Goal: Task Accomplishment & Management: Use online tool/utility

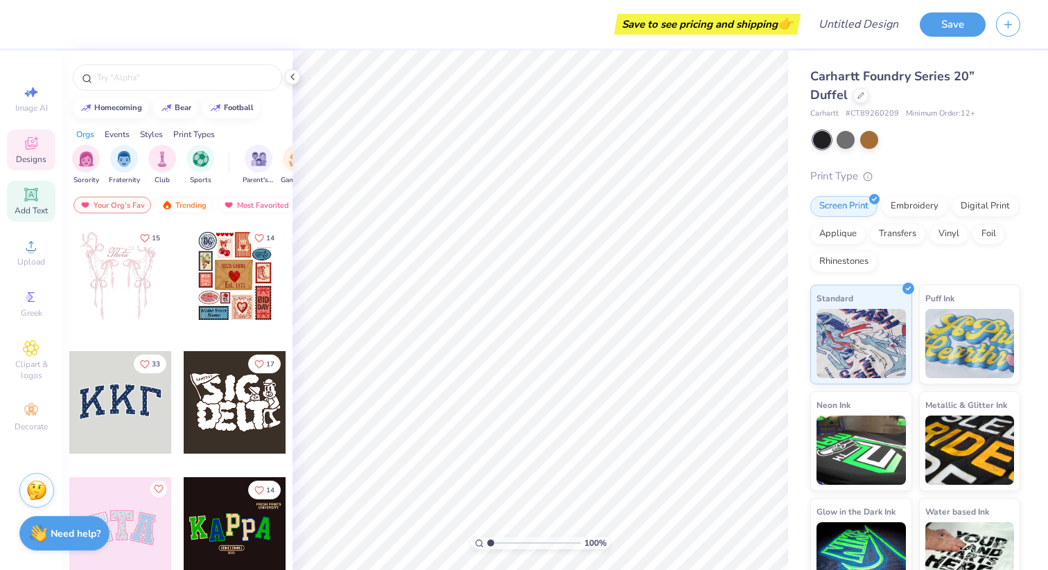
click at [36, 214] on span "Add Text" at bounding box center [31, 210] width 33 height 11
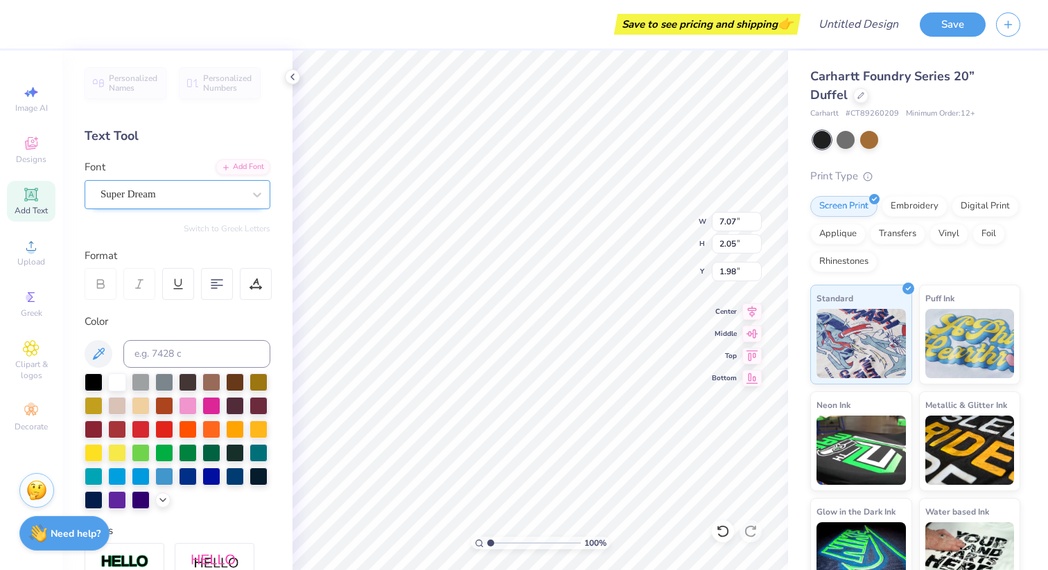
click at [190, 193] on div "Super Dream" at bounding box center [172, 194] width 146 height 21
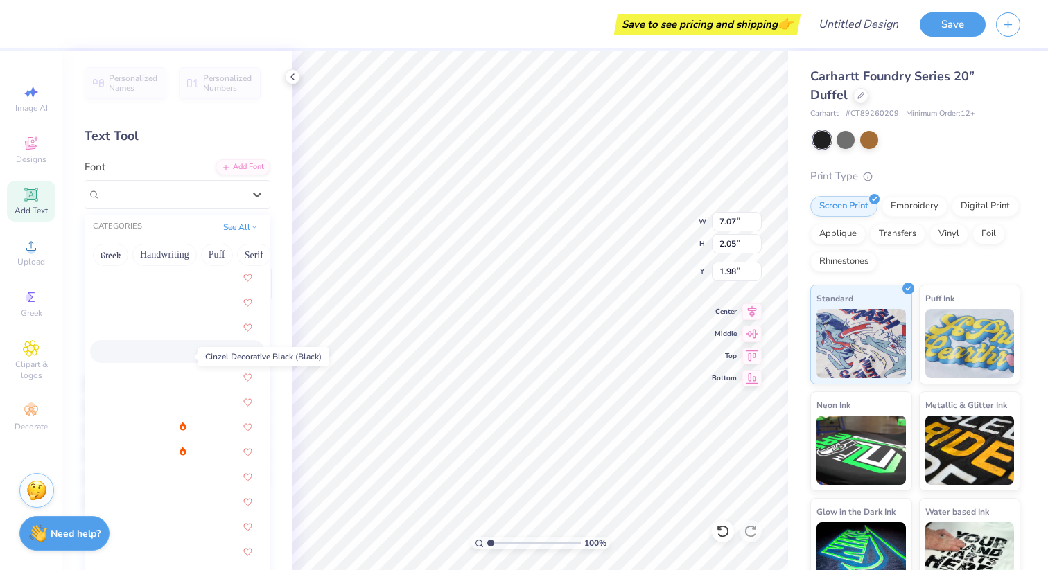
scroll to position [1693, 0]
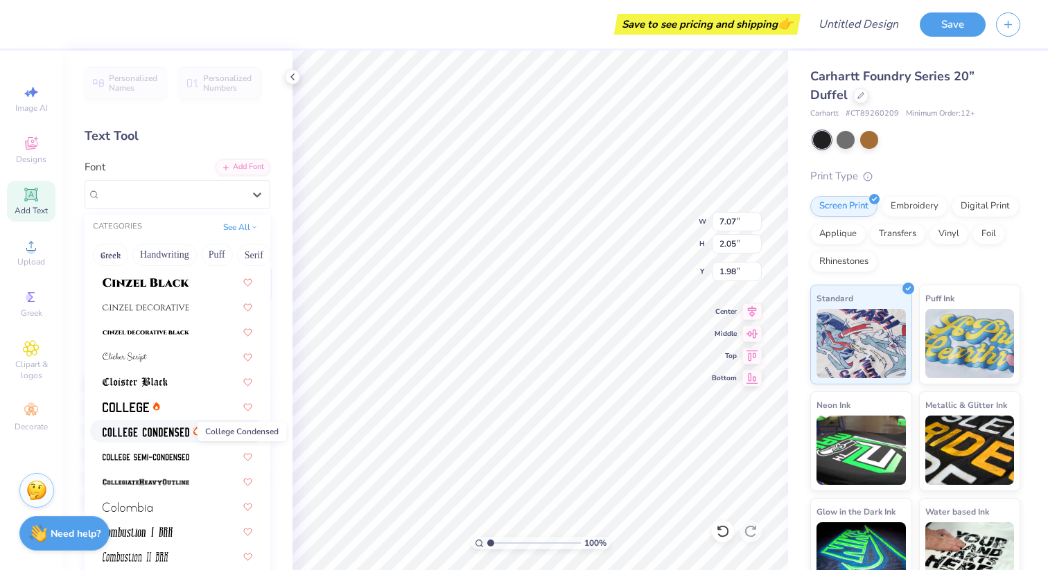
click at [158, 428] on img at bounding box center [146, 433] width 87 height 10
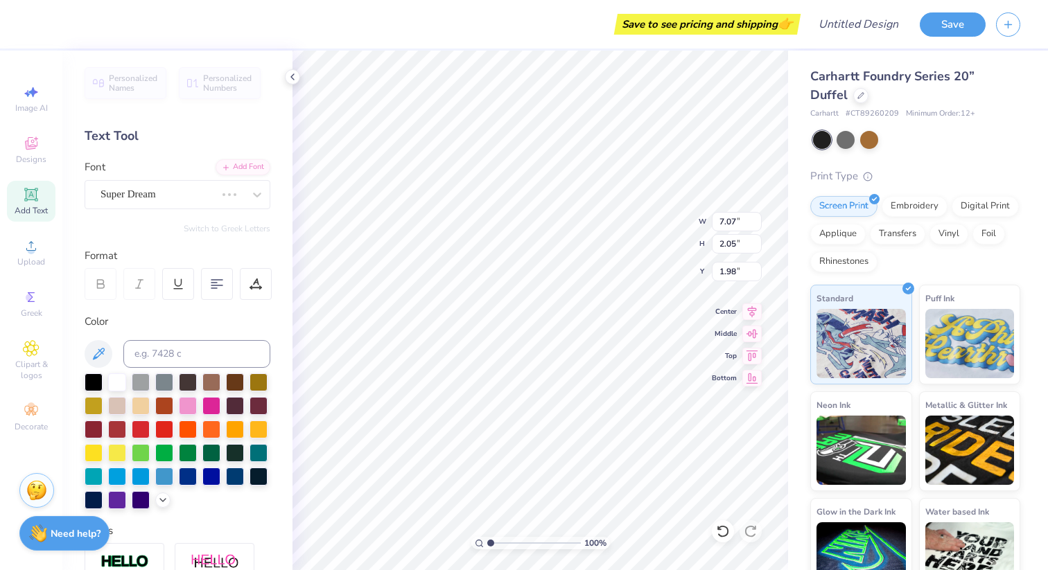
type input "5.28"
type input "2.00"
click at [164, 352] on input at bounding box center [196, 354] width 147 height 28
type input "P"
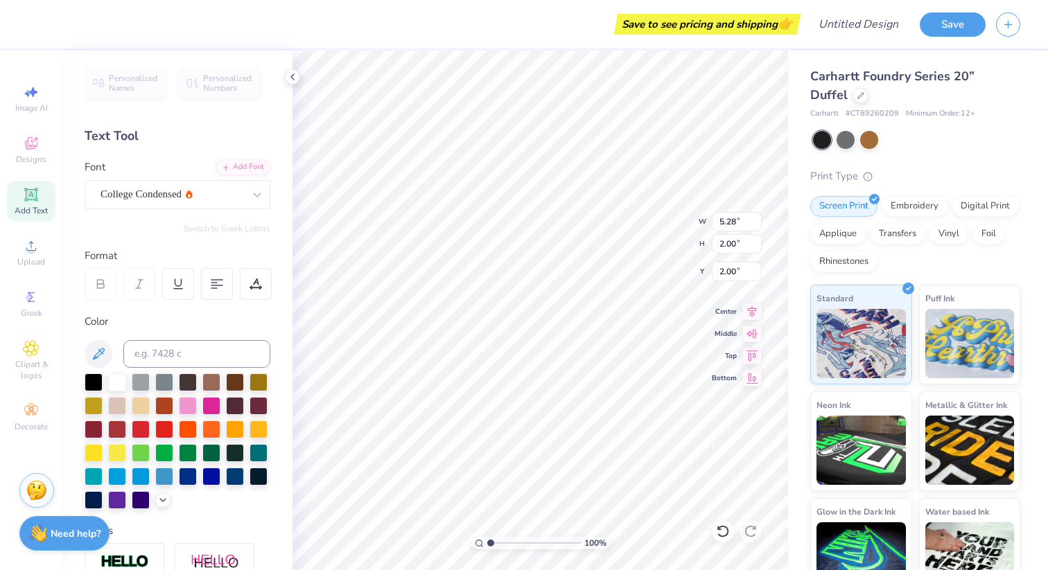
scroll to position [0, 0]
type textarea "T"
type textarea "[GEOGRAPHIC_DATA]"
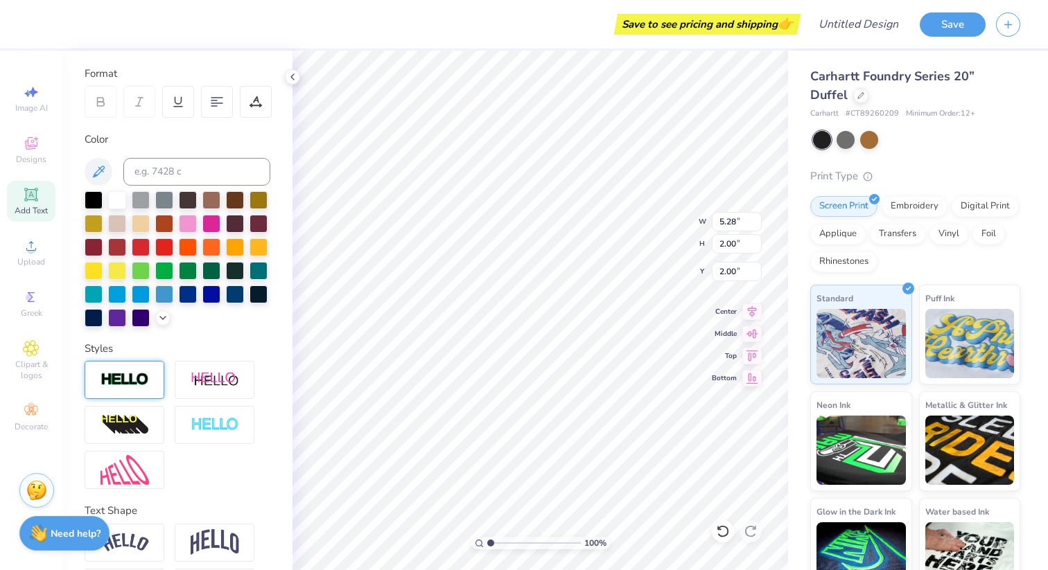
scroll to position [0, 0]
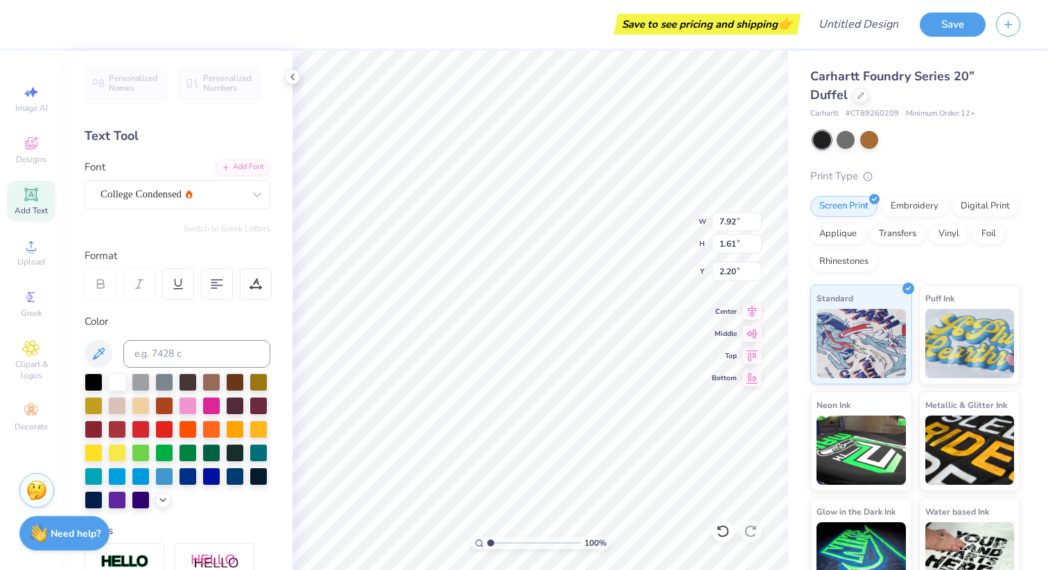
type input "4.76"
type input "0.97"
type input "1.61"
click at [210, 430] on div at bounding box center [211, 428] width 18 height 18
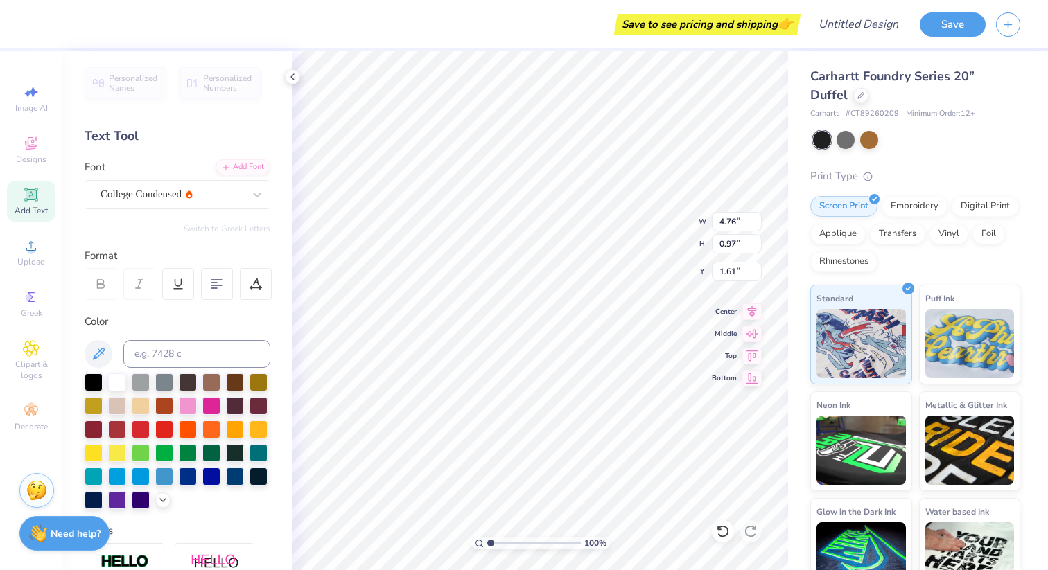
type textarea "Princeton Sailing"
click at [218, 284] on icon at bounding box center [217, 284] width 12 height 12
type input "3.39"
type input "1.89"
type input "0.80"
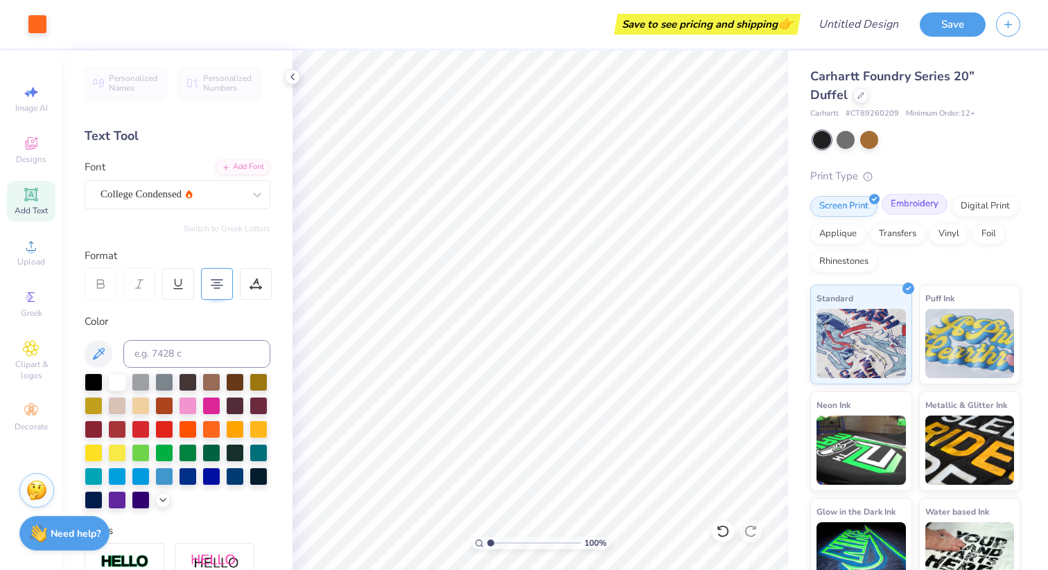
click at [926, 212] on div "Embroidery" at bounding box center [914, 204] width 66 height 21
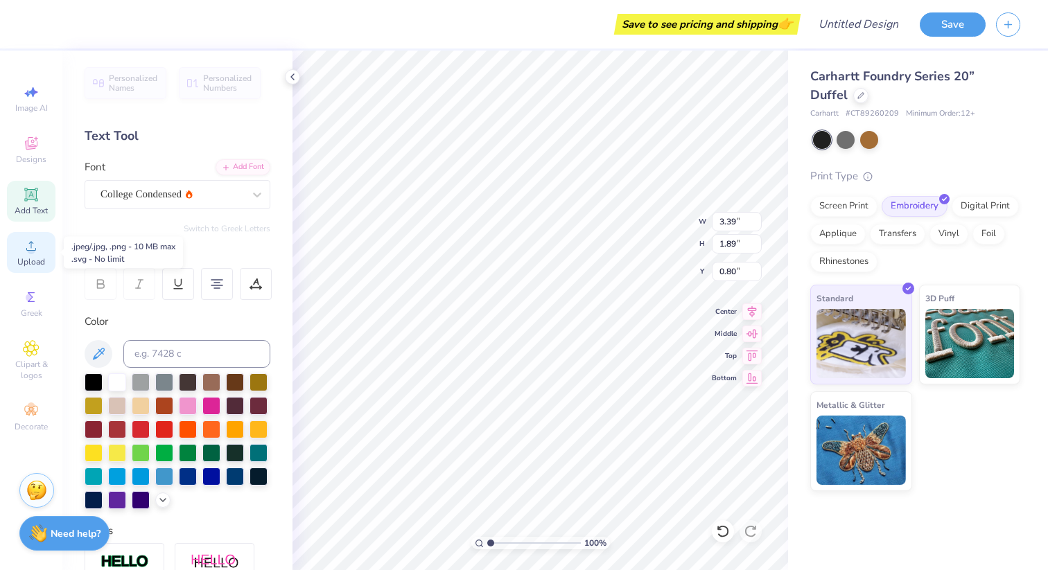
click at [27, 259] on span "Upload" at bounding box center [31, 261] width 28 height 11
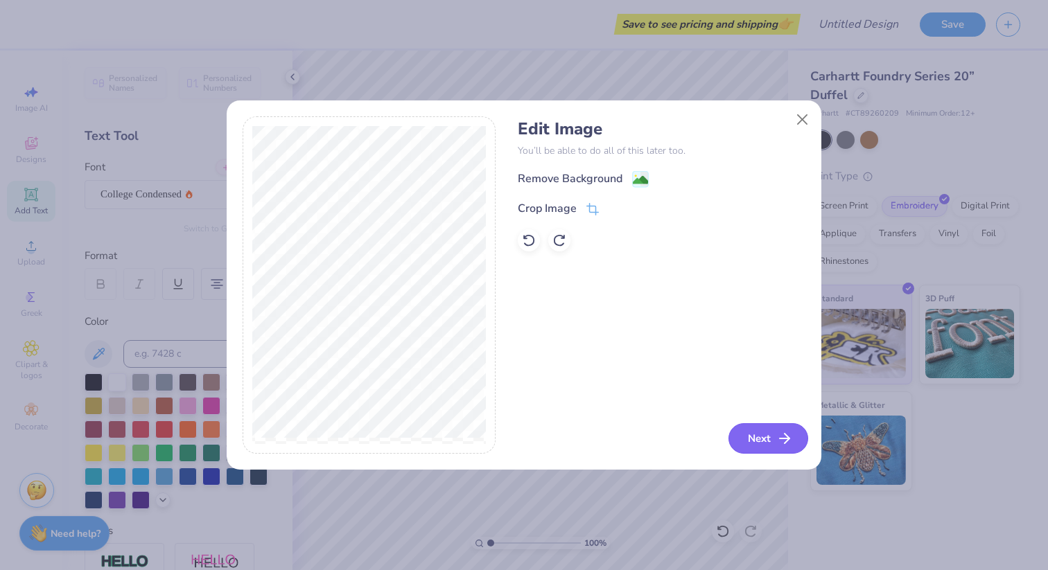
click at [773, 435] on button "Next" at bounding box center [768, 438] width 80 height 30
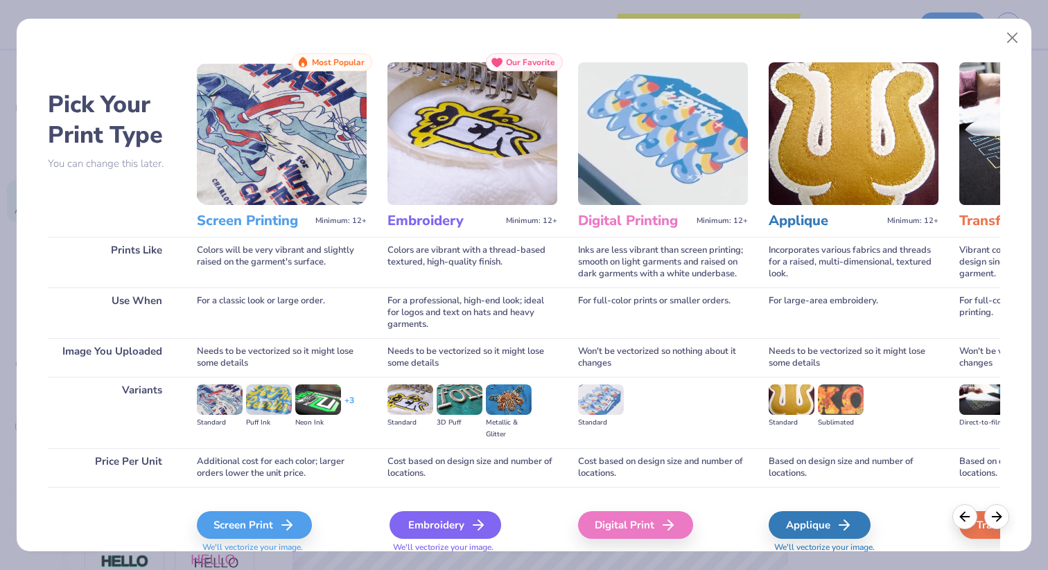
click at [461, 527] on div "Embroidery" at bounding box center [445, 525] width 112 height 28
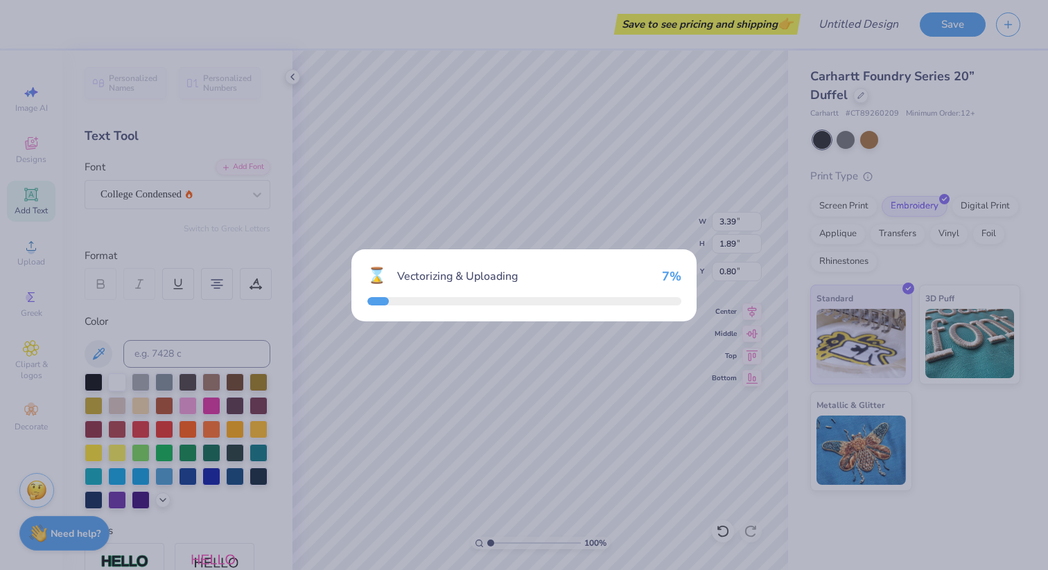
type input "7.92"
type input "5.36"
type input "0.32"
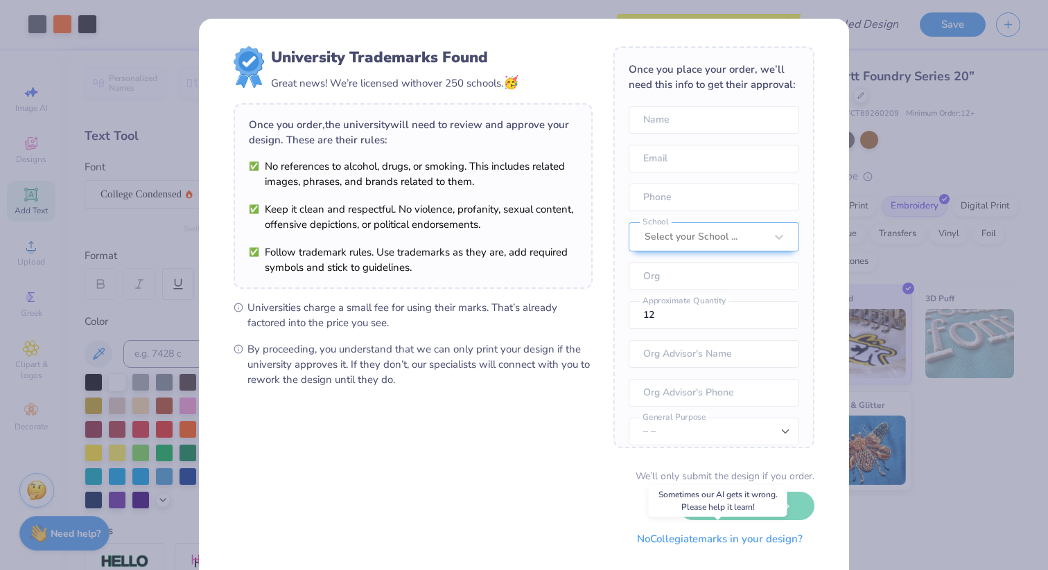
click at [678, 538] on button "No Collegiate marks in your design?" at bounding box center [719, 539] width 189 height 28
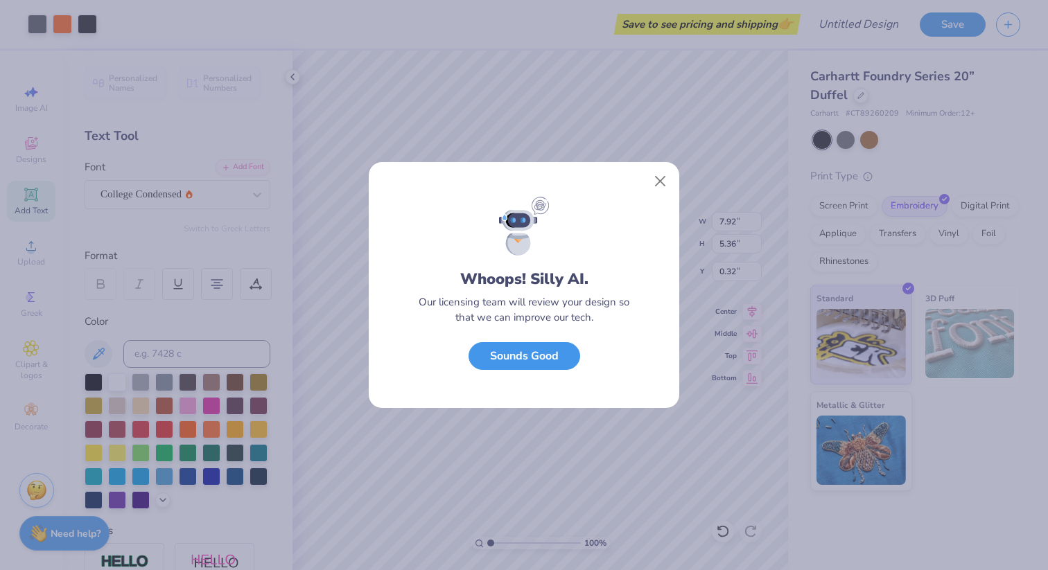
click at [560, 356] on button "Sounds Good" at bounding box center [524, 356] width 112 height 28
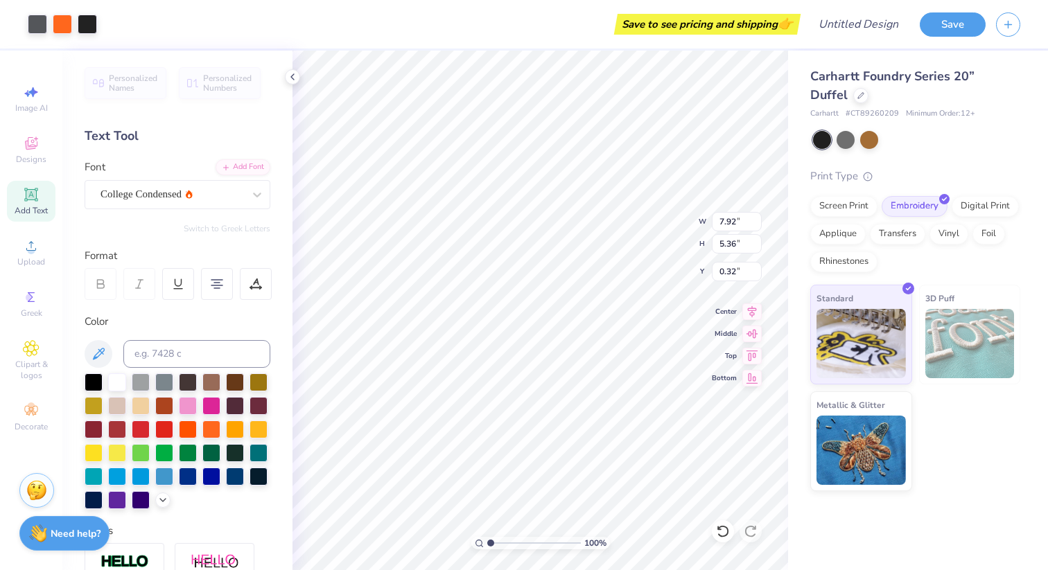
type input "3.45"
type input "2.33"
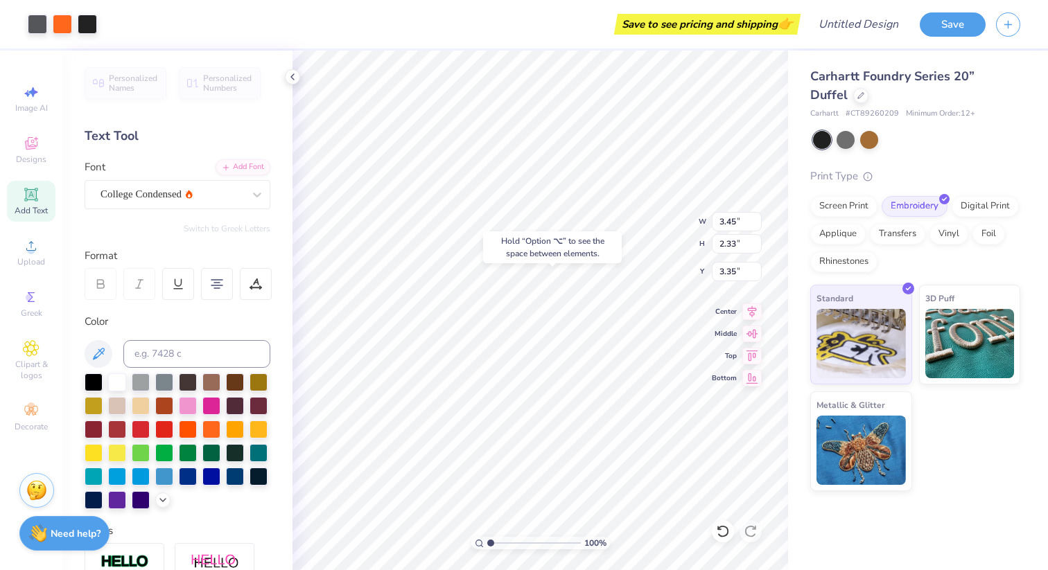
type input "3.32"
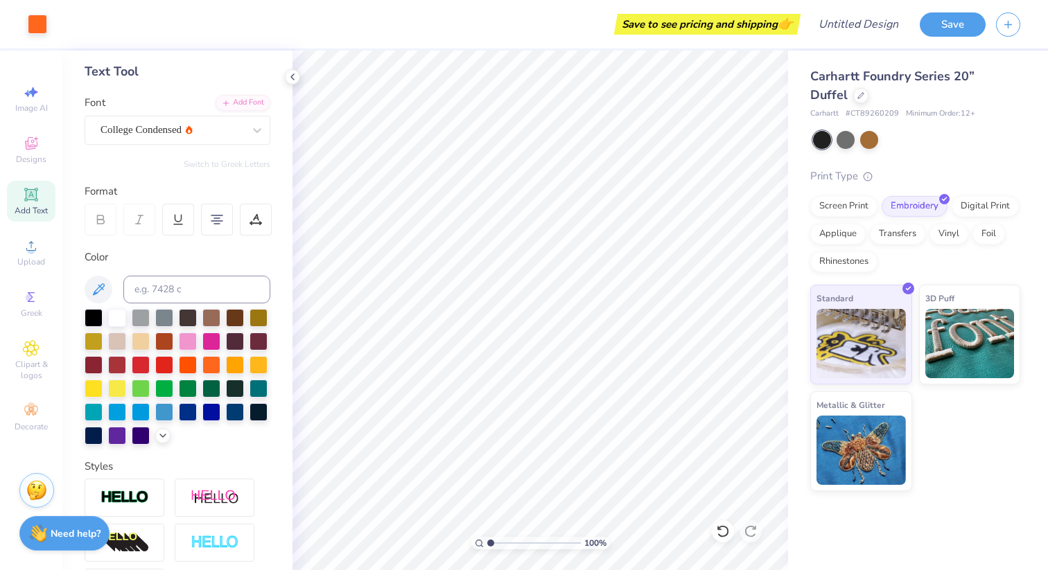
scroll to position [0, 0]
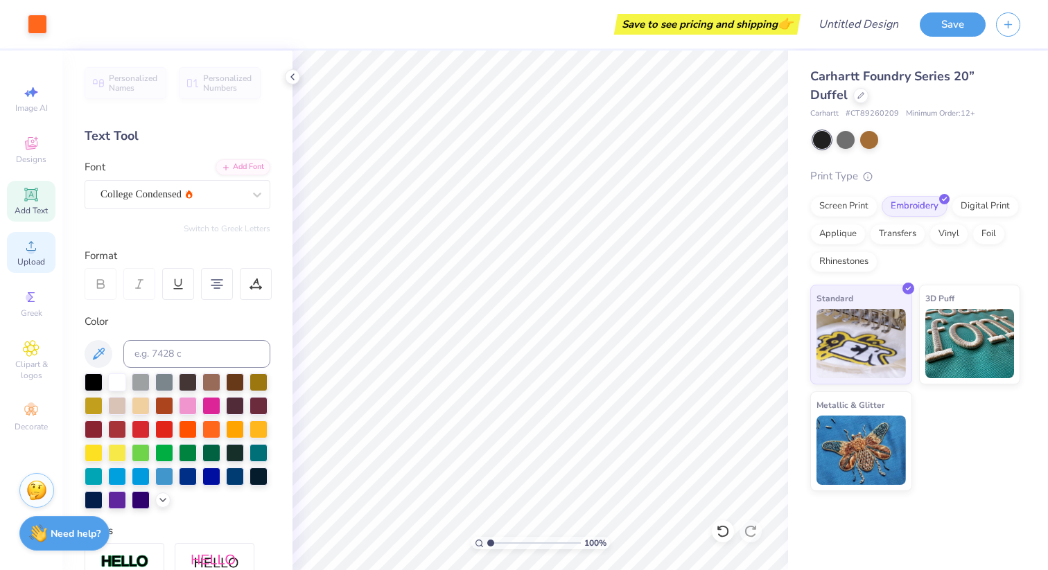
click at [20, 261] on span "Upload" at bounding box center [31, 261] width 28 height 11
click at [26, 245] on icon at bounding box center [31, 246] width 17 height 17
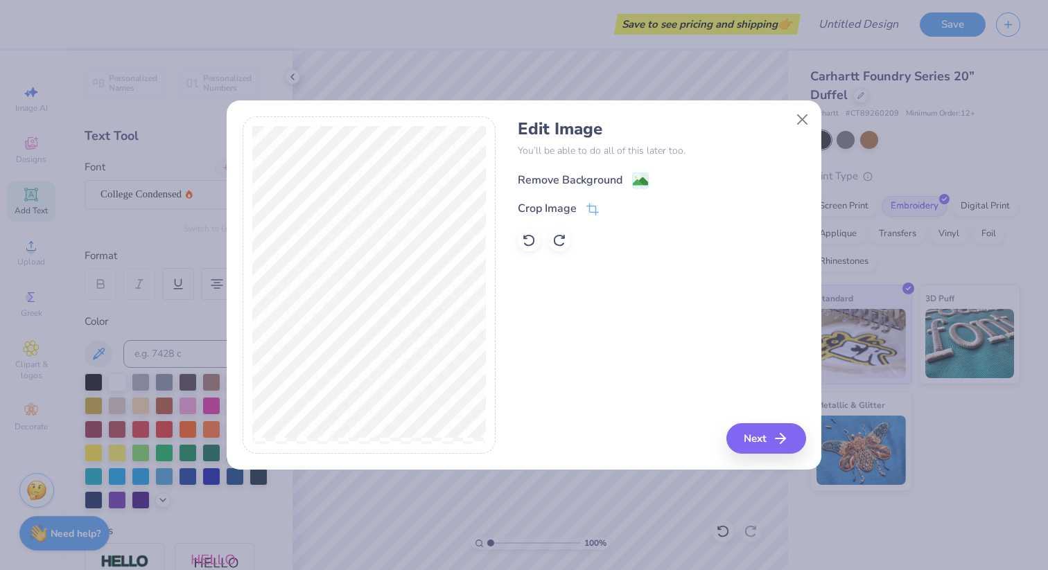
click at [580, 177] on div "Remove Background" at bounding box center [570, 180] width 105 height 17
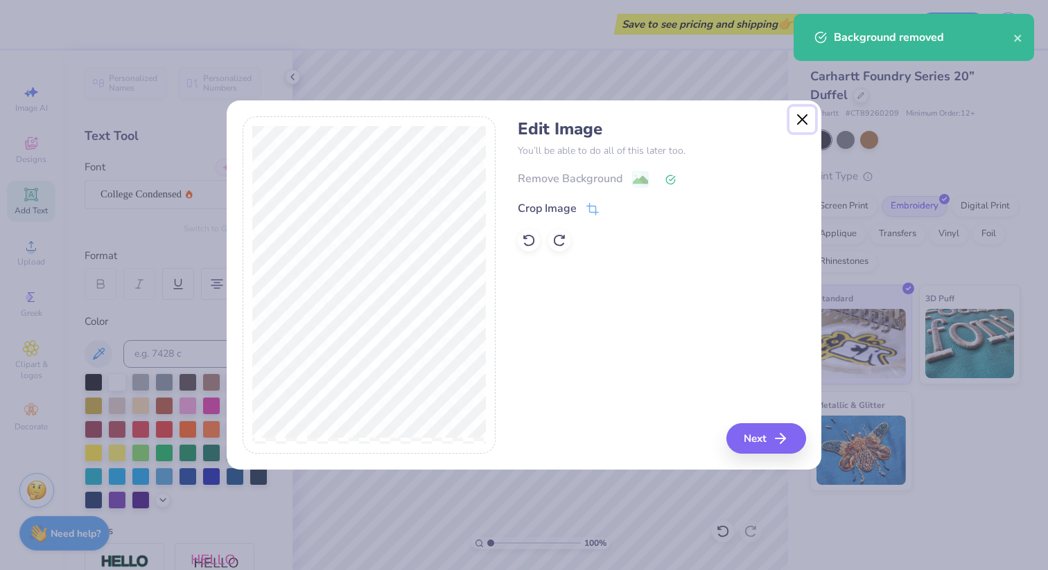
click at [800, 114] on button "Close" at bounding box center [802, 120] width 26 height 26
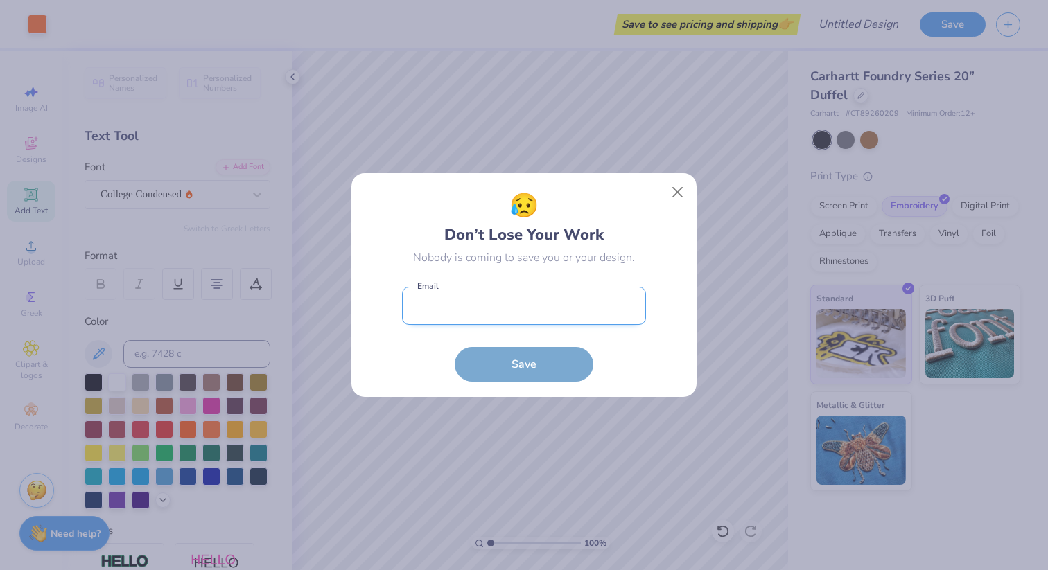
click at [488, 319] on input "email" at bounding box center [524, 306] width 244 height 38
type input "[EMAIL_ADDRESS][DOMAIN_NAME]"
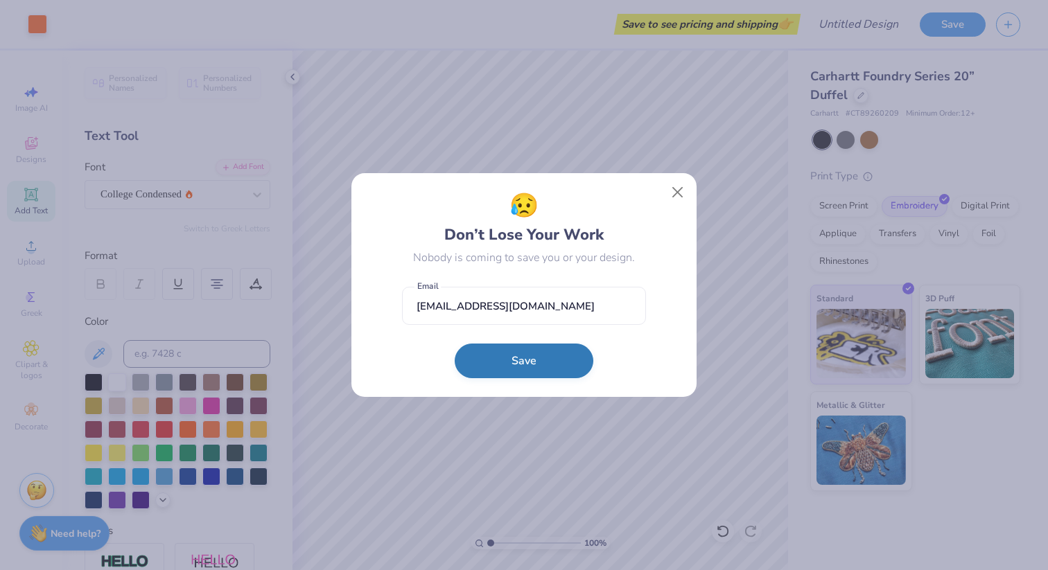
click at [527, 366] on button "Save" at bounding box center [524, 361] width 139 height 35
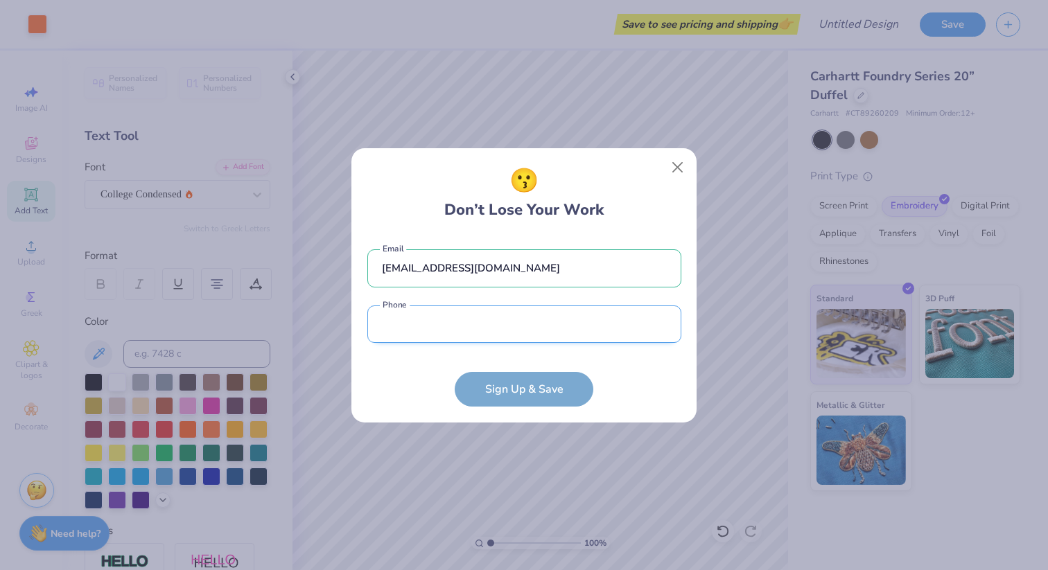
click at [452, 331] on input "tel" at bounding box center [524, 325] width 314 height 38
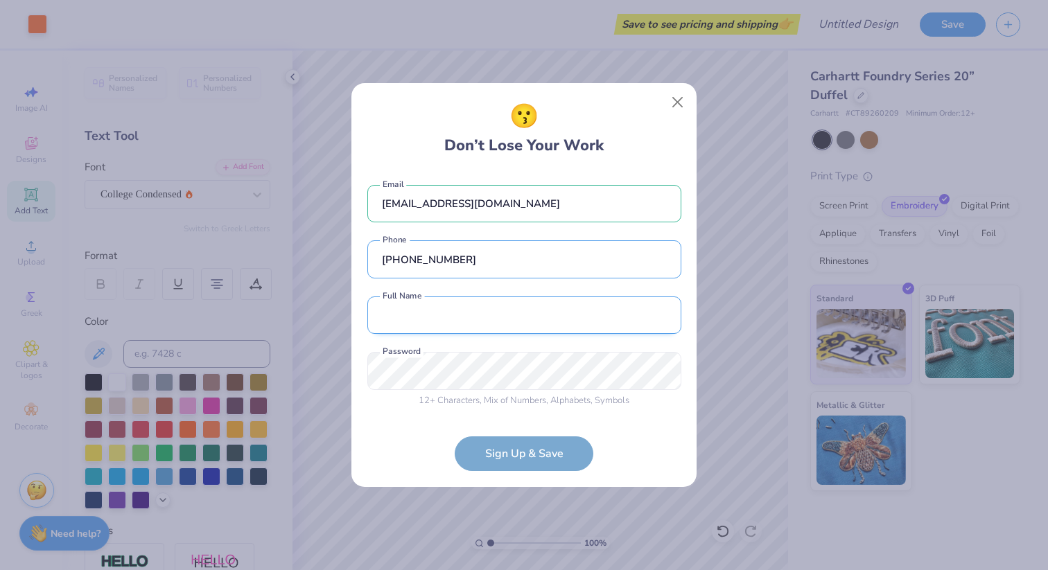
type input "(330) 389-4825"
click at [449, 323] on input "text" at bounding box center [524, 316] width 314 height 38
type input "Kristine Roegner"
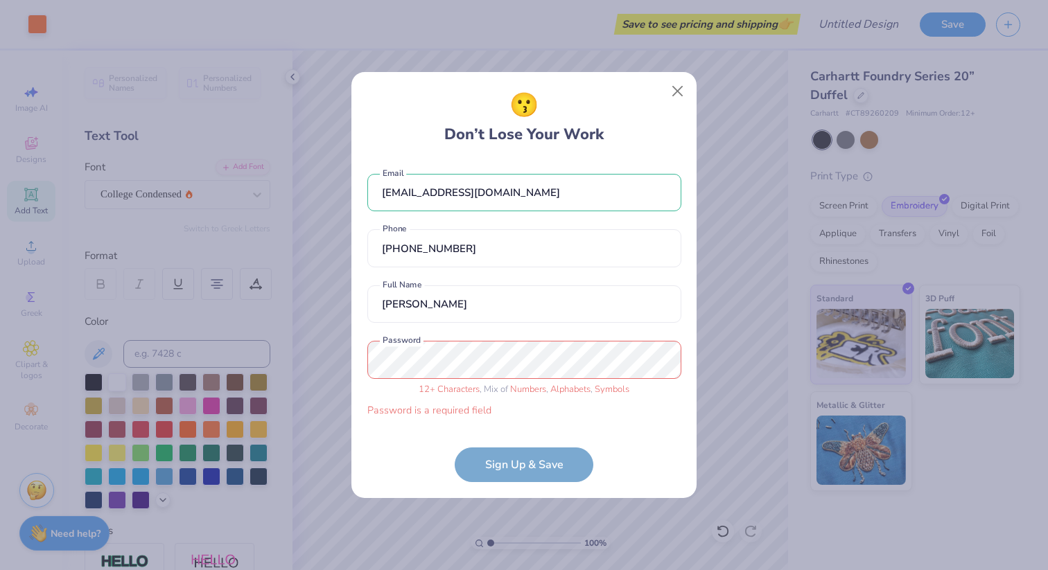
click at [509, 430] on form "k3roegner@gmail.com Email (330) 389-4825 Phone Kristine Roegner Full Name 12 + …" at bounding box center [524, 321] width 314 height 322
click at [479, 380] on div "12 + Characters , Mix of Numbers , Alphabets , Symbols Password is a required f…" at bounding box center [524, 380] width 314 height 78
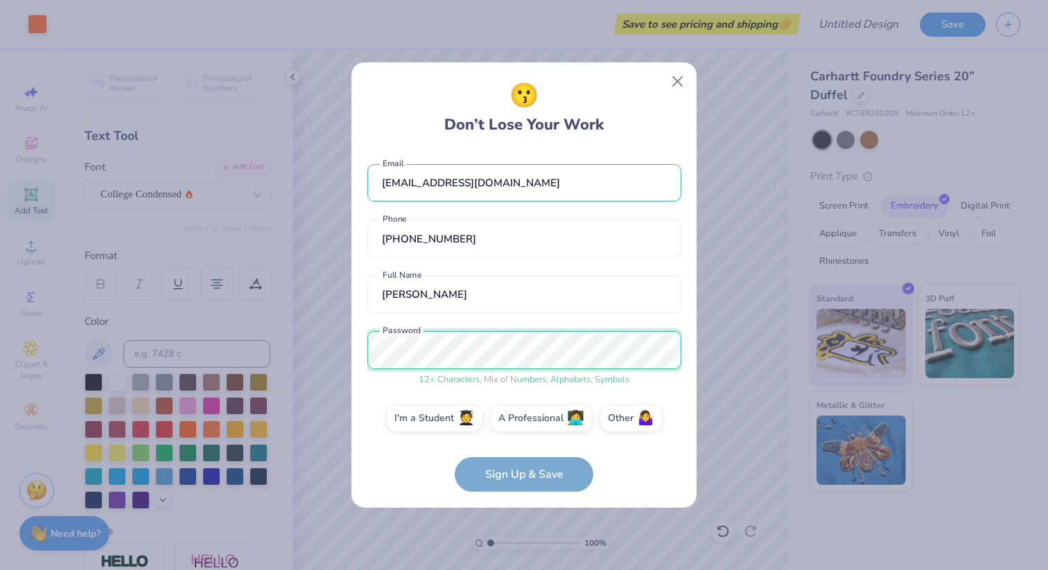
scroll to position [11, 0]
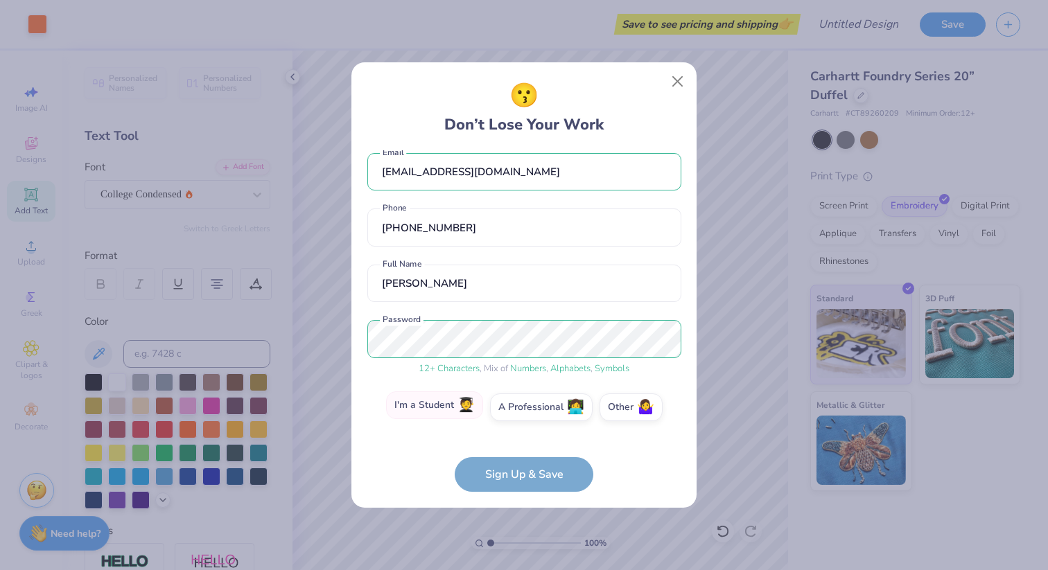
click at [463, 417] on label "I'm a Student 🧑‍🎓" at bounding box center [434, 405] width 97 height 28
click at [520, 418] on input "I'm a Student 🧑‍🎓" at bounding box center [524, 422] width 9 height 9
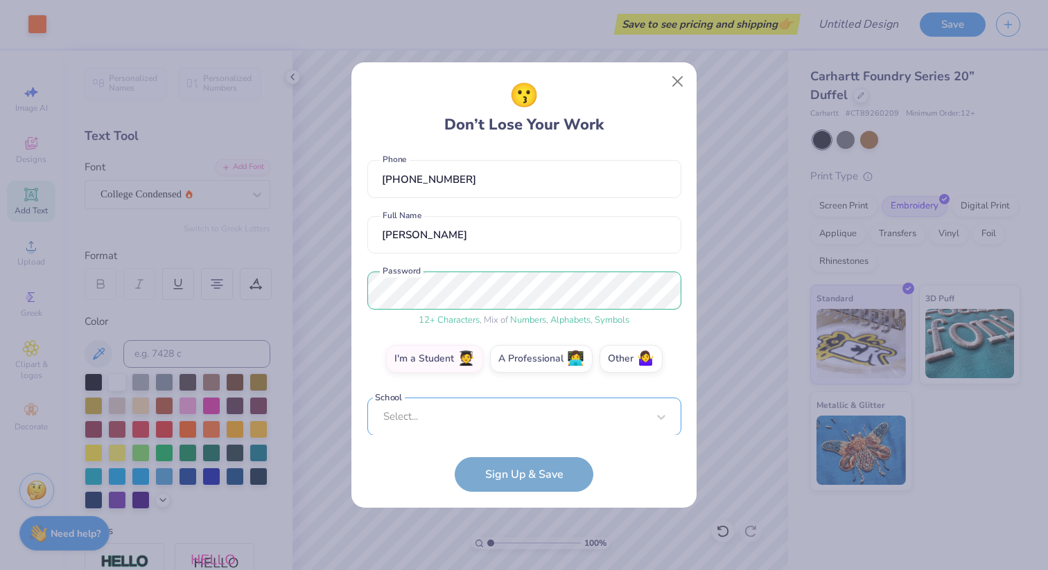
scroll to position [274, 0]
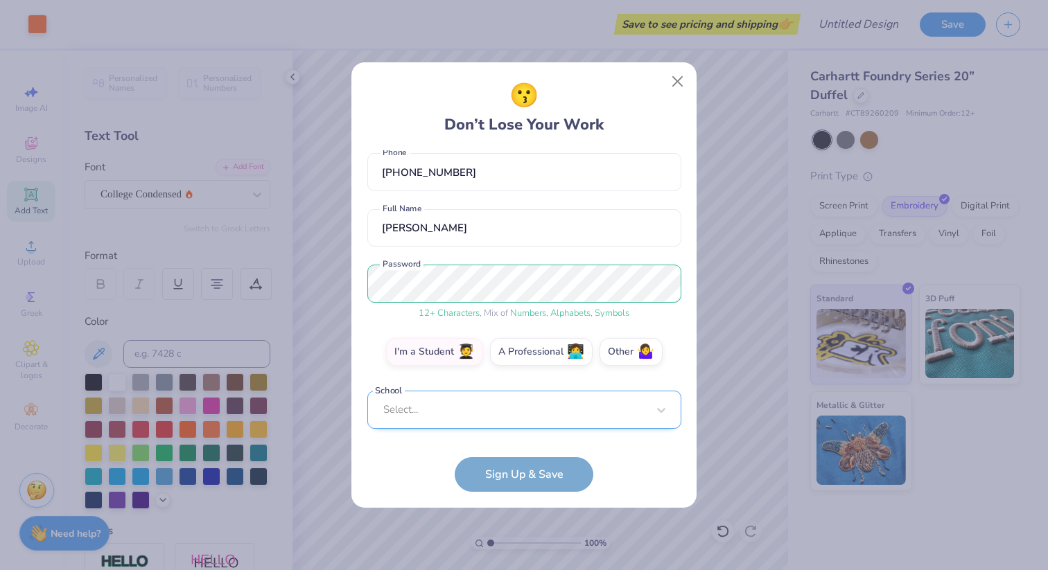
click at [473, 425] on div "Select..." at bounding box center [524, 410] width 314 height 38
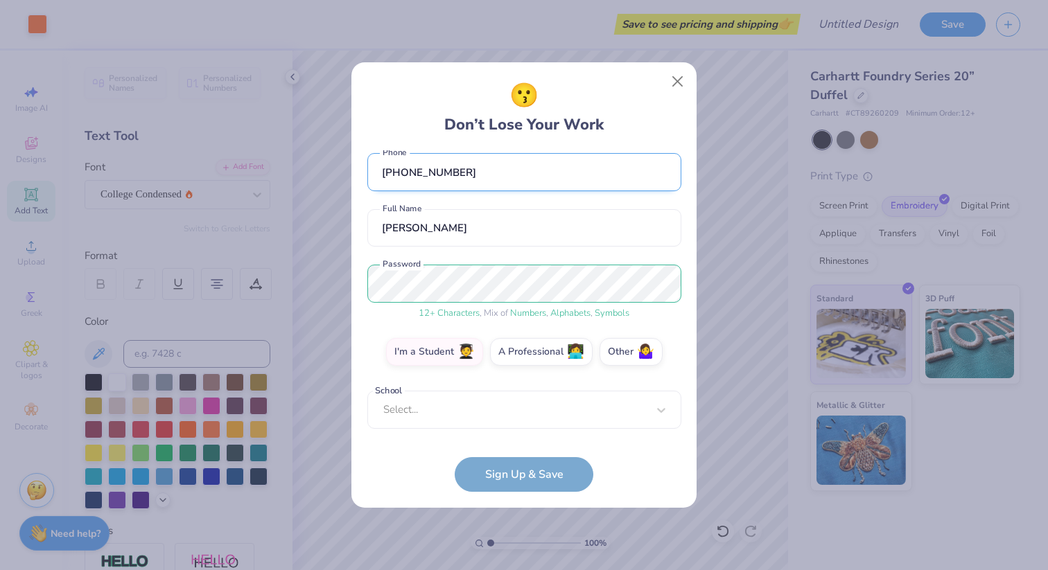
scroll to position [67, 0]
click at [485, 174] on div "k3roegner@gmail.com Email (330) 389-4825 Phone Kristine Roegner Full Name 12 + …" at bounding box center [524, 292] width 314 height 285
click at [619, 345] on label "Other 🤷‍♀️" at bounding box center [630, 350] width 63 height 28
click at [529, 418] on input "Other 🤷‍♀️" at bounding box center [524, 422] width 9 height 9
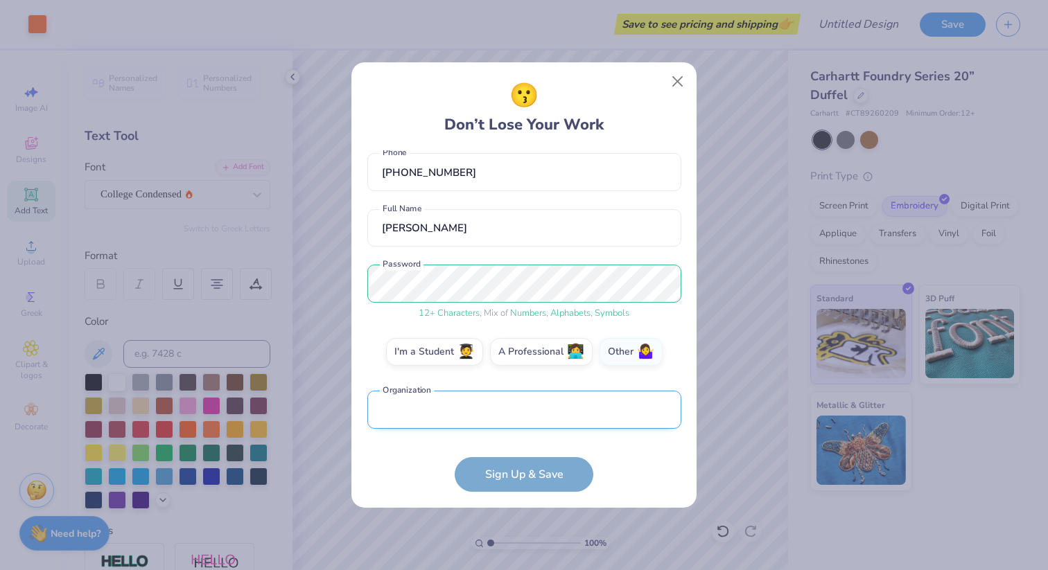
click at [528, 417] on input "text" at bounding box center [524, 410] width 314 height 38
click at [525, 484] on form "k3roegner@gmail.com Email (330) 389-4825 Phone Kristine Roegner Full Name 12 + …" at bounding box center [524, 321] width 314 height 342
click at [501, 416] on input "text" at bounding box center [524, 410] width 314 height 38
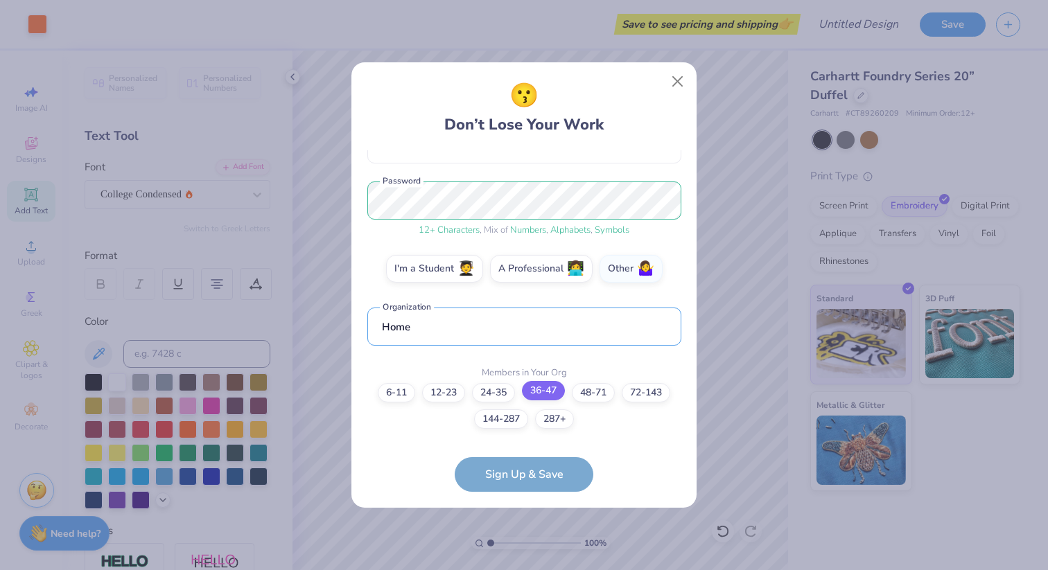
type input "Home"
click at [543, 387] on label "36-47" at bounding box center [543, 390] width 43 height 19
click at [529, 552] on input "36-47" at bounding box center [524, 556] width 9 height 9
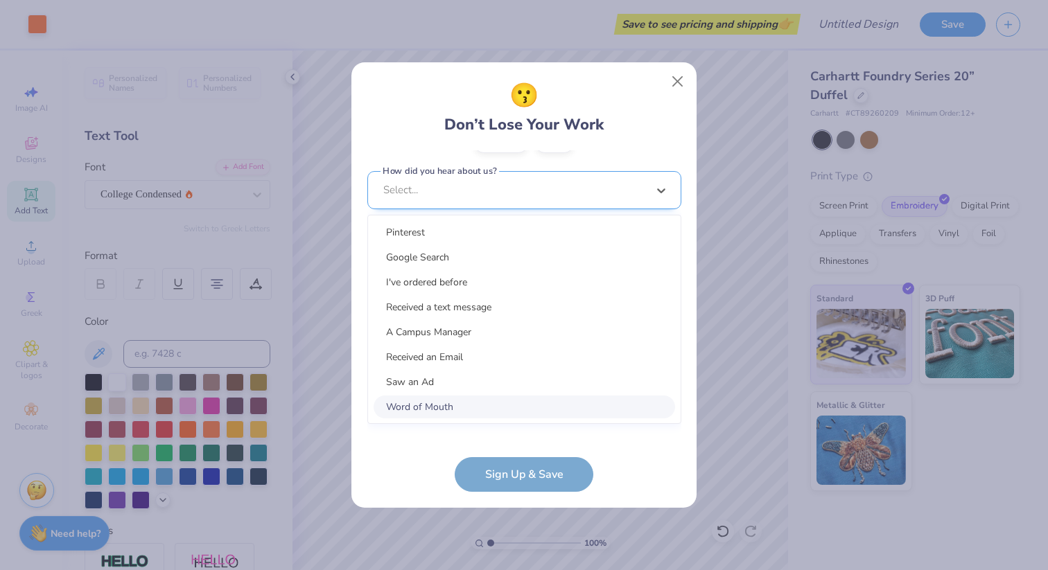
click at [501, 409] on div "option Word of Mouth focused, 8 of 15. 15 results available. Use Up and Down to…" at bounding box center [524, 297] width 314 height 253
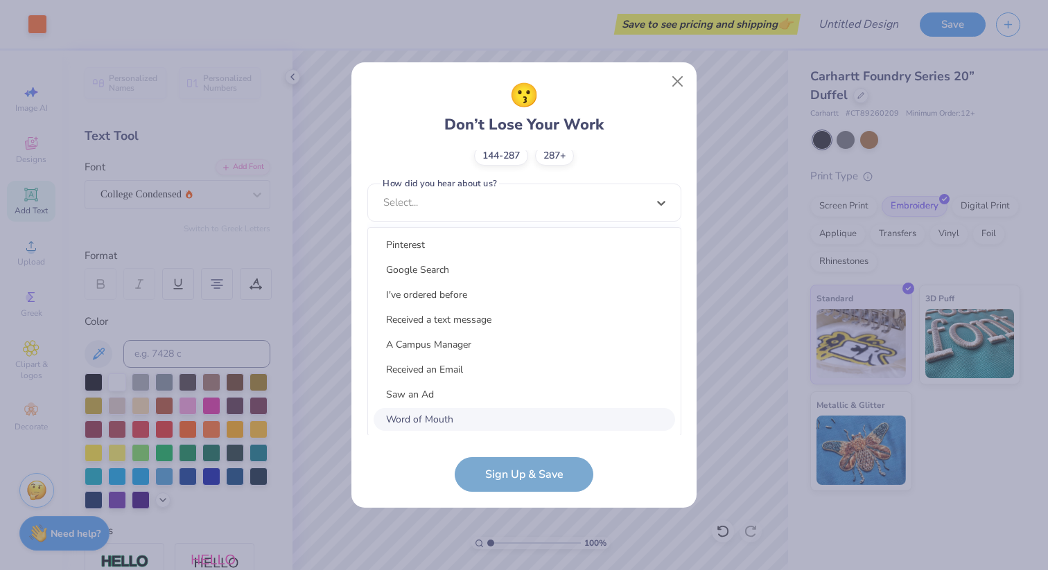
click at [455, 416] on div "Word of Mouth" at bounding box center [523, 419] width 301 height 23
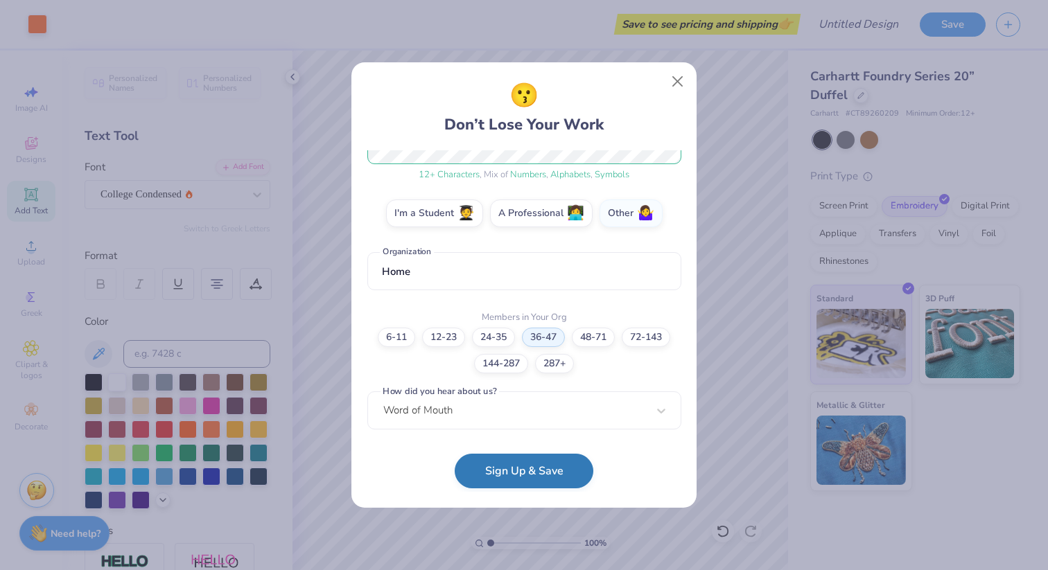
click at [504, 469] on button "Sign Up & Save" at bounding box center [524, 471] width 139 height 35
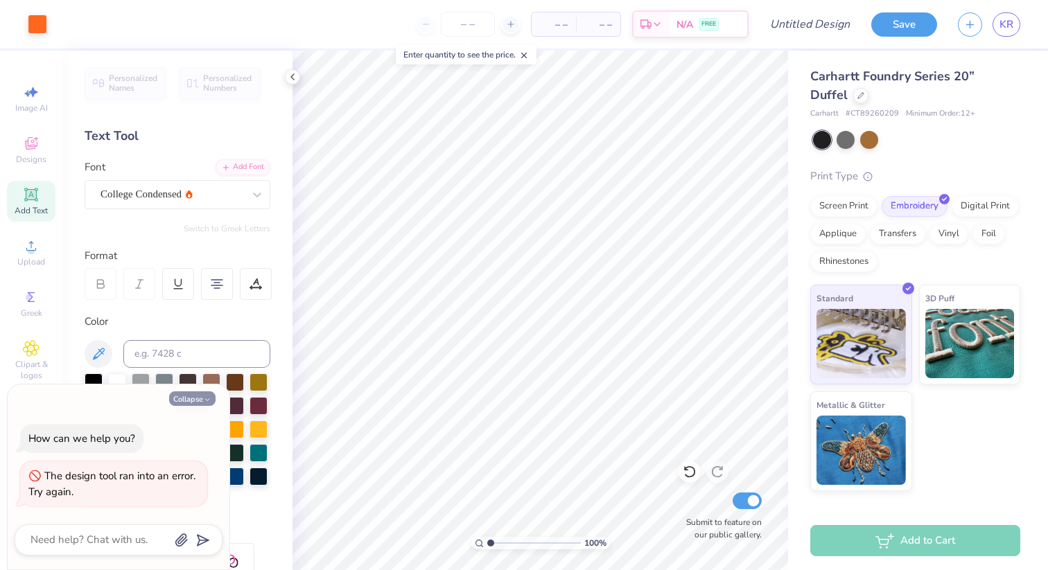
click at [200, 393] on button "Collapse" at bounding box center [192, 398] width 46 height 15
type textarea "x"
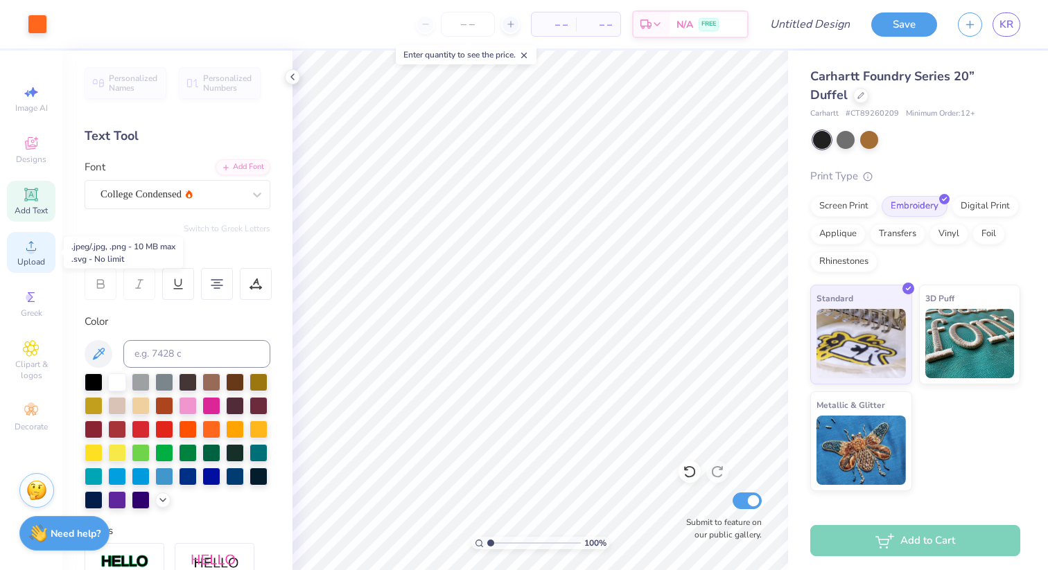
click at [31, 254] on div "Upload" at bounding box center [31, 252] width 49 height 41
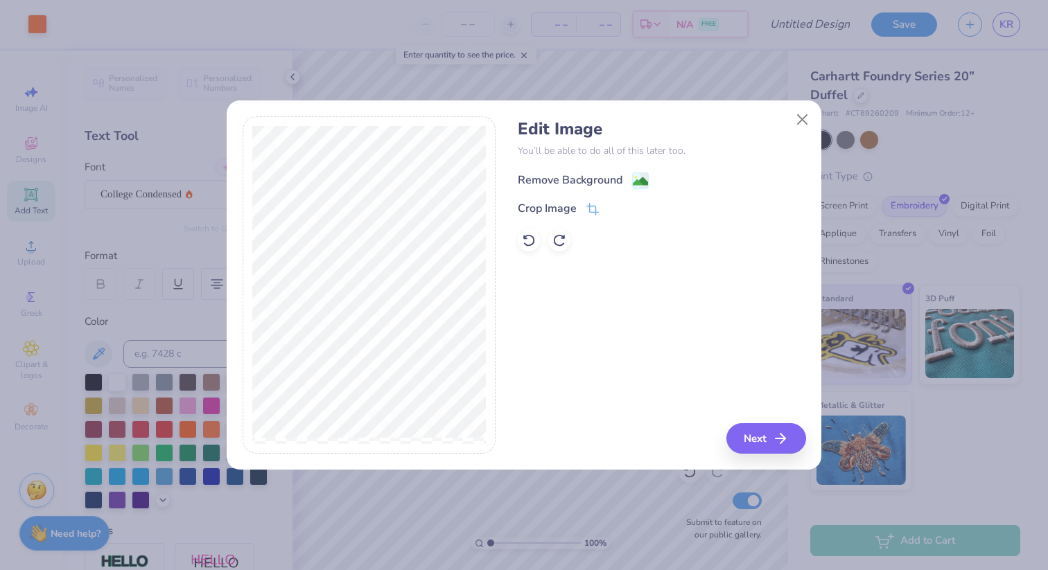
click at [562, 179] on div "Remove Background" at bounding box center [570, 180] width 105 height 17
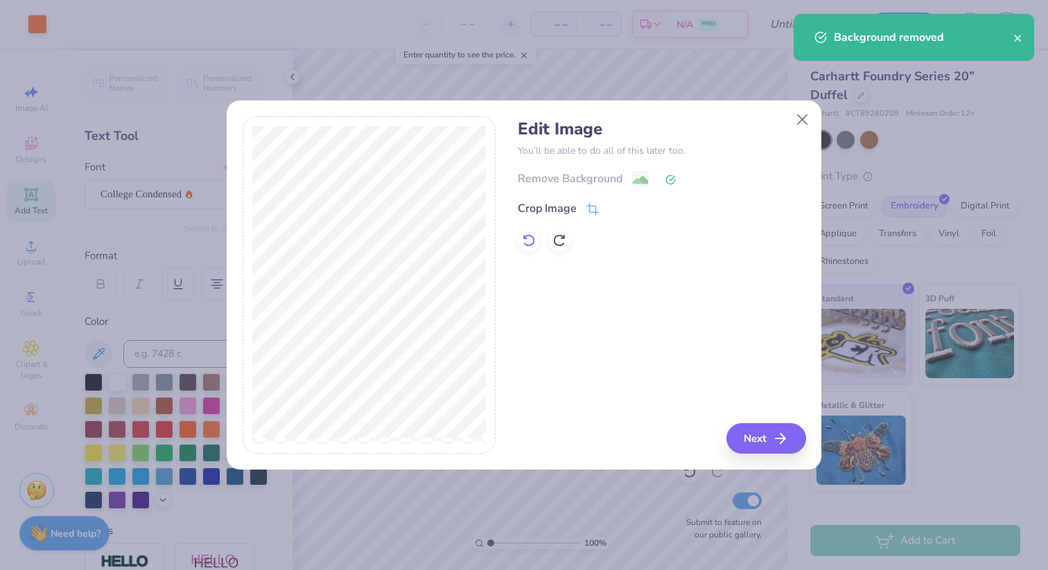
click at [527, 243] on icon at bounding box center [529, 241] width 14 height 14
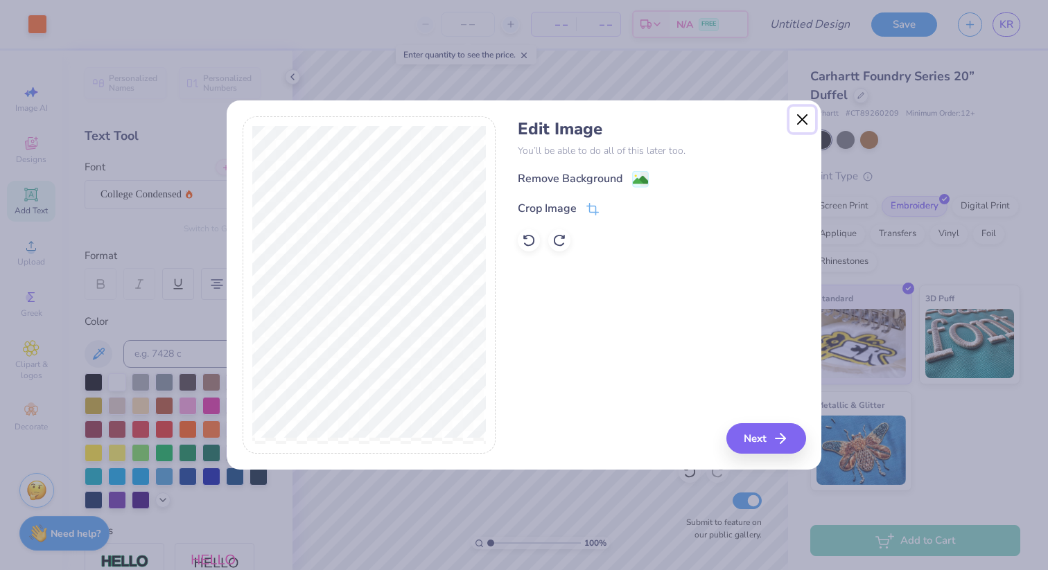
click at [804, 116] on button "Close" at bounding box center [802, 120] width 26 height 26
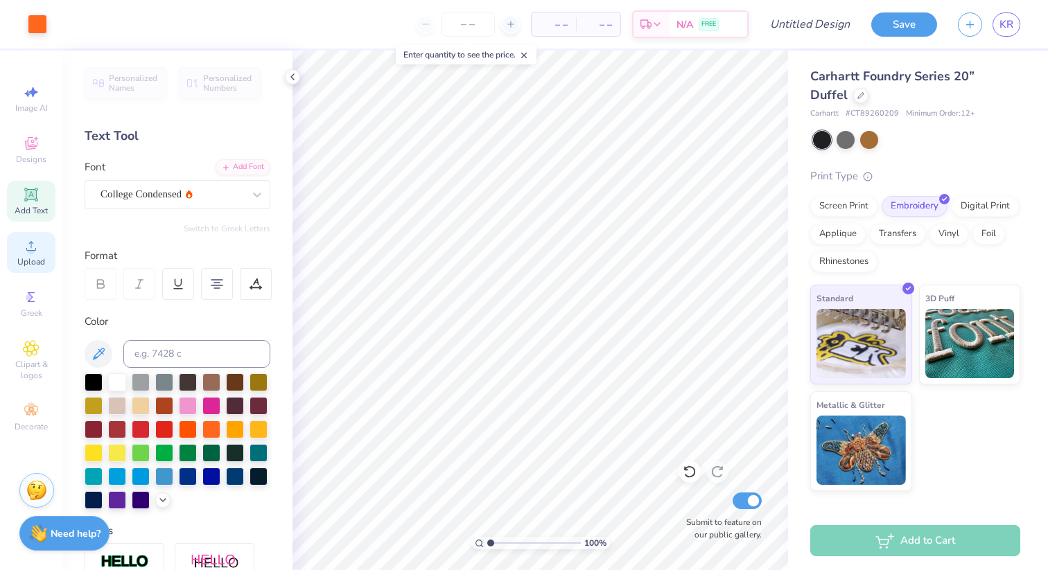
click at [30, 250] on icon at bounding box center [31, 246] width 17 height 17
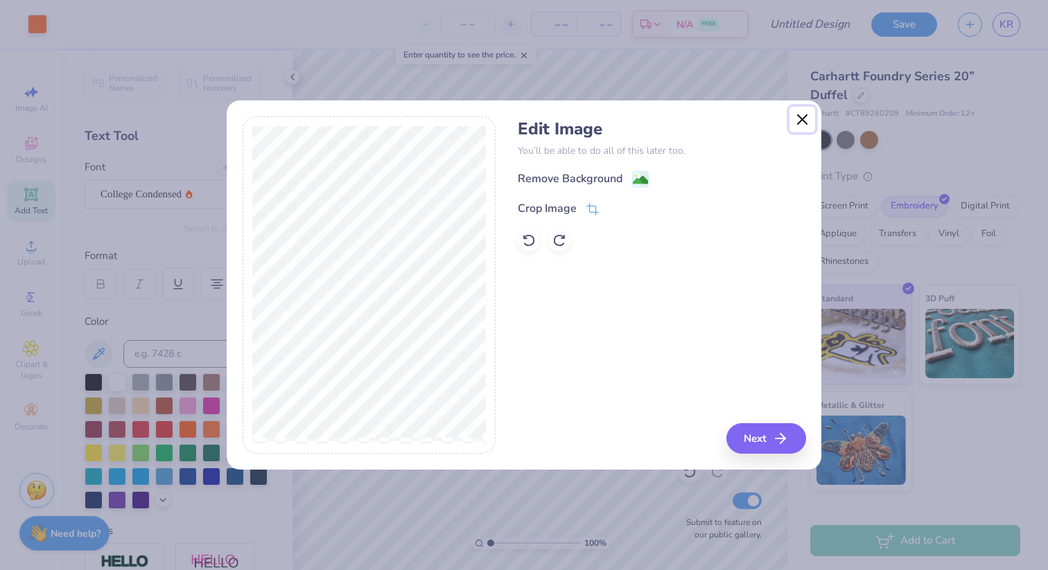
click at [801, 121] on button "Close" at bounding box center [802, 120] width 26 height 26
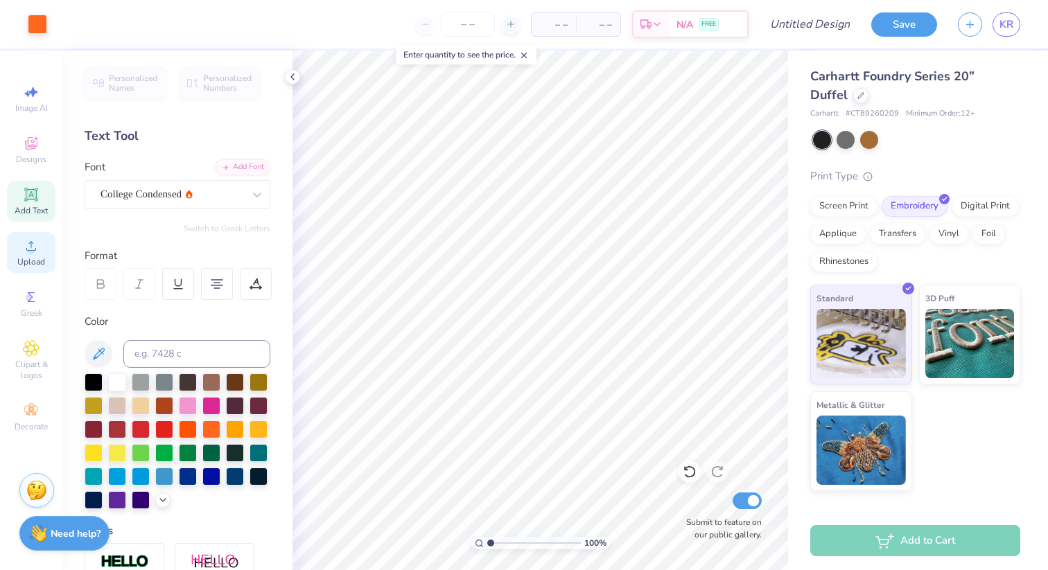
click at [17, 258] on div "Upload" at bounding box center [31, 252] width 49 height 41
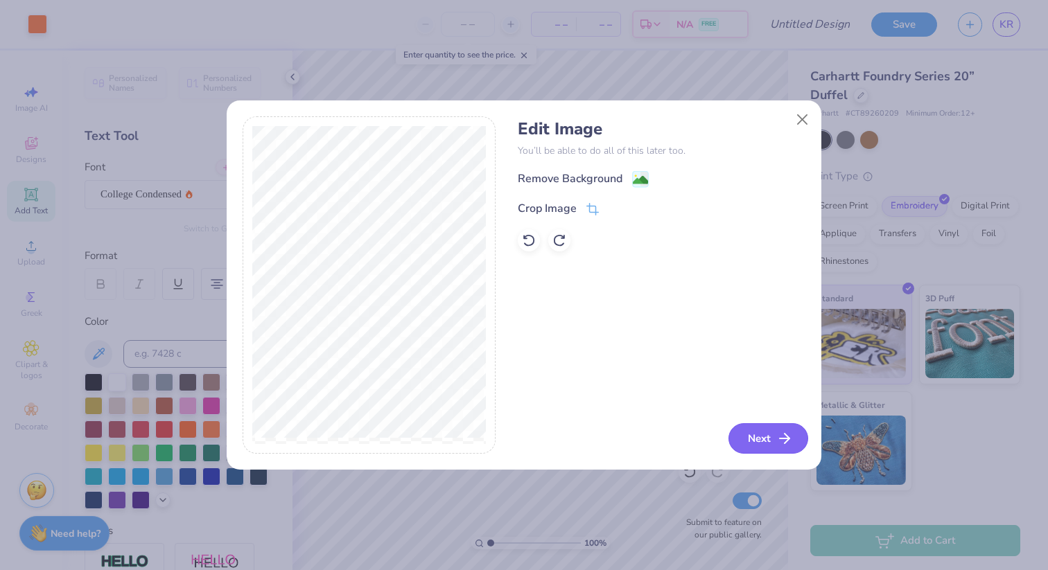
click at [775, 438] on button "Next" at bounding box center [768, 438] width 80 height 30
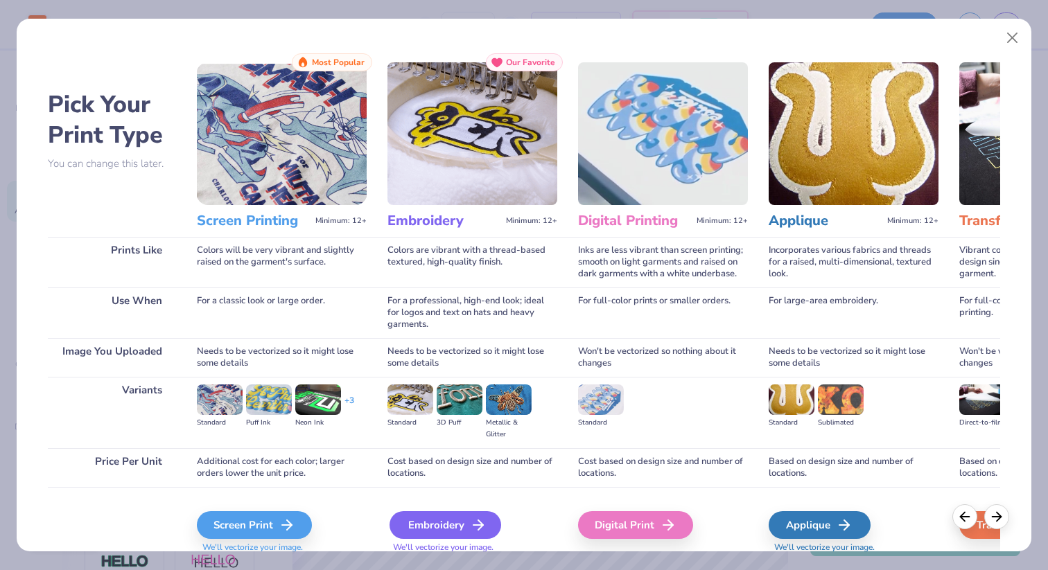
click at [464, 516] on div "Embroidery" at bounding box center [445, 525] width 112 height 28
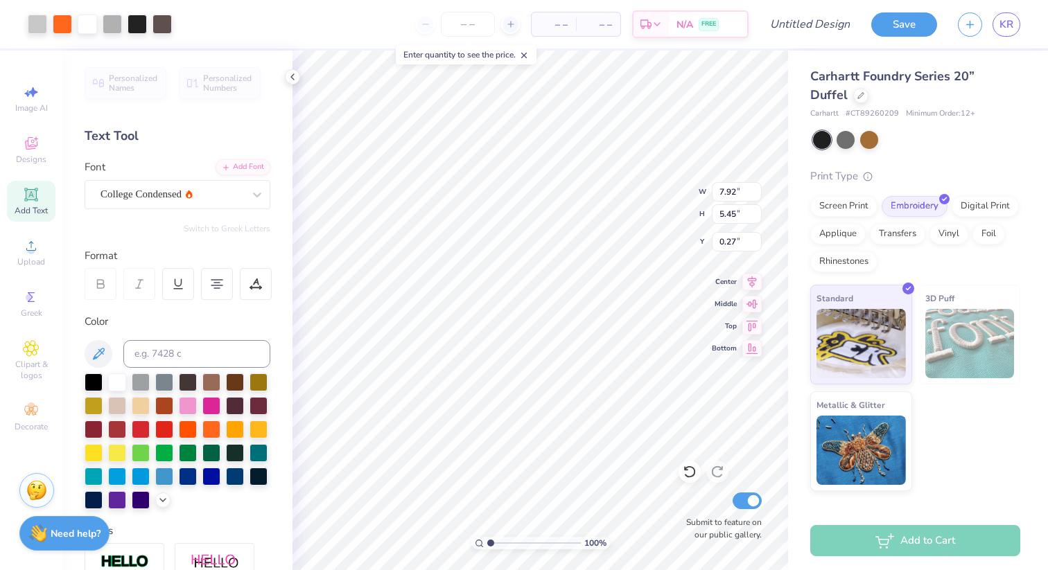
type input "3.41"
type input "2.35"
type input "3.00"
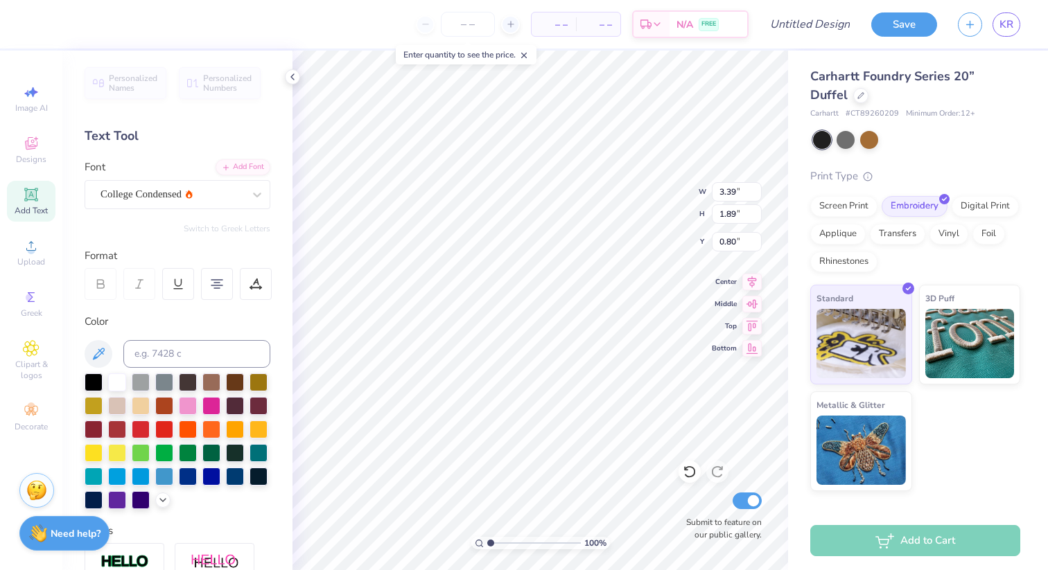
type input "3.52"
type input "1.97"
type input "0.72"
type input "3.20"
type input "2.20"
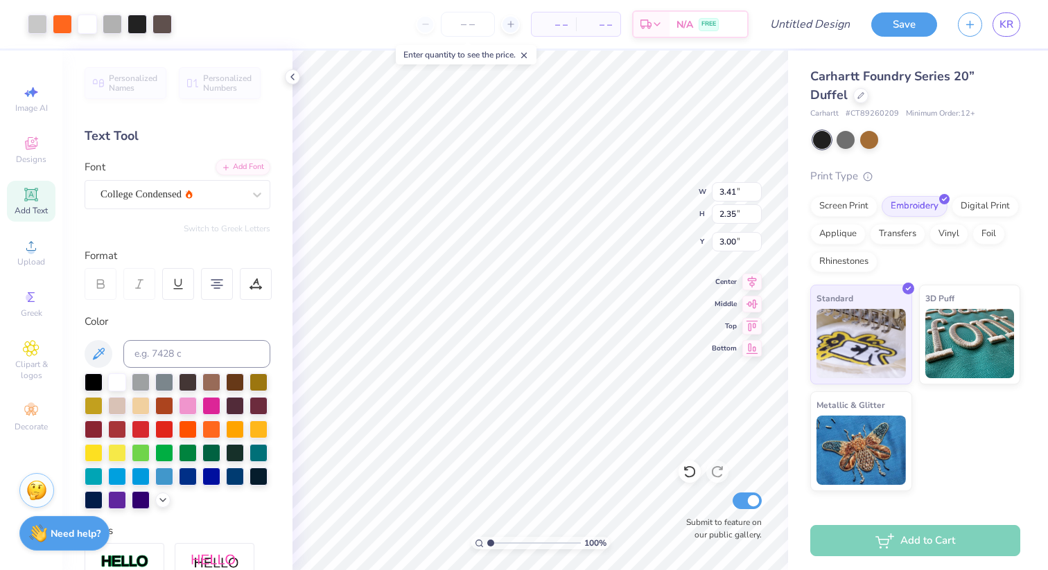
type input "3.15"
type input "3.52"
type input "1.97"
type input "0.72"
type input "3.20"
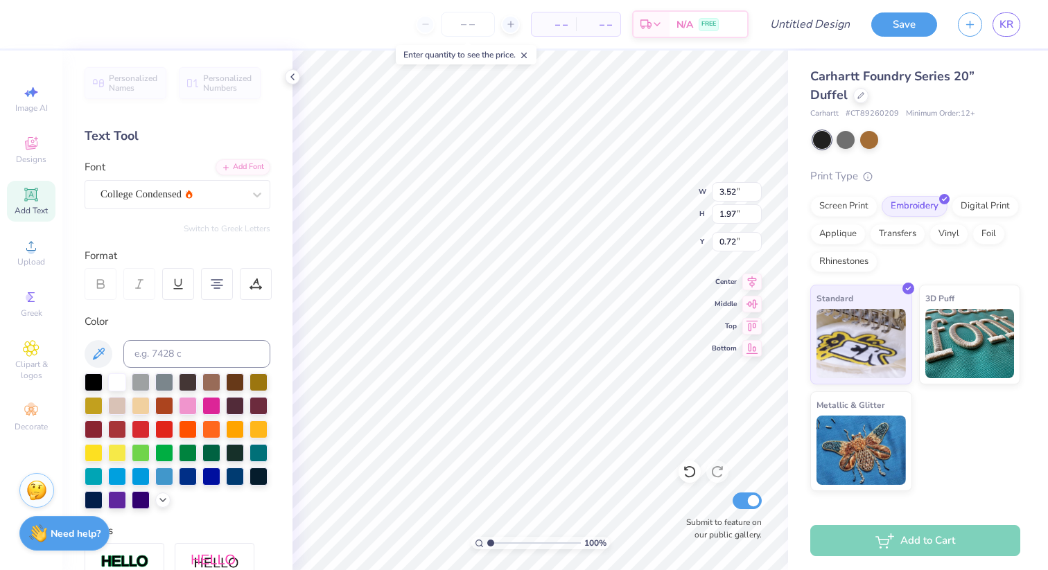
type input "2.20"
type input "3.15"
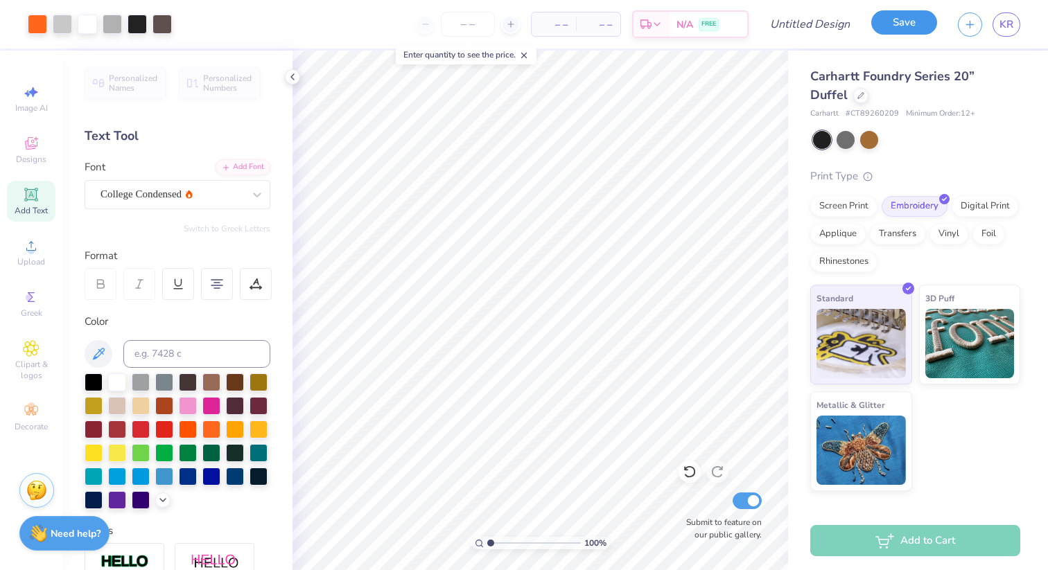
click at [897, 28] on button "Save" at bounding box center [904, 22] width 66 height 24
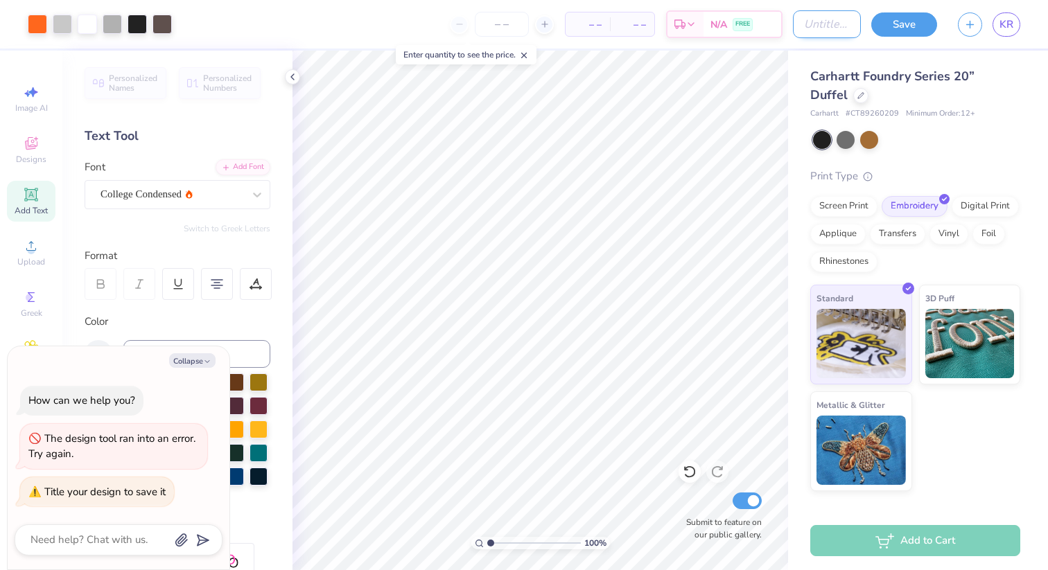
type textarea "x"
click at [813, 23] on input "Design Title" at bounding box center [827, 24] width 68 height 28
type input "D"
type textarea "x"
type input "Du"
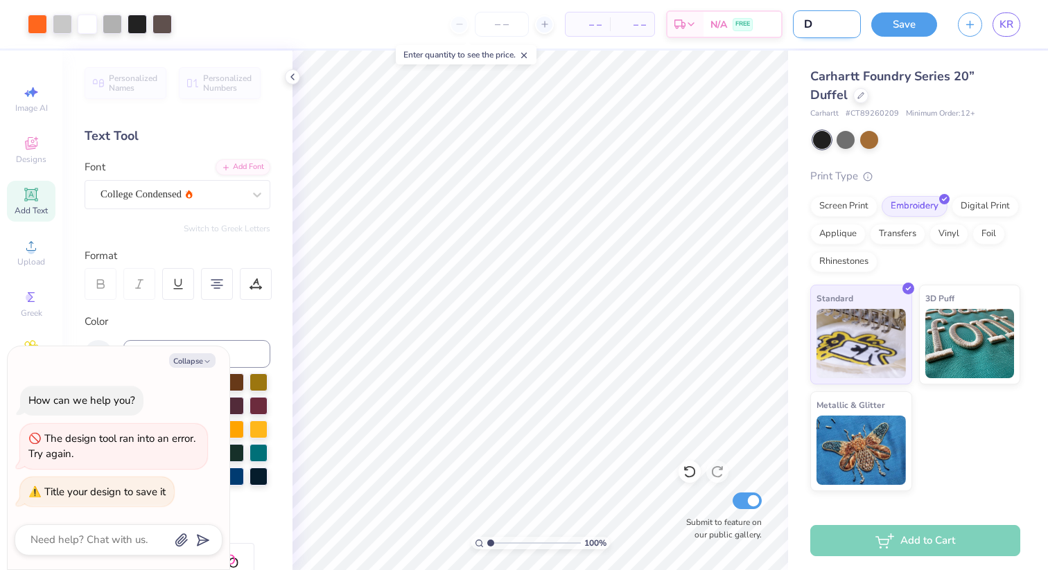
type textarea "x"
type input "Duf"
type textarea "x"
type input "Duff"
type textarea "x"
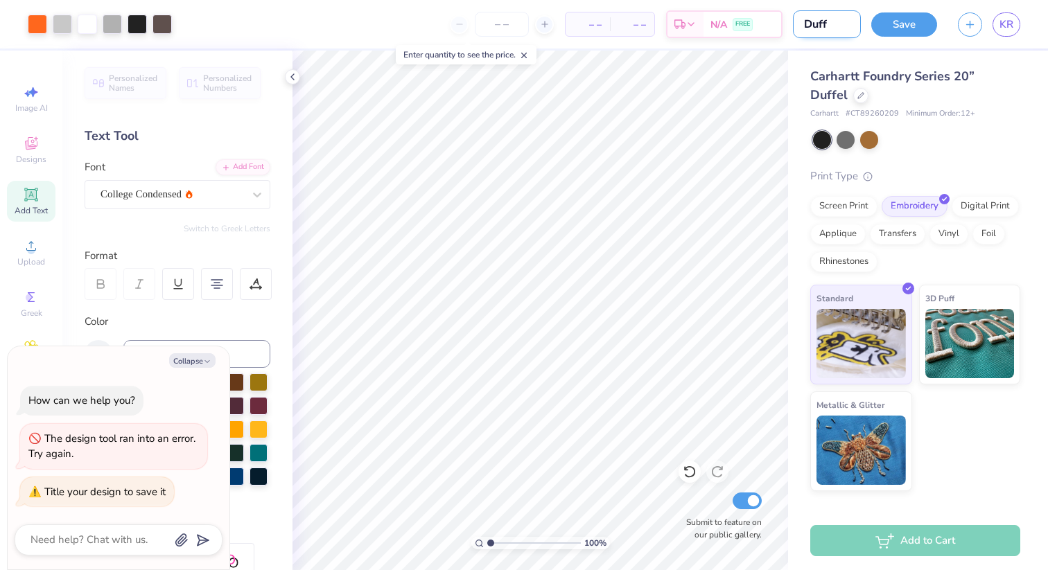
type input "Duffe"
type textarea "x"
type input "Duffel"
type textarea "x"
type input "Duffel"
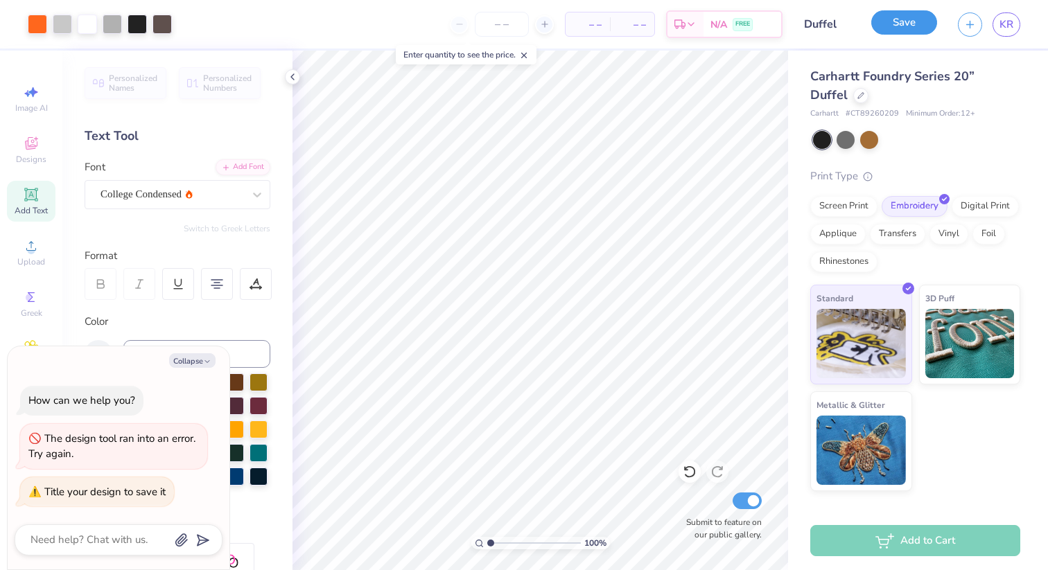
click at [911, 26] on button "Save" at bounding box center [904, 22] width 66 height 24
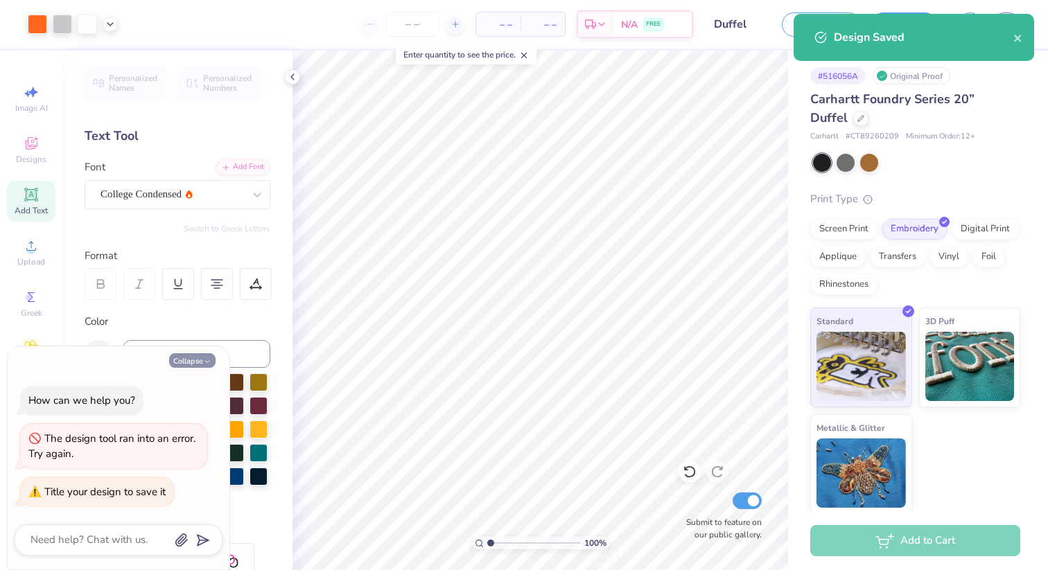
click at [204, 364] on icon "button" at bounding box center [207, 362] width 8 height 8
type textarea "x"
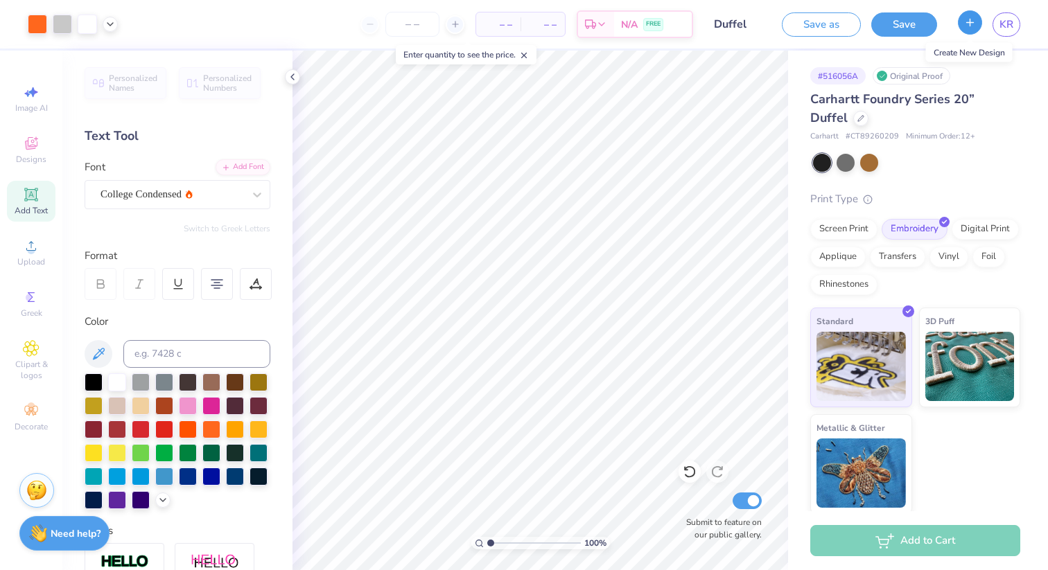
click at [971, 25] on icon "button" at bounding box center [970, 23] width 12 height 12
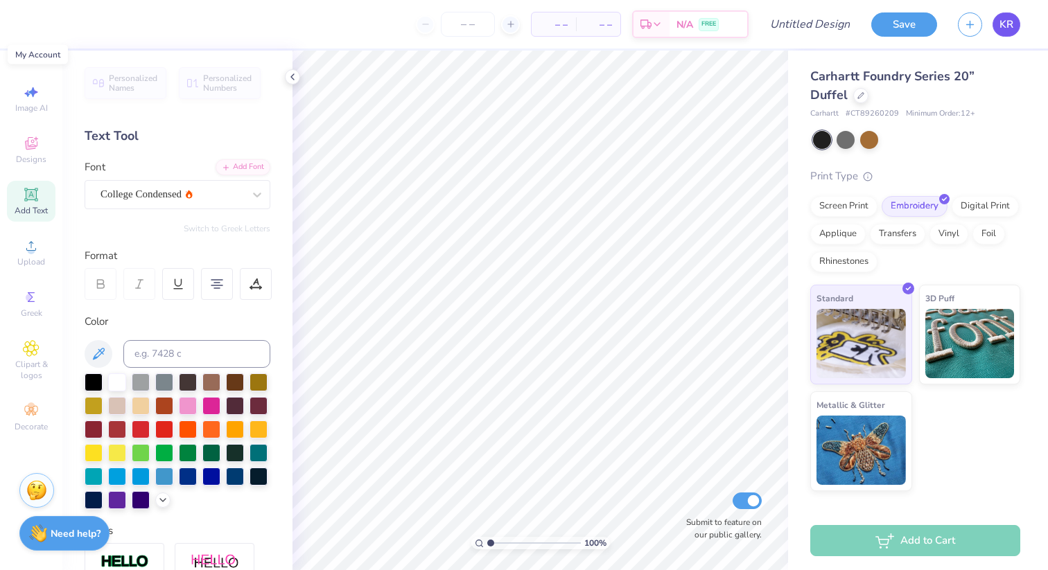
click at [1012, 33] on link "KR" at bounding box center [1006, 24] width 28 height 24
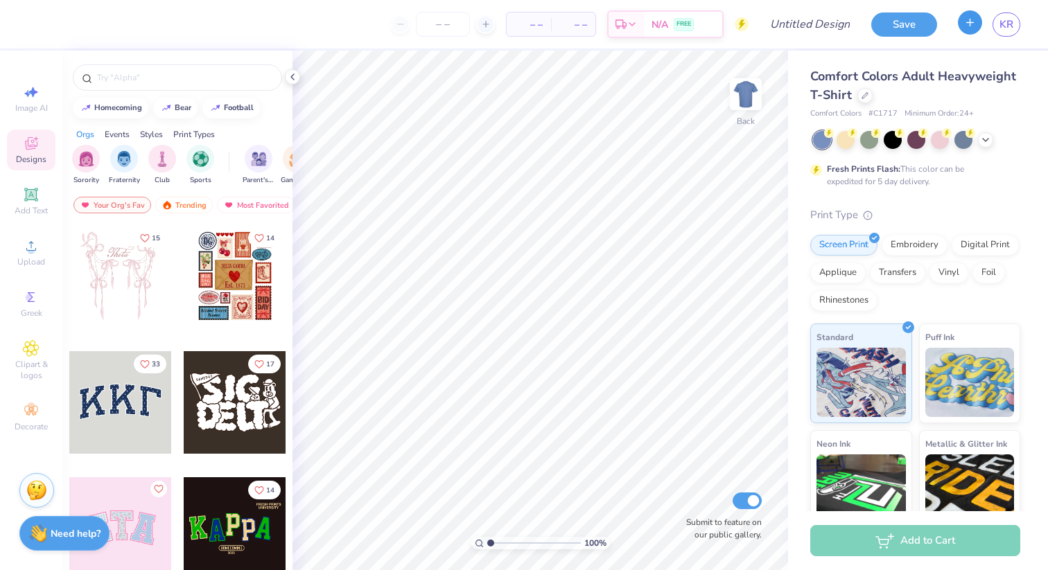
click at [969, 30] on button "button" at bounding box center [970, 22] width 24 height 24
click at [971, 24] on icon "button" at bounding box center [970, 23] width 12 height 12
click at [861, 98] on div at bounding box center [864, 94] width 15 height 15
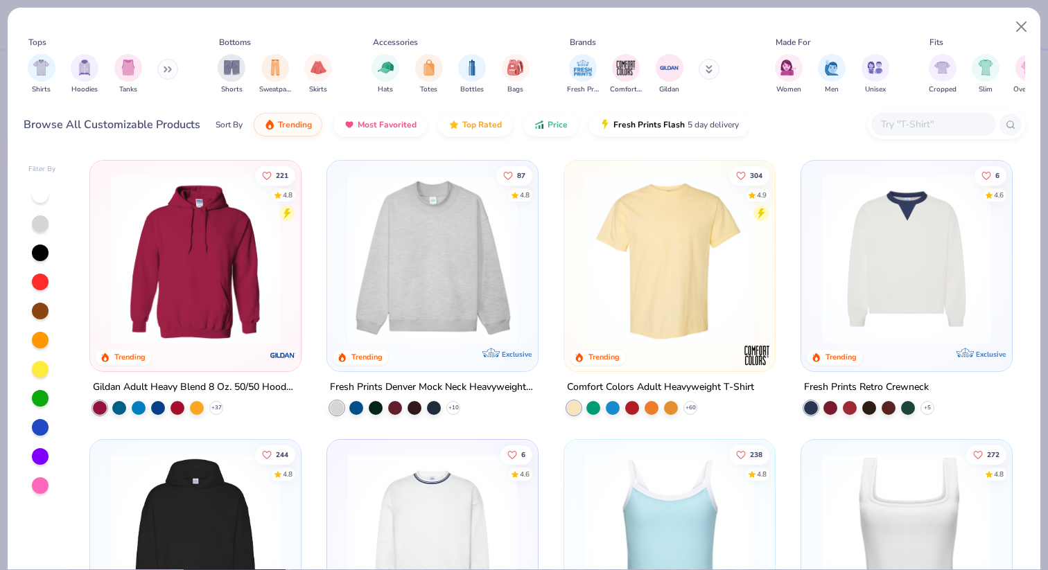
click at [709, 69] on icon at bounding box center [709, 68] width 5 height 2
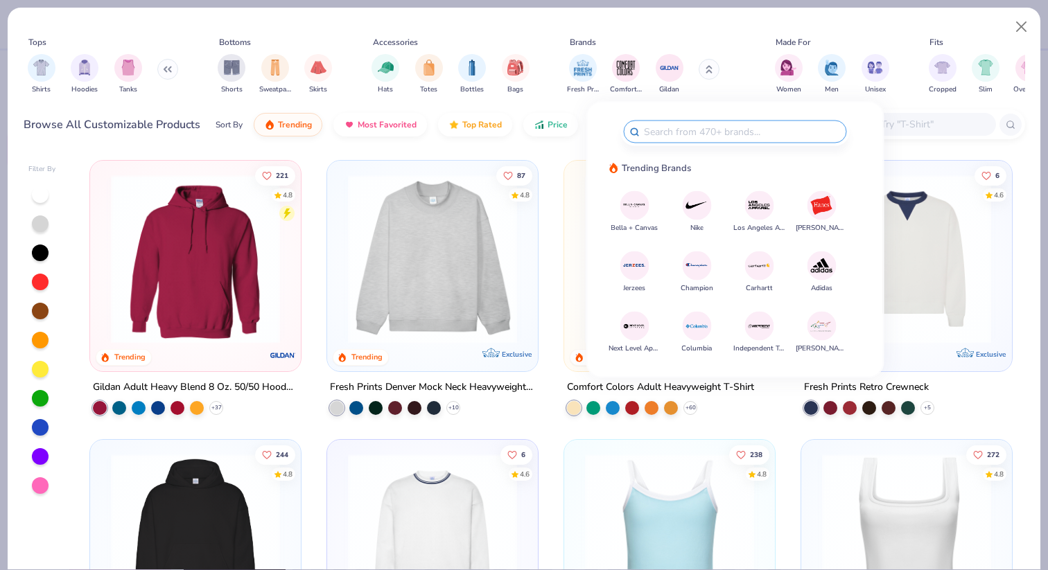
click at [698, 206] on img at bounding box center [697, 205] width 24 height 24
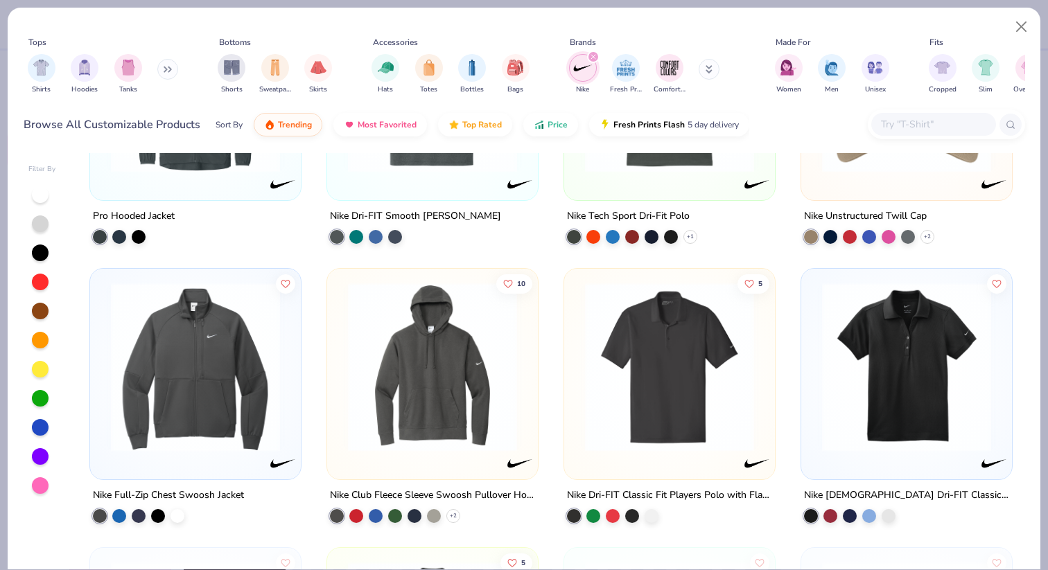
scroll to position [2149, 0]
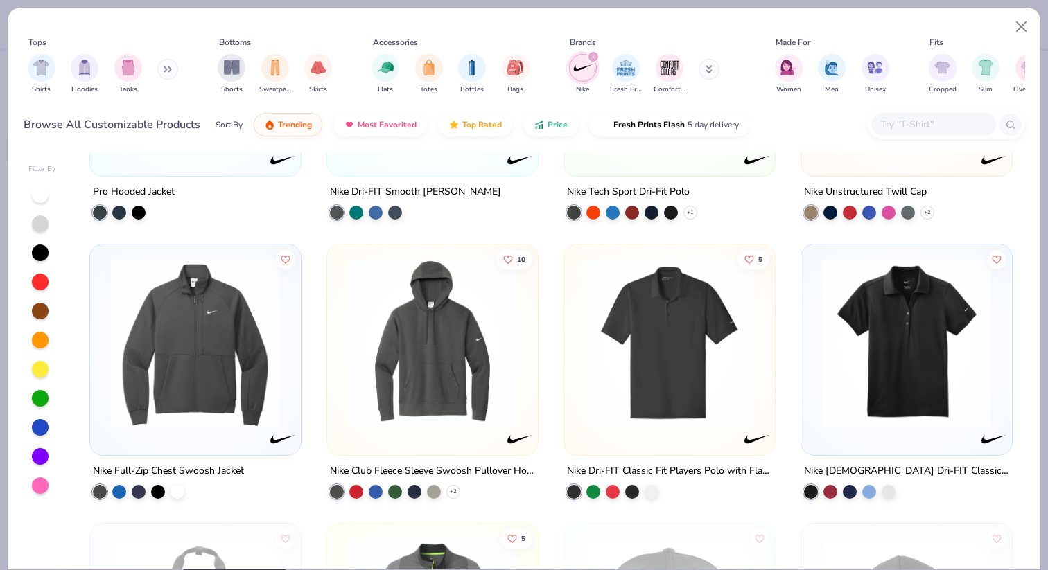
click at [455, 409] on img at bounding box center [432, 342] width 183 height 169
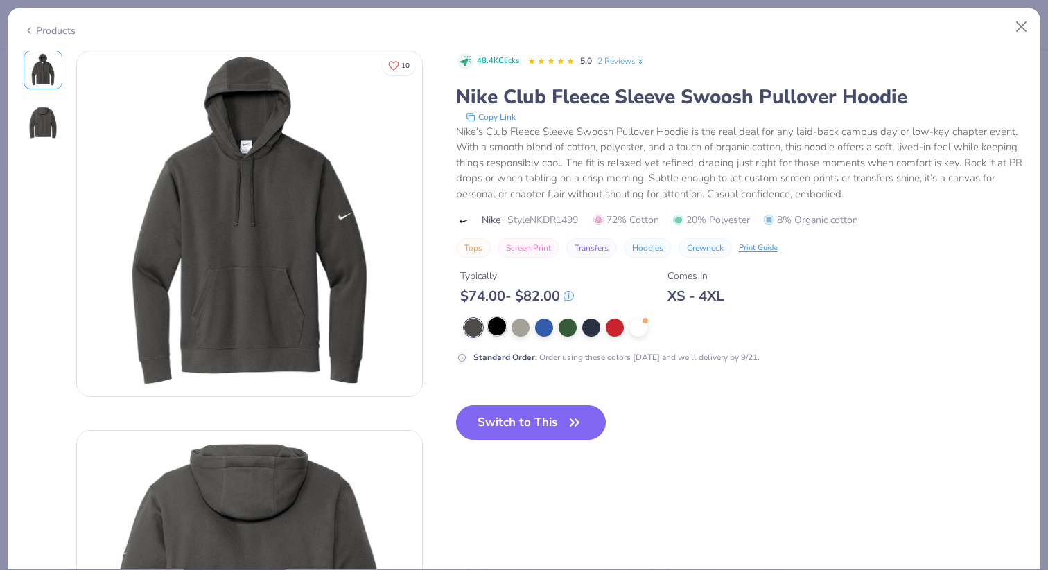
click at [496, 332] on div at bounding box center [497, 326] width 18 height 18
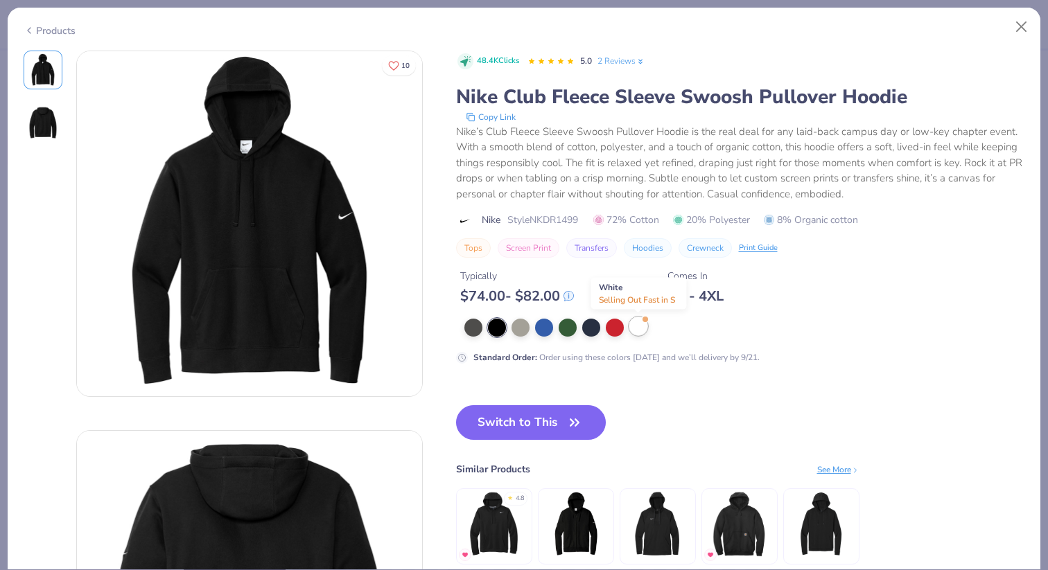
click at [644, 330] on div at bounding box center [638, 326] width 18 height 18
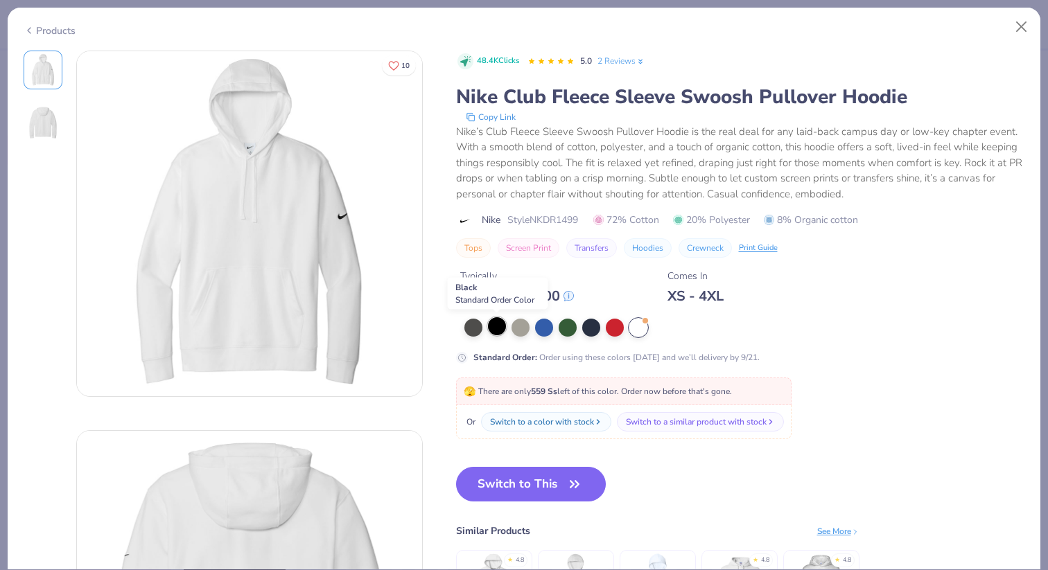
click at [493, 328] on div at bounding box center [497, 326] width 18 height 18
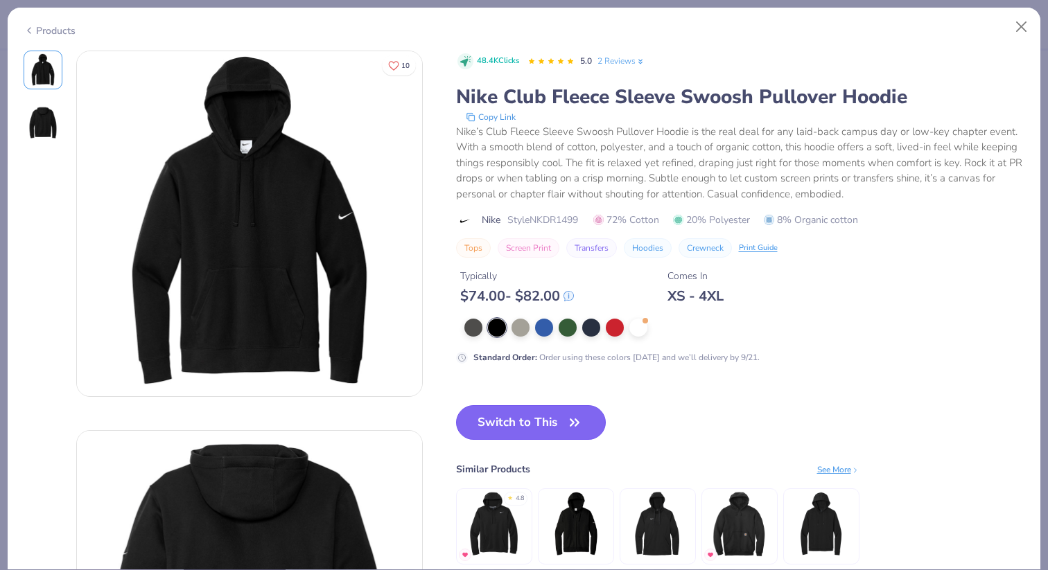
click at [542, 437] on button "Switch to This" at bounding box center [531, 422] width 150 height 35
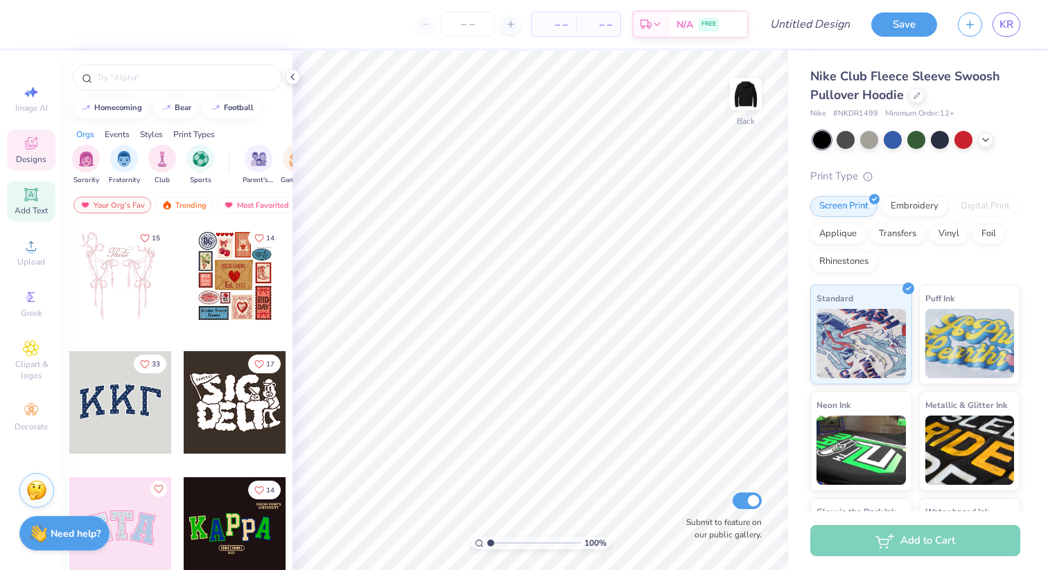
click at [25, 192] on icon at bounding box center [31, 194] width 17 height 17
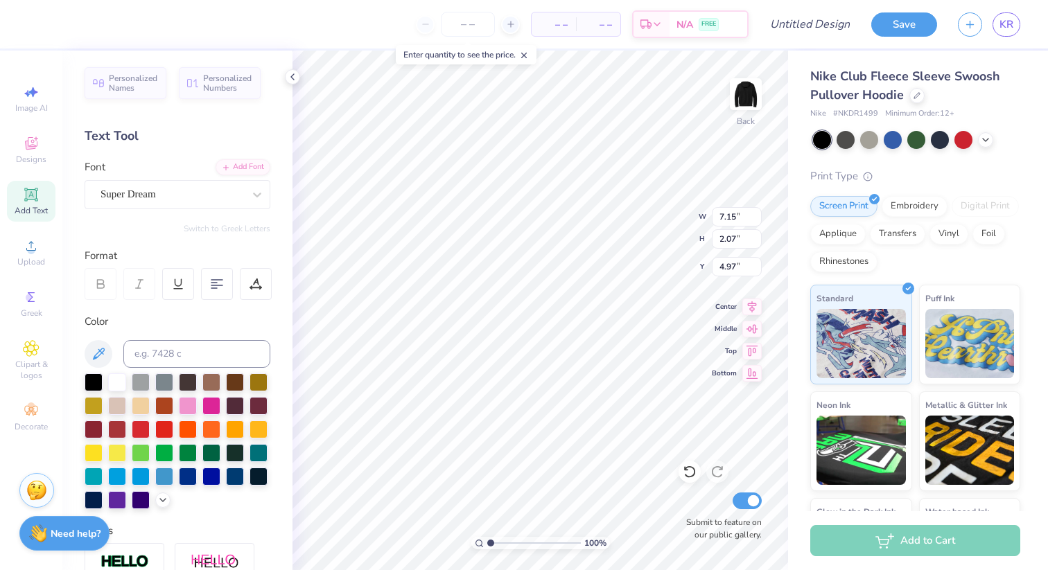
type textarea "T"
type textarea "[GEOGRAPHIC_DATA]"
click at [226, 198] on div "Super Dream" at bounding box center [172, 194] width 146 height 21
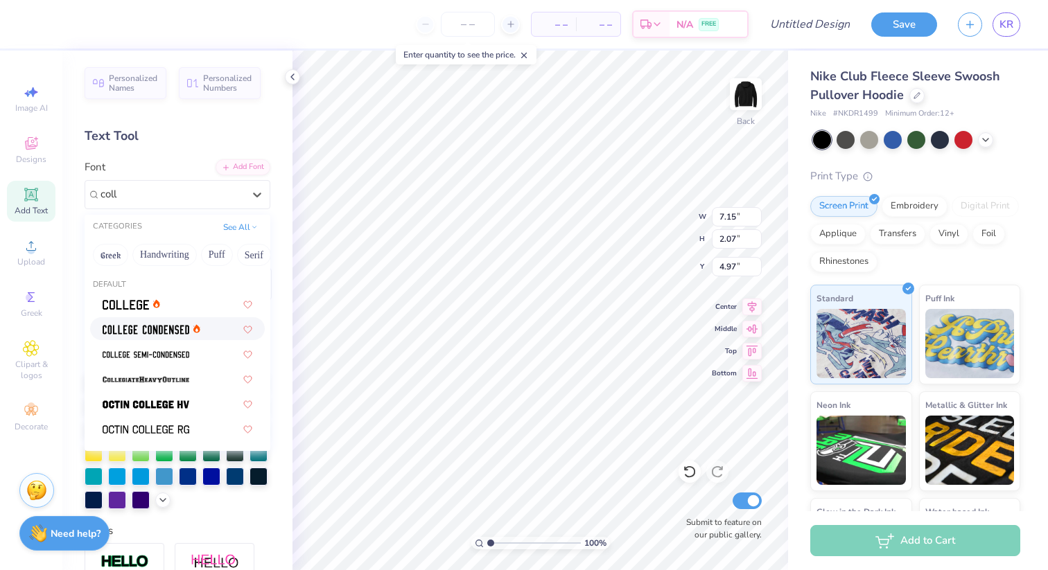
click at [165, 335] on span at bounding box center [146, 328] width 87 height 15
type input "coll"
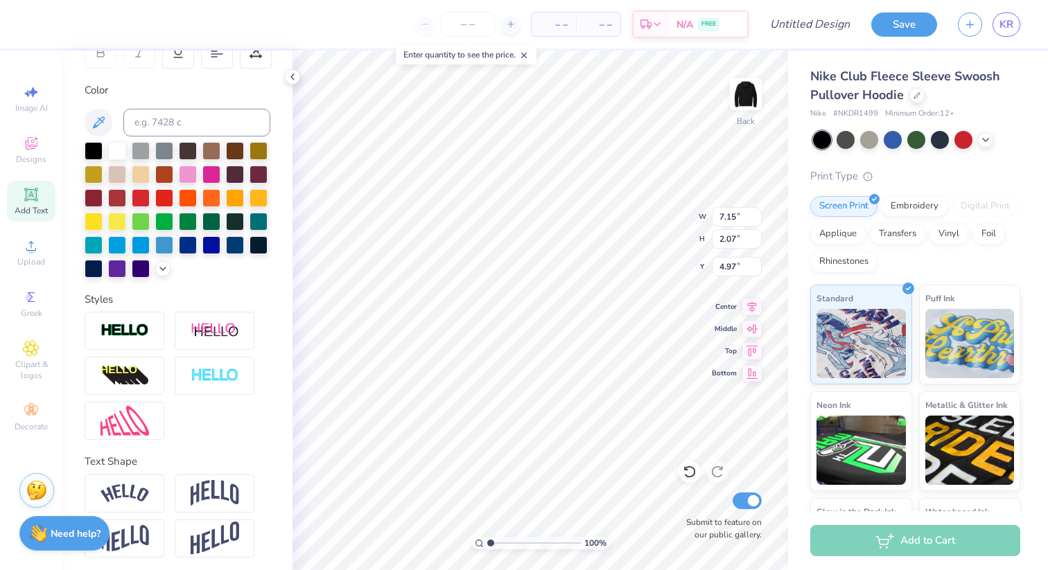
scroll to position [235, 0]
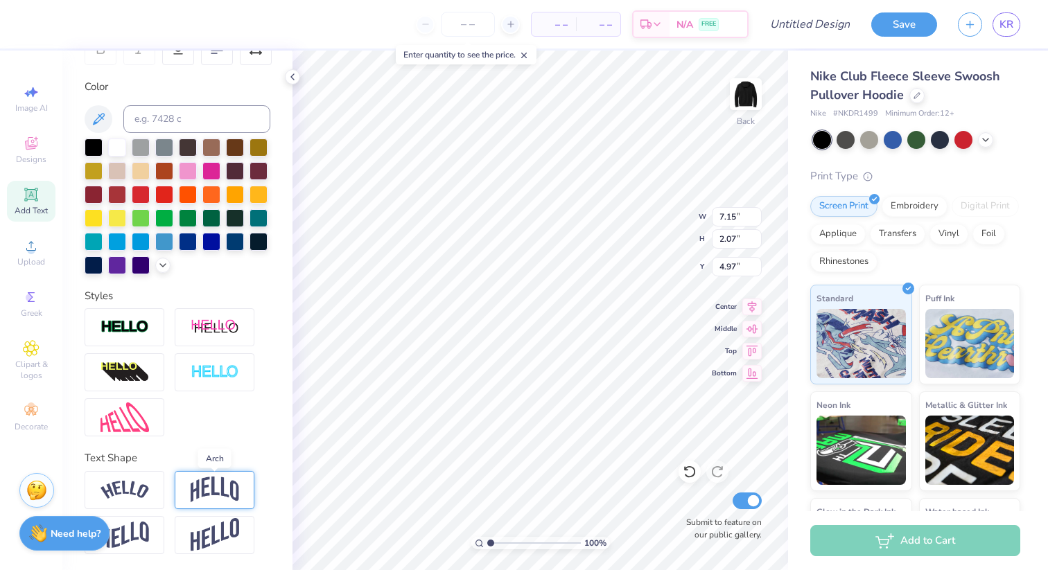
click at [201, 490] on img at bounding box center [215, 490] width 49 height 26
type textarea "[GEOGRAPHIC_DATA]"
click at [194, 506] on div at bounding box center [215, 490] width 80 height 38
type input "2.69"
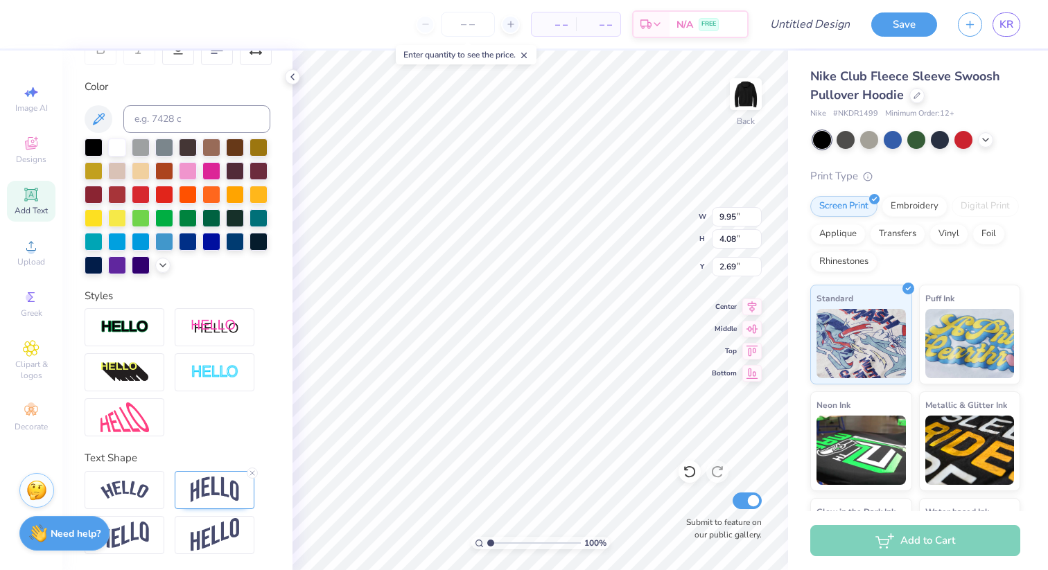
scroll to position [0, 0]
type input "2.70"
click at [753, 241] on input "4.07" at bounding box center [737, 238] width 50 height 19
click at [753, 241] on input "4.06" at bounding box center [737, 238] width 50 height 19
click at [753, 241] on input "4.05" at bounding box center [737, 238] width 50 height 19
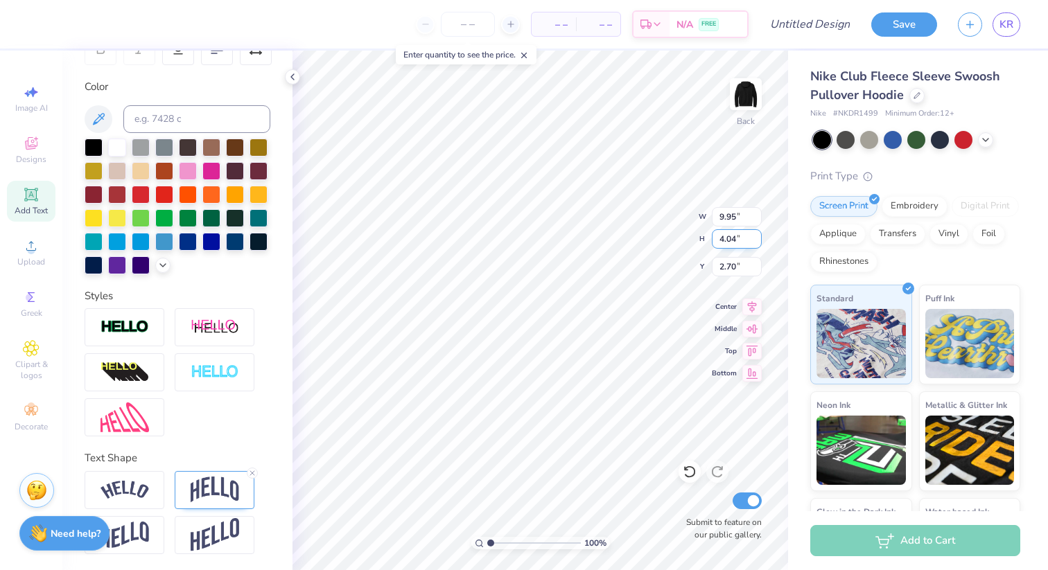
click at [753, 241] on input "4.04" at bounding box center [737, 238] width 50 height 19
click at [753, 241] on input "4.03" at bounding box center [737, 238] width 50 height 19
click at [753, 241] on input "4.02" at bounding box center [737, 238] width 50 height 19
click at [753, 241] on input "4.01" at bounding box center [737, 238] width 50 height 19
click at [753, 241] on input "4" at bounding box center [737, 238] width 50 height 19
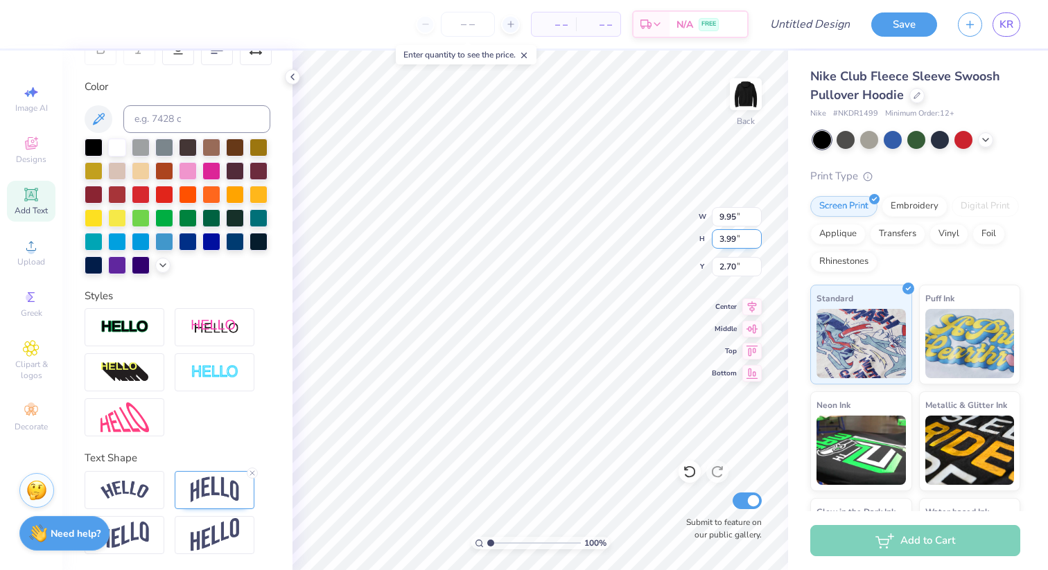
click at [753, 241] on input "3.99" at bounding box center [737, 238] width 50 height 19
click at [753, 241] on input "3.98" at bounding box center [737, 238] width 50 height 19
click at [753, 241] on input "3.97" at bounding box center [737, 238] width 50 height 19
type input "3.96"
click at [753, 241] on input "3.96" at bounding box center [737, 238] width 50 height 19
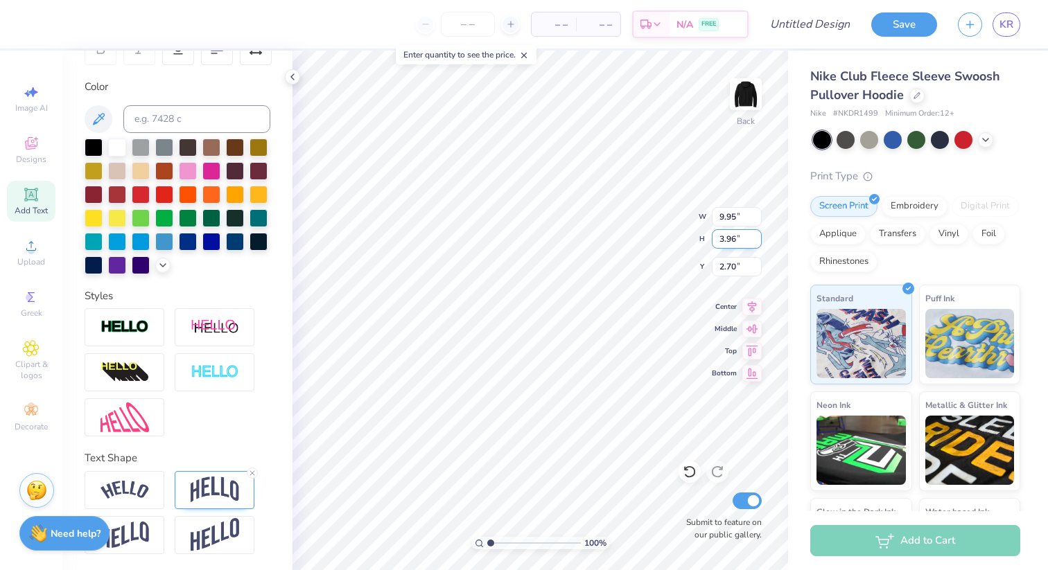
type input "9.66"
click at [755, 268] on input "2.76" at bounding box center [737, 266] width 50 height 19
click at [755, 268] on input "2.75" at bounding box center [737, 266] width 50 height 19
click at [755, 268] on input "2.74" at bounding box center [737, 266] width 50 height 19
click at [755, 268] on input "2.73" at bounding box center [737, 266] width 50 height 19
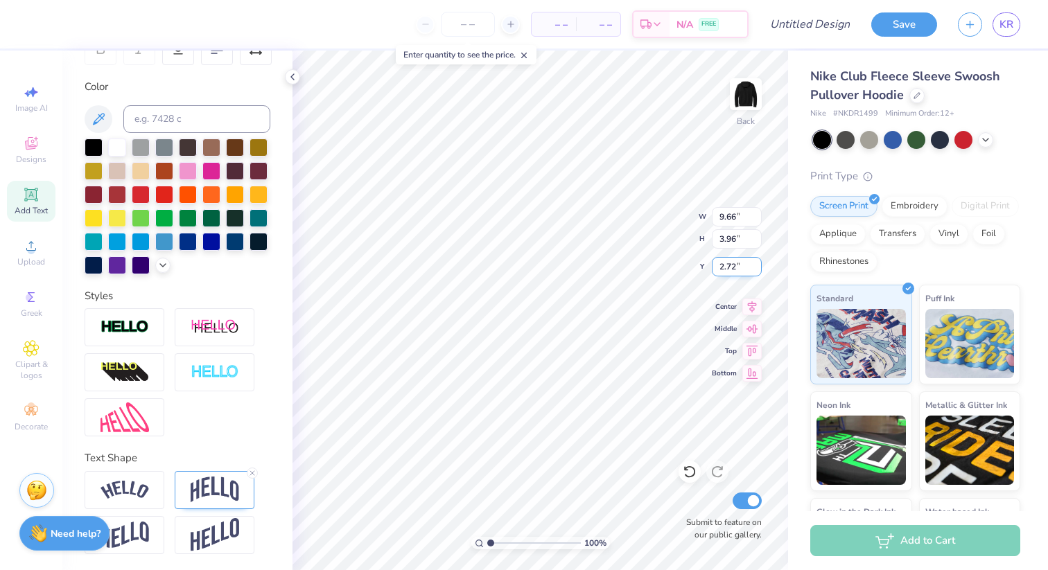
click at [755, 268] on input "2.72" at bounding box center [737, 266] width 50 height 19
click at [755, 268] on input "2.71" at bounding box center [737, 266] width 50 height 19
click at [755, 268] on input "2.7" at bounding box center [737, 266] width 50 height 19
type input "2.69"
click at [755, 268] on input "2.69" at bounding box center [737, 266] width 50 height 19
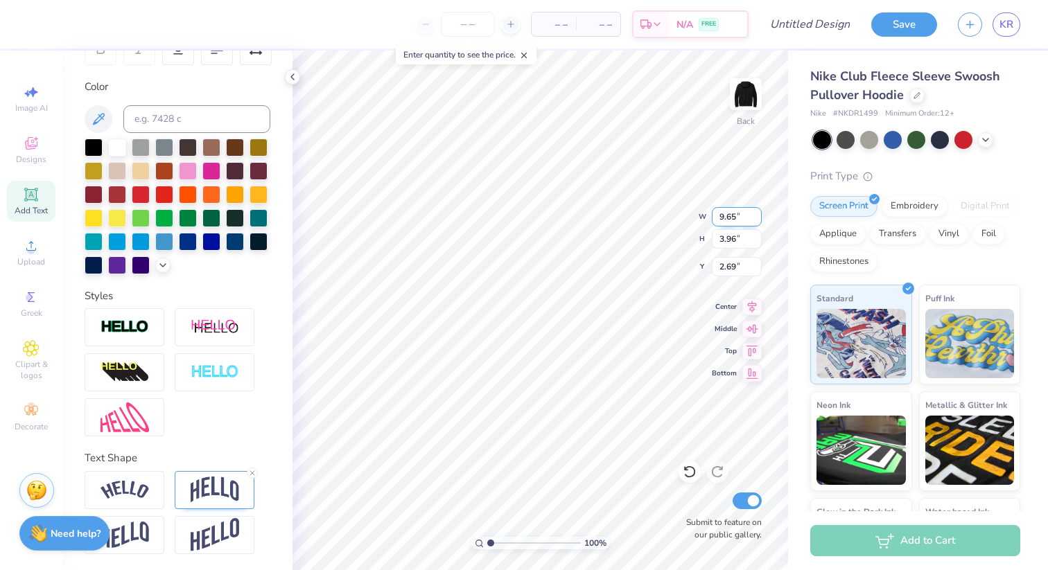
click at [755, 219] on input "9.65" at bounding box center [737, 216] width 50 height 19
click at [755, 219] on input "9.64" at bounding box center [737, 216] width 50 height 19
click at [755, 219] on input "9.63" at bounding box center [737, 216] width 50 height 19
click at [755, 219] on input "9.62" at bounding box center [737, 216] width 50 height 19
click at [755, 219] on input "9.61" at bounding box center [737, 216] width 50 height 19
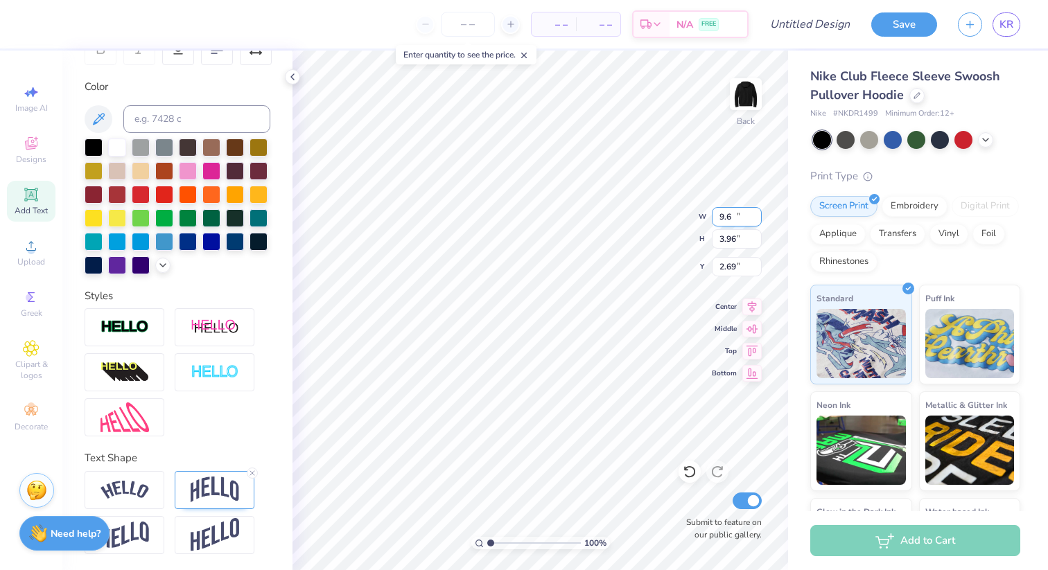
click at [755, 219] on input "9.6" at bounding box center [737, 216] width 50 height 19
click at [755, 219] on input "9.59" at bounding box center [737, 216] width 50 height 19
type input "9.58"
click at [755, 219] on input "9.58" at bounding box center [737, 216] width 50 height 19
type input "3.93"
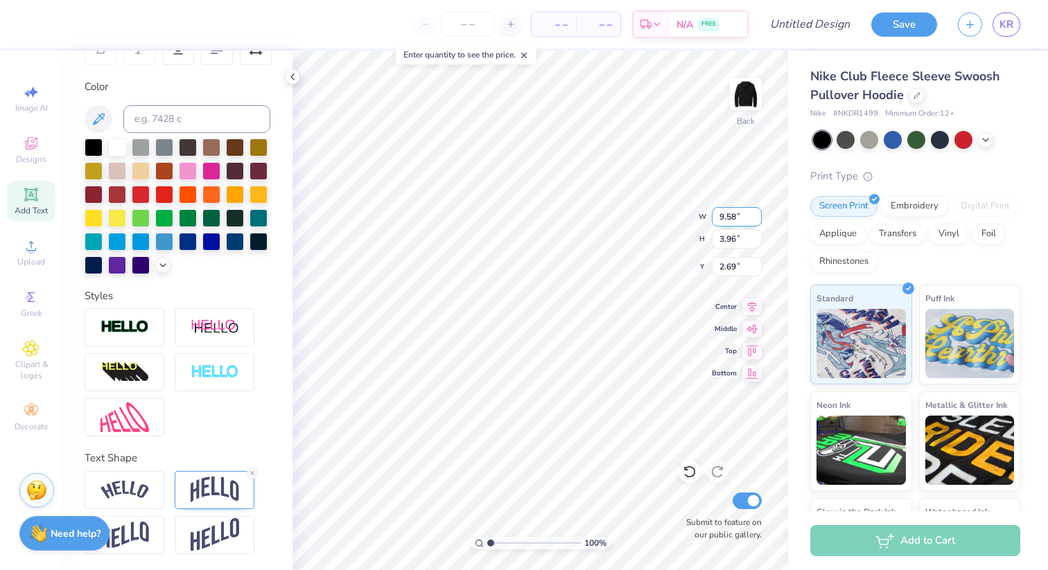
type input "2.71"
click at [209, 494] on img at bounding box center [215, 490] width 49 height 26
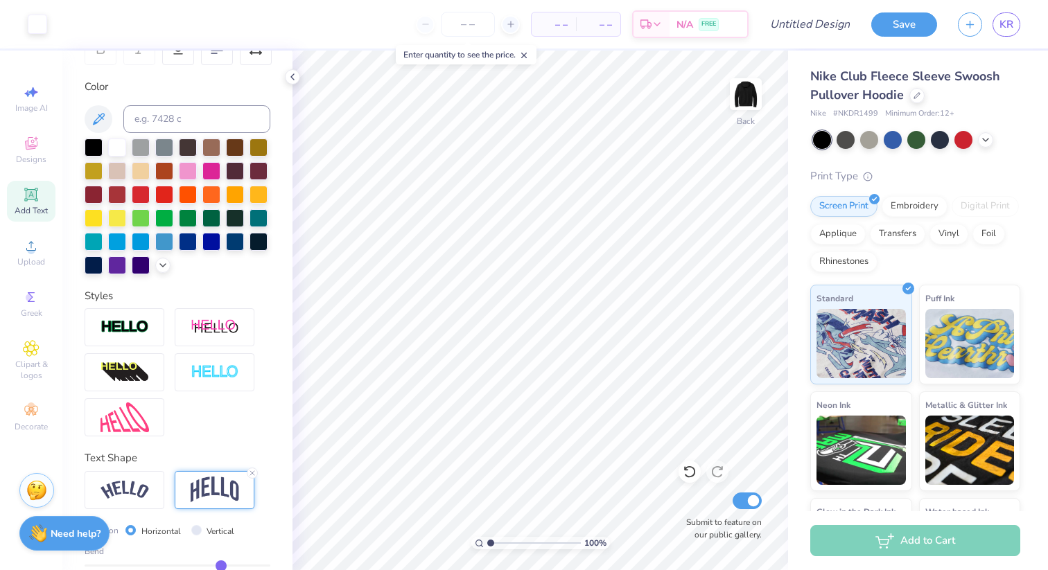
scroll to position [316, 0]
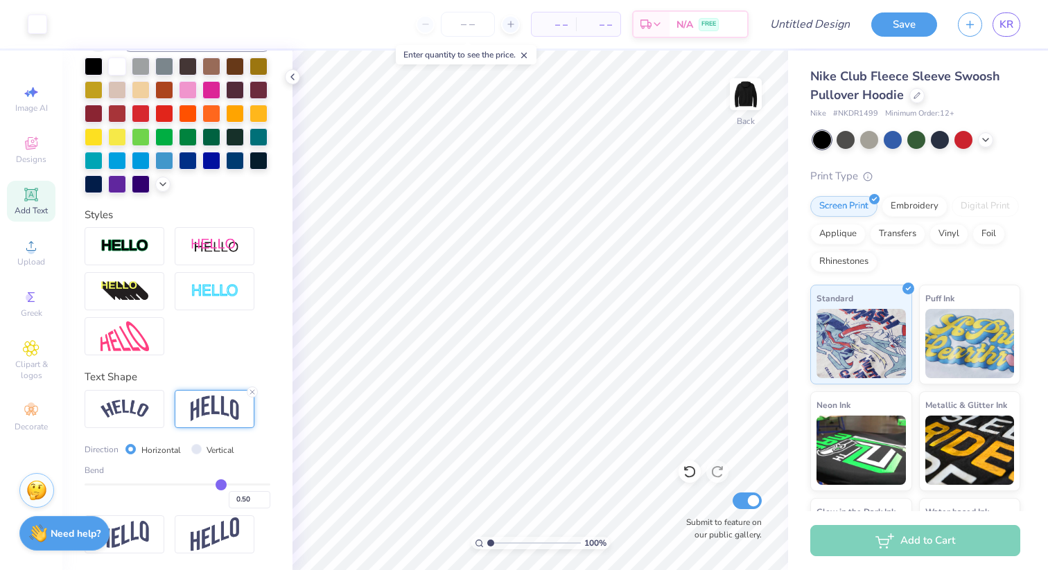
type input "0.49"
type input "0.48"
type input "0.45"
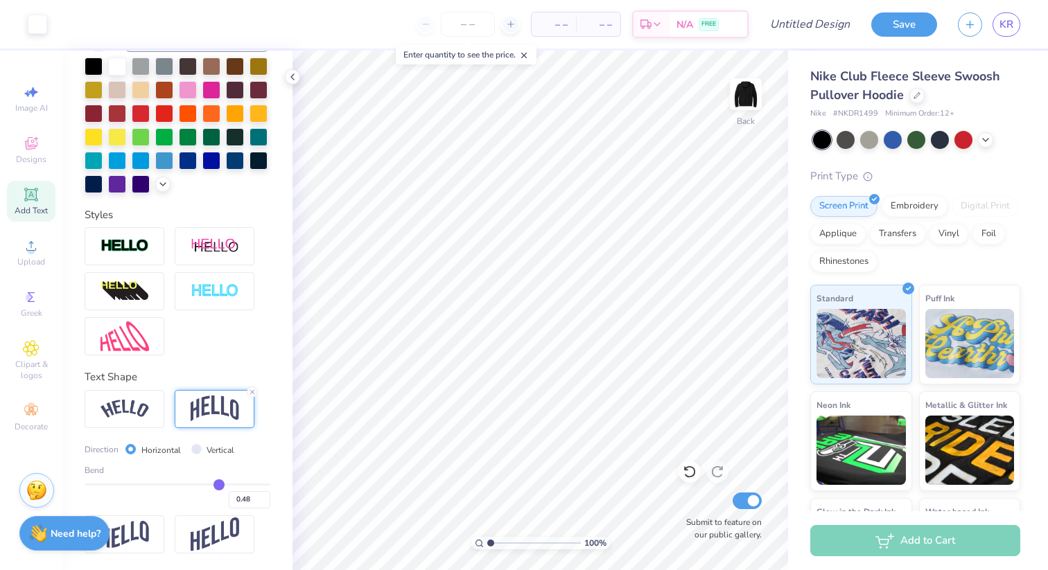
type input "0.45"
type input "0.43"
type input "0.36"
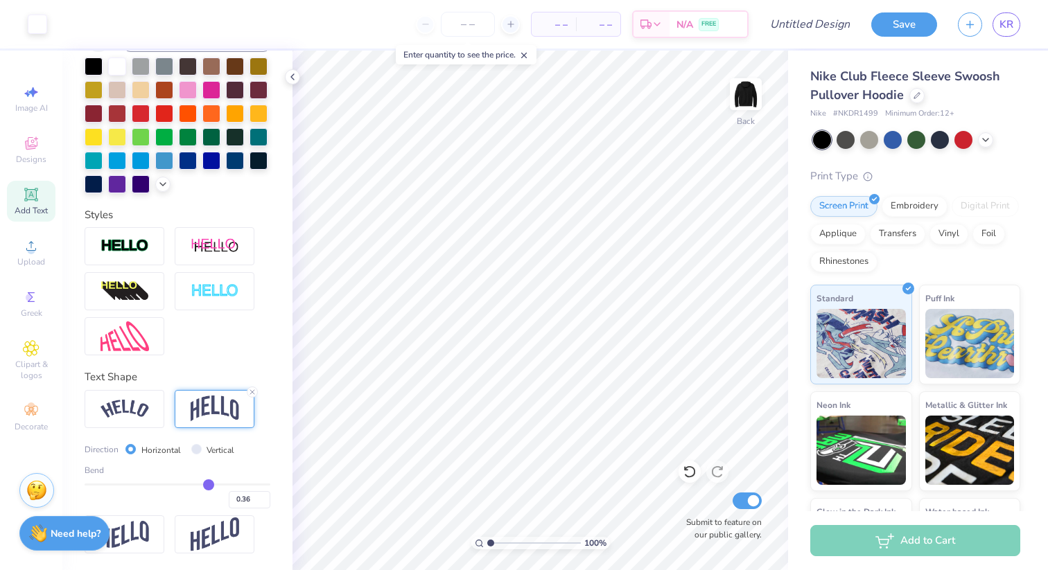
type input "0.33"
type input "0.29"
type input "0.24"
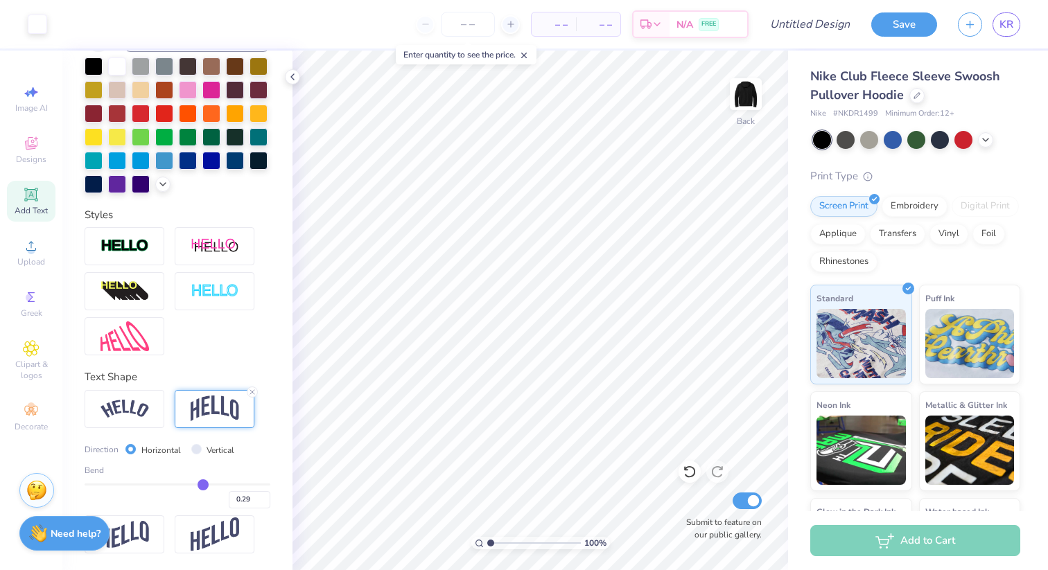
type input "0.24"
type input "0.19"
type input "0.15"
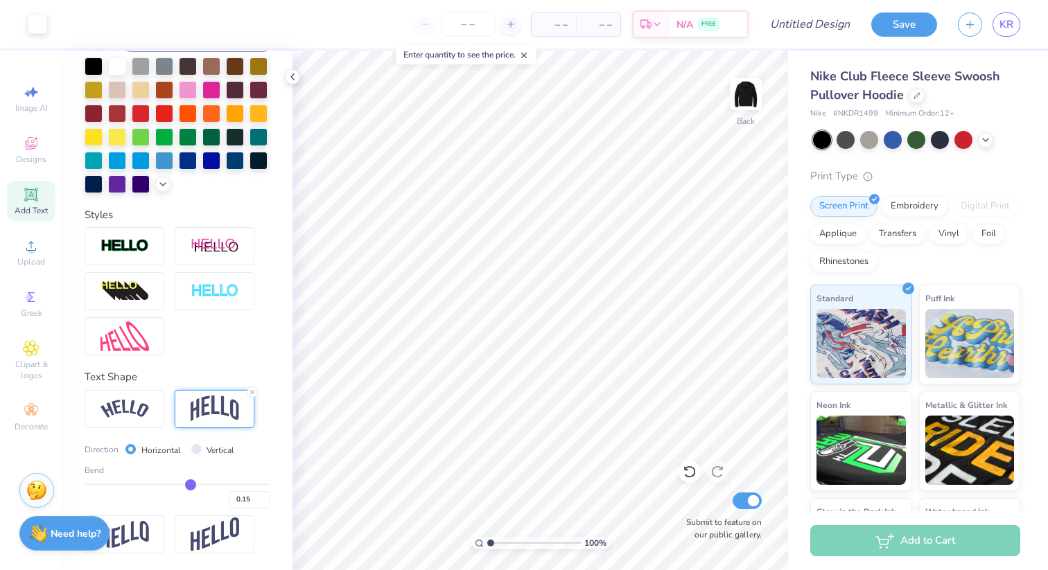
type input "0.11"
type input "0.06"
type input "0.01"
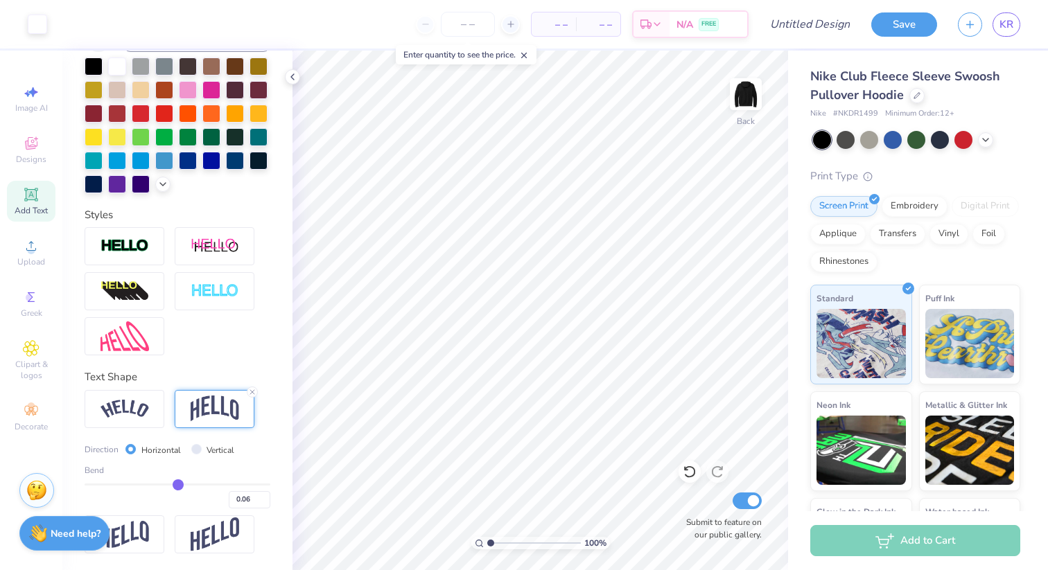
type input "0.01"
type input "-0.03"
type input "-0.07"
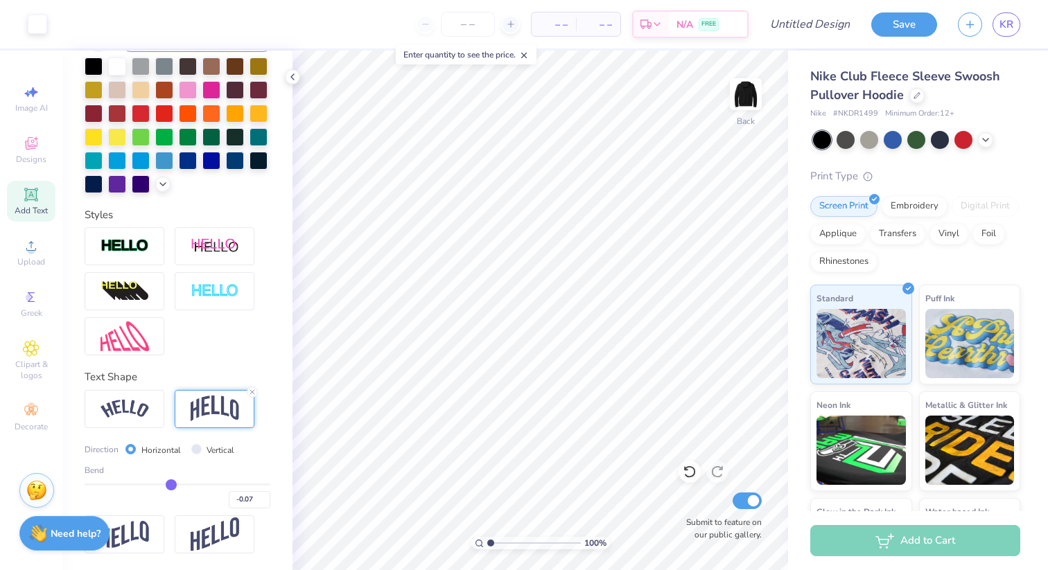
type input "-0.11"
type input "-0.12"
type input "-0.15"
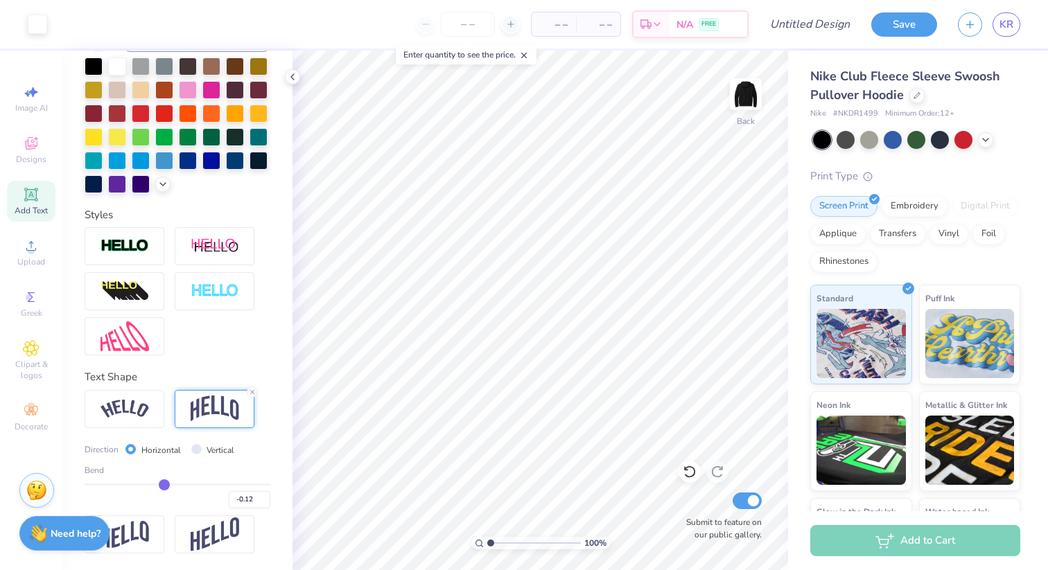
type input "-0.15"
type input "-0.17"
type input "-0.19"
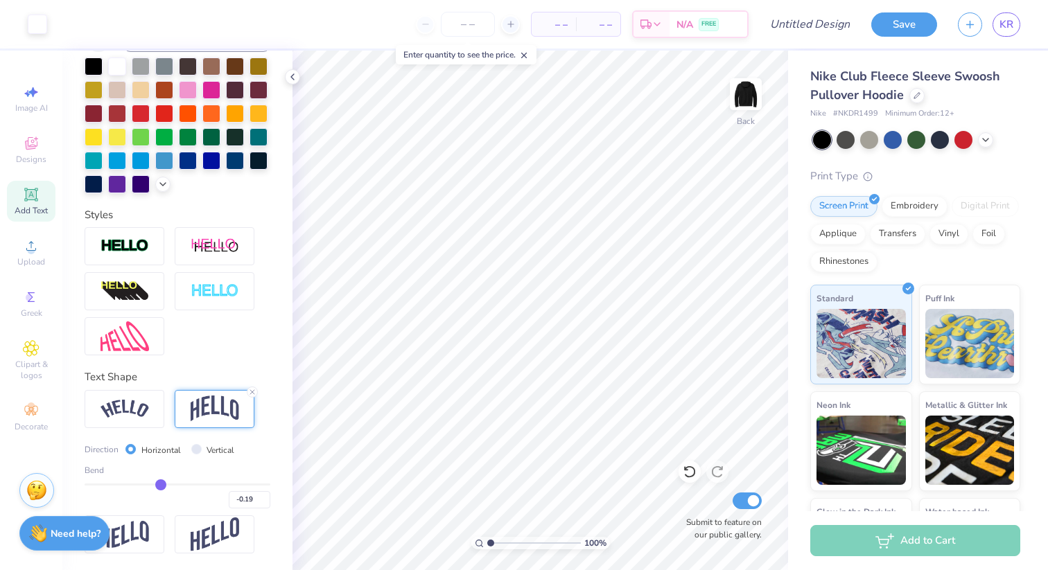
type input "-0.21"
type input "-0.22"
type input "-0.23"
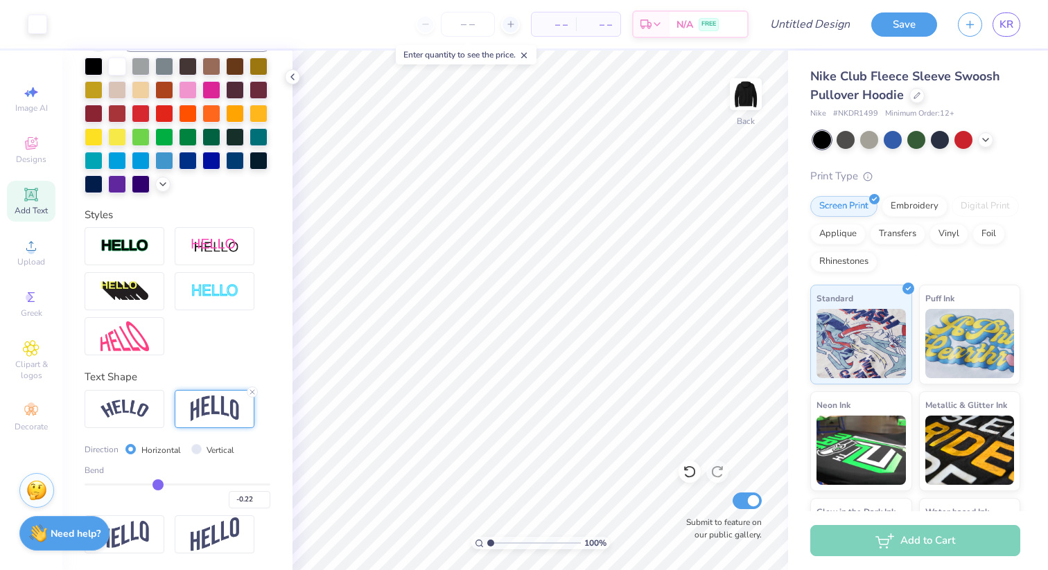
type input "-0.23"
type input "-0.24"
type input "-0.25"
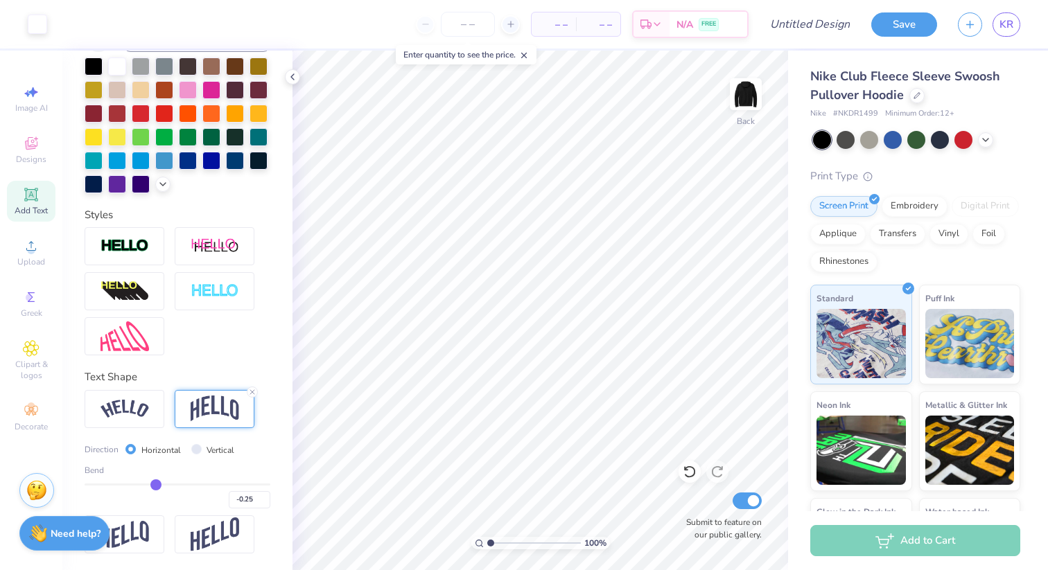
type input "-0.26"
type input "-0.27"
type input "-0.28"
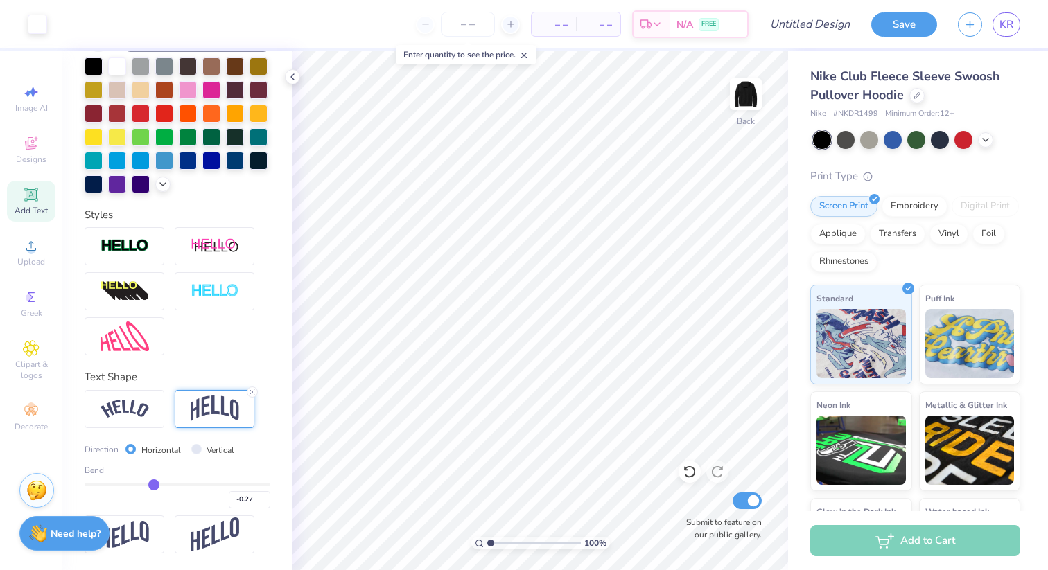
type input "-0.28"
type input "-0.29"
type input "-0.3"
type input "-0.30"
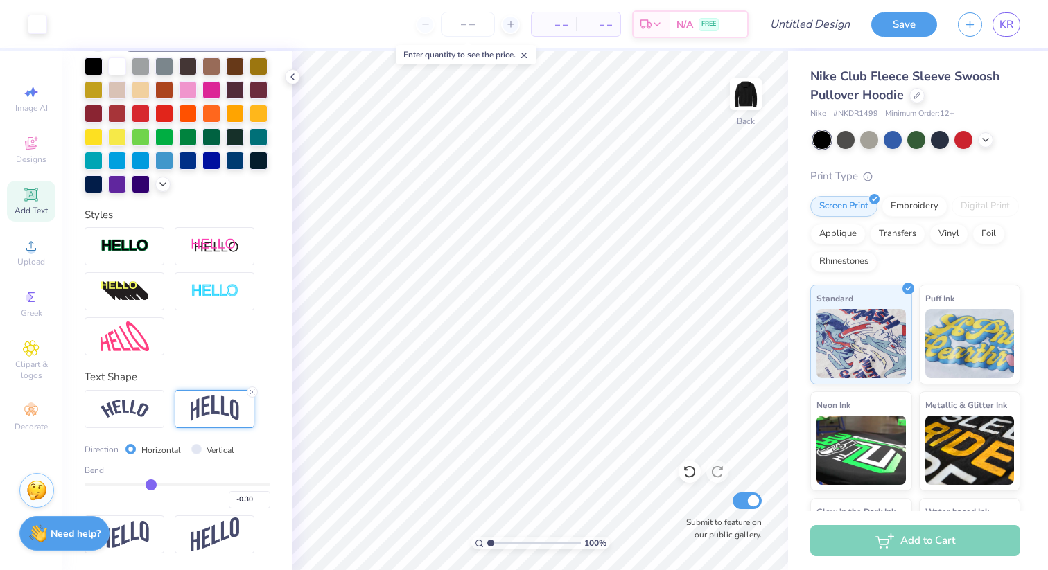
type input "-0.31"
type input "-0.32"
type input "-0.33"
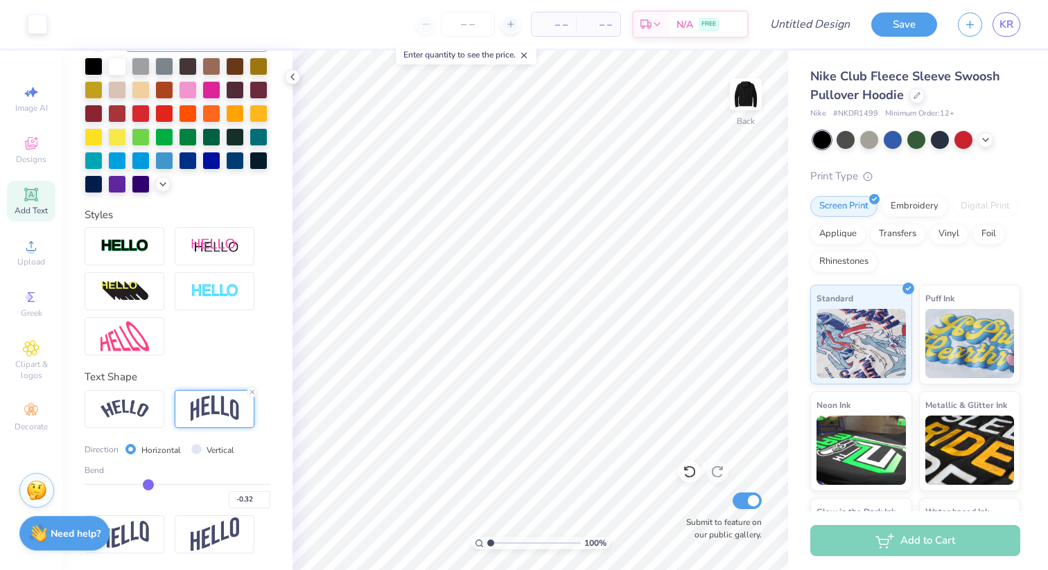
type input "-0.33"
type input "-0.34"
type input "-0.35"
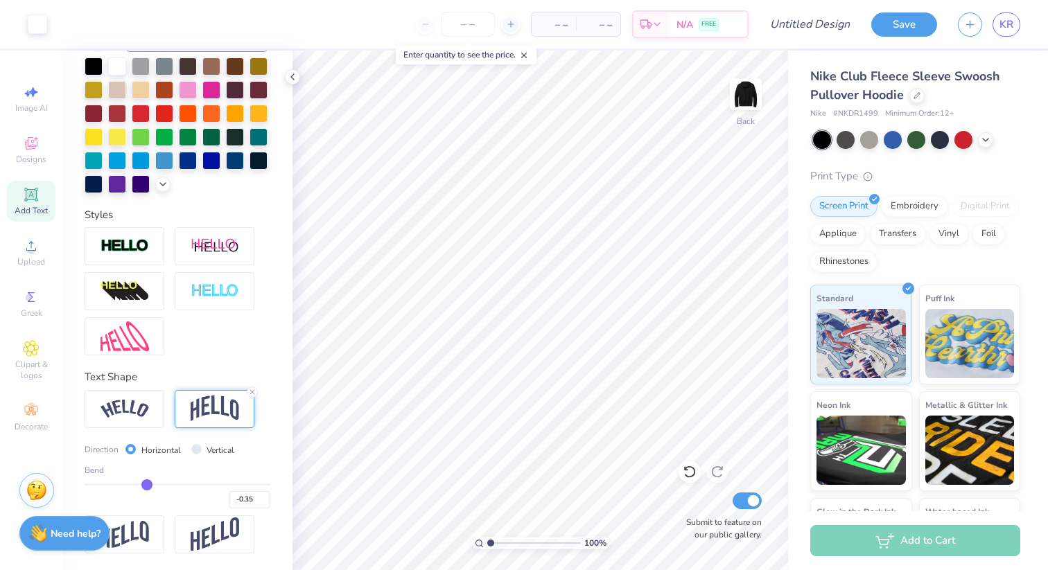
drag, startPoint x: 220, startPoint y: 486, endPoint x: 146, endPoint y: 486, distance: 74.1
click at [146, 486] on input "range" at bounding box center [178, 485] width 186 height 2
type input "-0.34"
type input "-0.33"
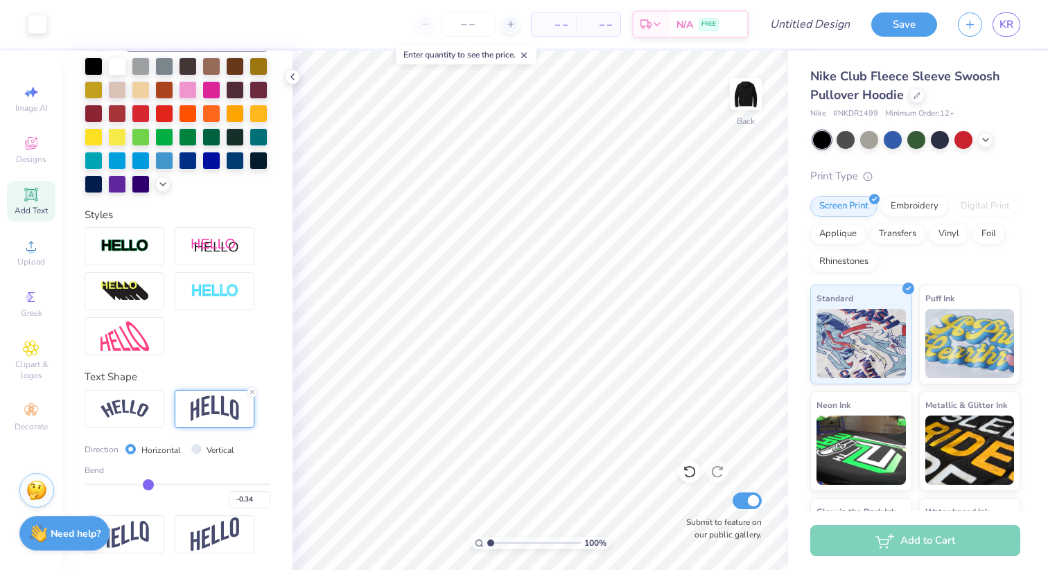
type input "-0.33"
type input "-0.32"
type input "-0.31"
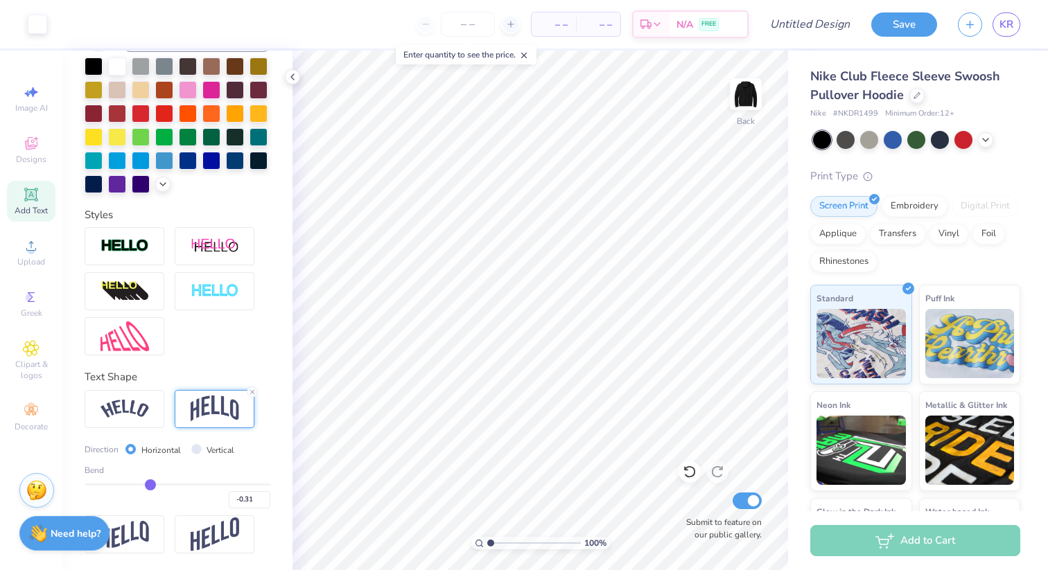
type input "-0.3"
type input "-0.30"
type input "-0.28"
type input "-0.27"
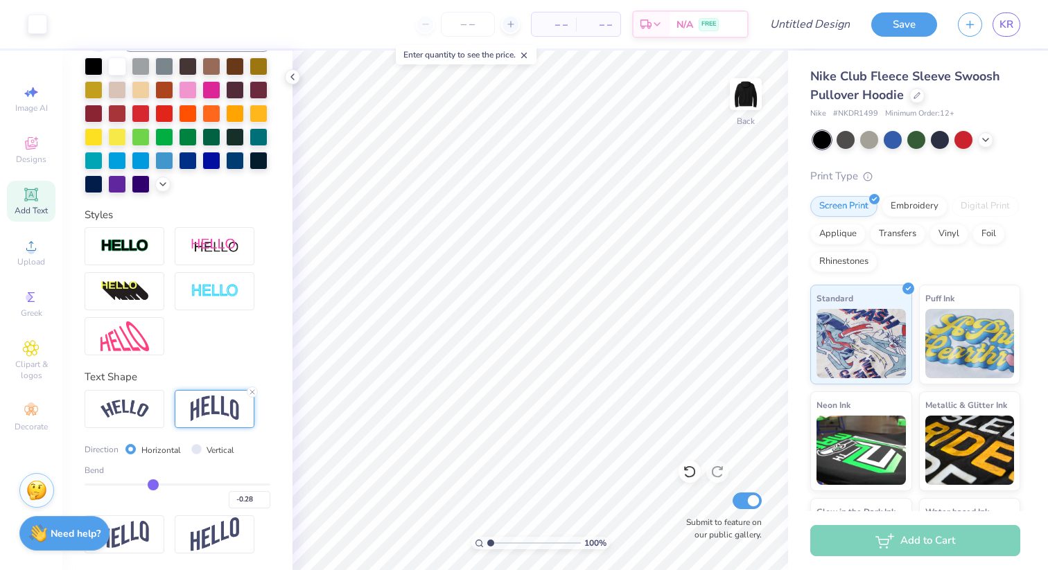
type input "-0.27"
type input "-0.26"
type input "-0.24"
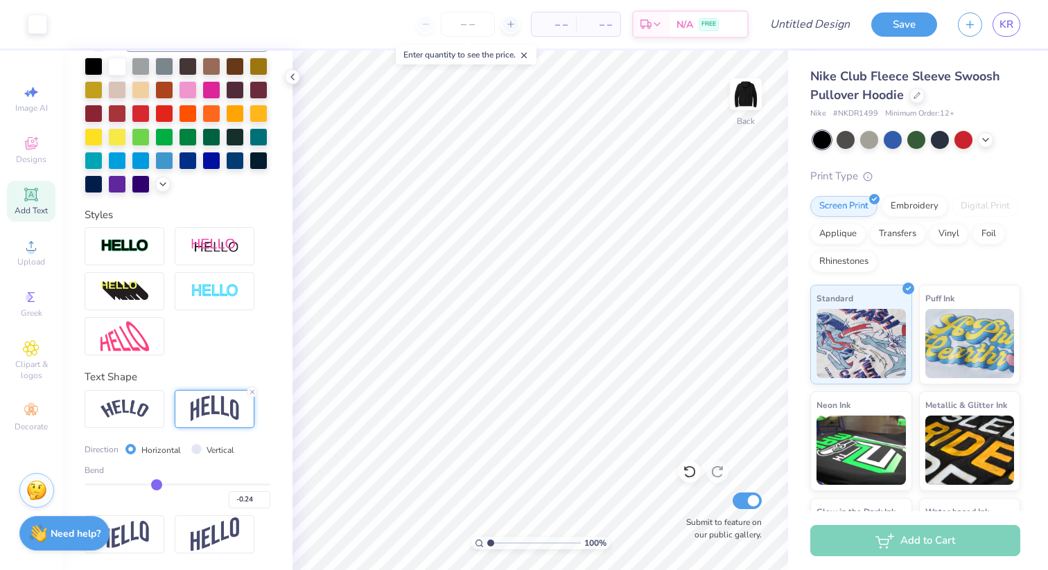
type input "-0.23"
type input "-0.22"
type input "-0.21"
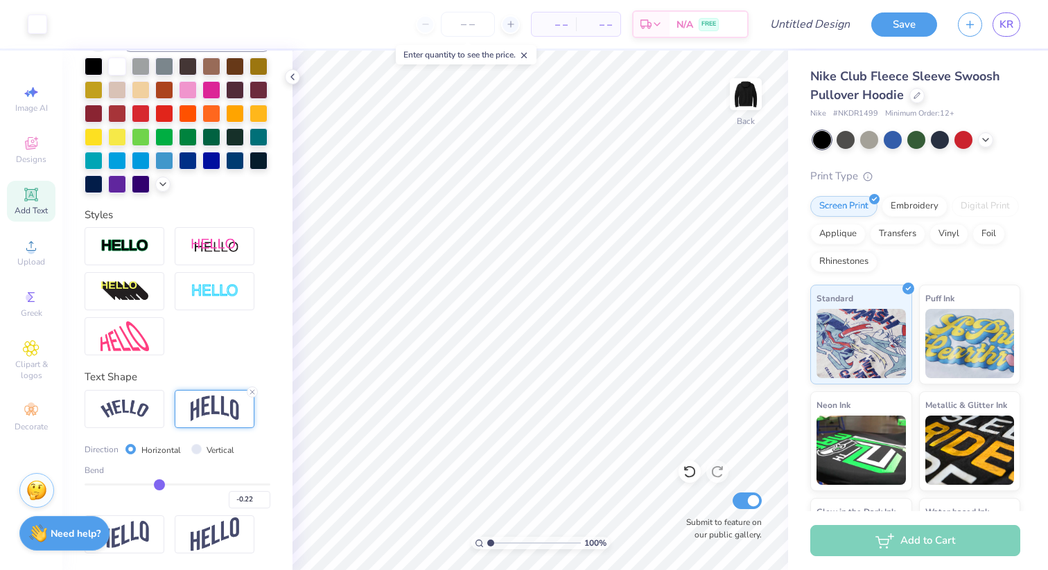
type input "-0.21"
type input "-0.2"
type input "-0.20"
type input "-0.19"
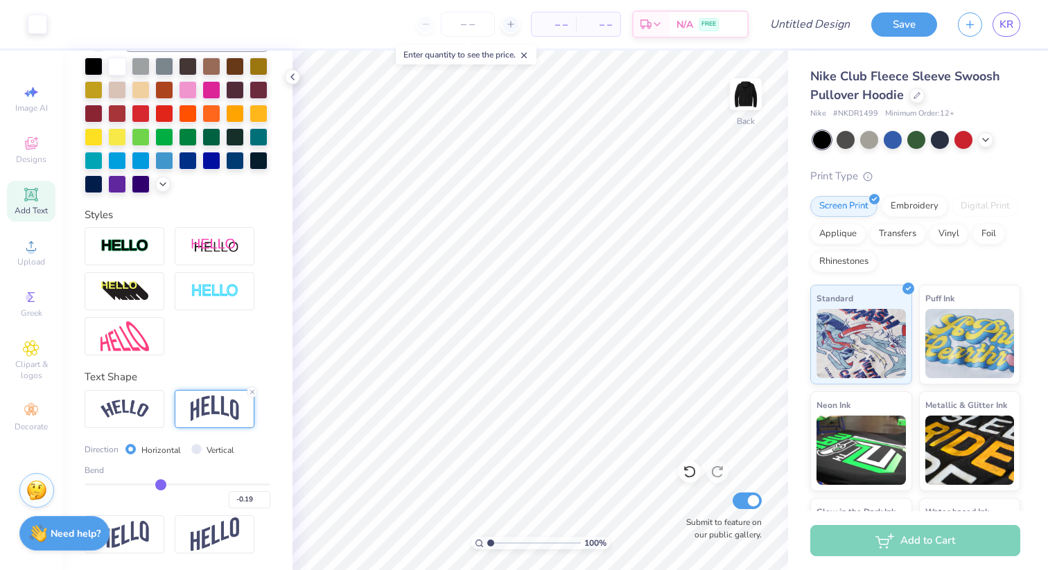
type input "-0.18"
type input "-0.17"
type input "-0.16"
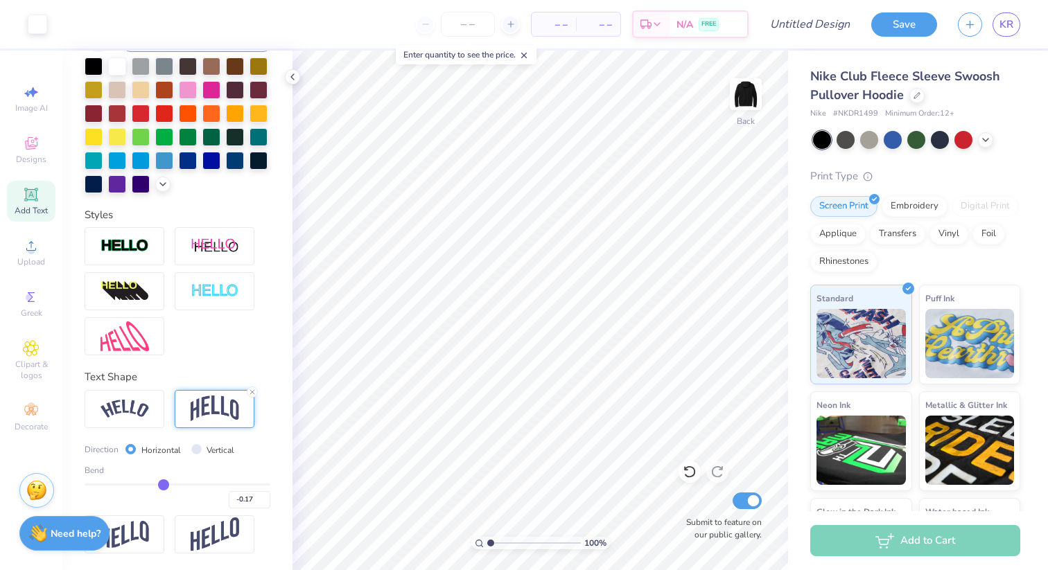
type input "-0.16"
type input "-0.15"
type input "-0.14"
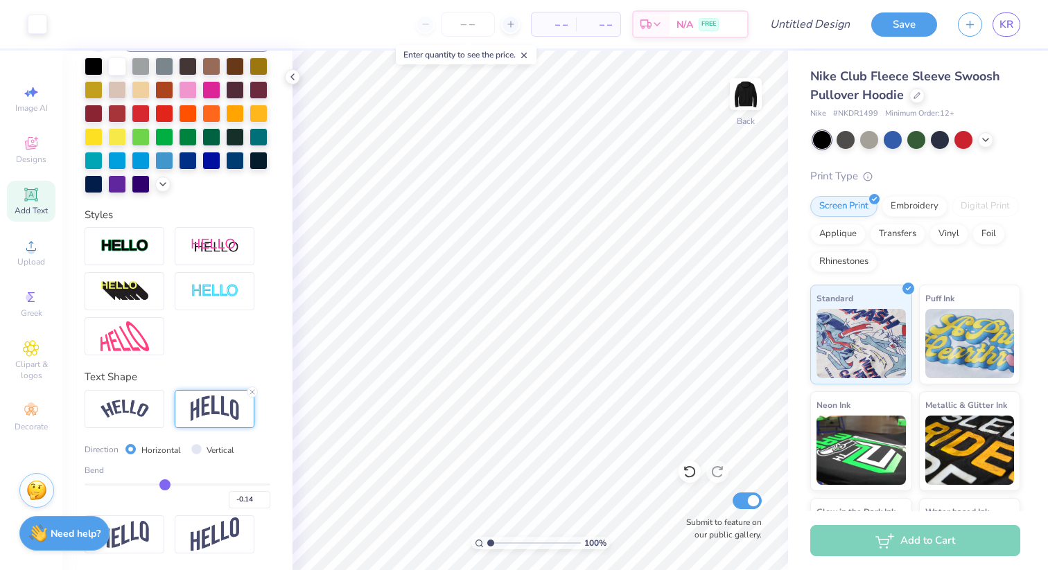
type input "-0.13"
type input "-0.12"
type input "-0.11"
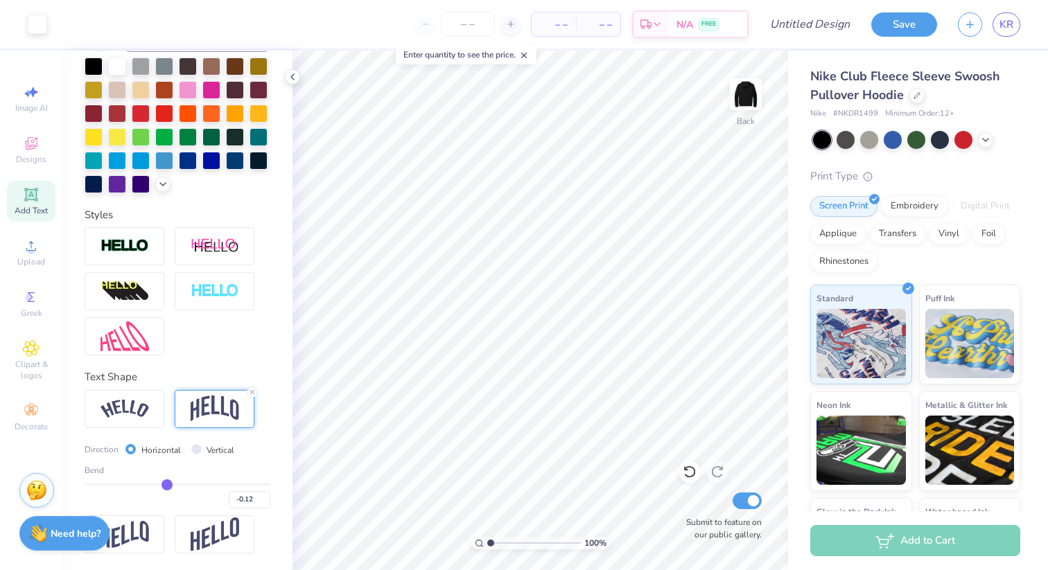
type input "-0.11"
type input "-0.1"
type input "-0.10"
drag, startPoint x: 147, startPoint y: 486, endPoint x: 168, endPoint y: 486, distance: 21.5
type input "-0.1"
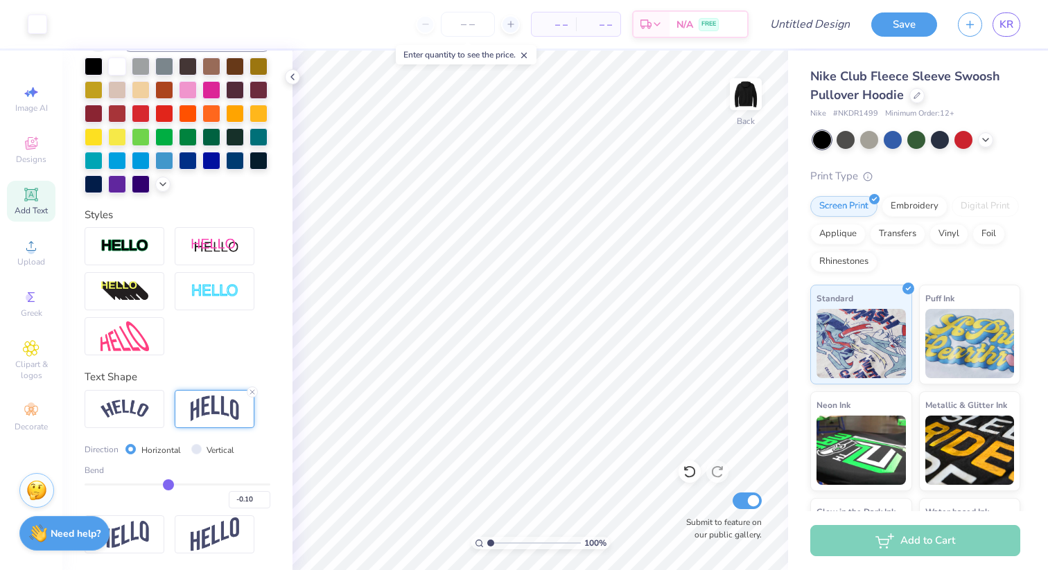
click at [168, 486] on input "range" at bounding box center [178, 485] width 186 height 2
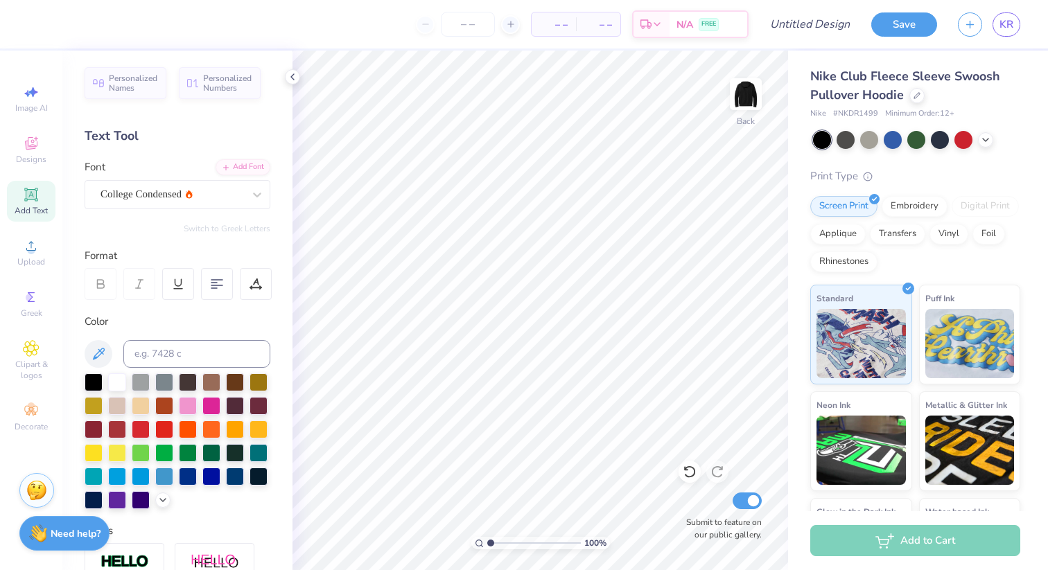
click at [37, 201] on icon at bounding box center [31, 194] width 17 height 17
type textarea "T"
type textarea "Pr"
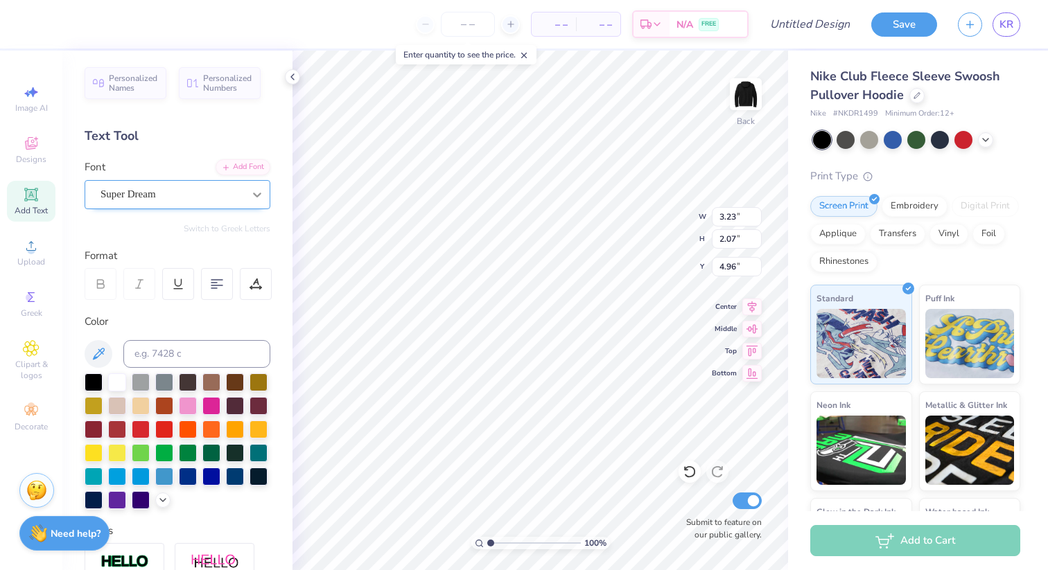
type textarea "[GEOGRAPHIC_DATA]"
click at [258, 201] on div at bounding box center [257, 194] width 25 height 25
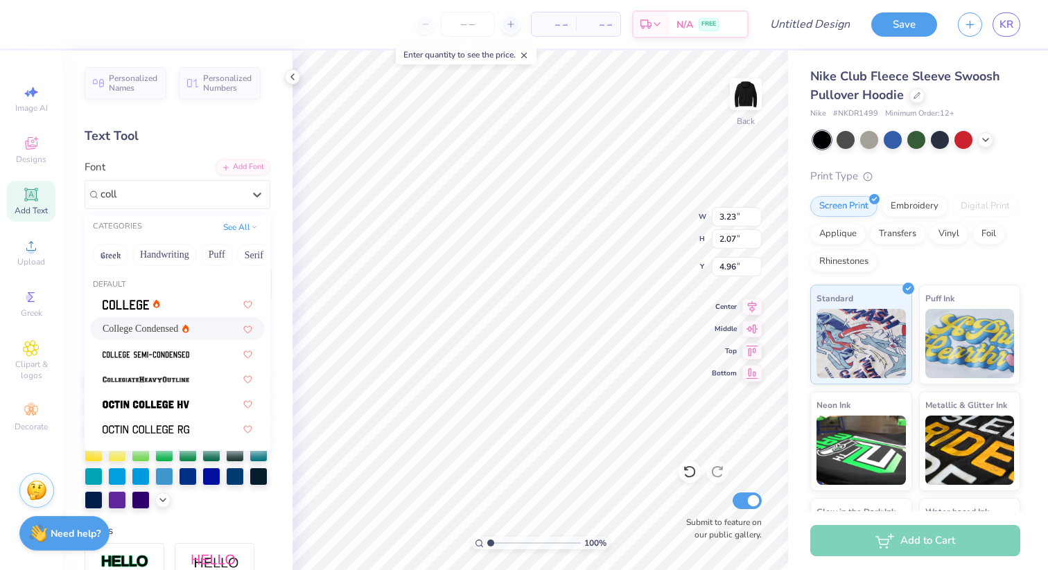
click at [144, 324] on span "College Condensed" at bounding box center [141, 328] width 76 height 15
type input "coll"
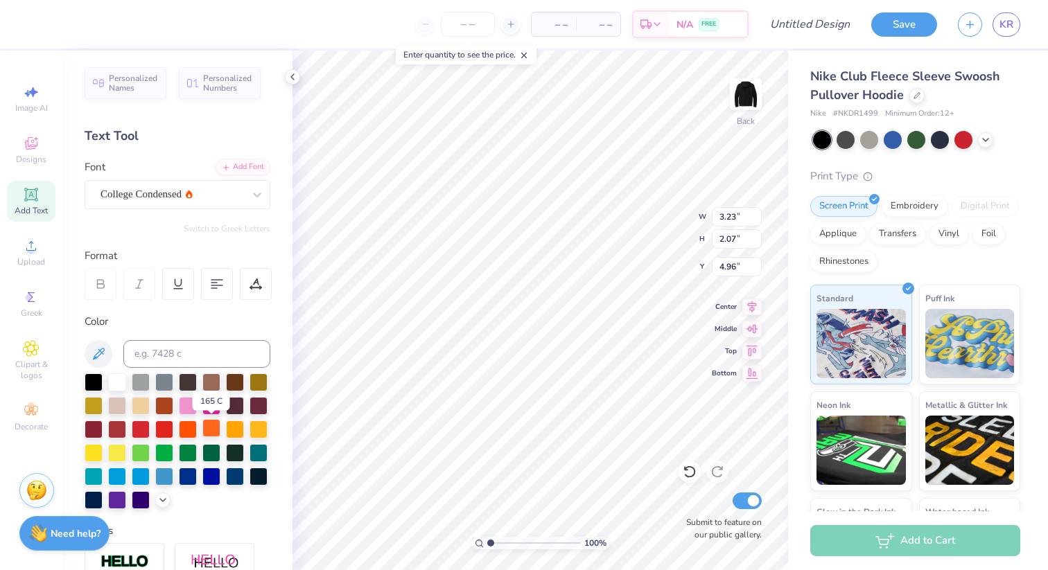
click at [206, 430] on div at bounding box center [211, 428] width 18 height 18
click at [192, 432] on div at bounding box center [188, 428] width 18 height 18
click at [206, 431] on div at bounding box center [211, 428] width 18 height 18
click at [191, 430] on div at bounding box center [188, 428] width 18 height 18
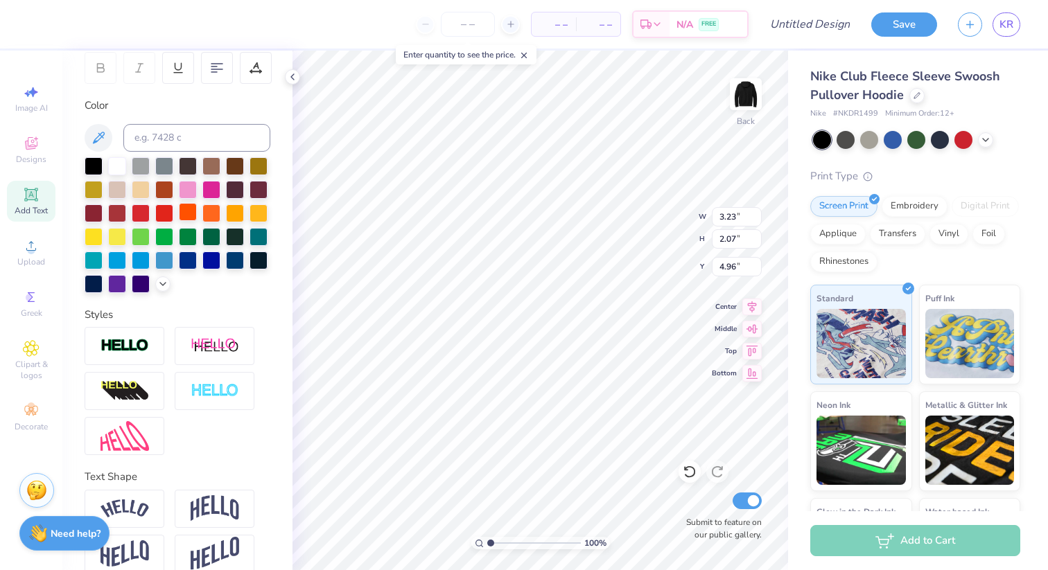
scroll to position [235, 0]
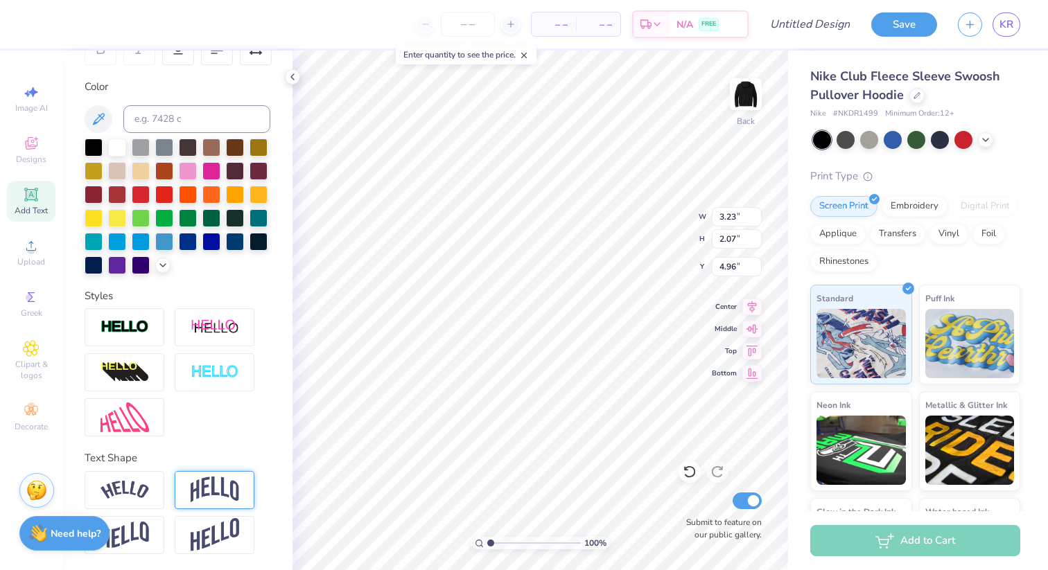
click at [224, 490] on img at bounding box center [215, 490] width 49 height 26
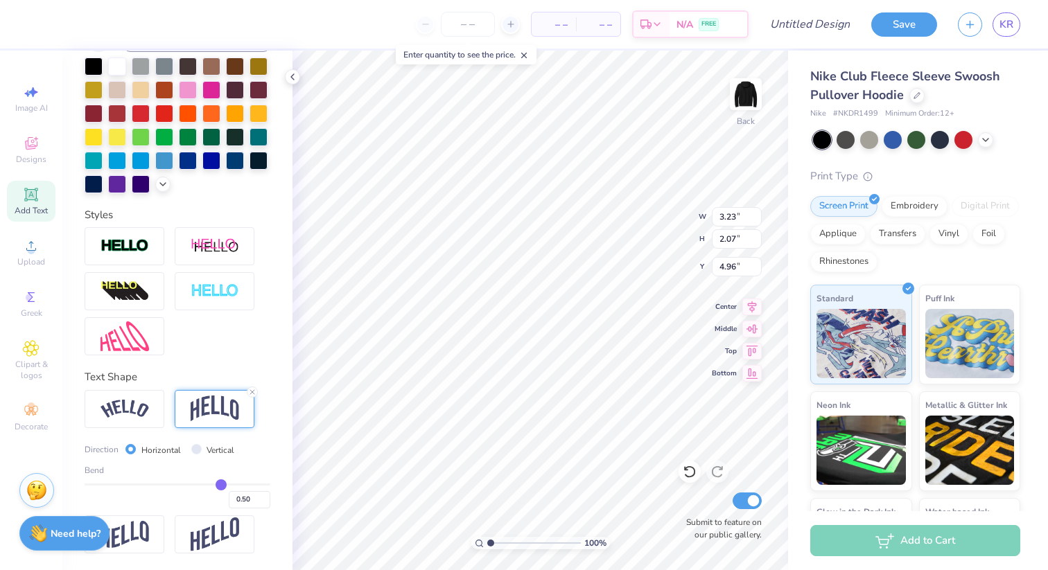
type input "0.49"
type input "0.48"
type input "0.47"
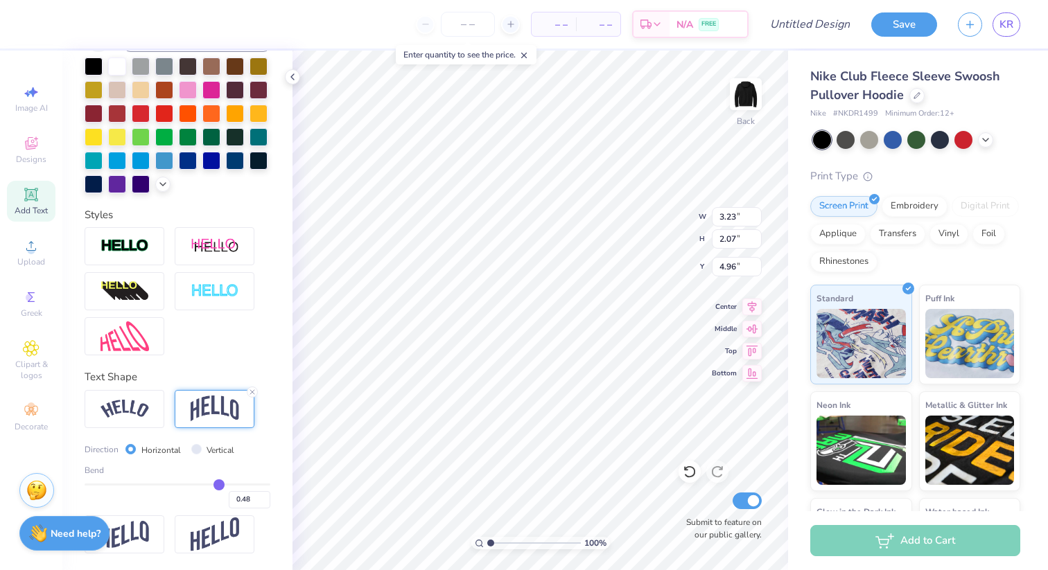
type input "0.47"
type input "0.46"
type input "0.45"
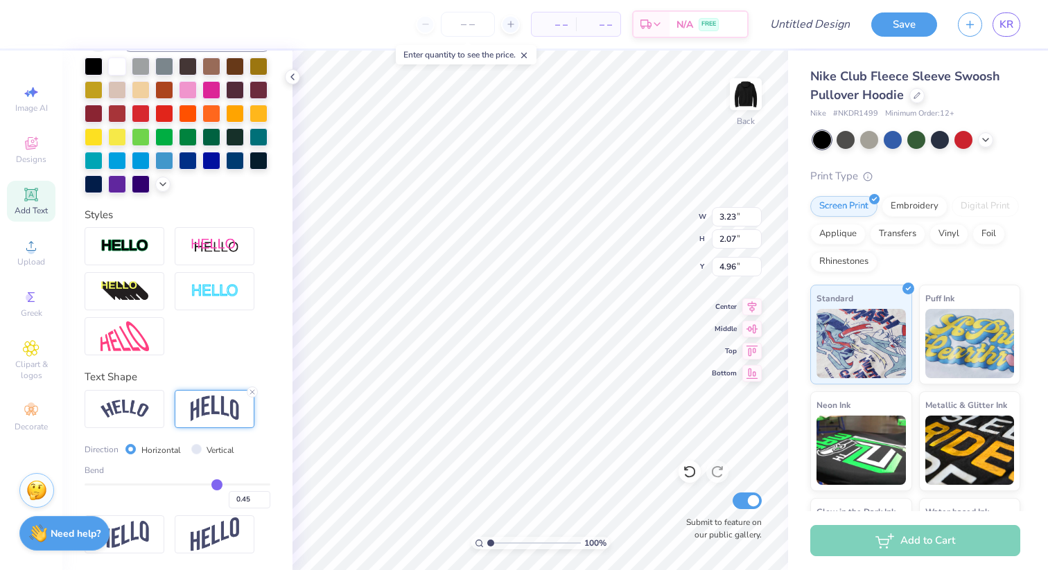
type input "0.44"
type input "0.43"
type input "0.42"
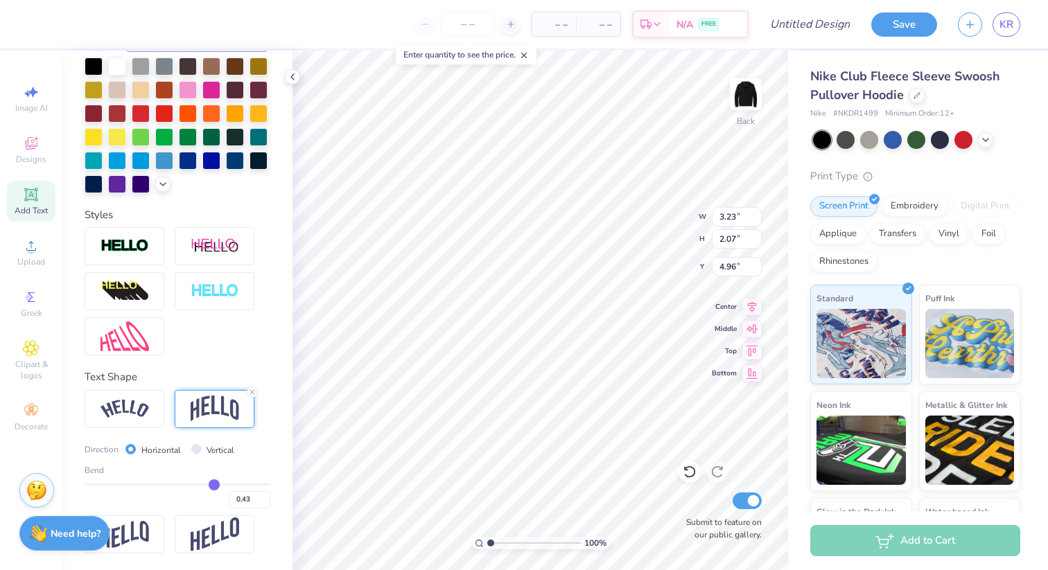
type input "0.42"
type input "0.41"
type input "0.4"
type input "0.40"
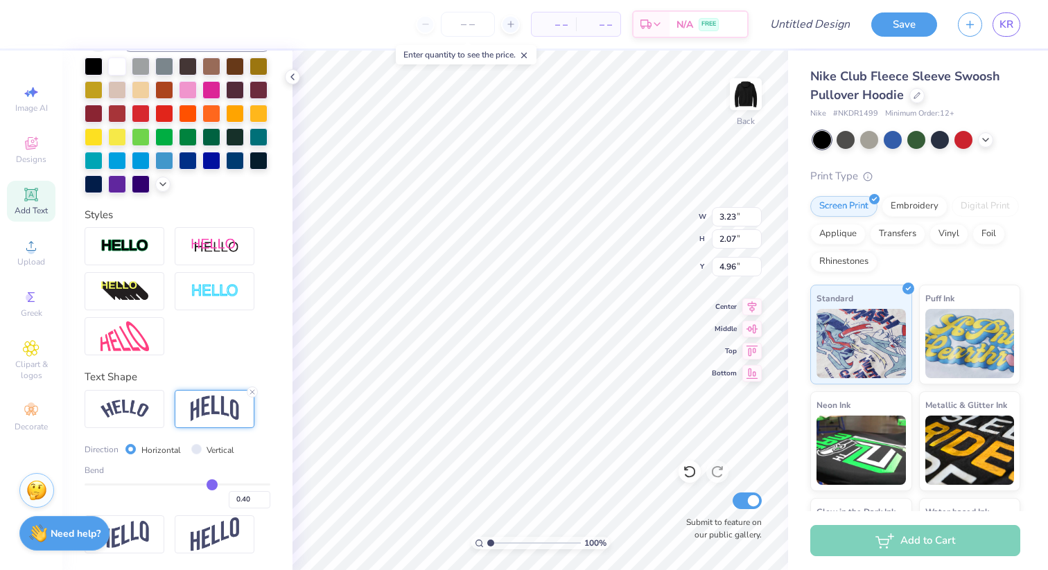
type input "0.39"
type input "0.38"
type input "0.37"
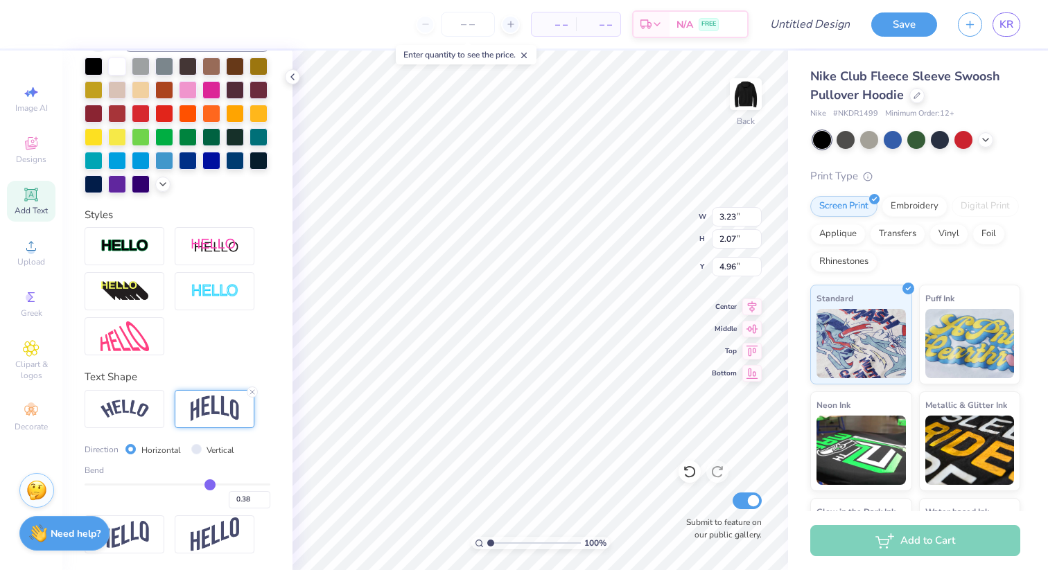
type input "0.37"
type input "0.36"
type input "0.35"
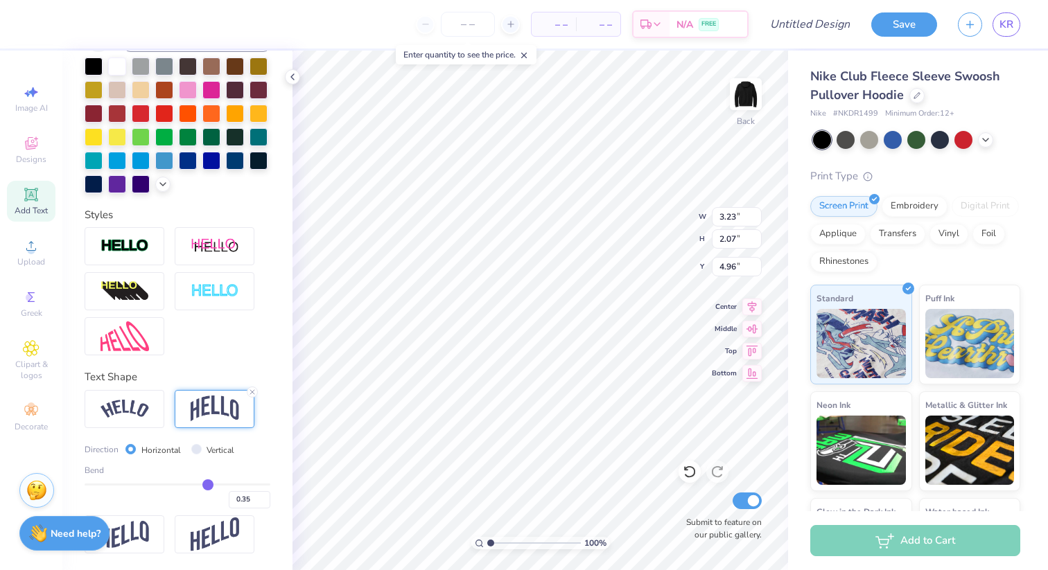
type input "0.34"
type input "0.33"
type input "0.32"
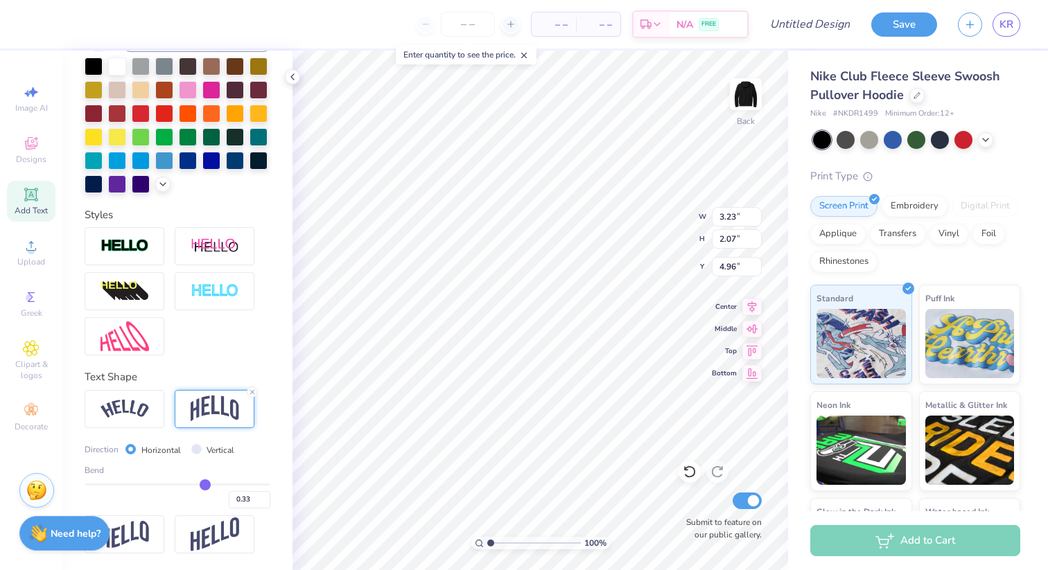
type input "0.32"
type input "0.31"
type input "0.3"
type input "0.30"
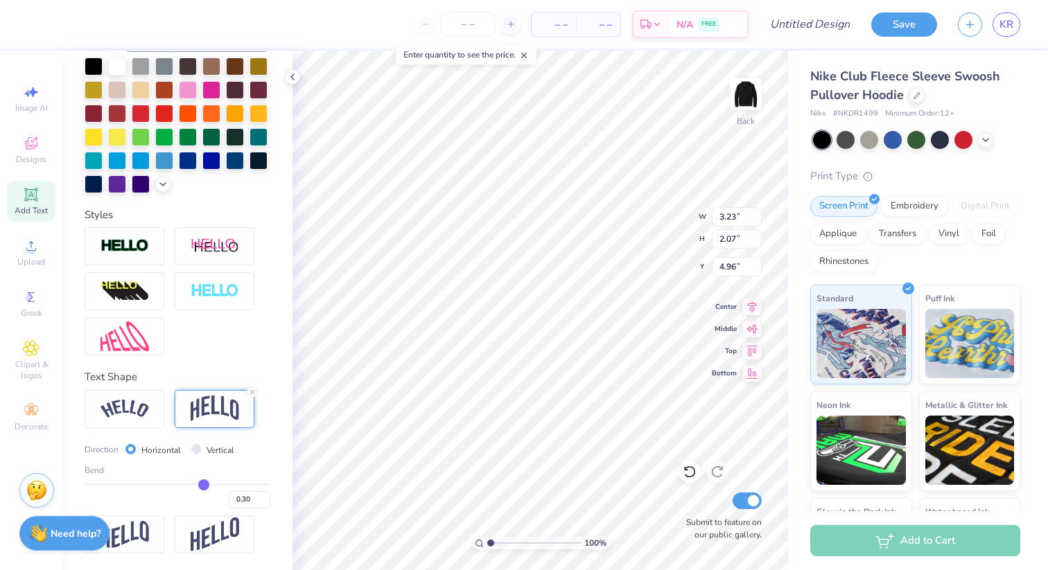
type input "0.29"
type input "0.28"
type input "0.27"
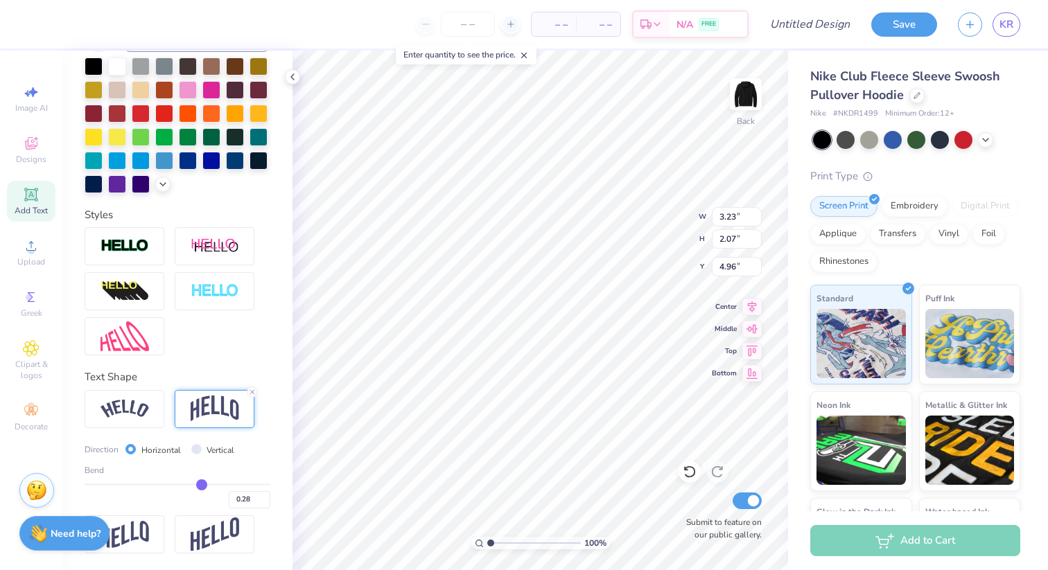
type input "0.27"
type input "0.26"
type input "0.25"
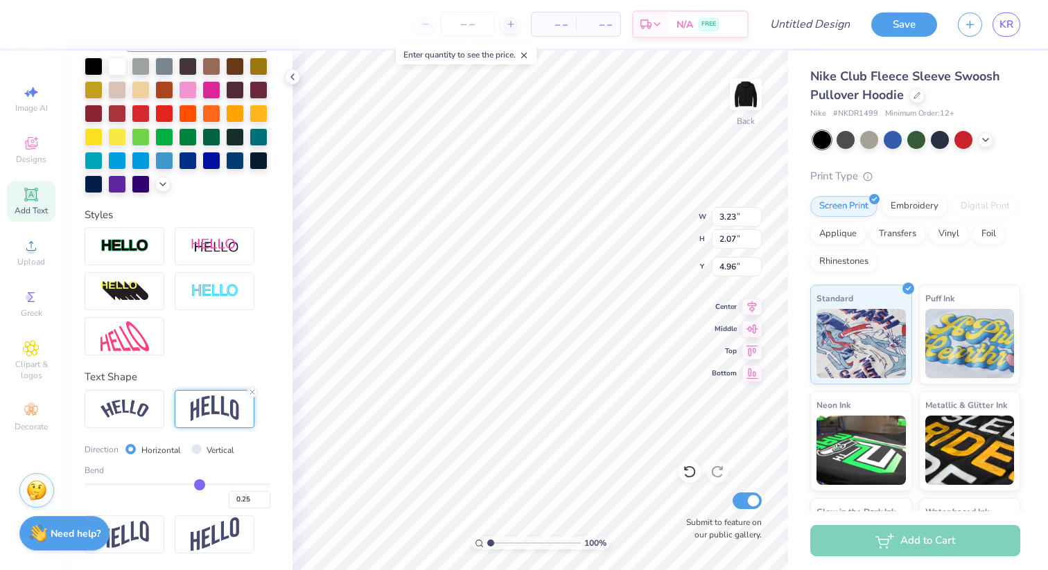
type input "0.24"
type input "0.23"
type input "0.22"
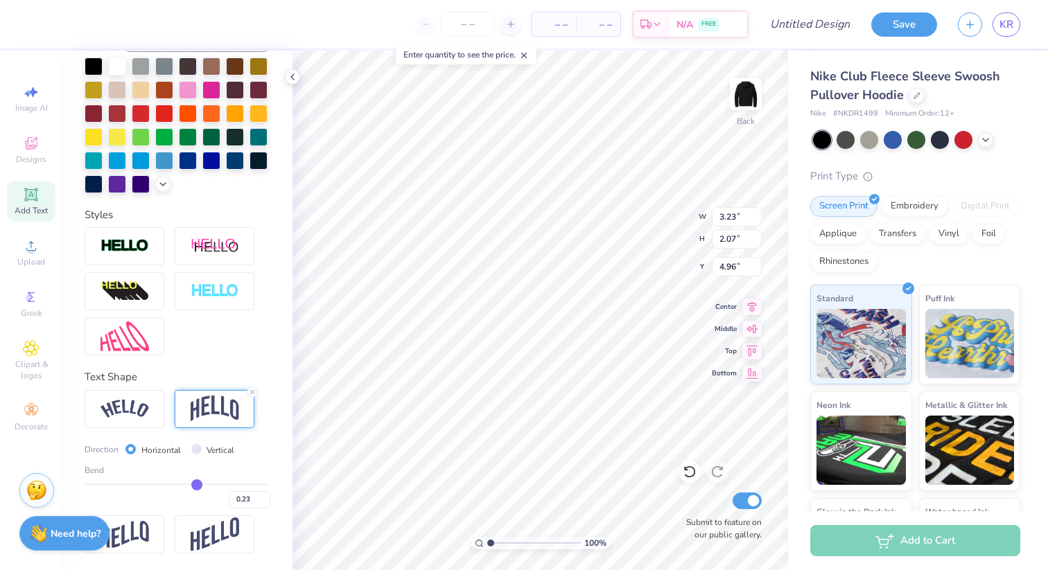
type input "0.22"
drag, startPoint x: 220, startPoint y: 484, endPoint x: 196, endPoint y: 486, distance: 23.6
click at [196, 486] on input "range" at bounding box center [178, 485] width 186 height 2
type input "1.56"
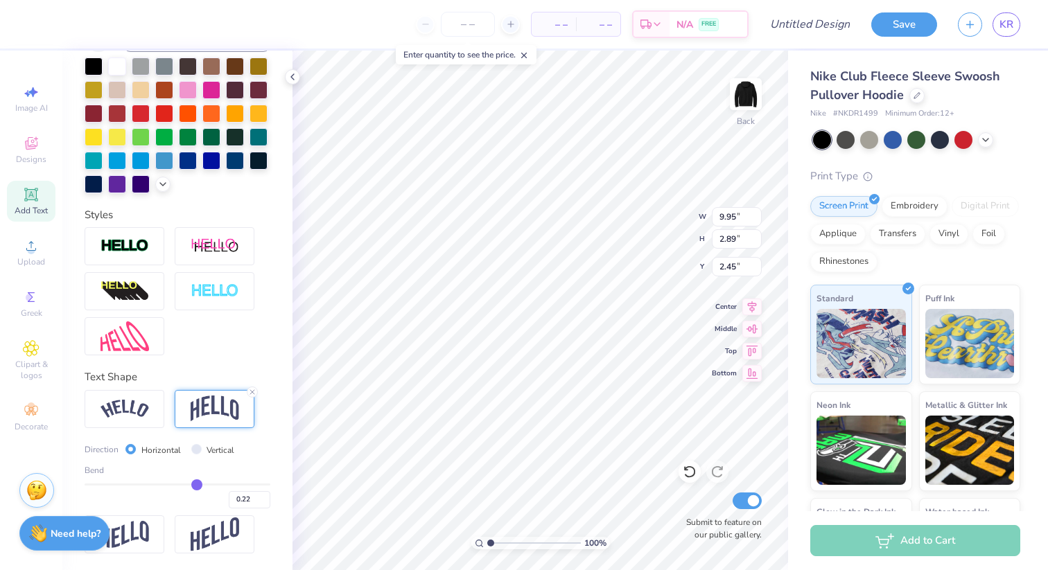
type input "2.45"
click at [38, 204] on div "Add Text" at bounding box center [31, 201] width 49 height 41
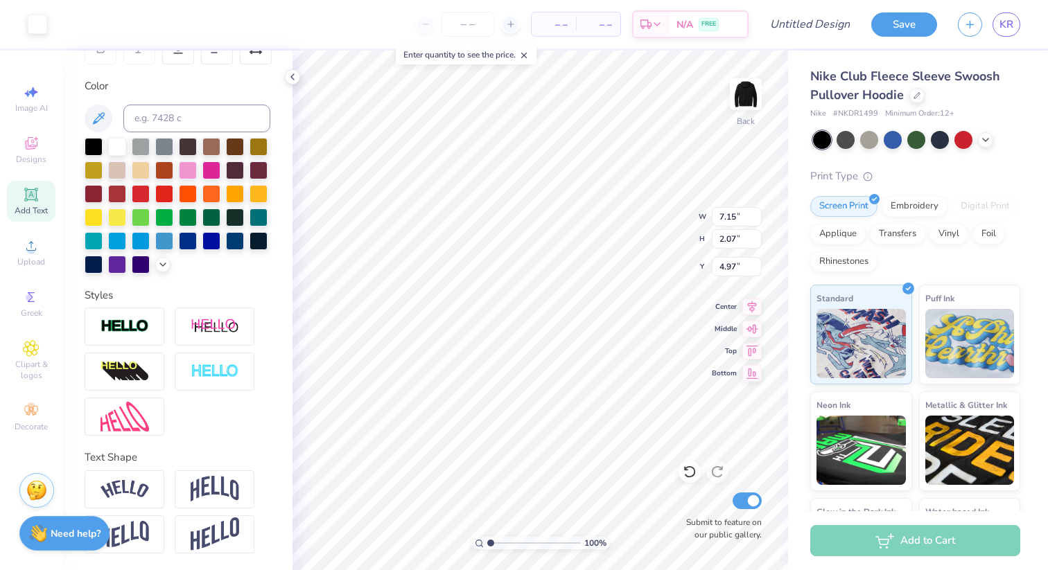
scroll to position [235, 0]
type textarea "T"
type textarea "Sailing"
click at [193, 200] on div at bounding box center [188, 193] width 18 height 18
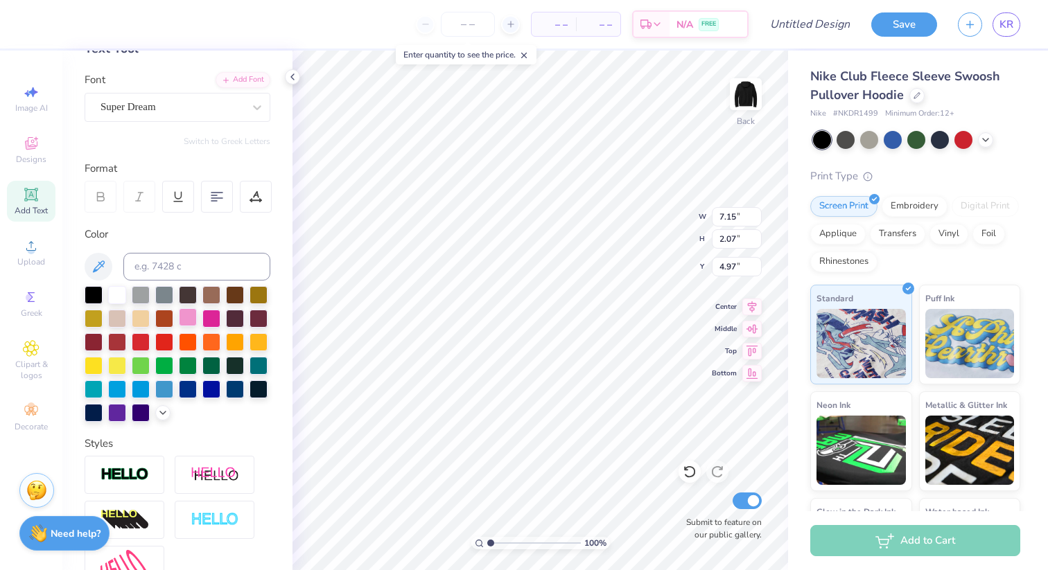
scroll to position [75, 0]
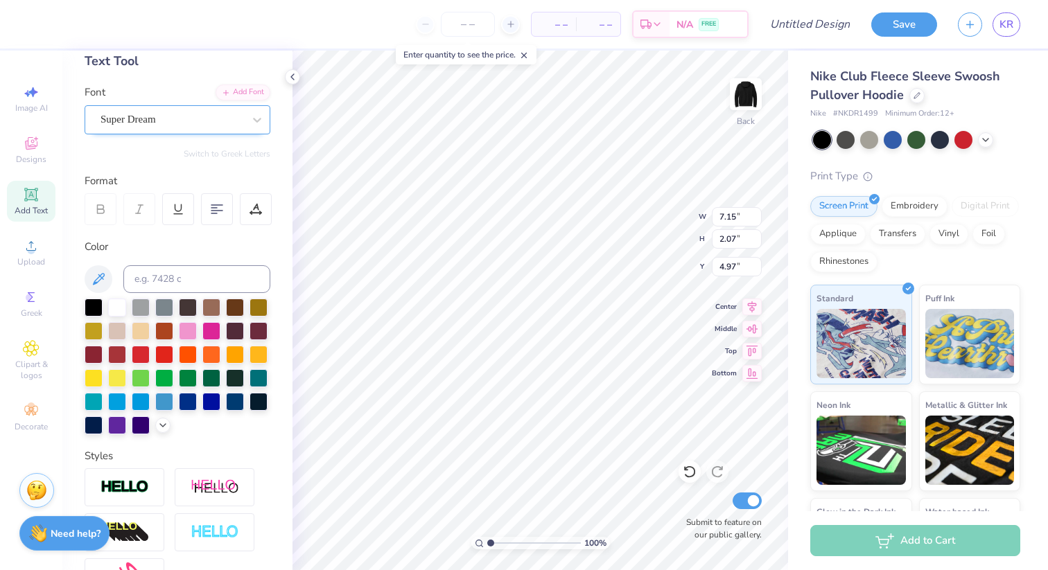
click at [177, 124] on div "Super Dream" at bounding box center [172, 119] width 146 height 21
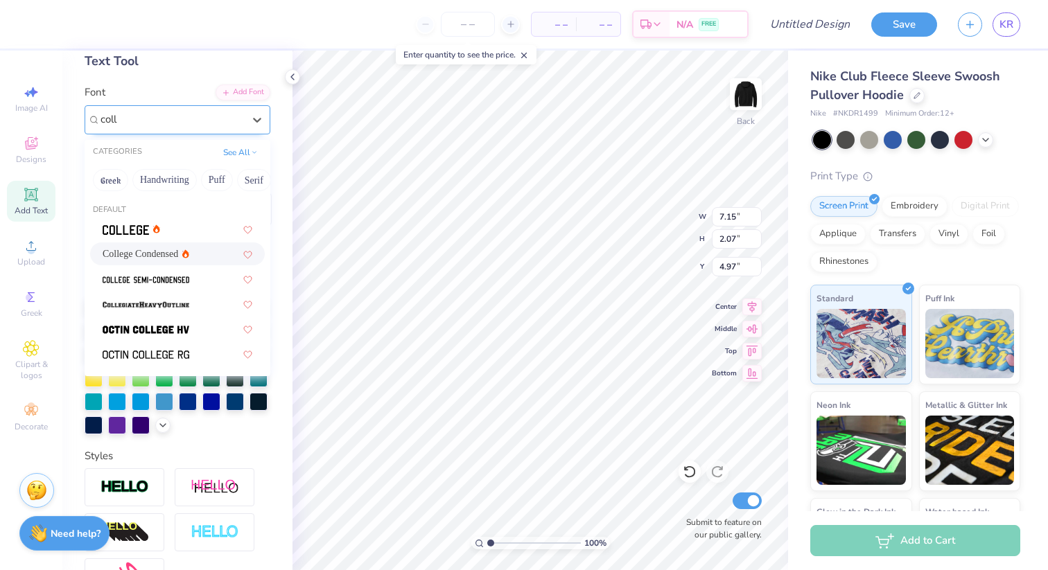
click at [157, 256] on span "College Condensed" at bounding box center [141, 254] width 76 height 15
type input "coll"
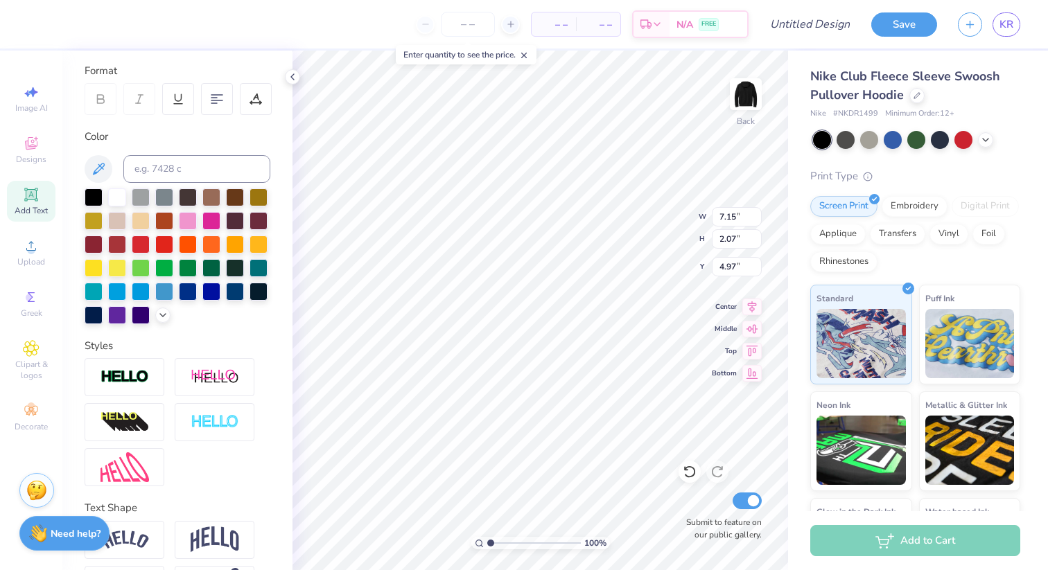
scroll to position [235, 0]
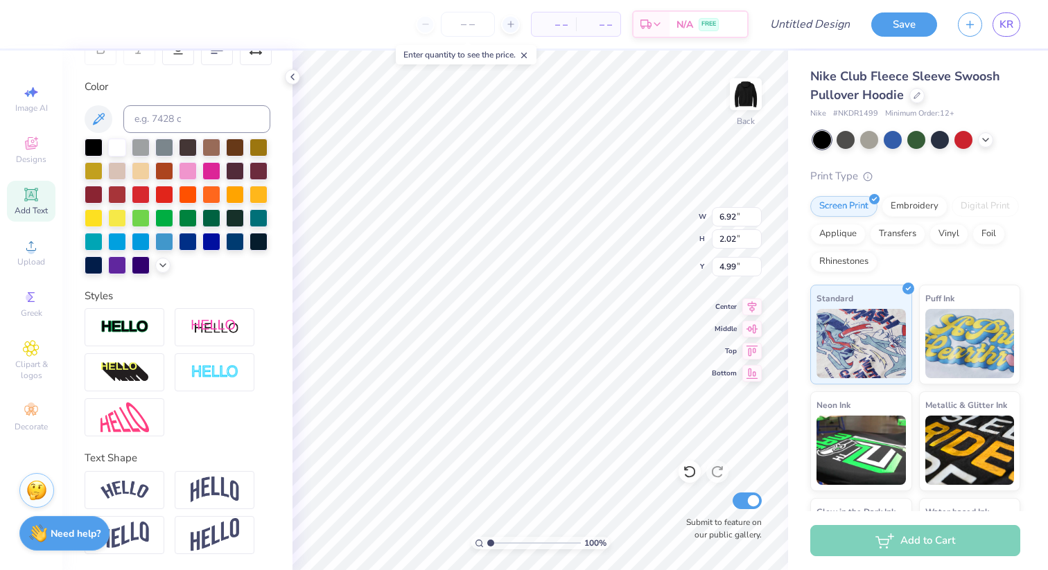
type input "6.21"
type input "1.81"
drag, startPoint x: 851, startPoint y: 27, endPoint x: 801, endPoint y: 35, distance: 50.6
click at [801, 35] on input "Design Title" at bounding box center [827, 24] width 68 height 28
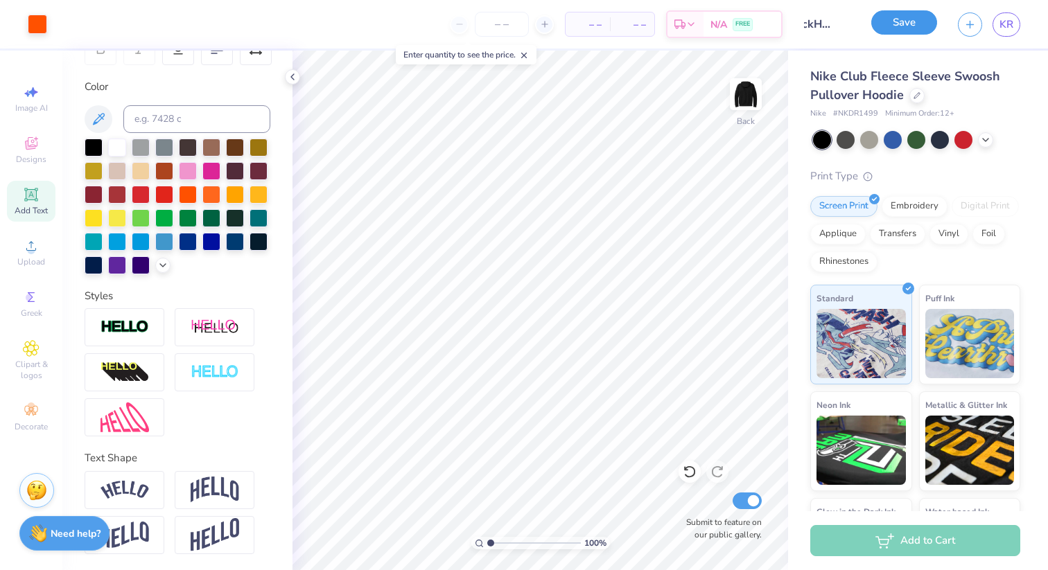
scroll to position [0, 0]
click at [908, 19] on button "Save" at bounding box center [904, 22] width 66 height 24
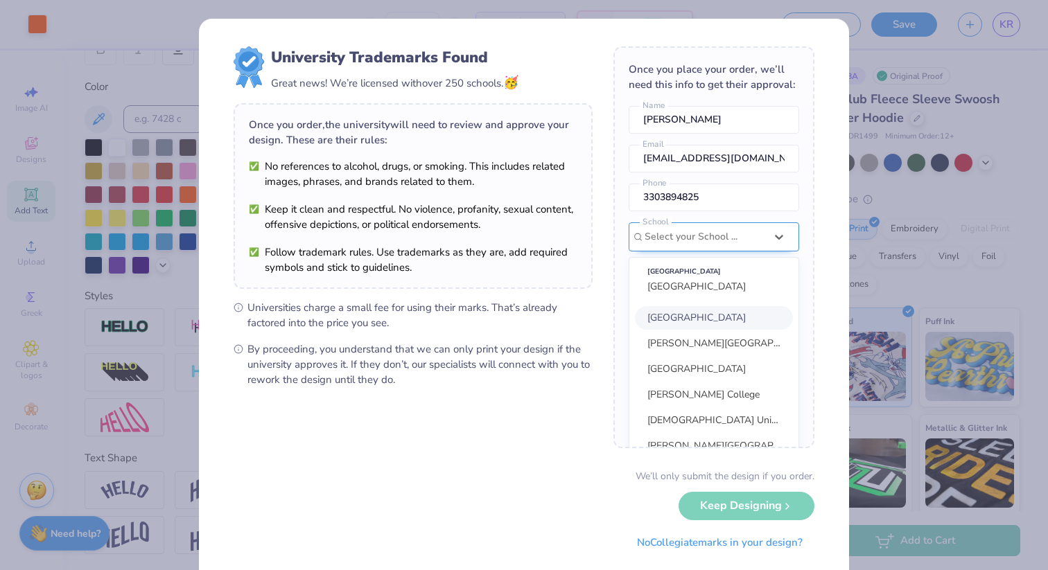
click at [751, 241] on div "option focused, 1 of 30. 30 results available. Use Up and Down to choose option…" at bounding box center [713, 365] width 170 height 287
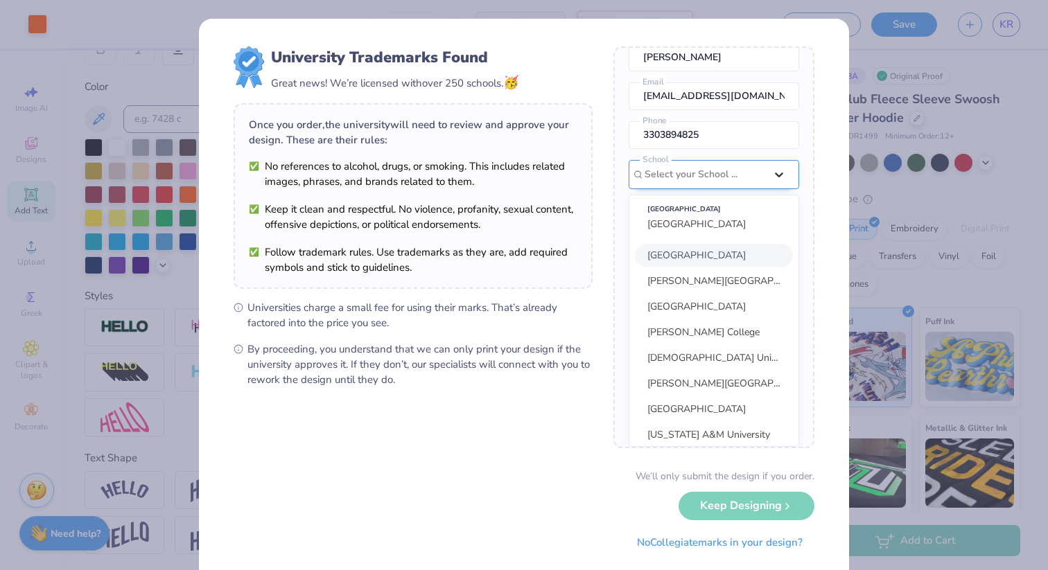
scroll to position [51, 0]
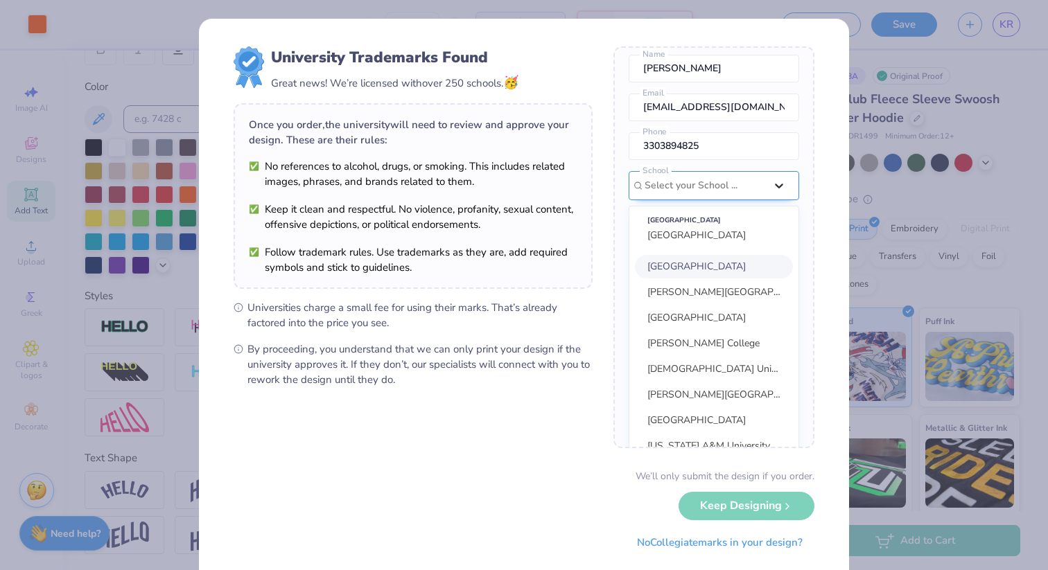
click at [775, 172] on div at bounding box center [778, 186] width 25 height 28
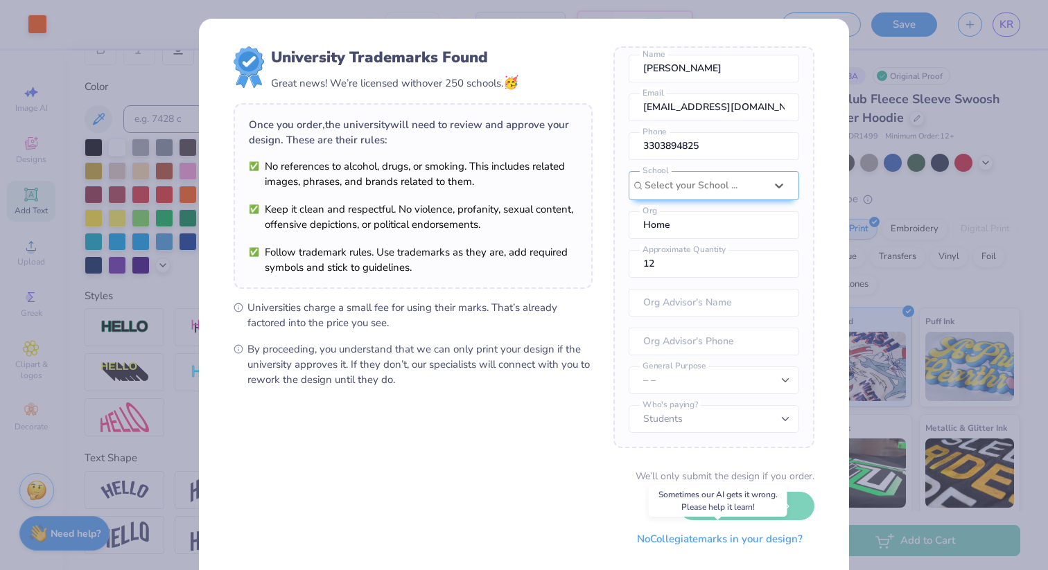
click at [673, 543] on button "No Collegiate marks in your design?" at bounding box center [719, 539] width 189 height 28
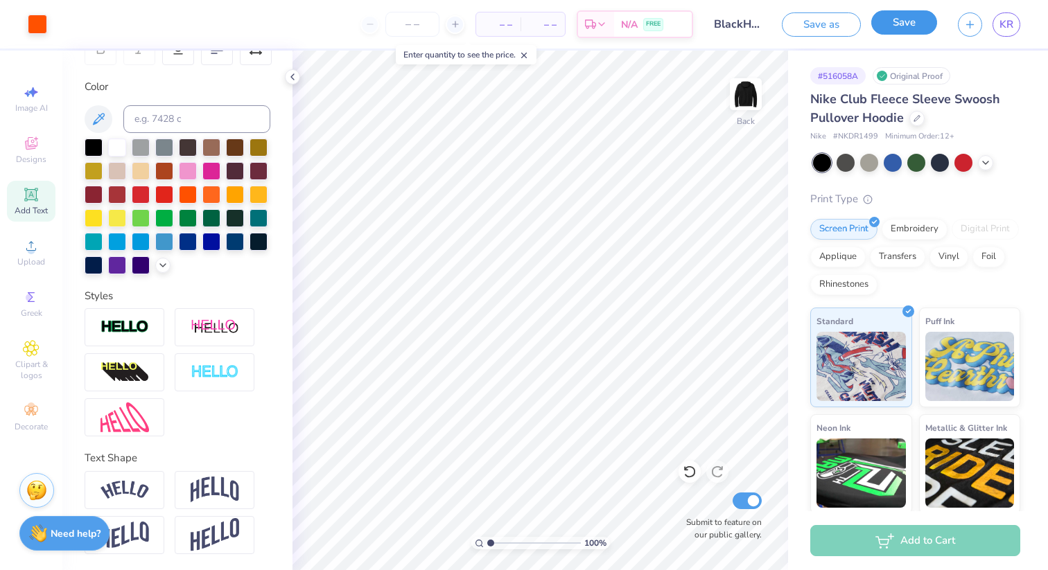
click at [911, 21] on button "Save" at bounding box center [904, 22] width 66 height 24
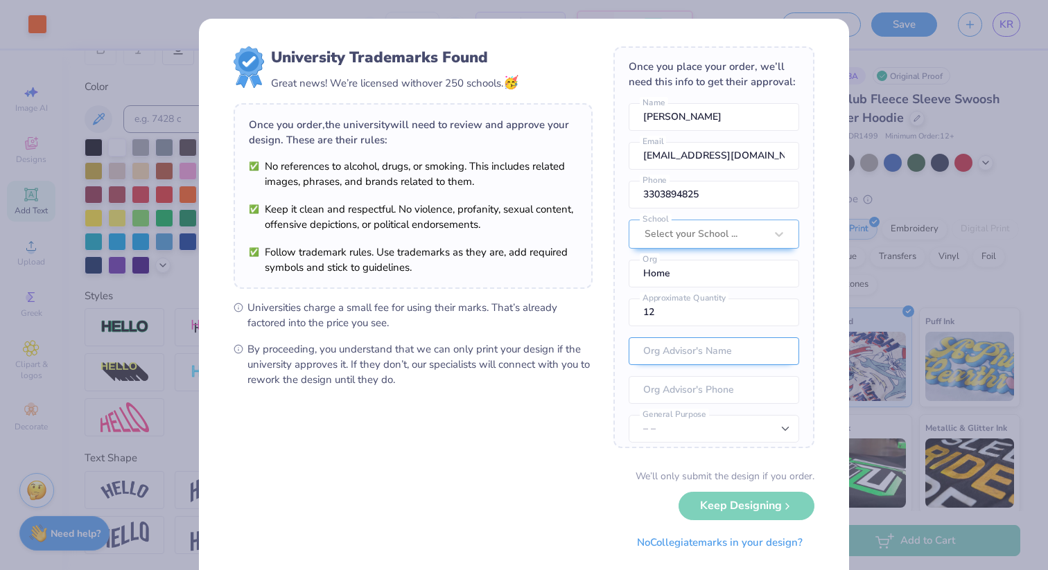
scroll to position [0, 0]
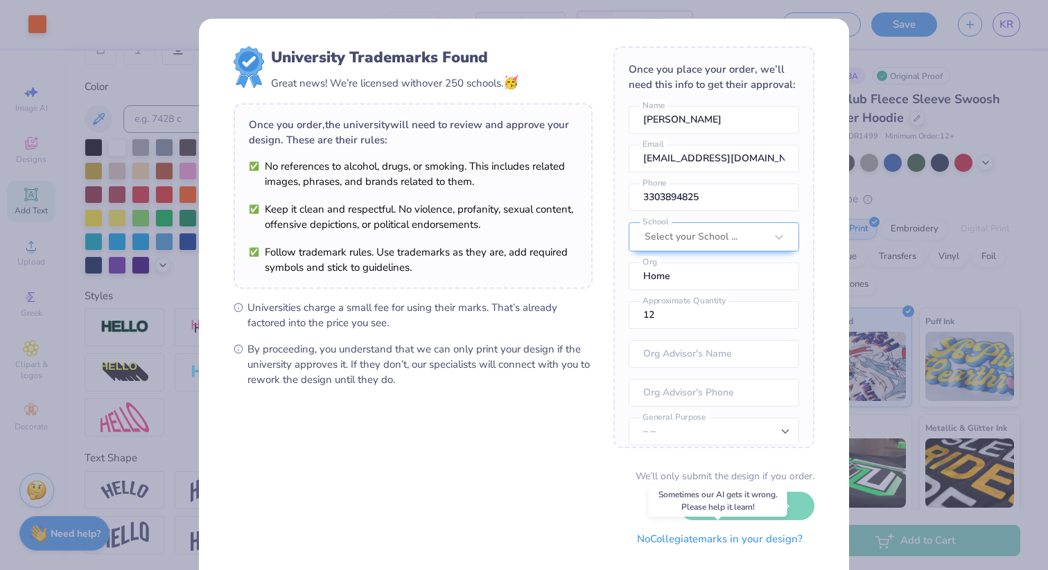
click at [707, 545] on button "No Collegiate marks in your design?" at bounding box center [719, 539] width 189 height 28
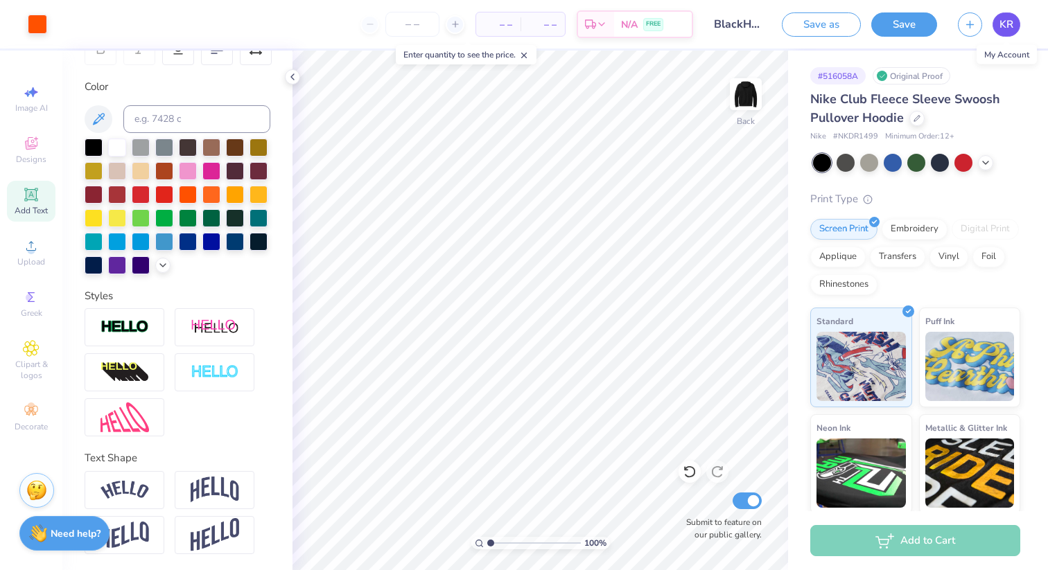
click at [1012, 28] on span "KR" at bounding box center [1006, 25] width 14 height 16
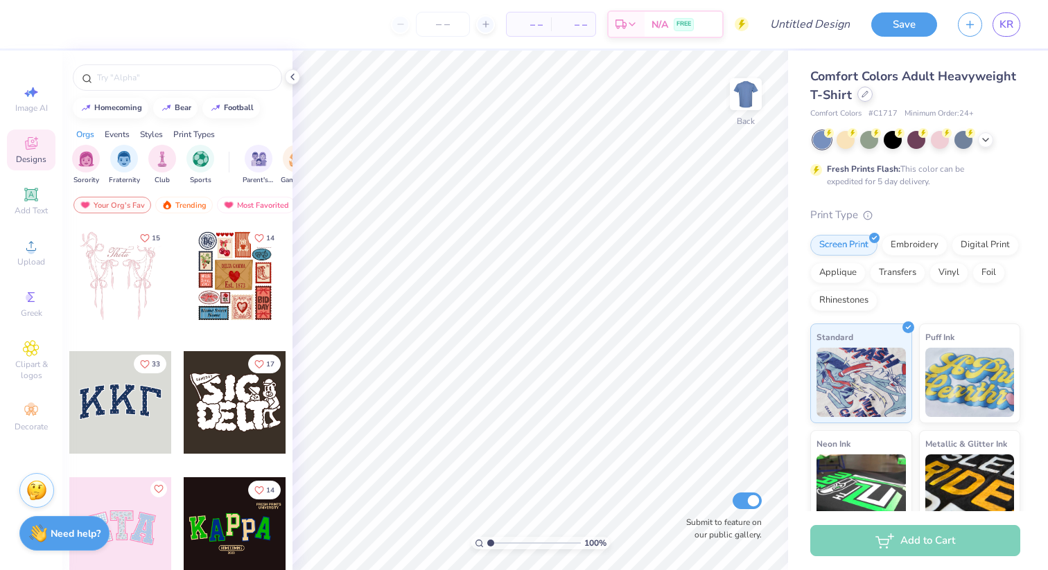
click at [863, 98] on div at bounding box center [864, 94] width 15 height 15
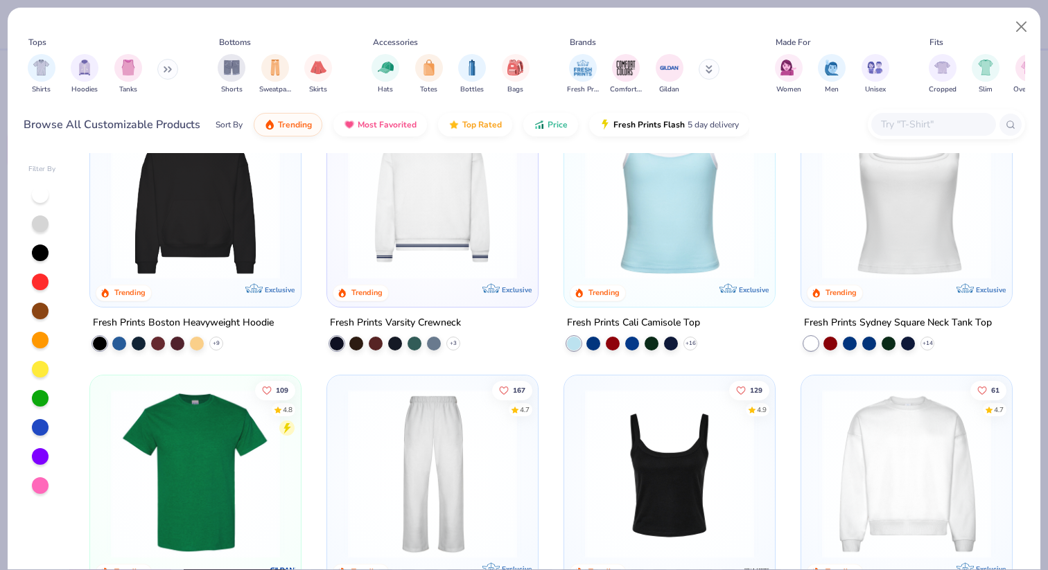
scroll to position [351, 0]
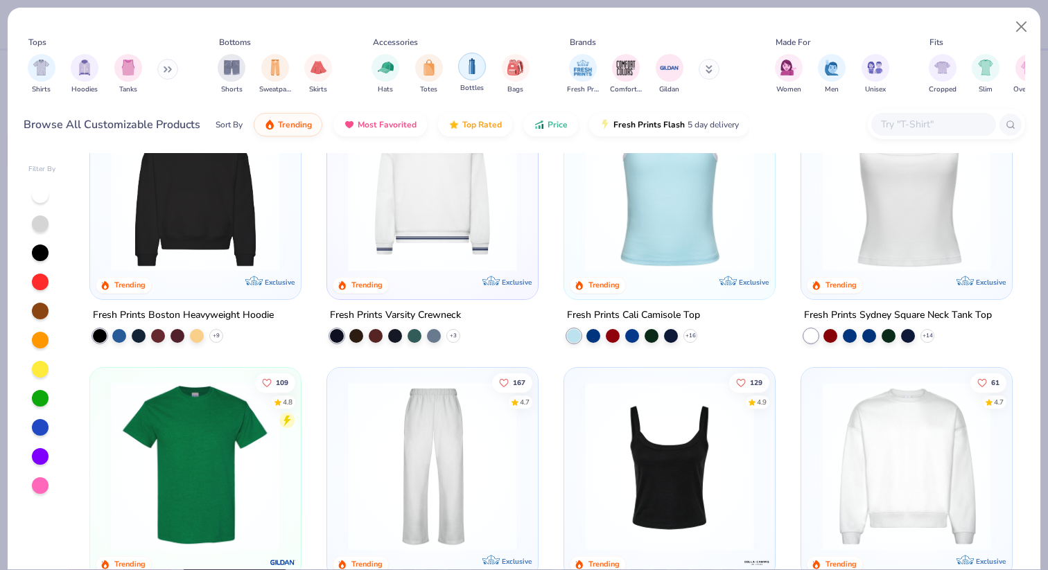
click at [471, 73] on img "filter for Bottles" at bounding box center [471, 66] width 15 height 16
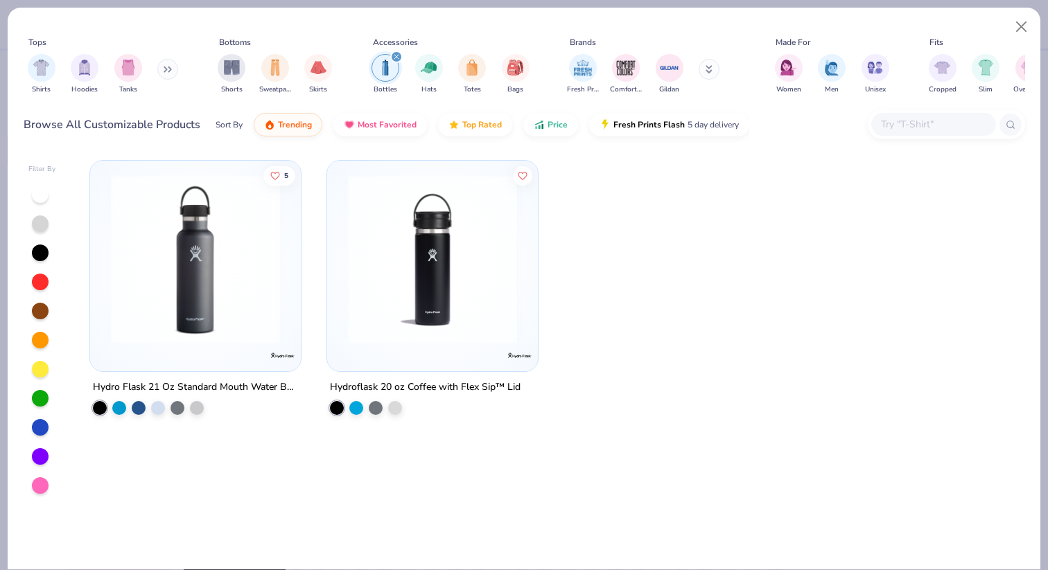
click at [710, 72] on icon at bounding box center [708, 69] width 7 height 8
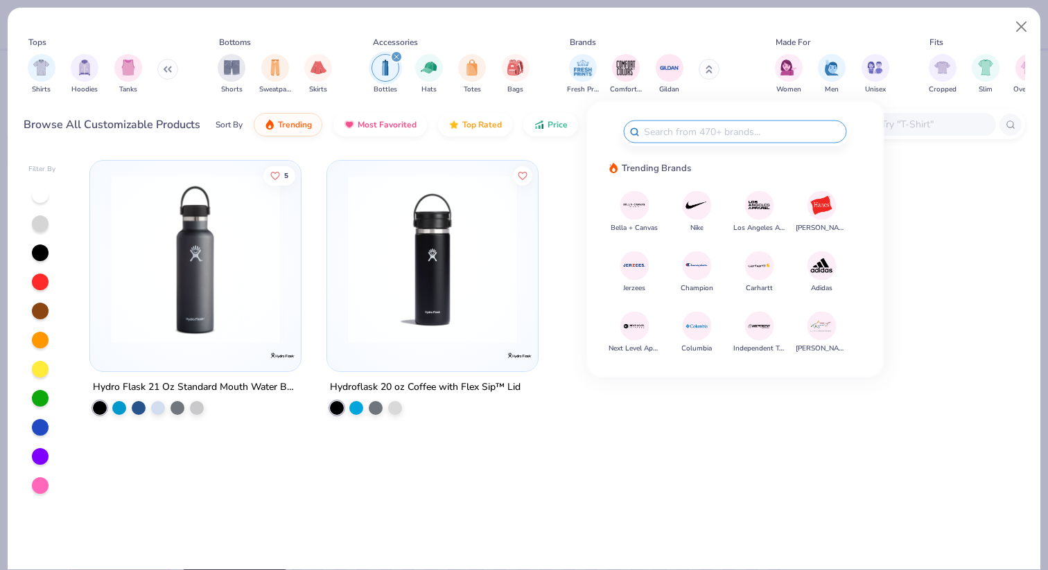
click at [184, 320] on img at bounding box center [195, 259] width 183 height 169
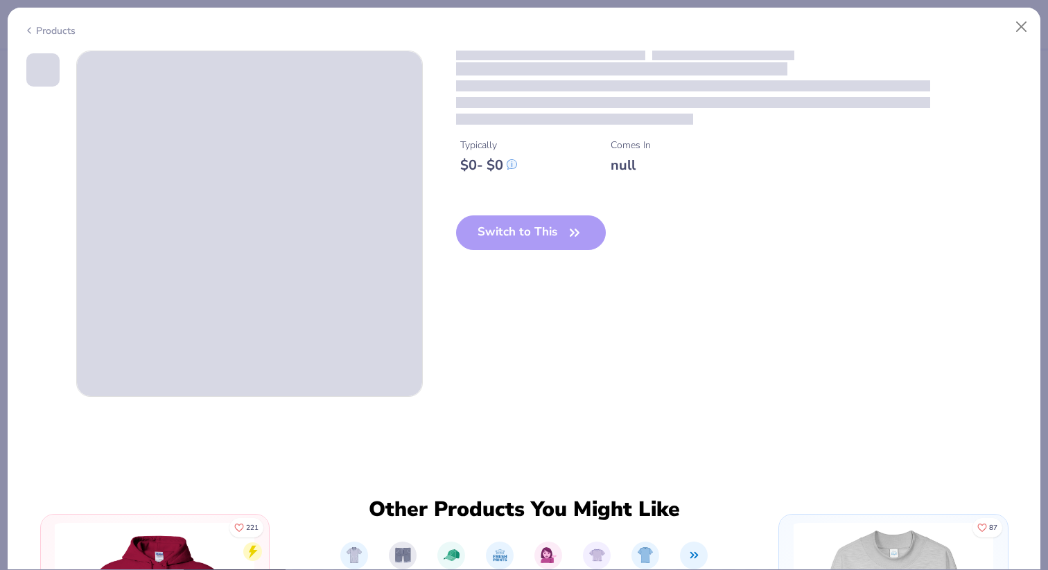
click at [184, 320] on span at bounding box center [249, 223] width 345 height 345
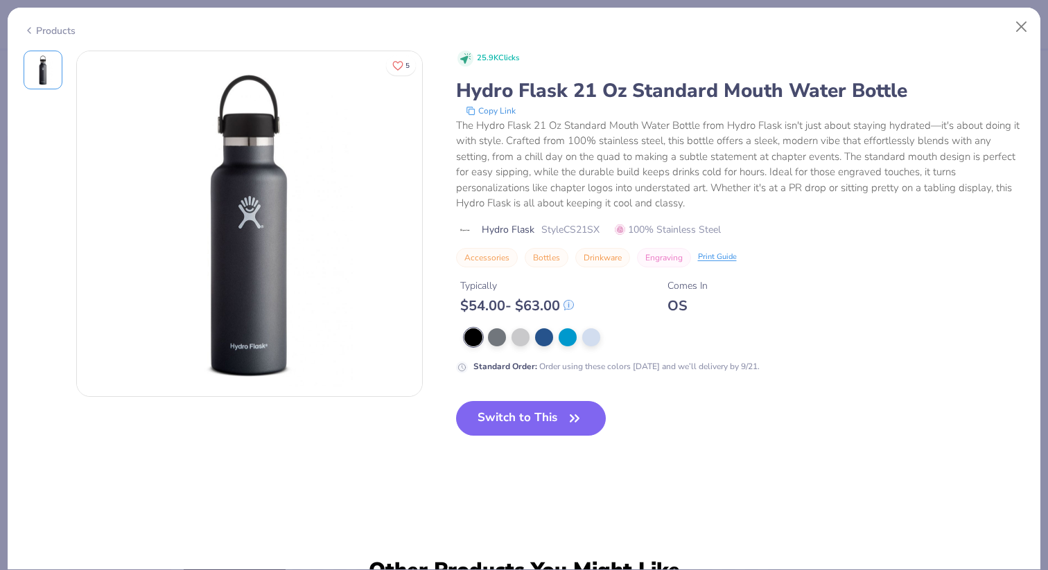
click at [231, 416] on div "5" at bounding box center [249, 254] width 346 height 407
click at [524, 342] on div at bounding box center [520, 336] width 18 height 18
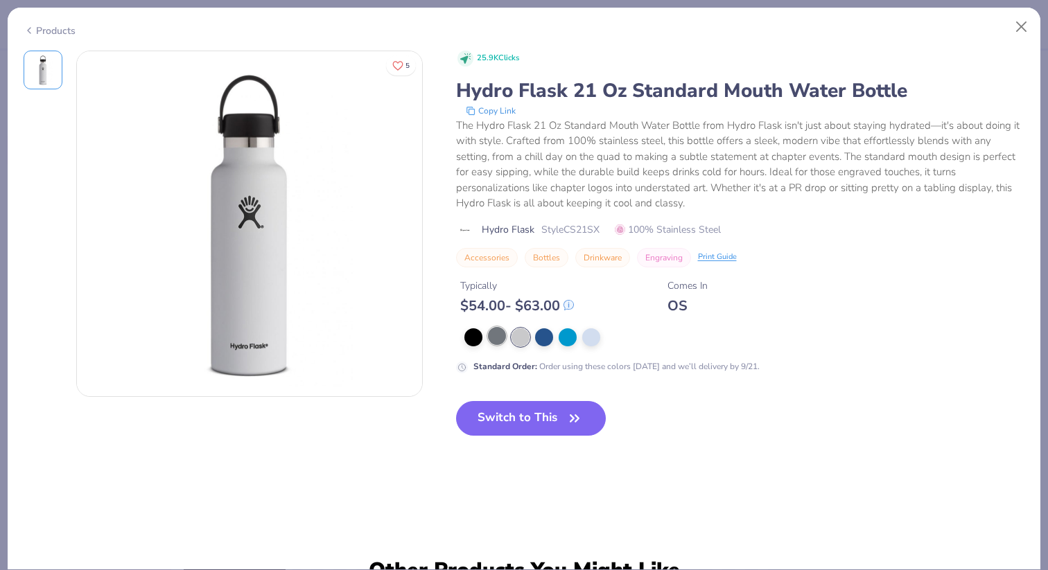
click at [496, 340] on div at bounding box center [497, 336] width 18 height 18
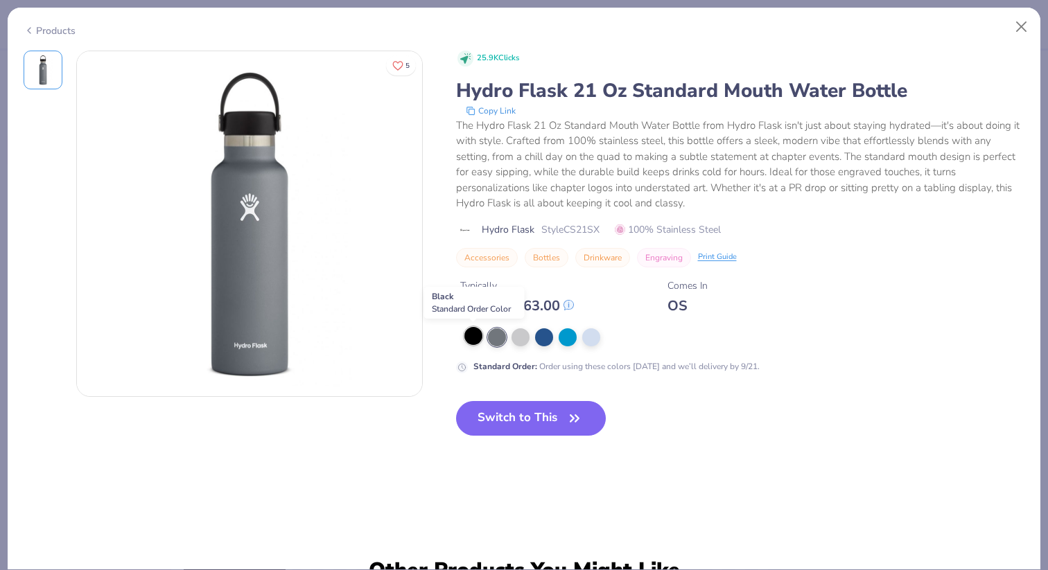
click at [470, 340] on div at bounding box center [473, 336] width 18 height 18
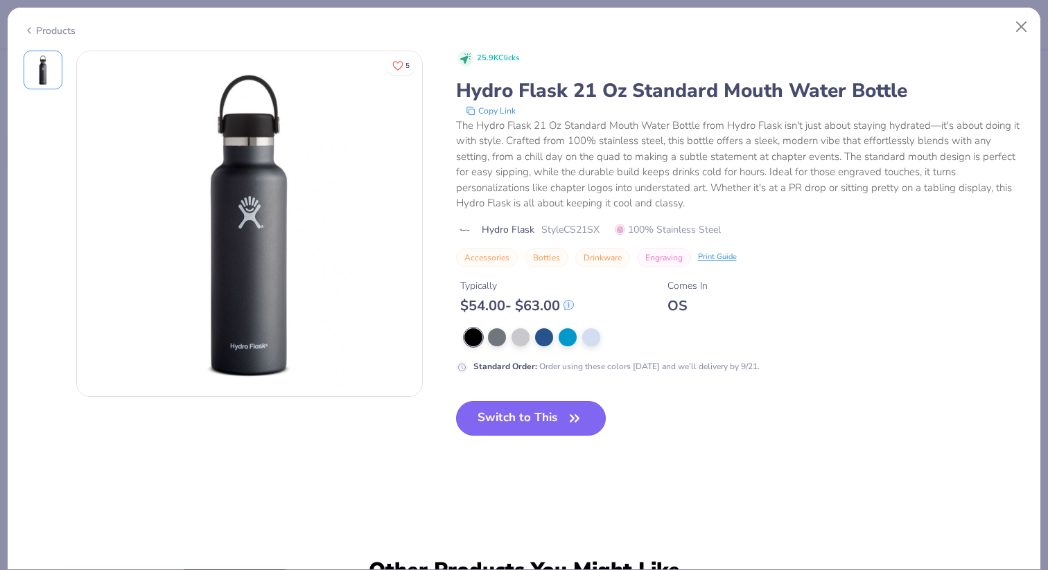
click at [511, 421] on button "Switch to This" at bounding box center [531, 418] width 150 height 35
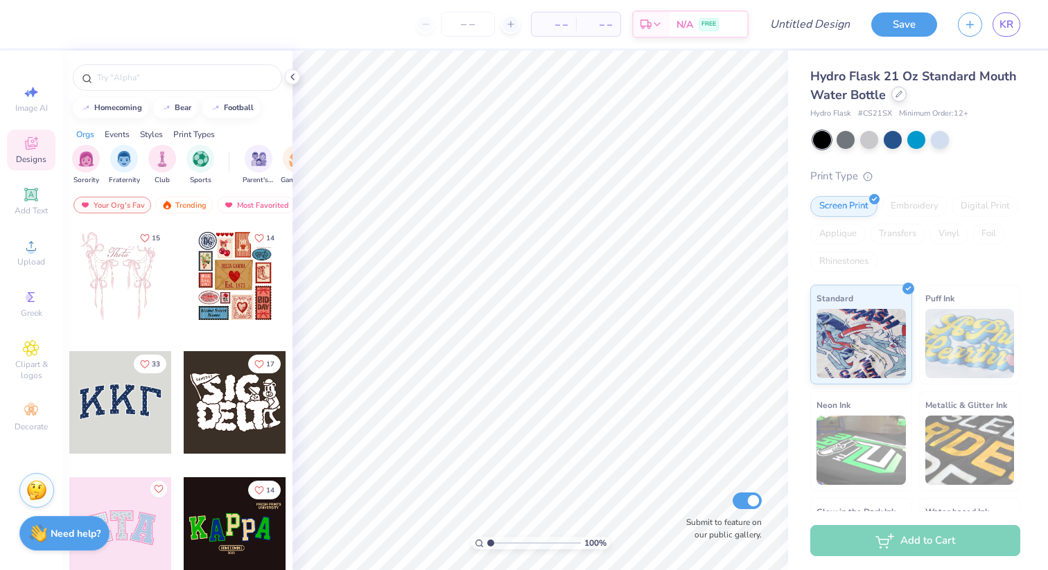
click at [901, 90] on div at bounding box center [898, 94] width 15 height 15
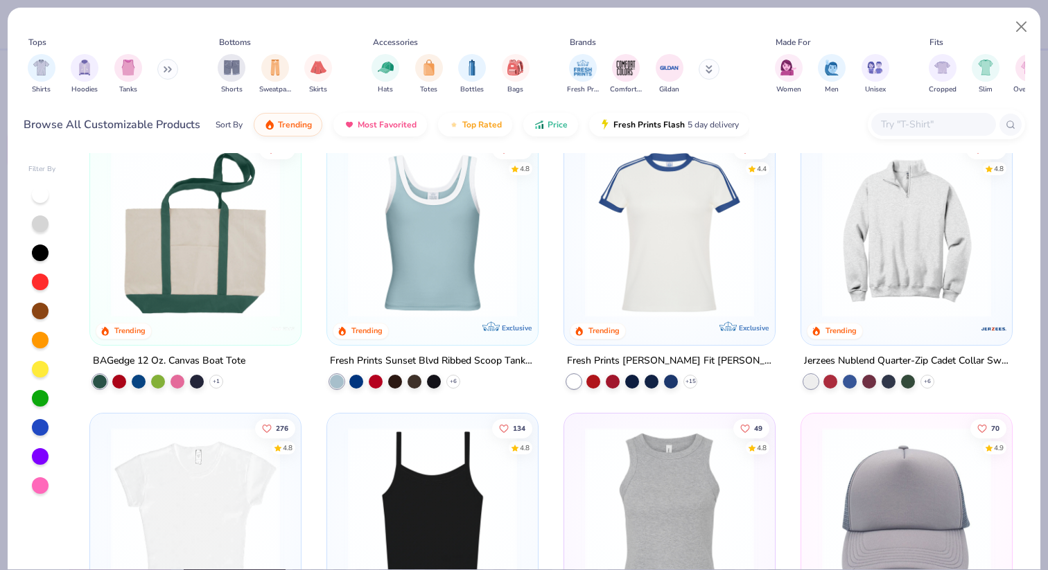
scroll to position [1416, 0]
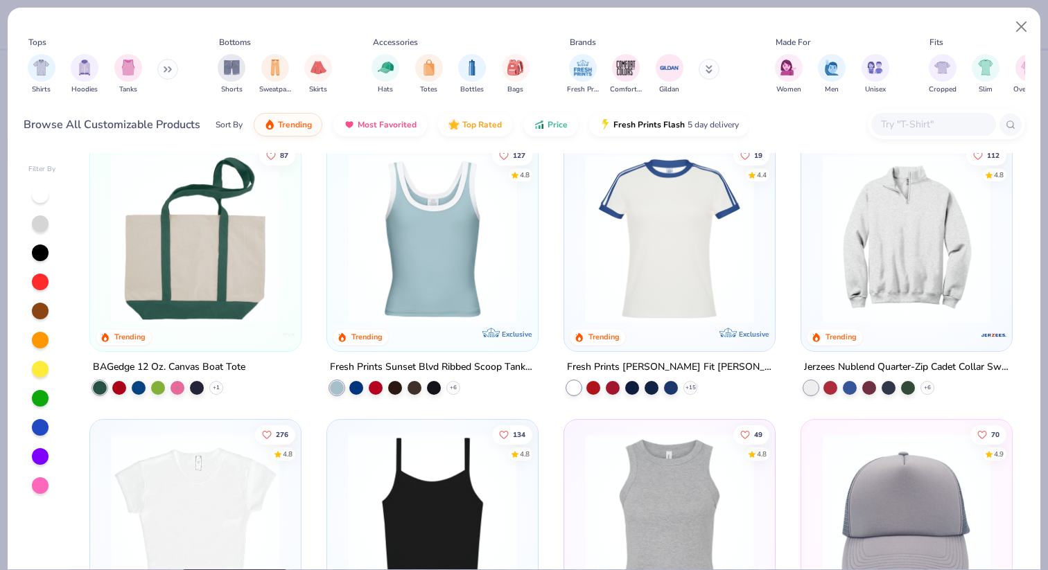
click at [245, 299] on img at bounding box center [195, 239] width 183 height 169
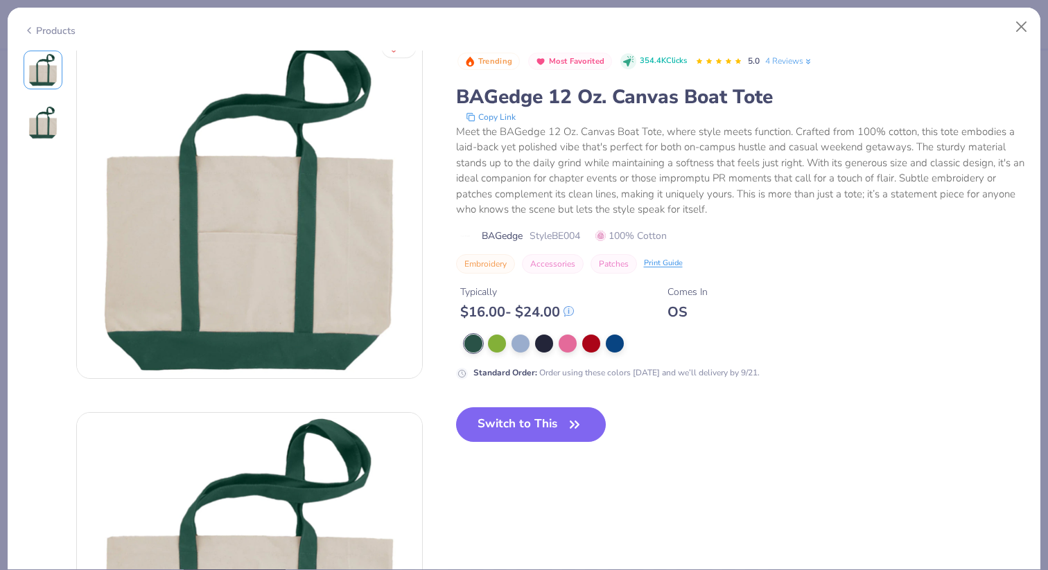
scroll to position [24, 0]
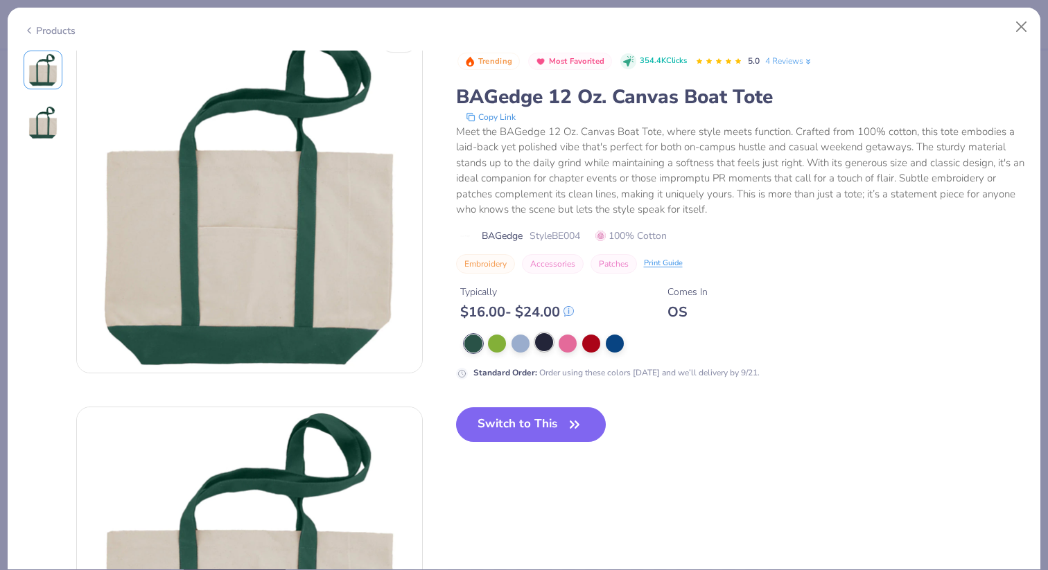
click at [540, 340] on div at bounding box center [544, 342] width 18 height 18
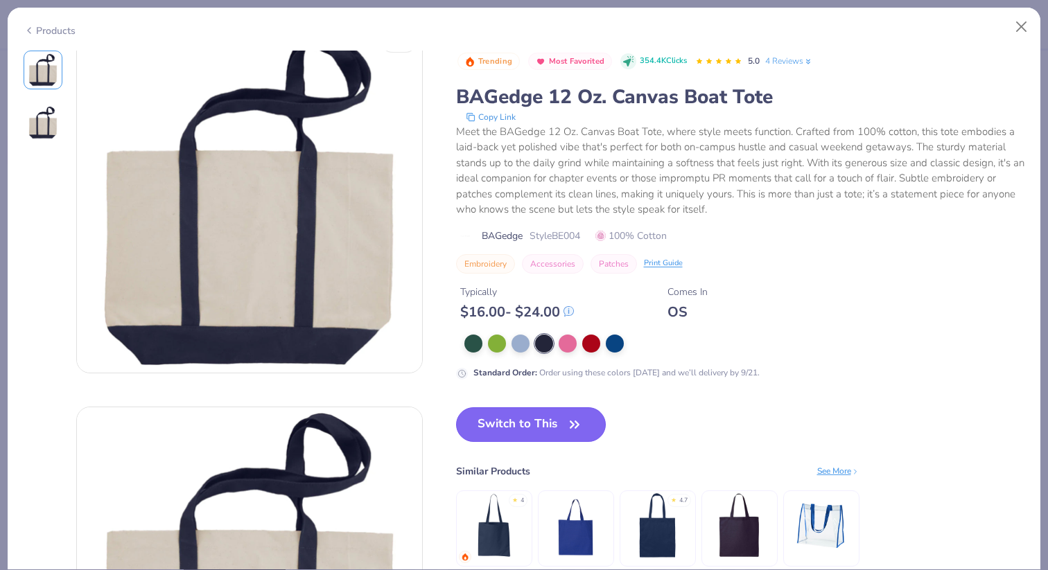
click at [545, 429] on button "Switch to This" at bounding box center [531, 424] width 150 height 35
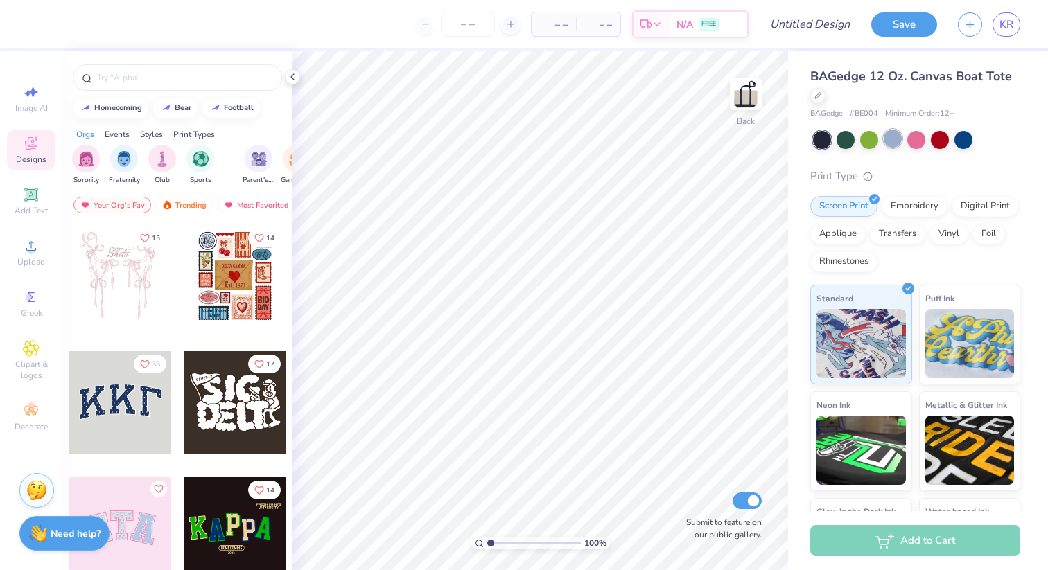
click at [890, 141] on div at bounding box center [892, 139] width 18 height 18
click at [824, 91] on div at bounding box center [817, 94] width 15 height 15
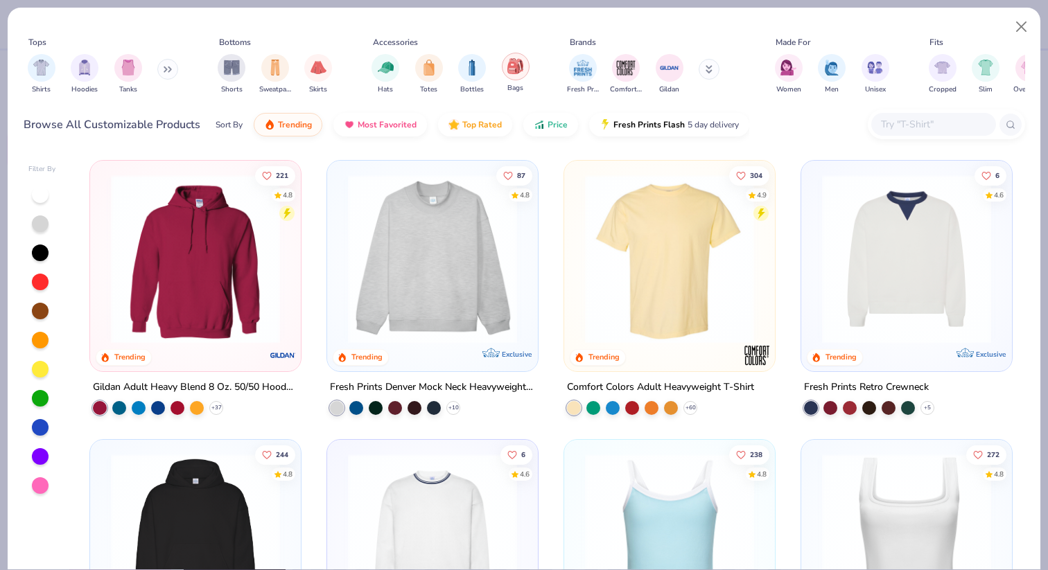
click at [504, 73] on div "filter for Bags" at bounding box center [516, 67] width 28 height 28
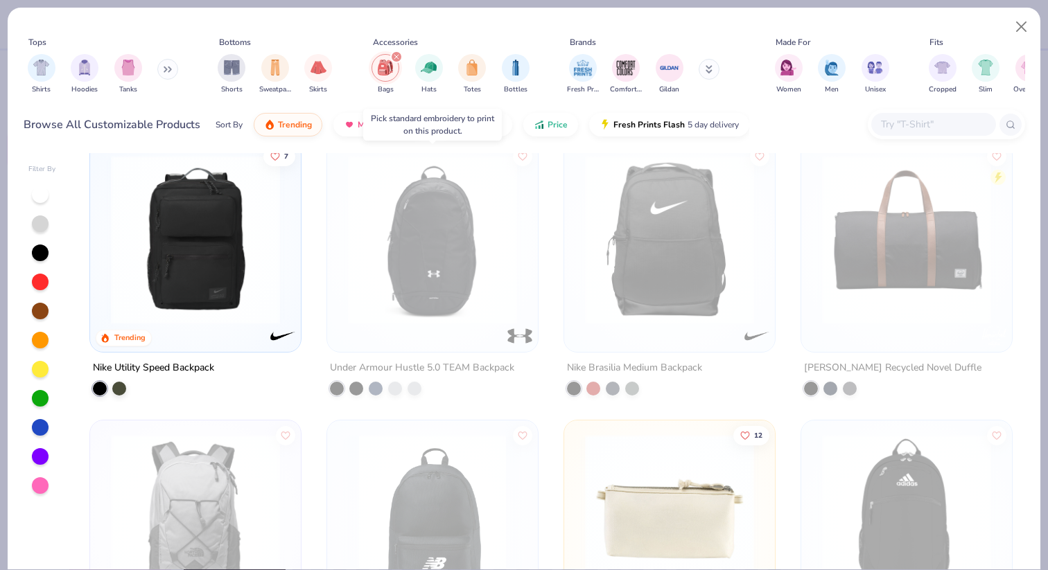
scroll to position [24, 0]
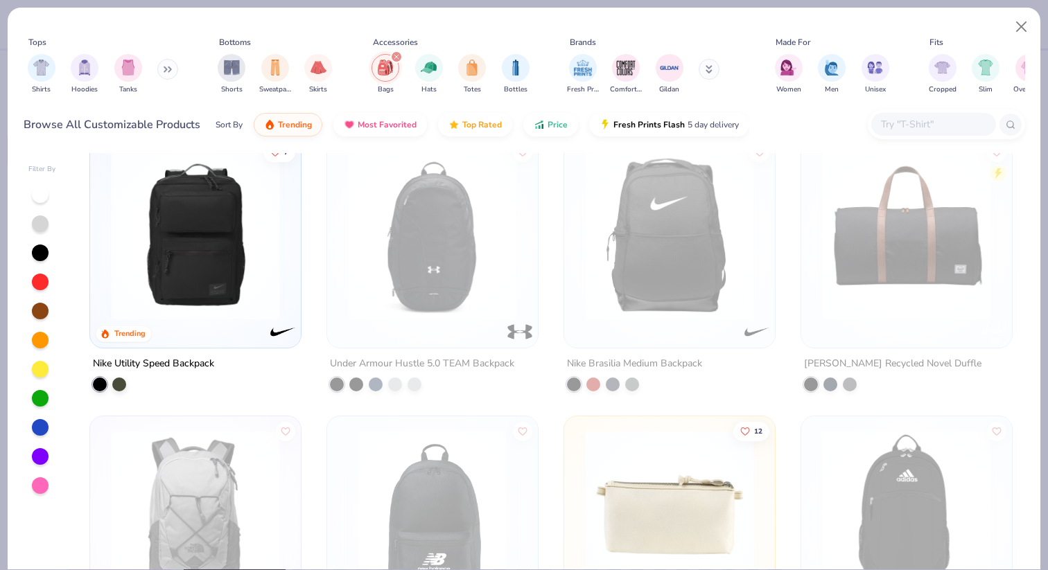
click at [710, 67] on button at bounding box center [708, 69] width 21 height 21
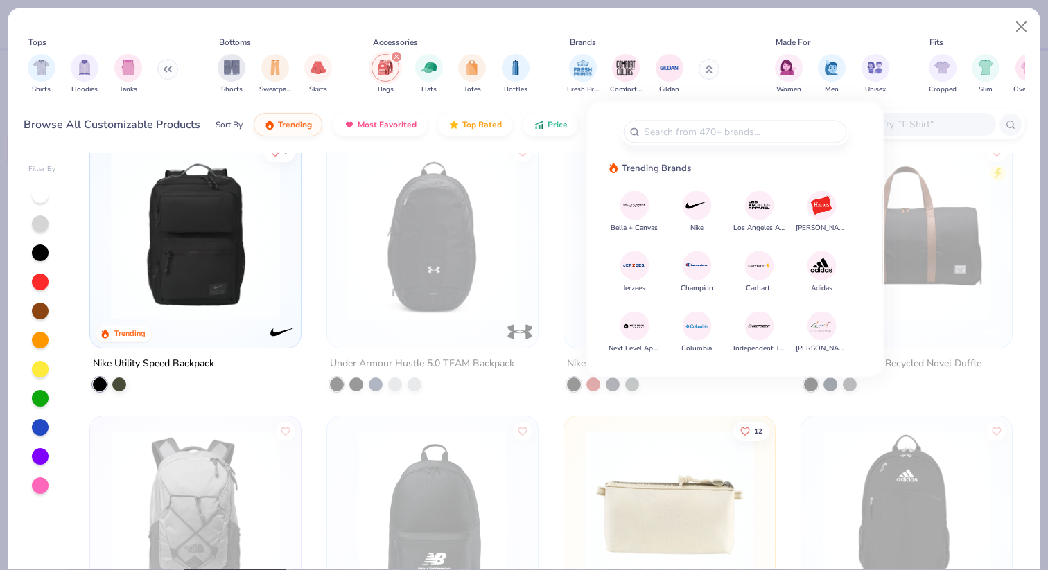
click at [395, 59] on icon "filter for Bags" at bounding box center [397, 57] width 6 height 6
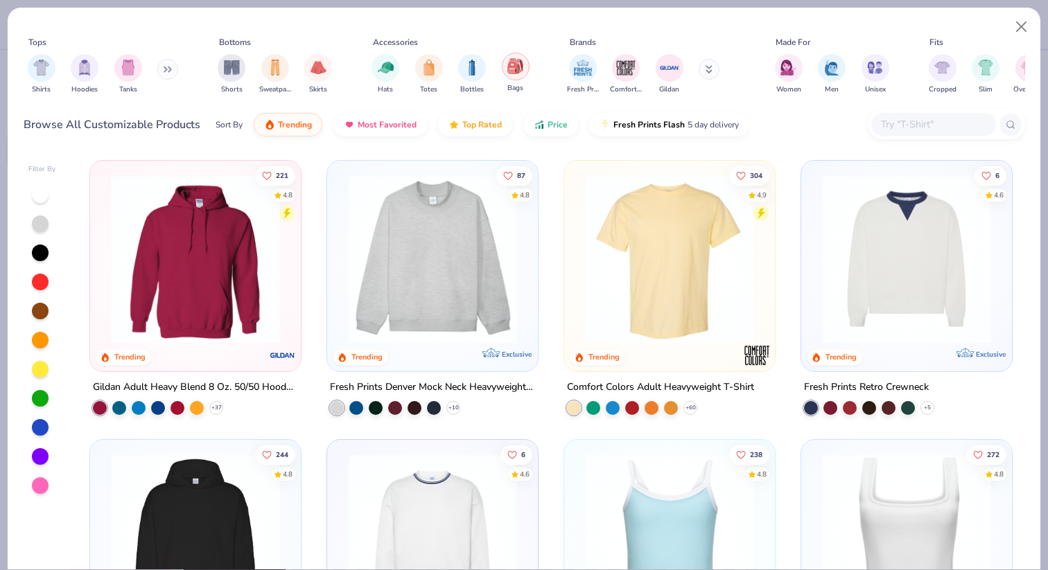
click at [505, 71] on div "filter for Bags" at bounding box center [516, 67] width 28 height 28
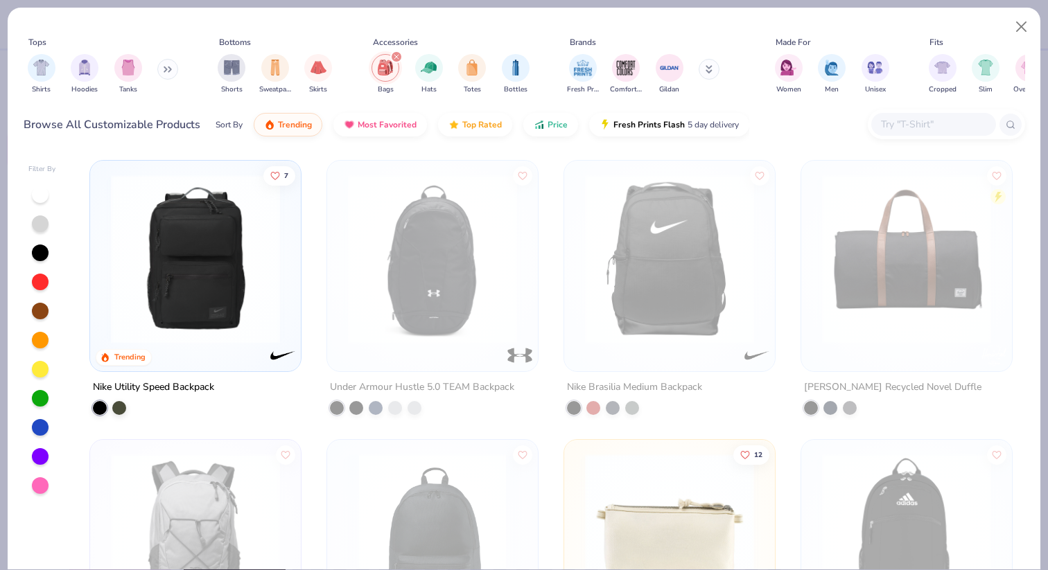
click at [395, 56] on icon "filter for Bags" at bounding box center [397, 57] width 6 height 6
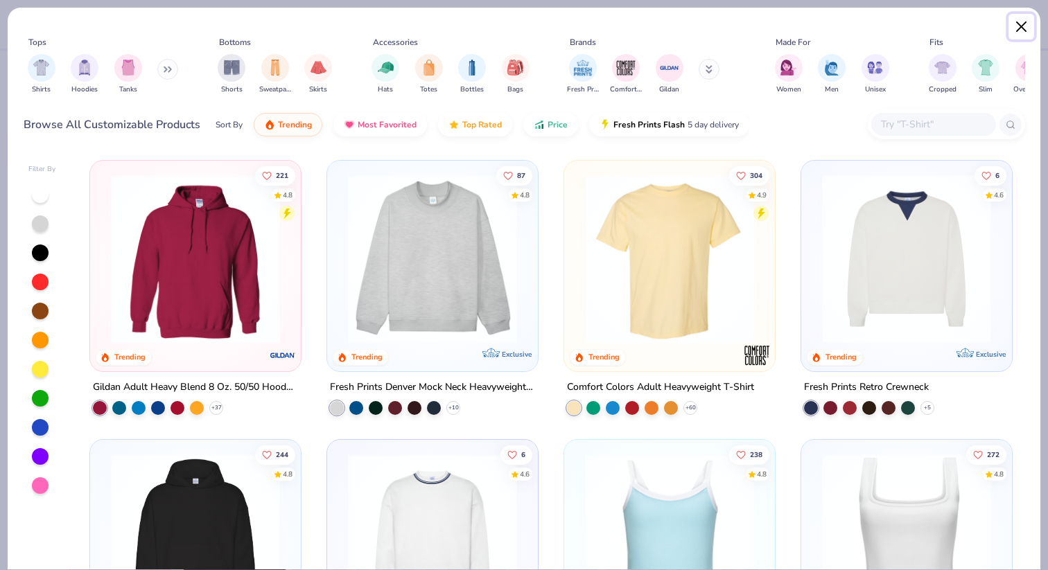
click at [1021, 26] on button "Close" at bounding box center [1021, 27] width 26 height 26
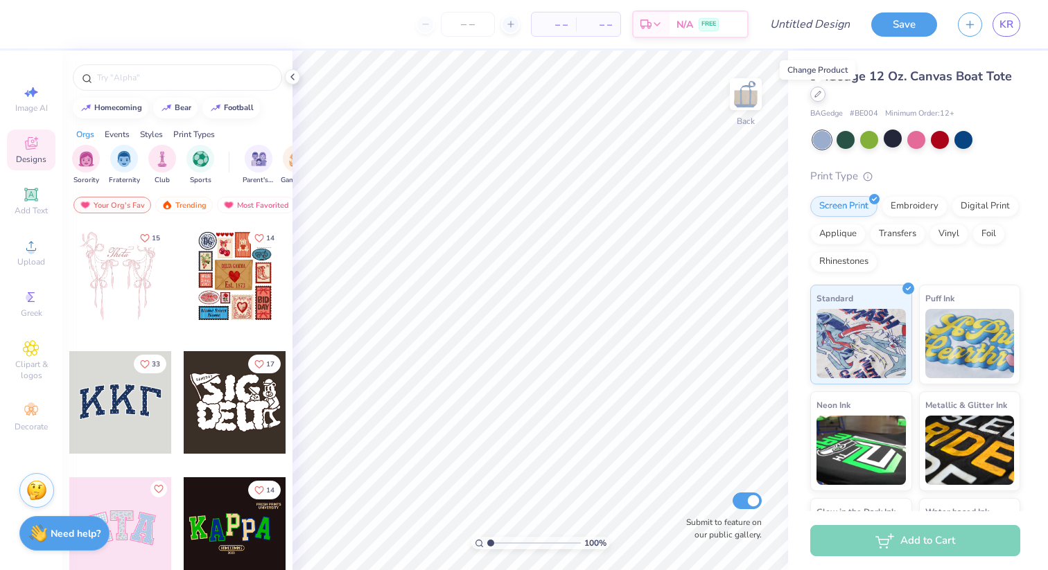
click at [820, 100] on div at bounding box center [817, 94] width 15 height 15
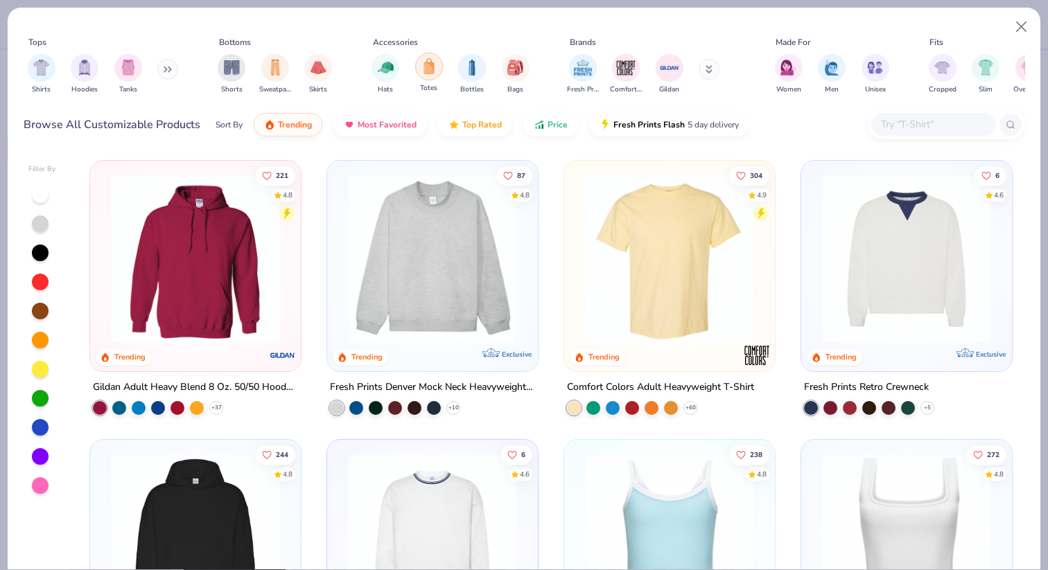
click at [428, 71] on img "filter for Totes" at bounding box center [428, 66] width 15 height 16
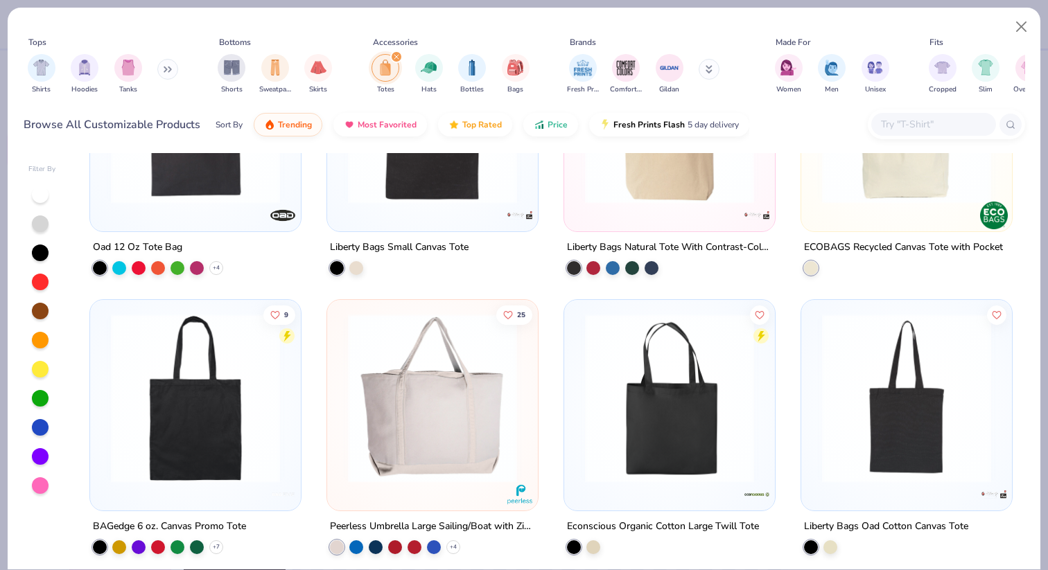
scroll to position [444, 0]
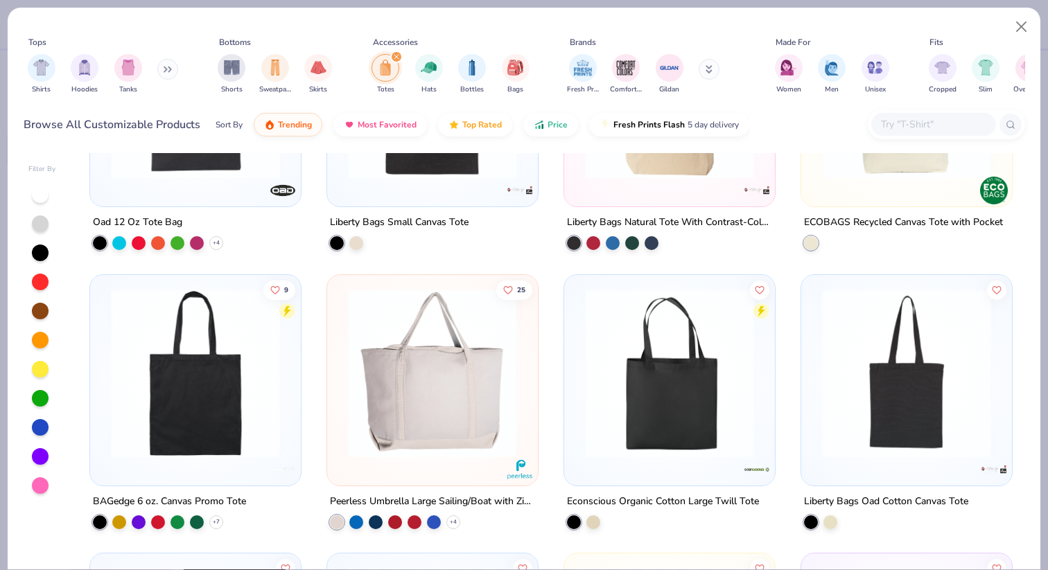
click at [465, 376] on img at bounding box center [432, 372] width 183 height 169
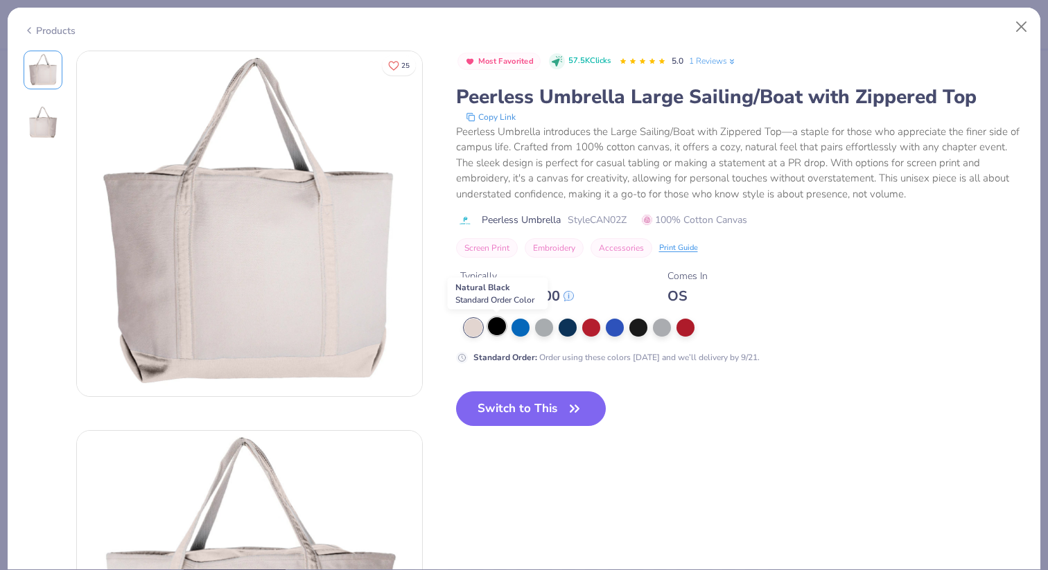
click at [496, 328] on div at bounding box center [497, 326] width 18 height 18
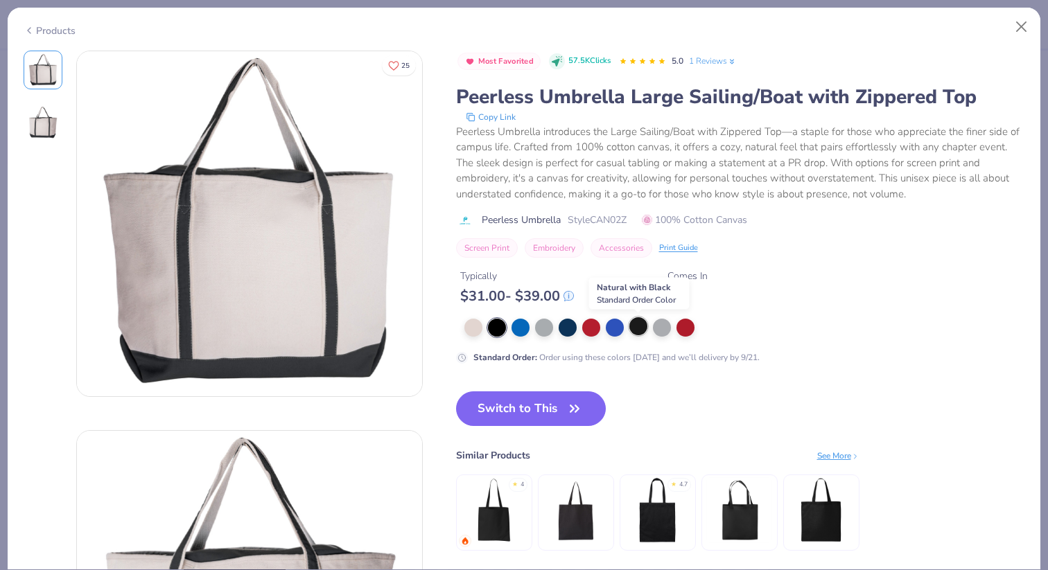
click at [640, 328] on div at bounding box center [638, 326] width 18 height 18
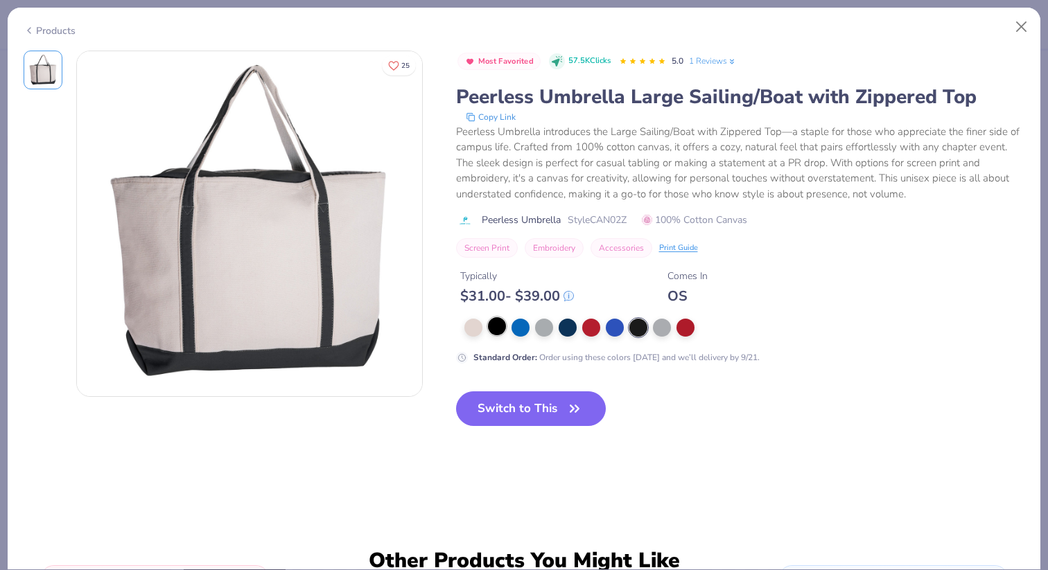
click at [498, 327] on div at bounding box center [497, 326] width 18 height 18
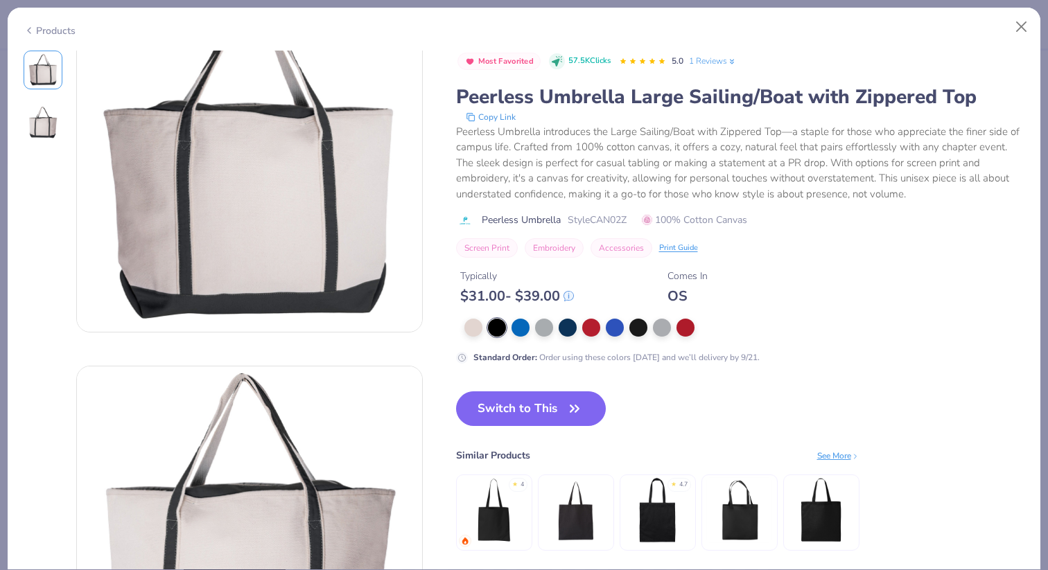
scroll to position [85, 0]
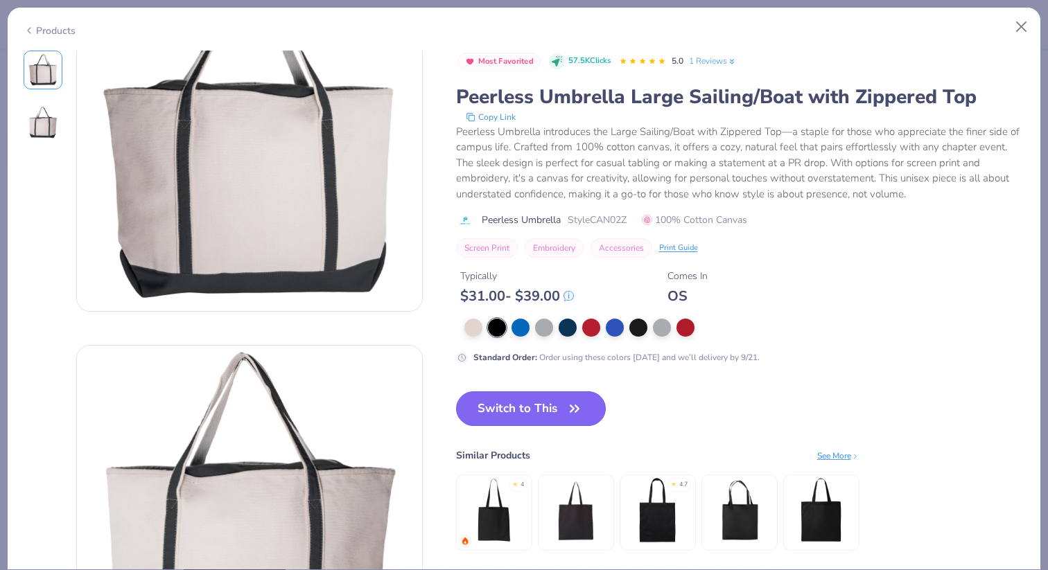
click at [531, 423] on button "Switch to This" at bounding box center [531, 408] width 150 height 35
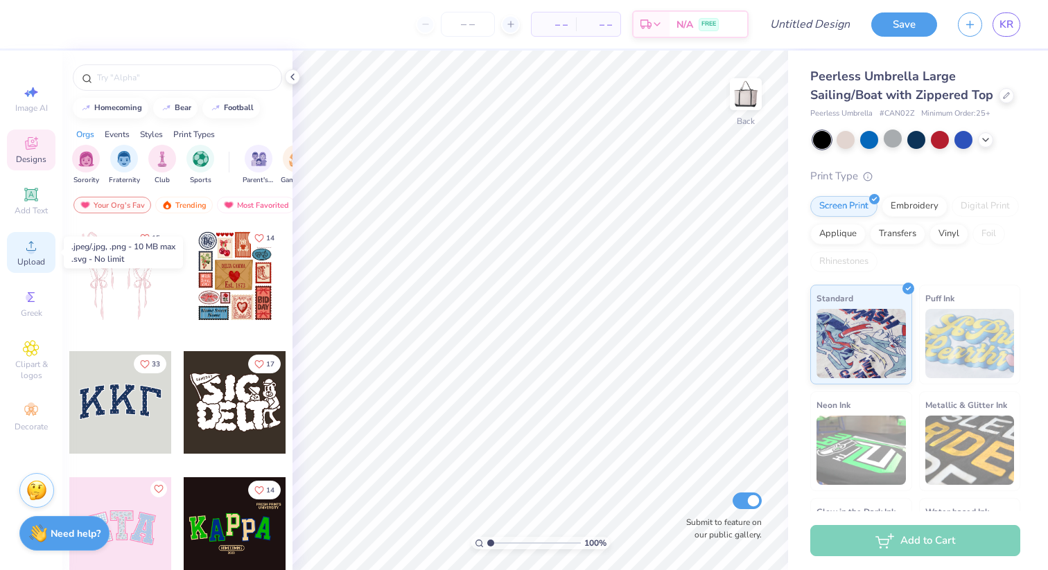
click at [33, 255] on div "Upload" at bounding box center [31, 252] width 49 height 41
click at [32, 252] on circle at bounding box center [31, 251] width 8 height 8
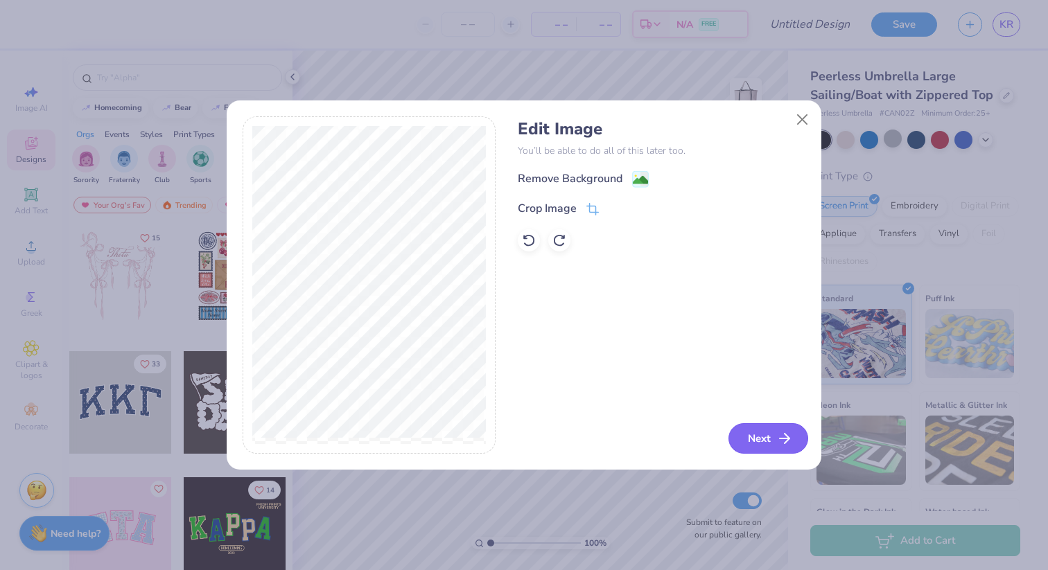
click at [776, 438] on icon "button" at bounding box center [784, 438] width 17 height 17
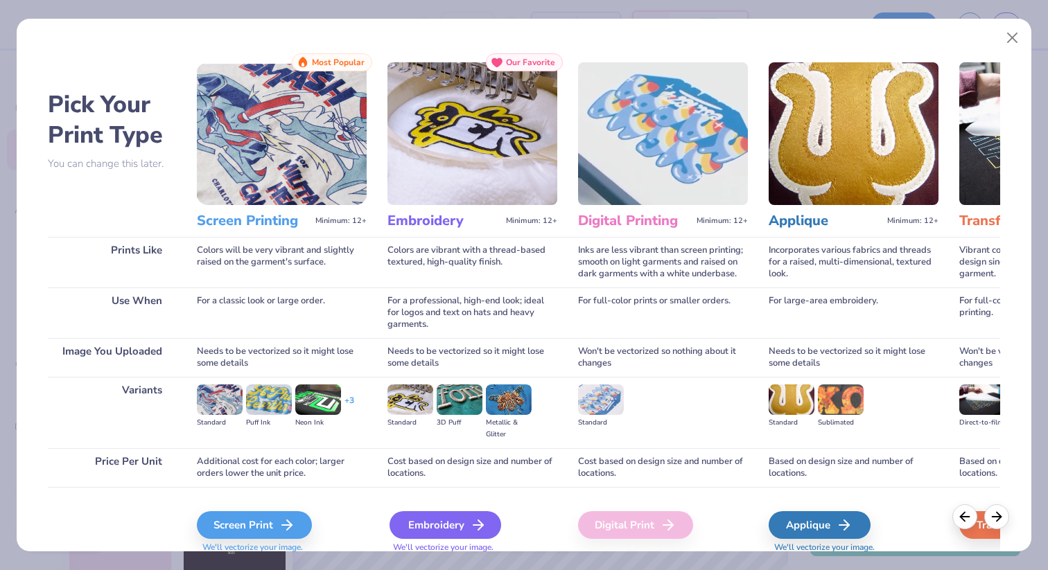
click at [462, 513] on div "Embroidery" at bounding box center [445, 525] width 112 height 28
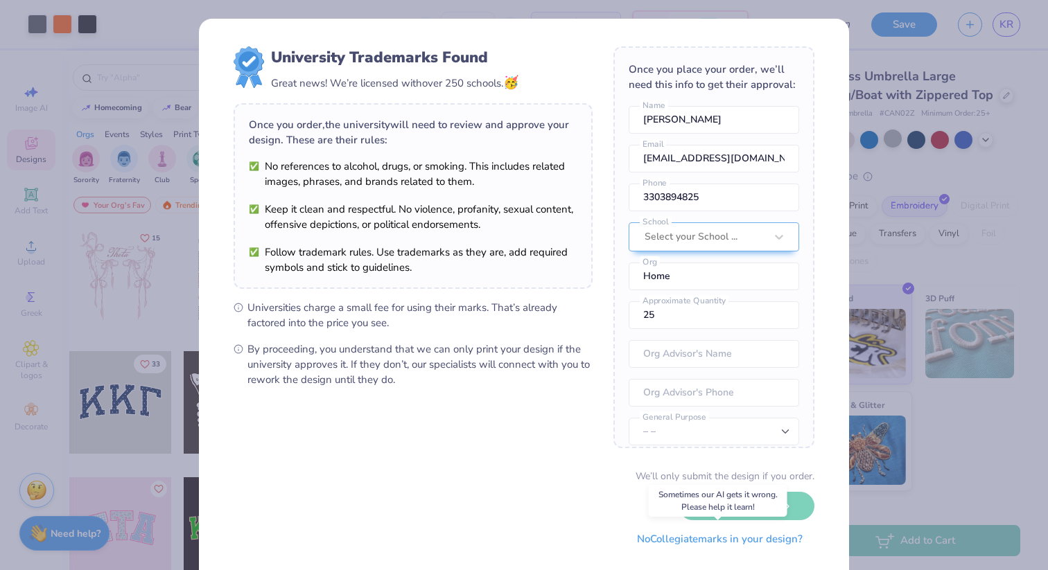
click at [694, 540] on button "No Collegiate marks in your design?" at bounding box center [719, 539] width 189 height 28
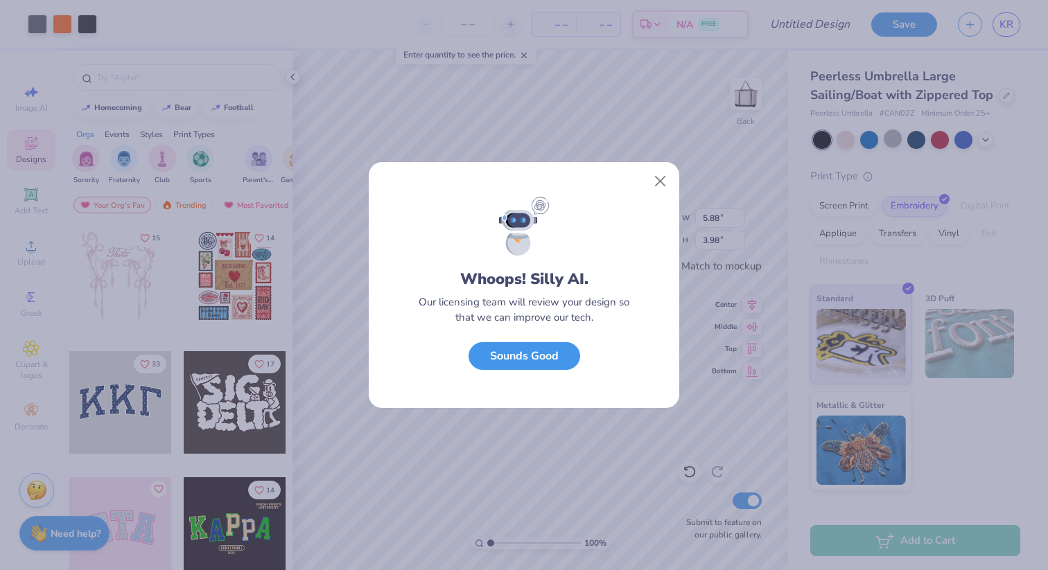
click at [543, 360] on button "Sounds Good" at bounding box center [524, 356] width 112 height 28
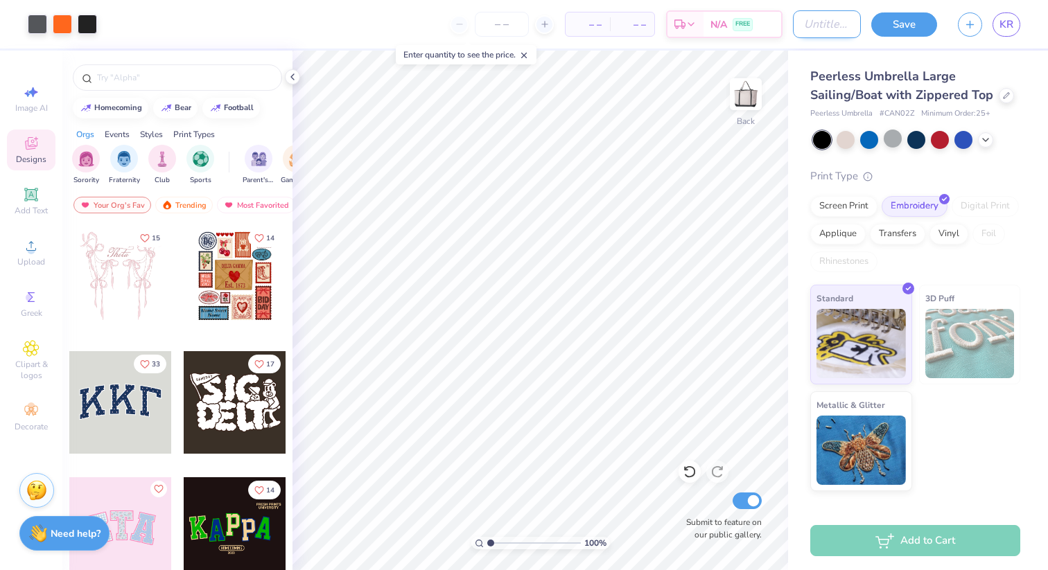
click at [804, 29] on input "Design Title" at bounding box center [827, 24] width 68 height 28
type input "Tote"
click at [906, 25] on button "Save" at bounding box center [904, 22] width 66 height 24
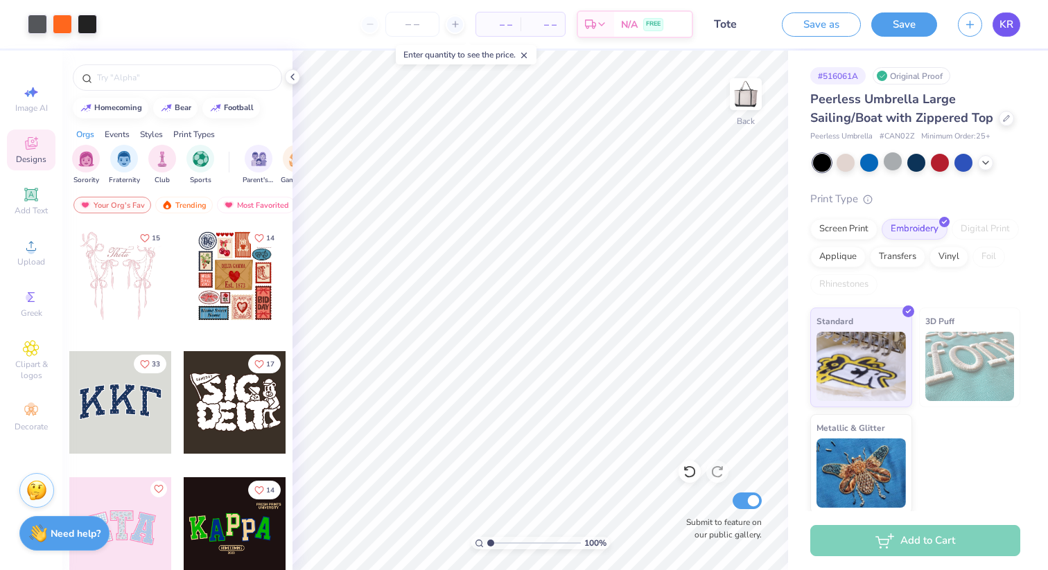
click at [1012, 27] on span "KR" at bounding box center [1006, 25] width 14 height 16
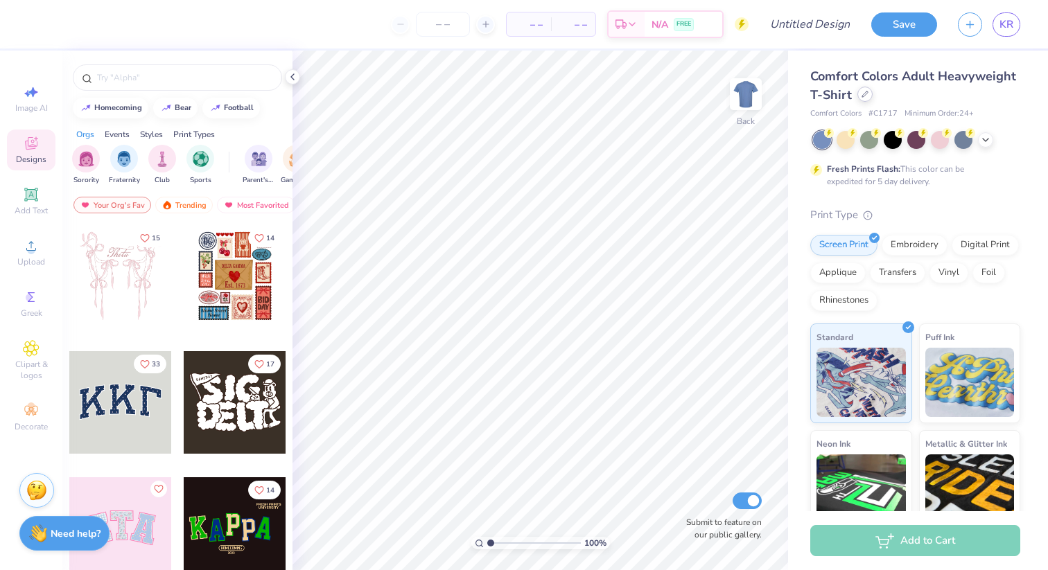
click at [863, 96] on icon at bounding box center [864, 94] width 7 height 7
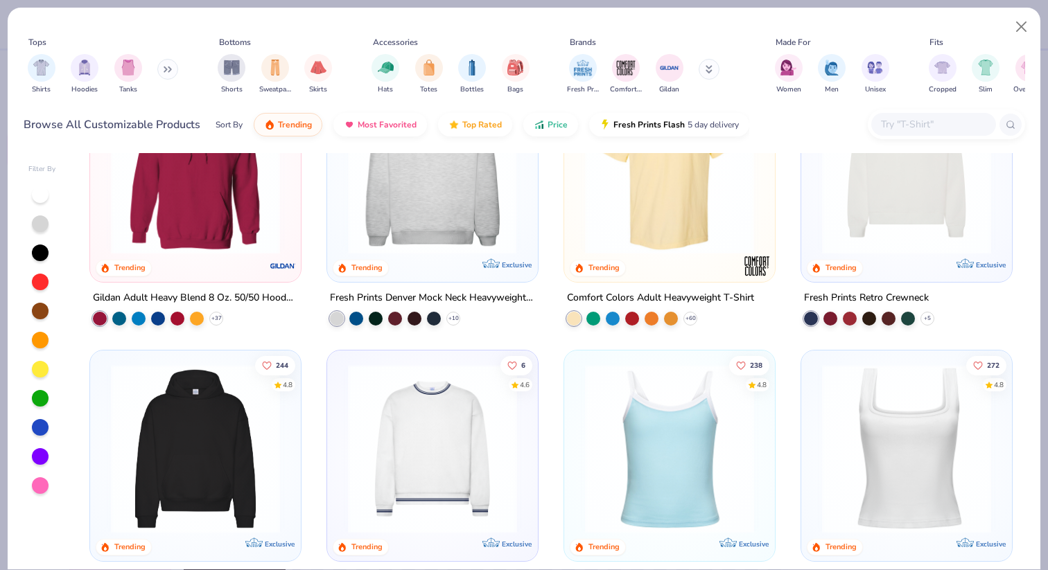
scroll to position [96, 0]
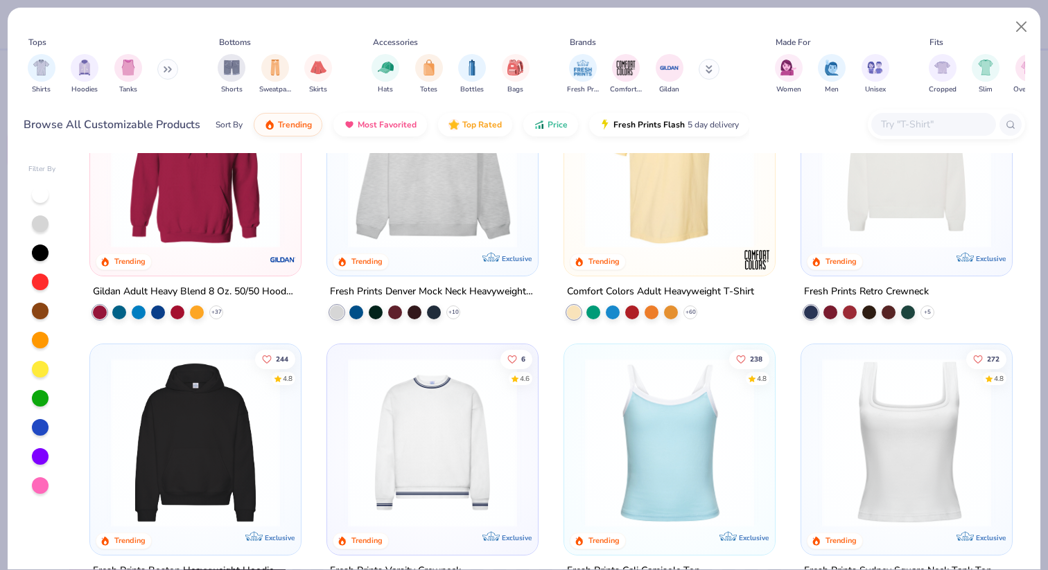
click at [168, 66] on icon at bounding box center [168, 69] width 8 height 7
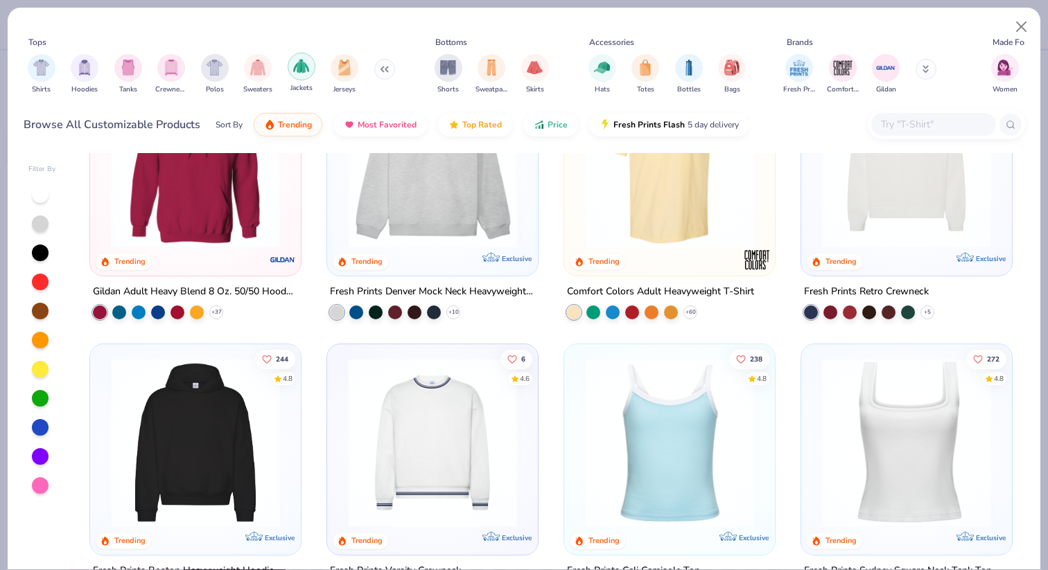
click at [297, 66] on img "filter for Jackets" at bounding box center [301, 66] width 16 height 16
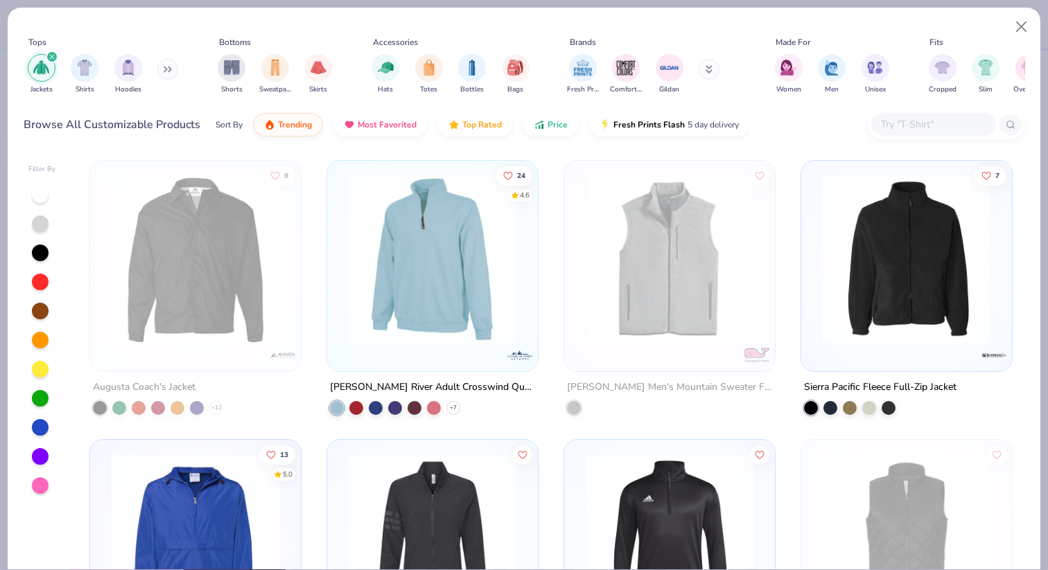
click at [170, 66] on icon at bounding box center [168, 69] width 8 height 7
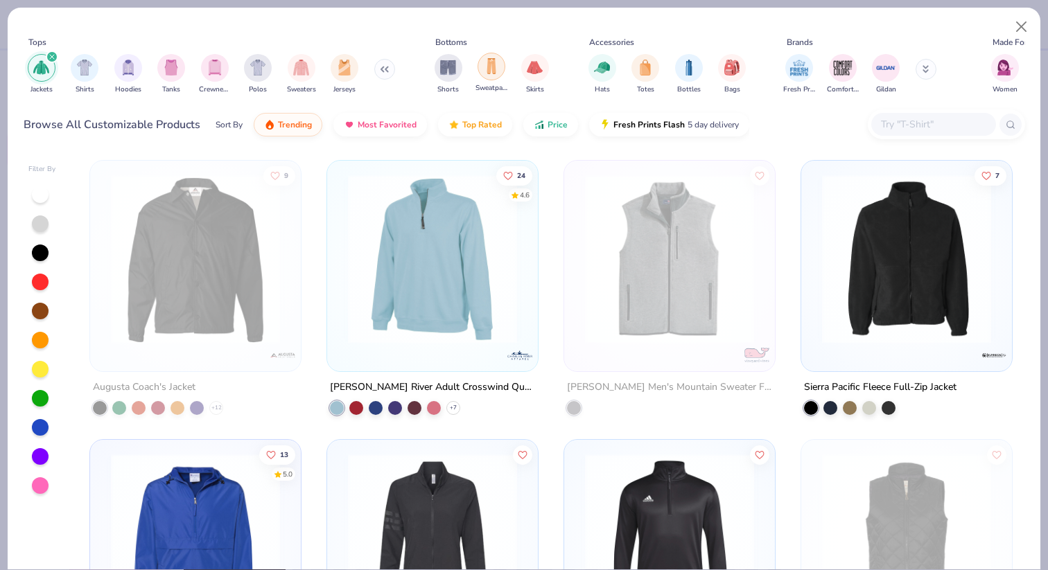
click at [497, 69] on img "filter for Sweatpants" at bounding box center [491, 66] width 15 height 16
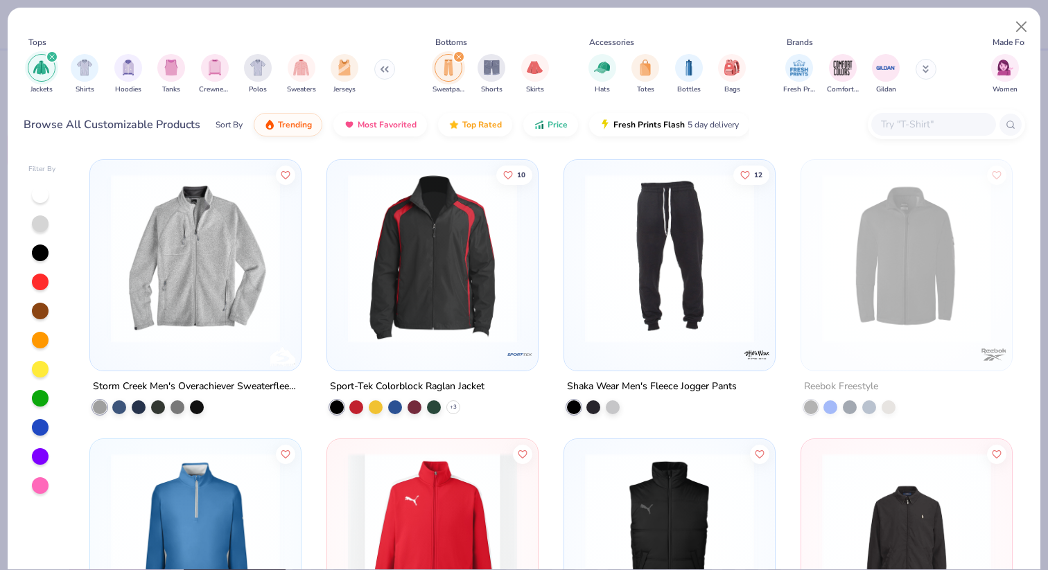
scroll to position [3638, 0]
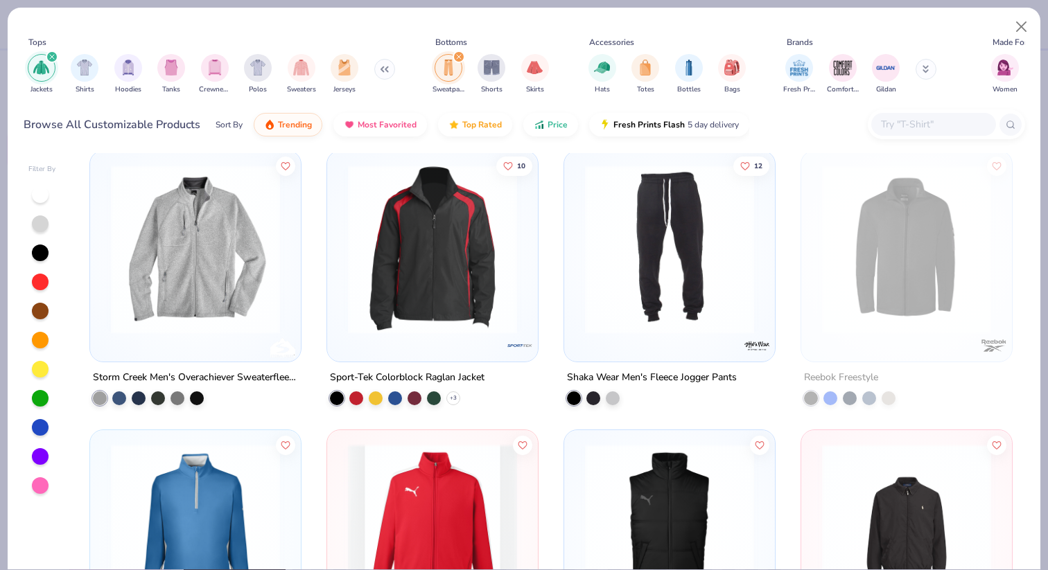
click at [49, 53] on div "filter for Jackets" at bounding box center [52, 57] width 12 height 12
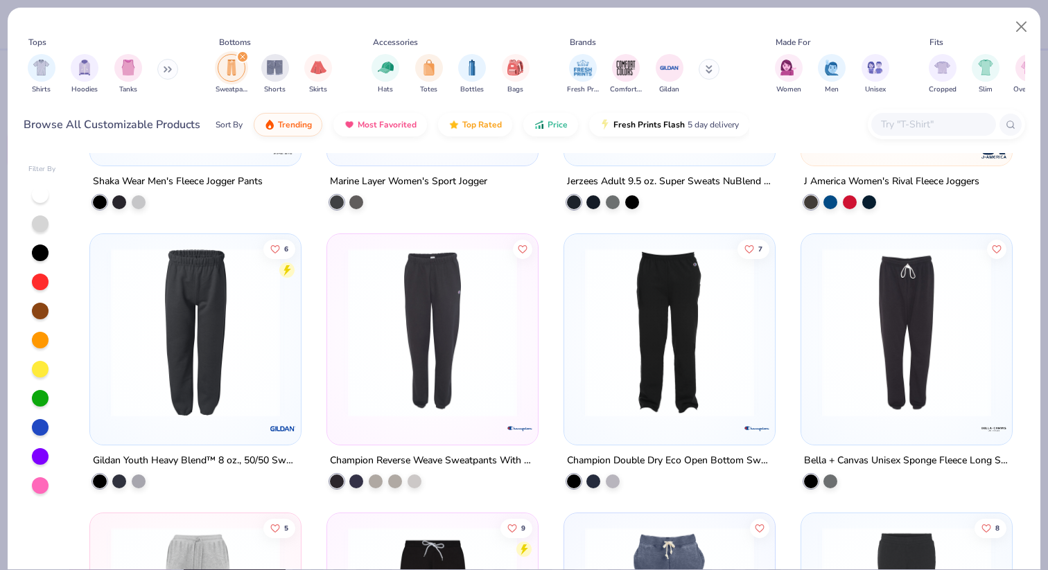
scroll to position [1324, 0]
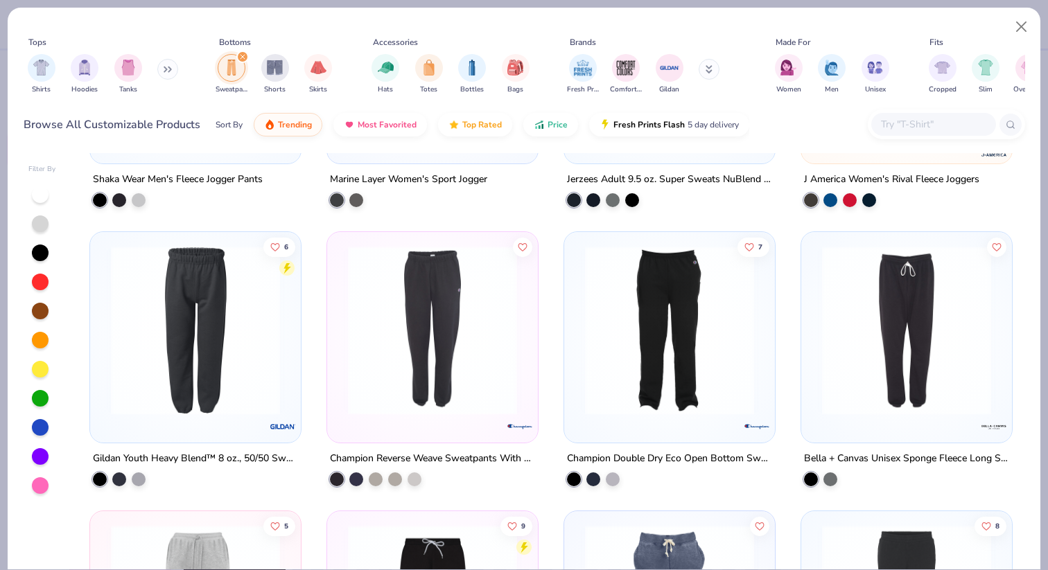
click at [424, 381] on img at bounding box center [432, 330] width 183 height 169
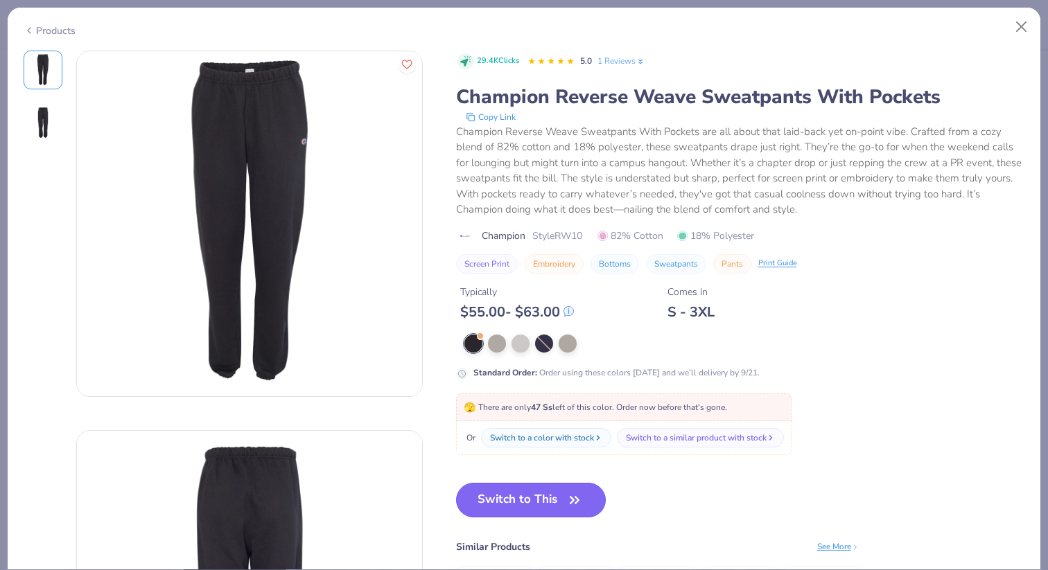
click at [538, 502] on button "Switch to This" at bounding box center [531, 500] width 150 height 35
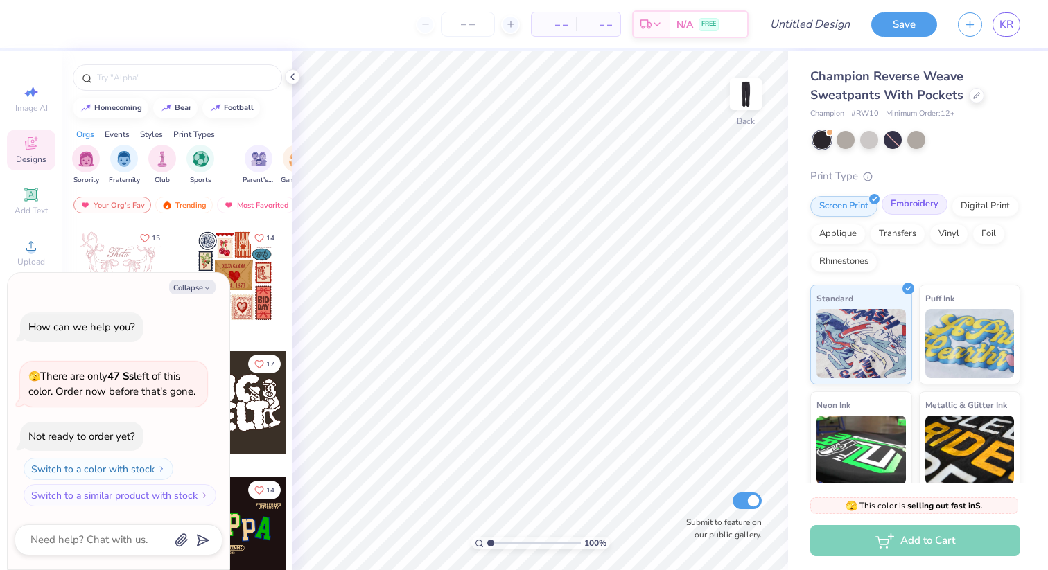
click at [924, 206] on div "Embroidery" at bounding box center [914, 204] width 66 height 21
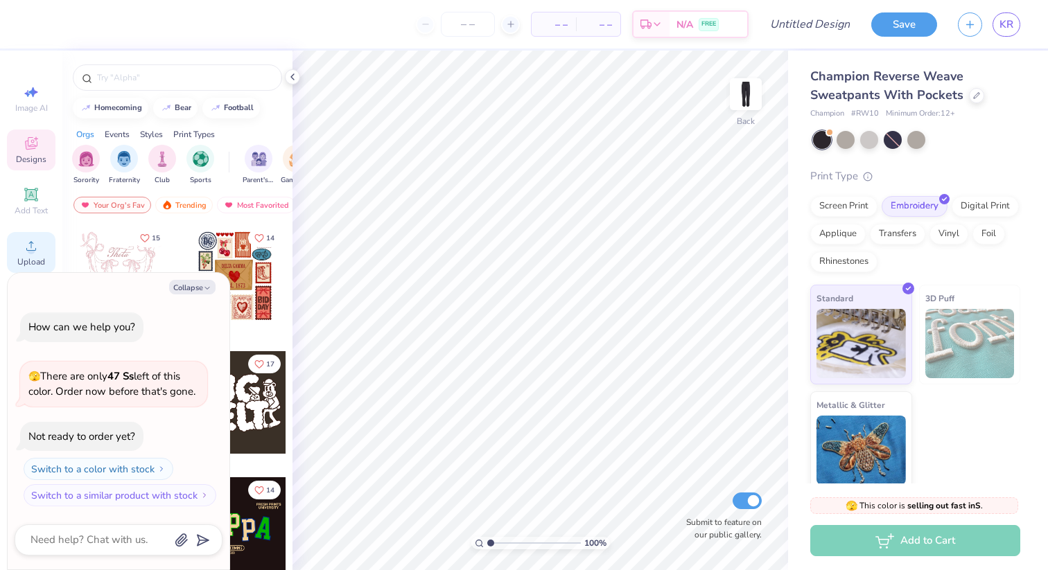
click at [33, 256] on span "Upload" at bounding box center [31, 261] width 28 height 11
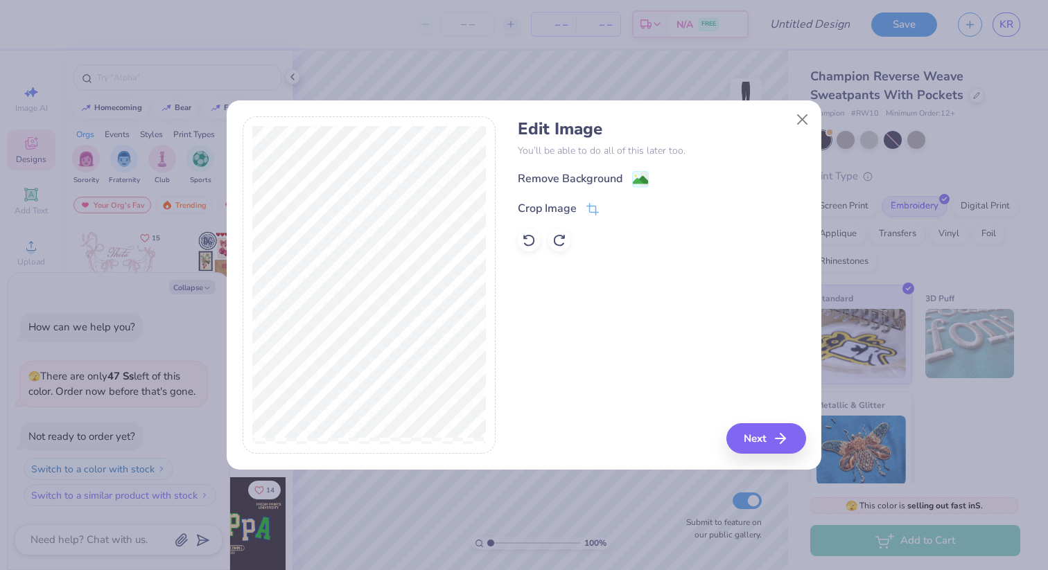
click at [768, 456] on div "Edit Image You’ll be able to do all of this later too. Remove Background Crop I…" at bounding box center [524, 292] width 594 height 353
click at [768, 447] on button "Next" at bounding box center [768, 438] width 80 height 30
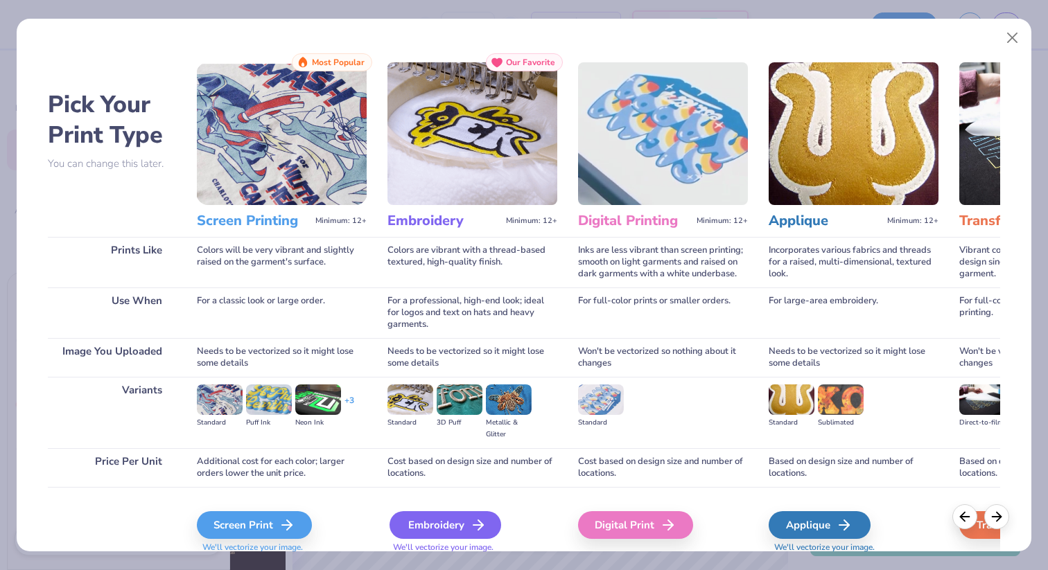
click at [466, 521] on div "Embroidery" at bounding box center [445, 525] width 112 height 28
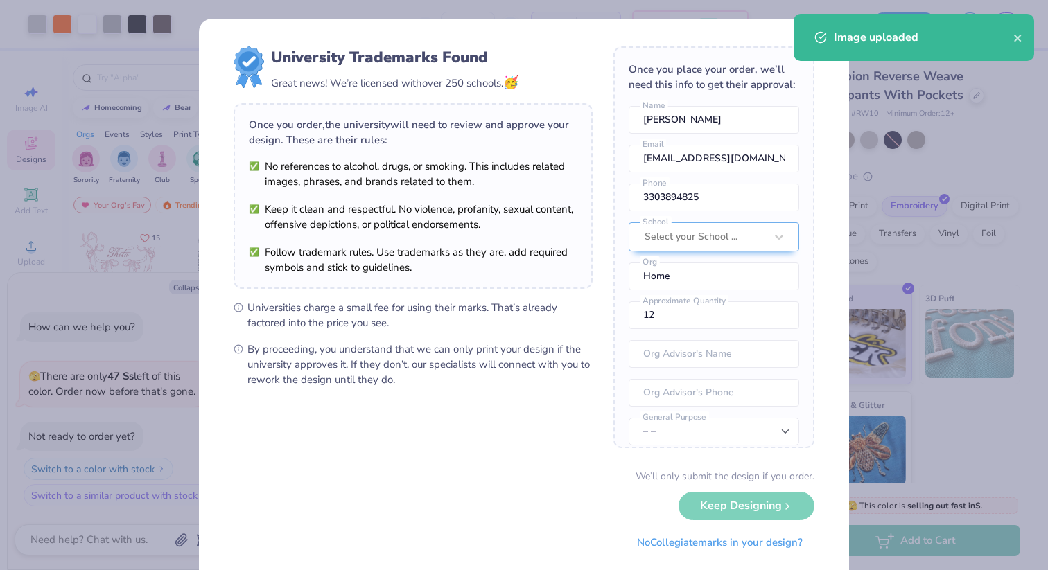
click at [571, 359] on span "By proceeding, you understand that we can only print your design if the univers…" at bounding box center [419, 365] width 345 height 46
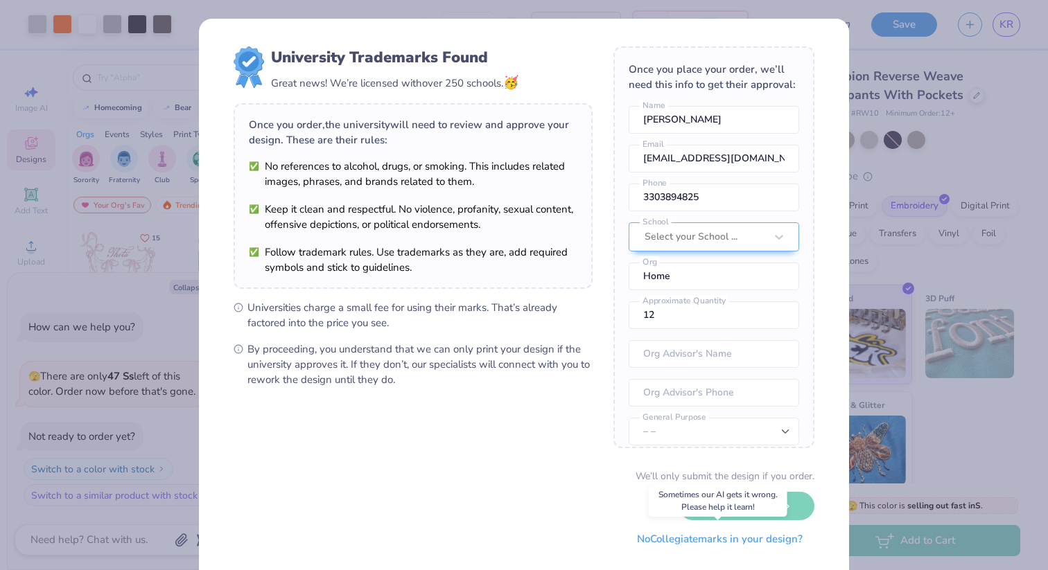
click at [722, 541] on button "No Collegiate marks in your design?" at bounding box center [719, 539] width 189 height 28
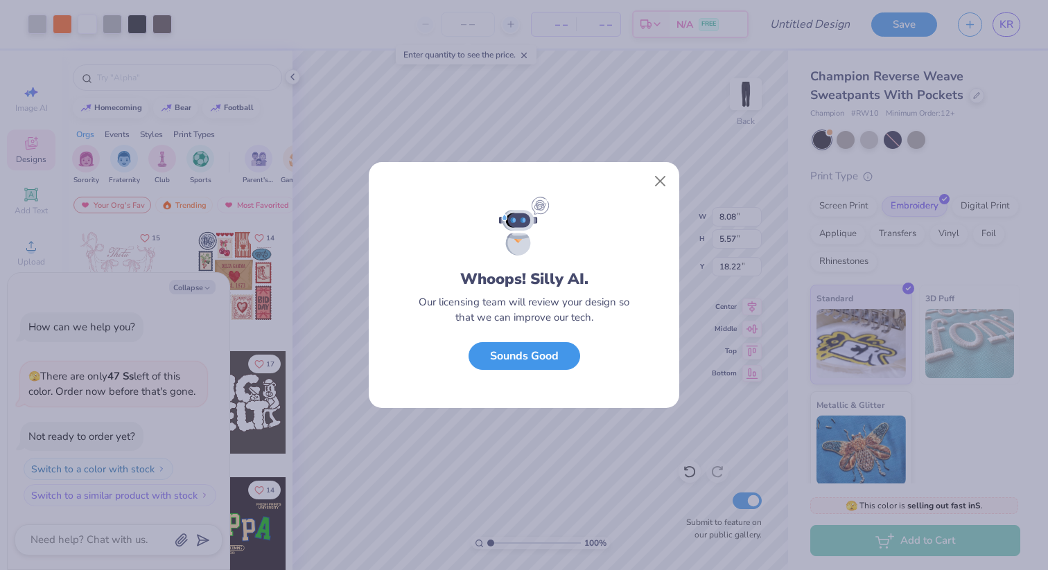
click at [546, 355] on button "Sounds Good" at bounding box center [524, 356] width 112 height 28
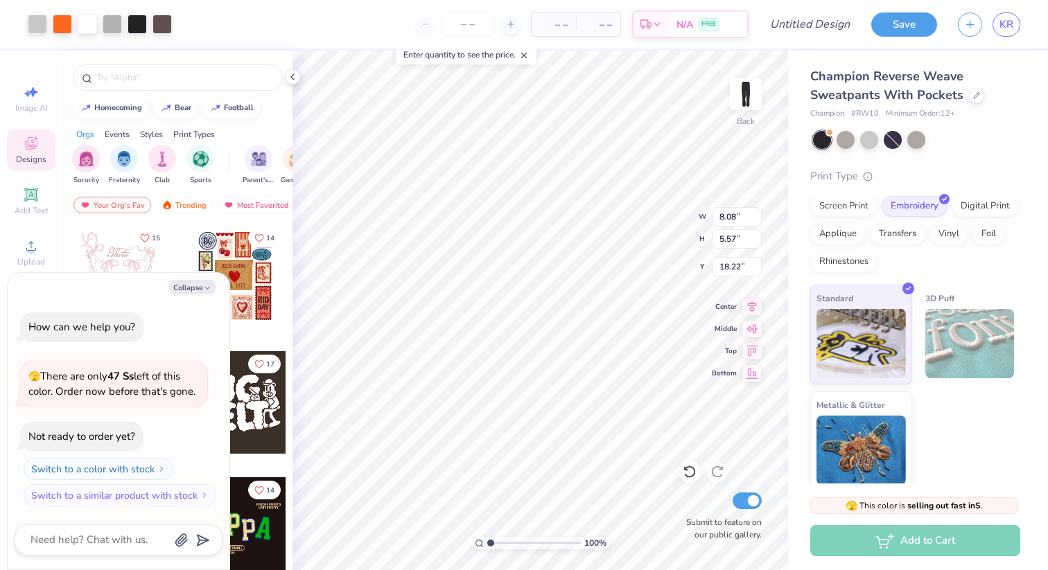
type textarea "x"
type input "8.24"
type textarea "x"
type input "0.50"
type textarea "x"
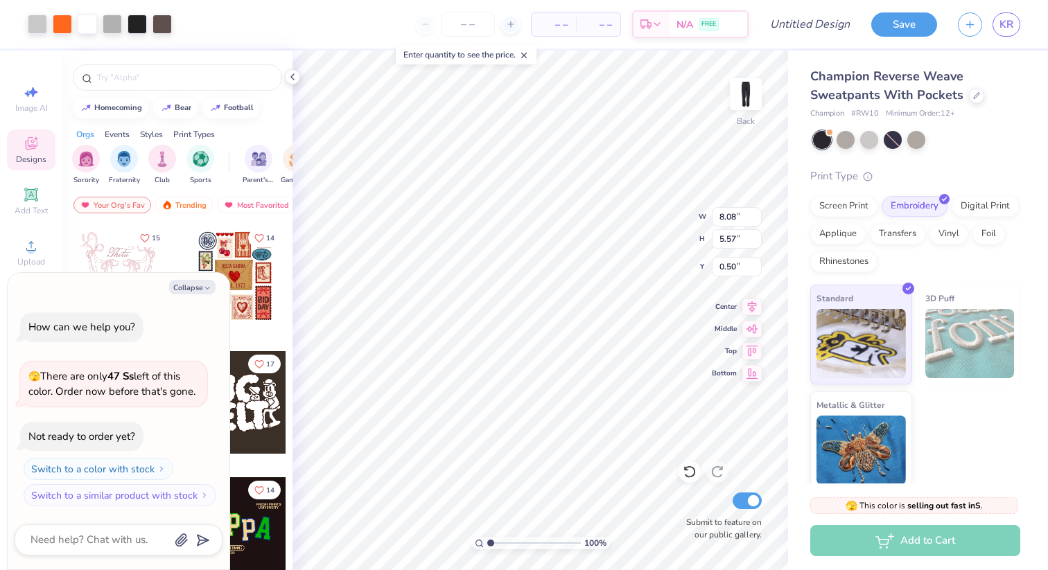
type input "7.00"
type input "4.82"
type textarea "x"
click at [809, 29] on input "Design Title" at bounding box center [827, 24] width 68 height 28
type input "J"
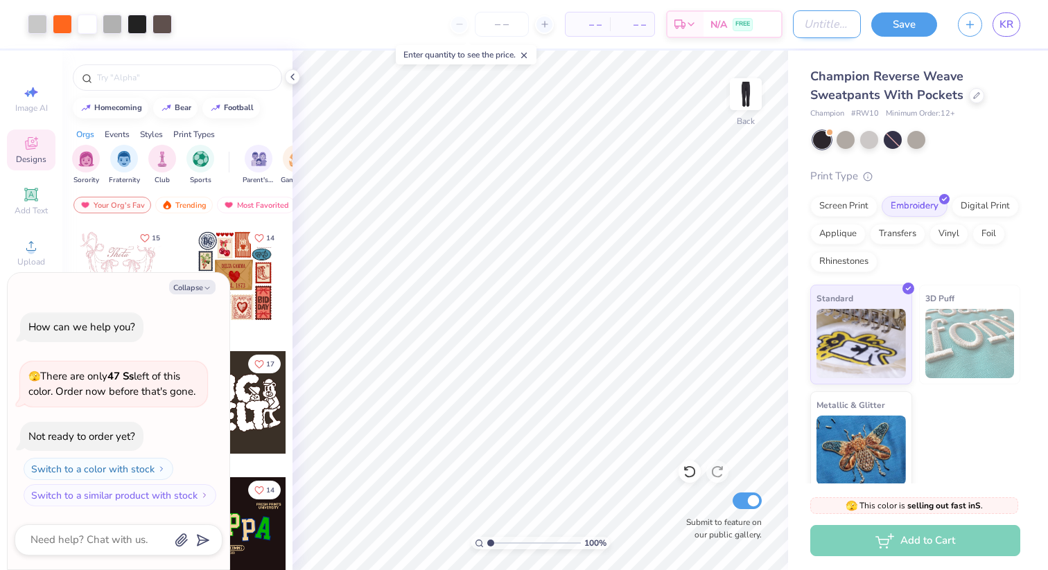
type textarea "x"
type input "Jo"
type textarea "x"
type input "Jog"
type textarea "x"
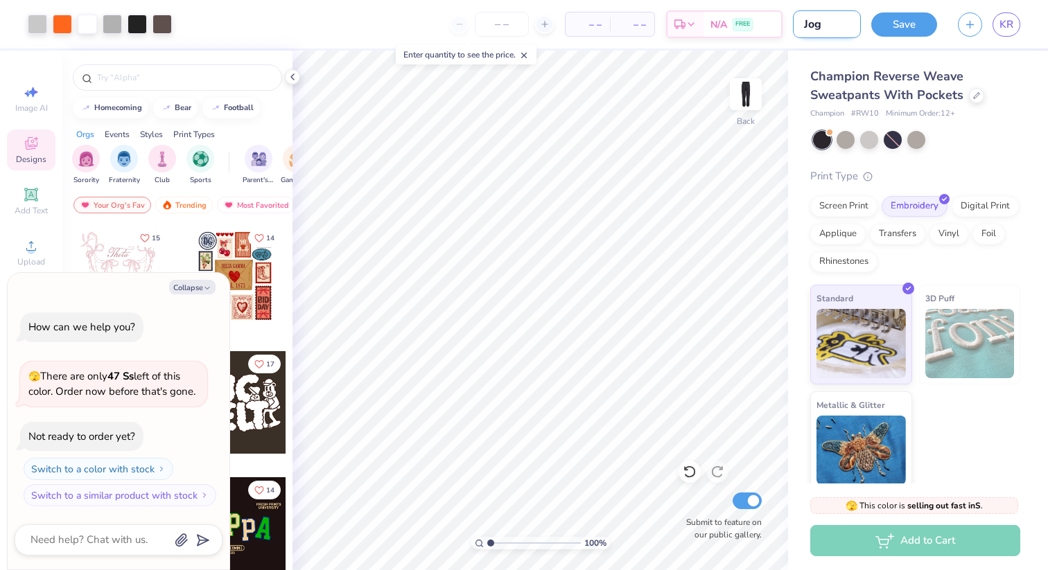
type input "Jogg"
type textarea "x"
type input "Jogge"
type textarea "x"
type input "Jogger"
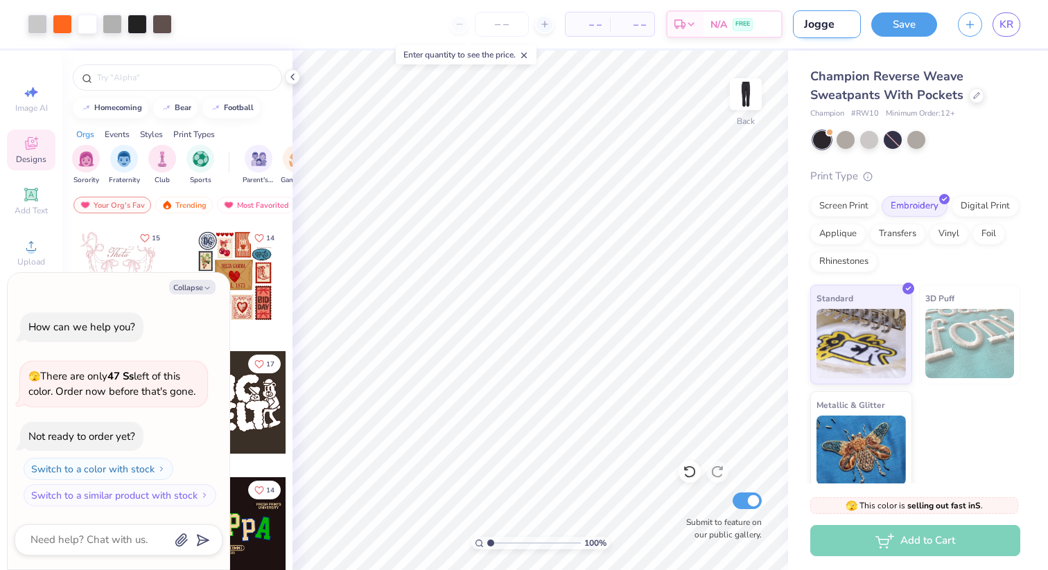
type textarea "x"
type input "Joggers"
type textarea "x"
type input "Joggers"
click at [910, 23] on button "Save" at bounding box center [904, 22] width 66 height 24
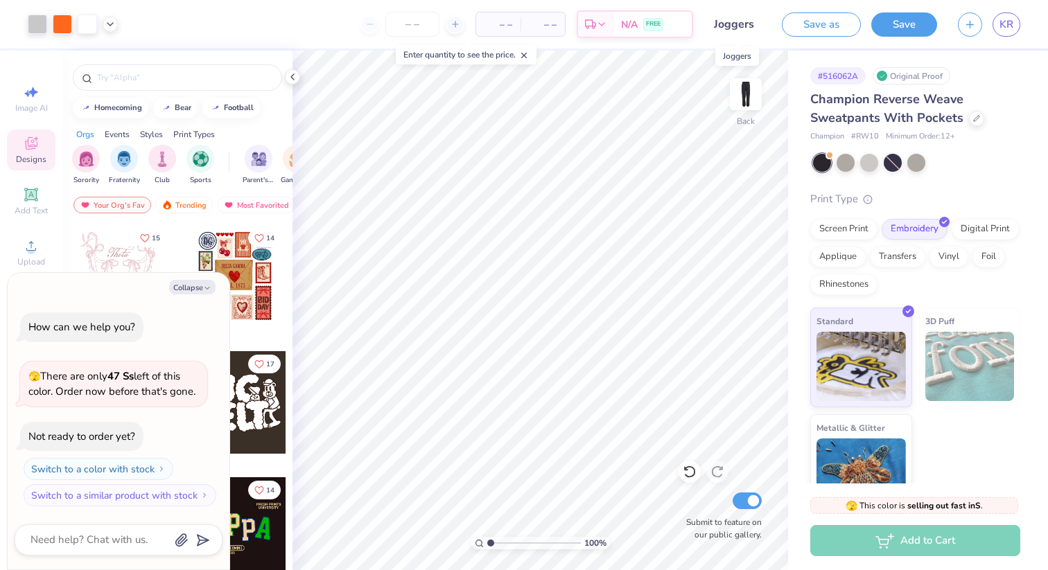
click at [715, 24] on input "Joggers" at bounding box center [737, 24] width 68 height 28
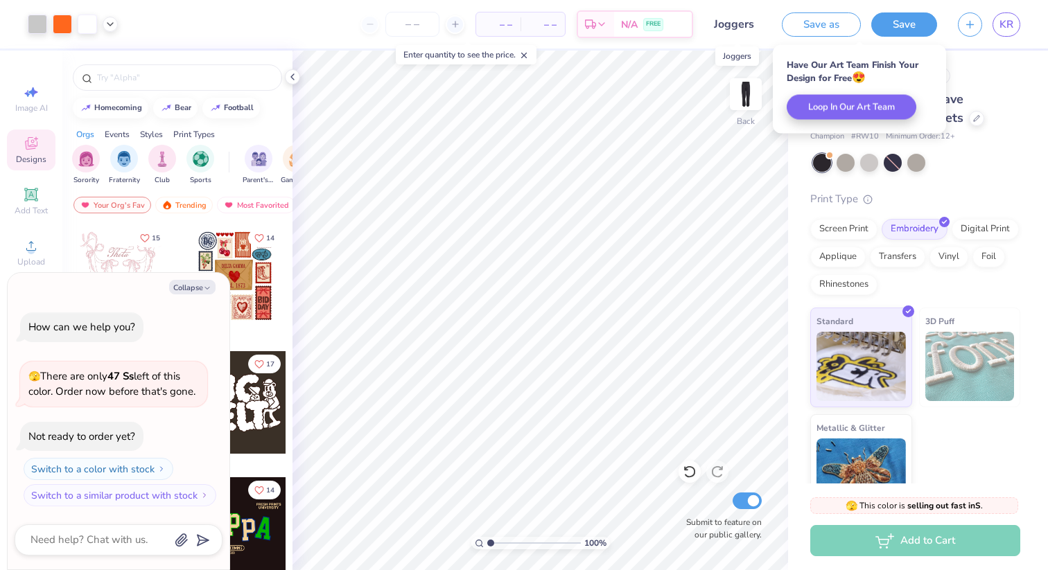
click at [713, 25] on input "Joggers" at bounding box center [737, 24] width 68 height 28
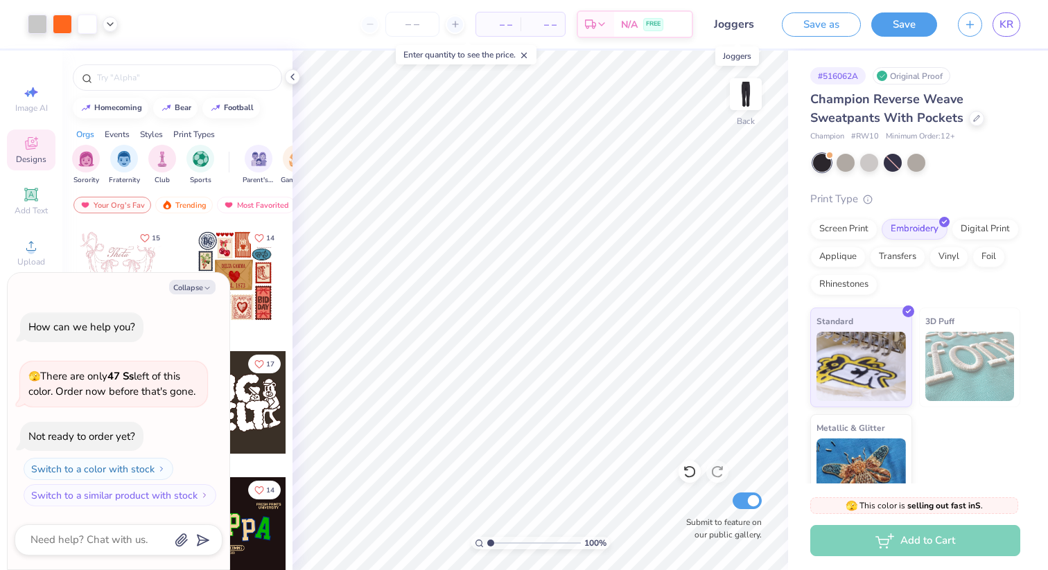
click at [713, 25] on input "Joggers" at bounding box center [737, 24] width 68 height 28
click at [716, 21] on input "Joggers" at bounding box center [737, 24] width 68 height 28
click at [723, 20] on input "Joggers" at bounding box center [737, 24] width 68 height 28
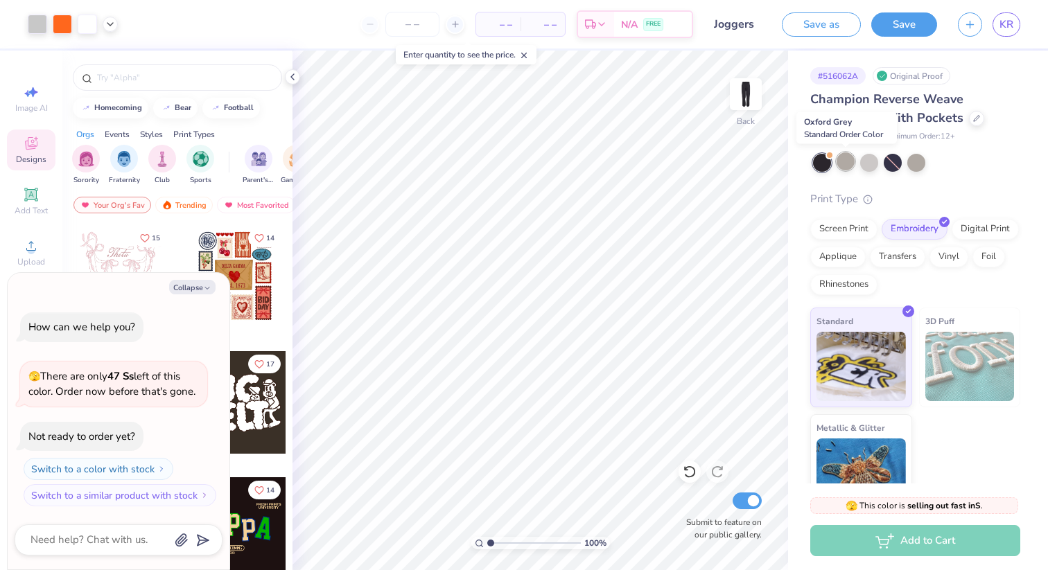
click at [847, 161] on div at bounding box center [845, 161] width 18 height 18
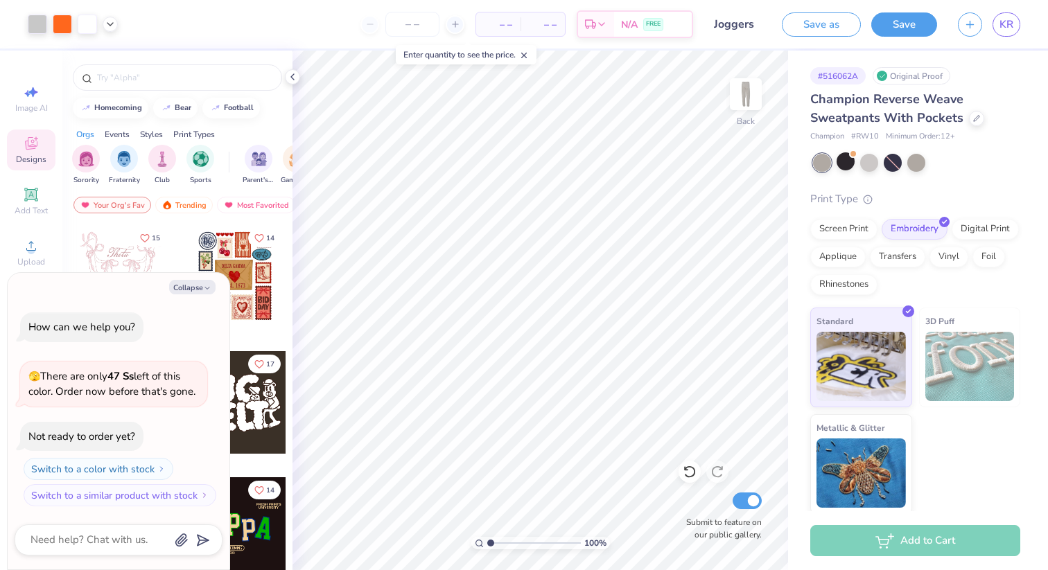
click at [727, 30] on input "Joggers" at bounding box center [737, 24] width 68 height 28
click at [844, 158] on div at bounding box center [845, 161] width 18 height 18
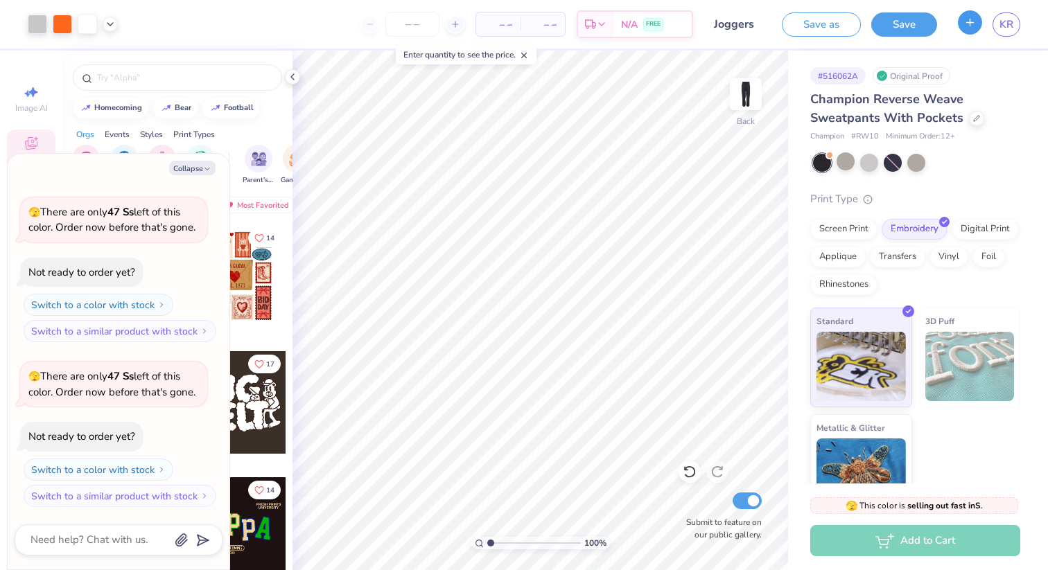
click at [972, 27] on icon "button" at bounding box center [970, 23] width 12 height 12
click at [847, 25] on button "Save as" at bounding box center [821, 22] width 79 height 24
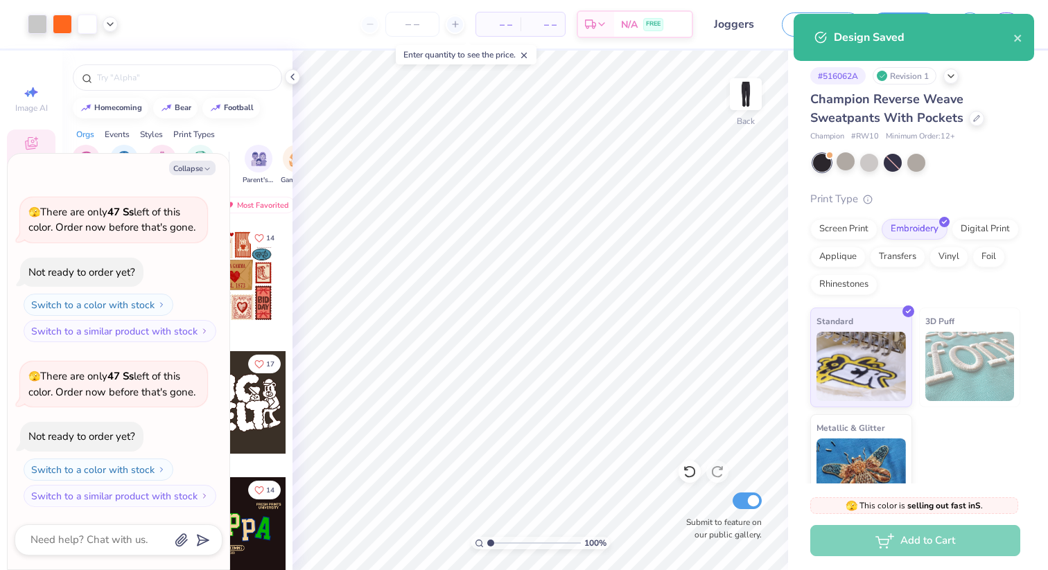
click at [1010, 37] on div "Design Saved" at bounding box center [923, 37] width 179 height 17
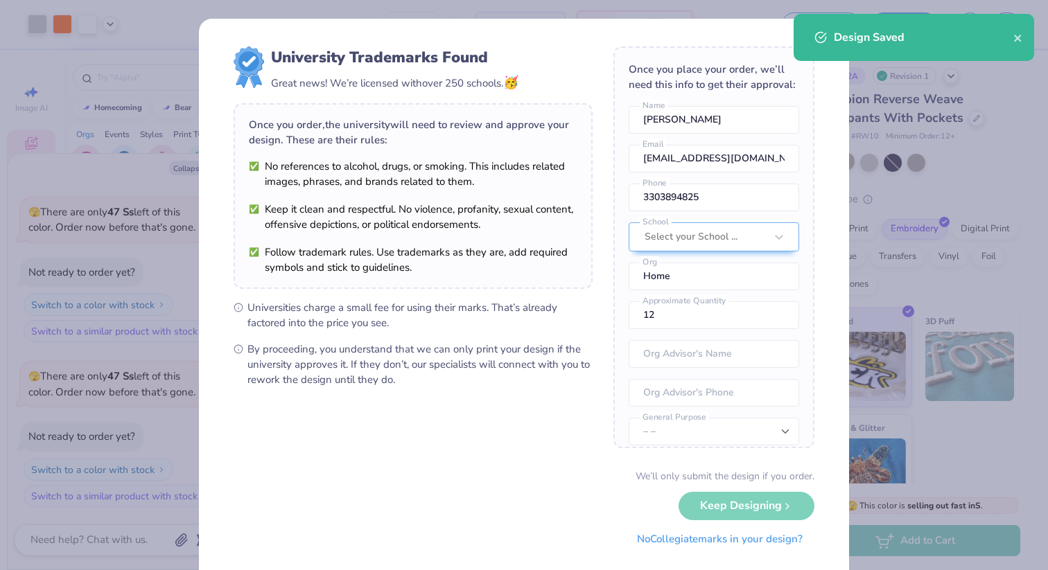
click at [739, 544] on button "No Collegiate marks in your design?" at bounding box center [719, 539] width 189 height 28
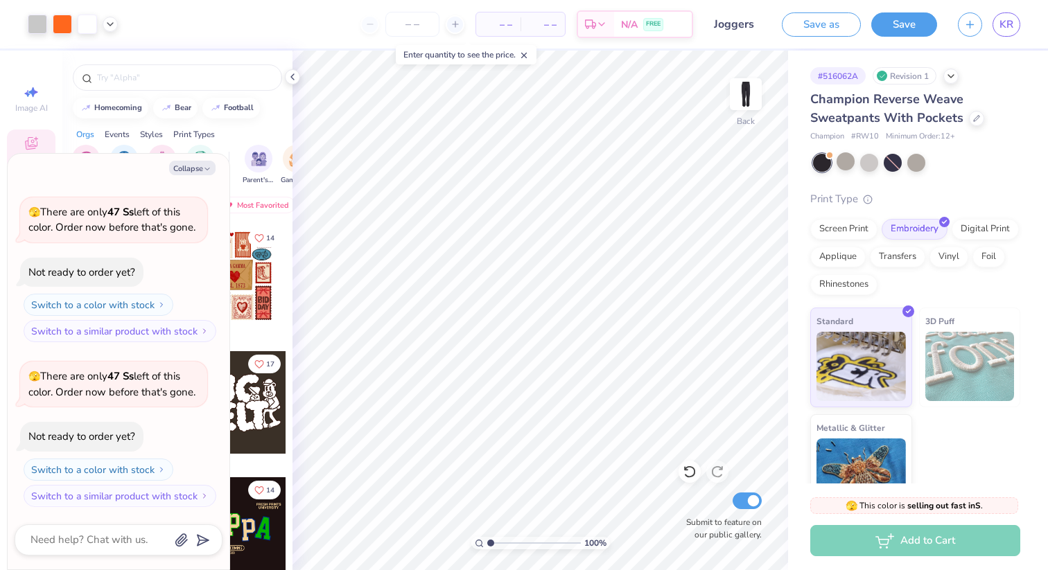
type textarea "x"
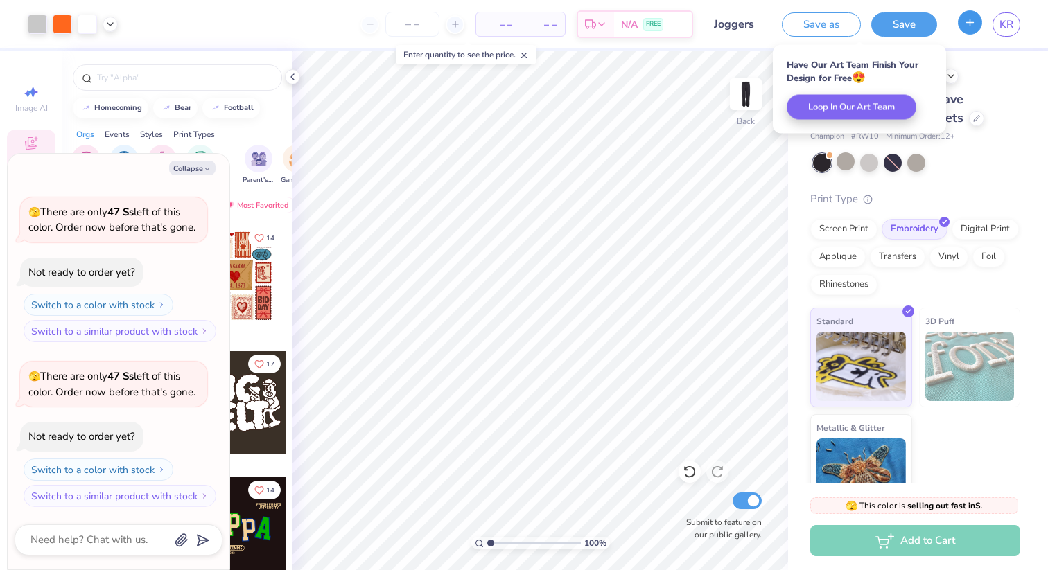
click at [967, 26] on icon "button" at bounding box center [970, 23] width 12 height 12
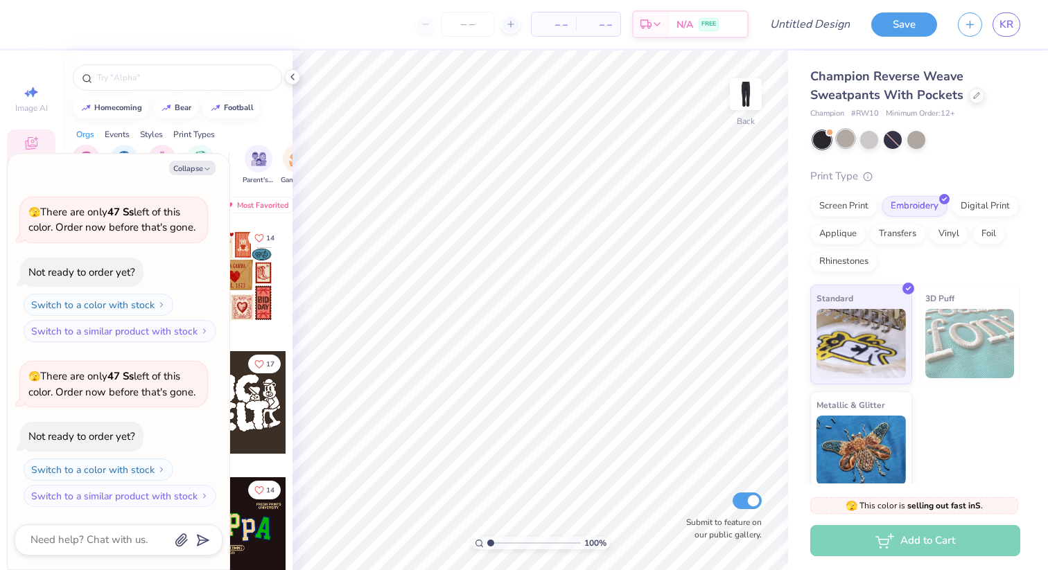
click at [843, 143] on div at bounding box center [845, 139] width 18 height 18
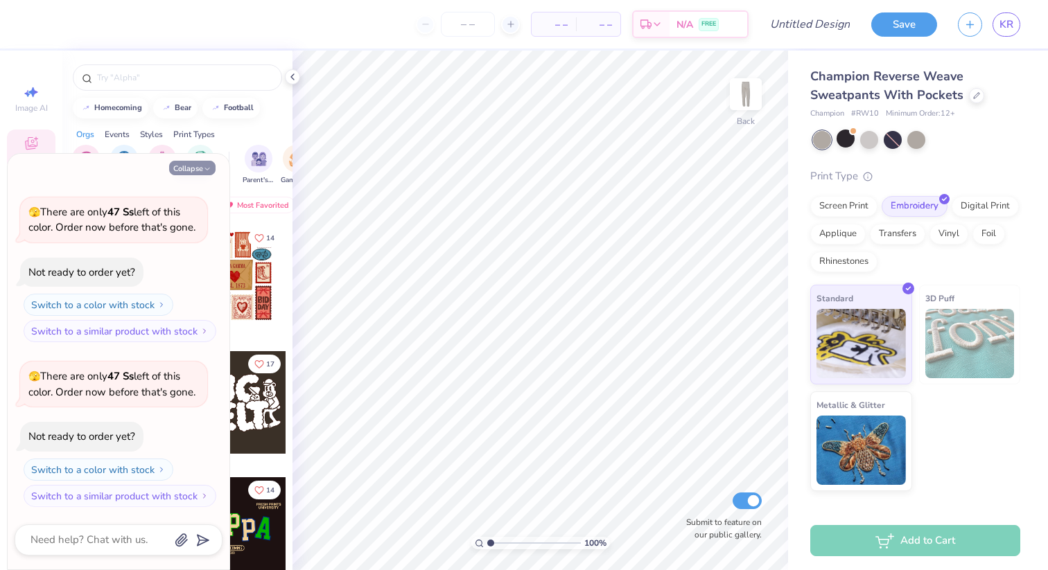
click at [196, 170] on button "Collapse" at bounding box center [192, 168] width 46 height 15
type textarea "x"
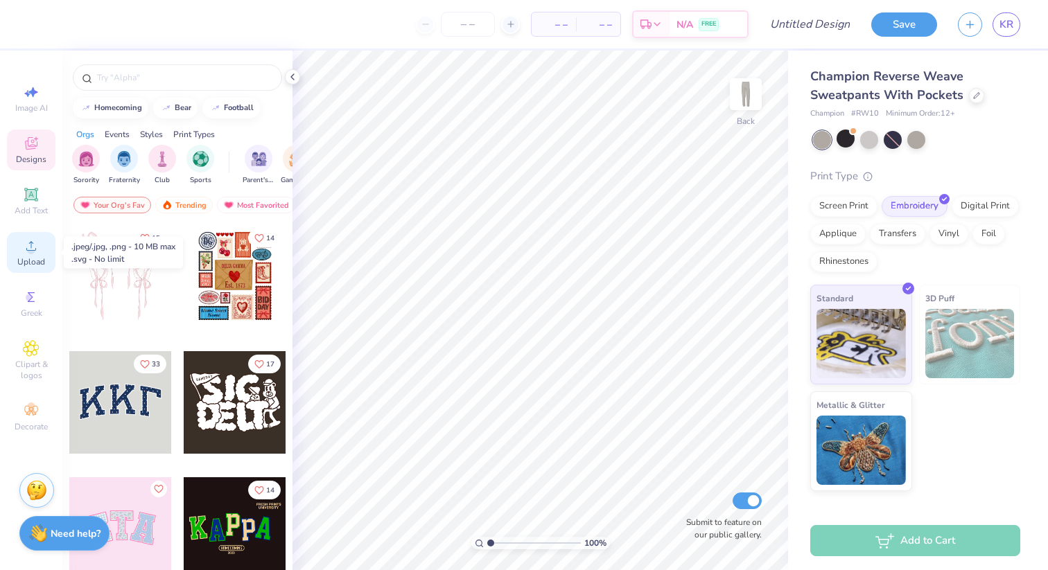
click at [36, 252] on icon at bounding box center [31, 246] width 17 height 17
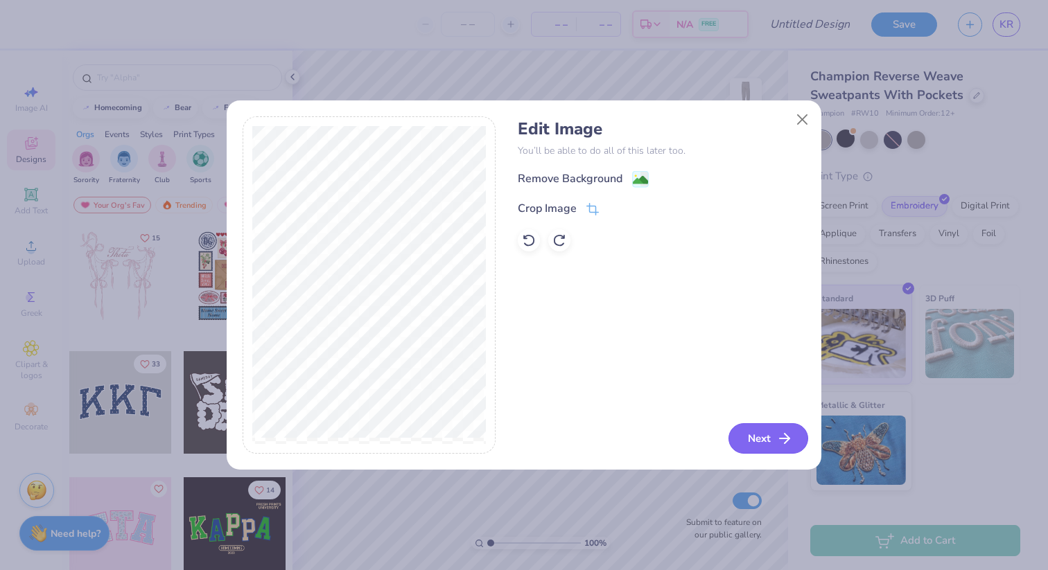
click at [770, 442] on button "Next" at bounding box center [768, 438] width 80 height 30
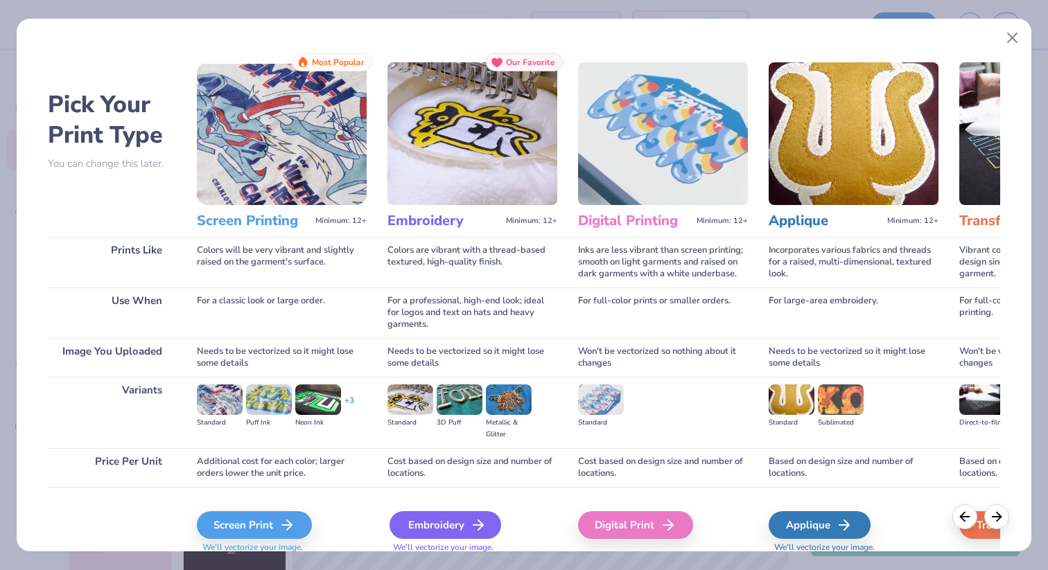
click at [470, 527] on icon at bounding box center [478, 525] width 17 height 17
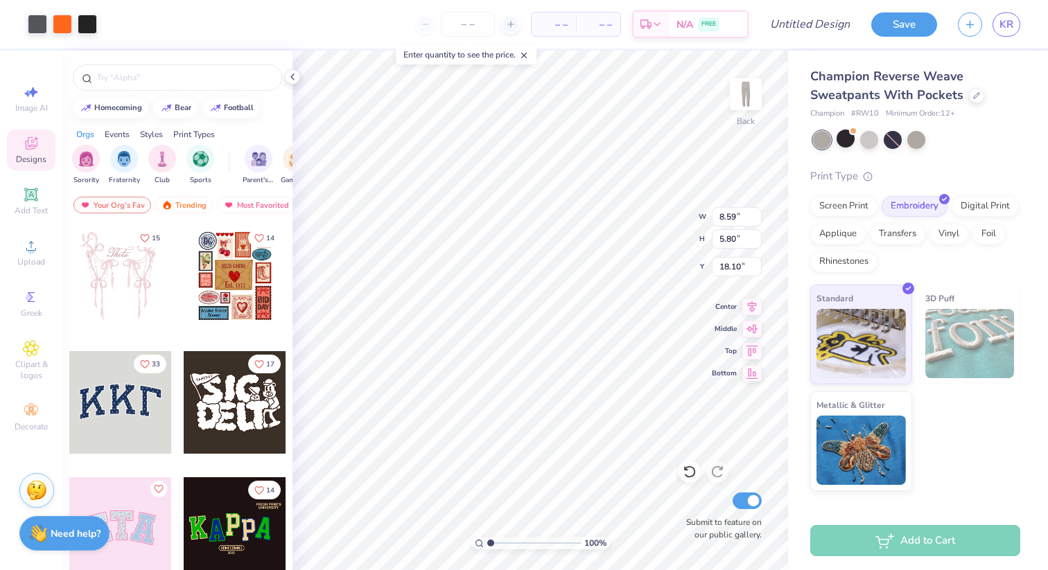
type input "6.08"
type input "4.11"
type input "0.50"
click at [819, 24] on input "Design Title" at bounding box center [827, 24] width 68 height 28
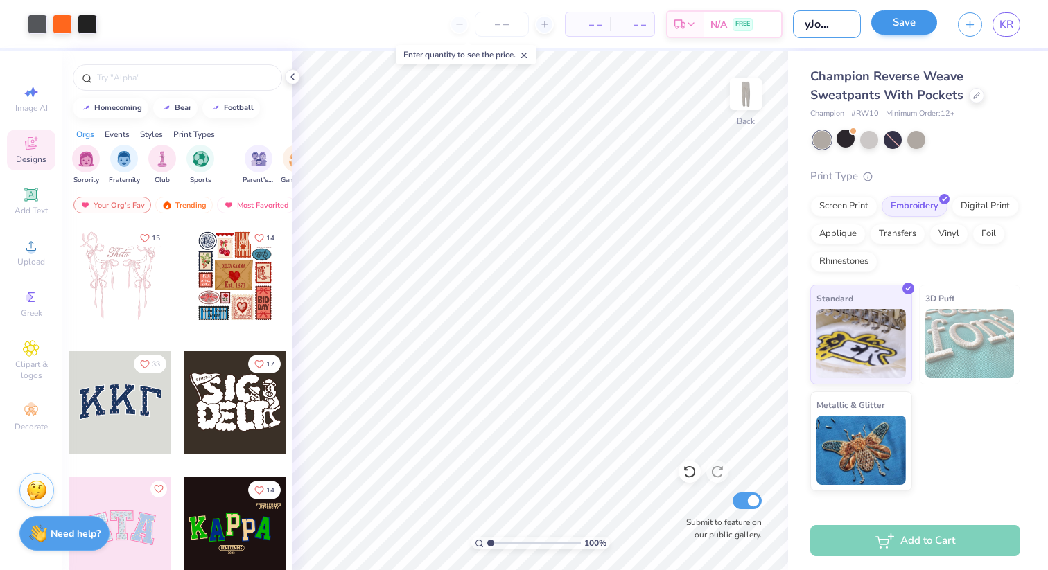
type input "GrayJoggers"
click at [911, 24] on button "Save" at bounding box center [904, 22] width 66 height 24
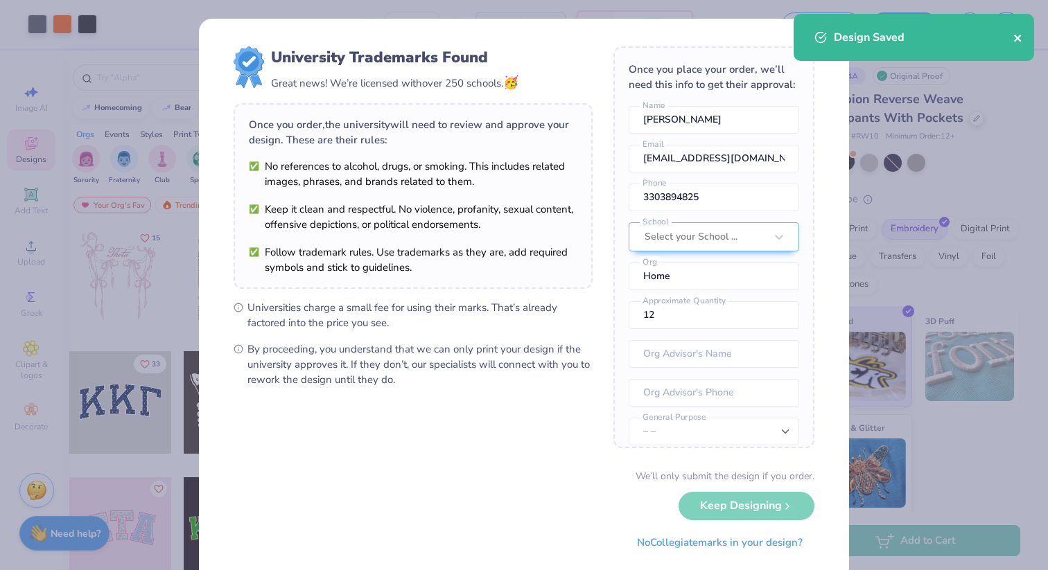
click at [1019, 37] on icon "close" at bounding box center [1017, 38] width 7 height 7
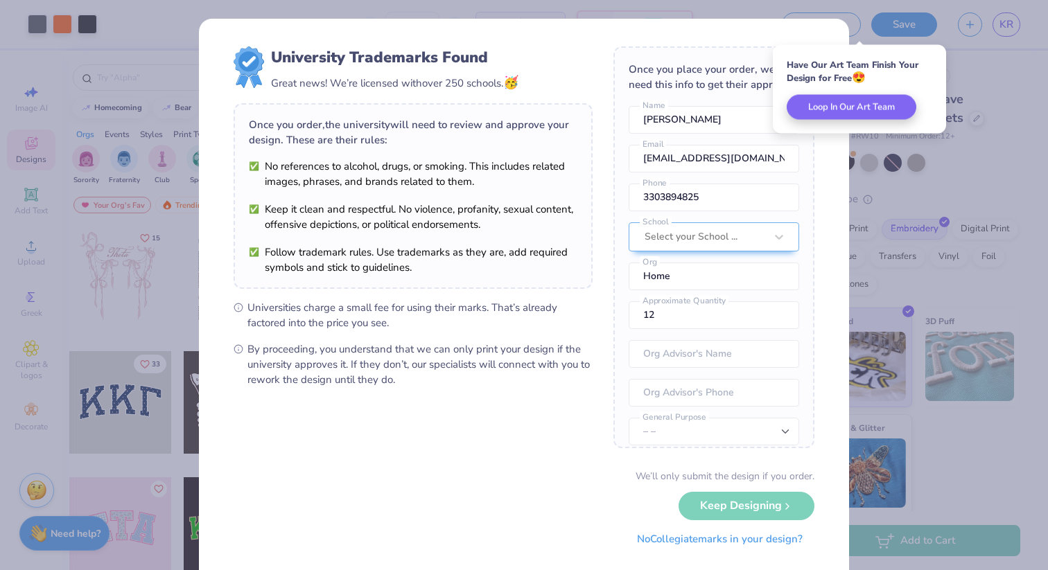
click at [705, 545] on button "No Collegiate marks in your design?" at bounding box center [719, 539] width 189 height 28
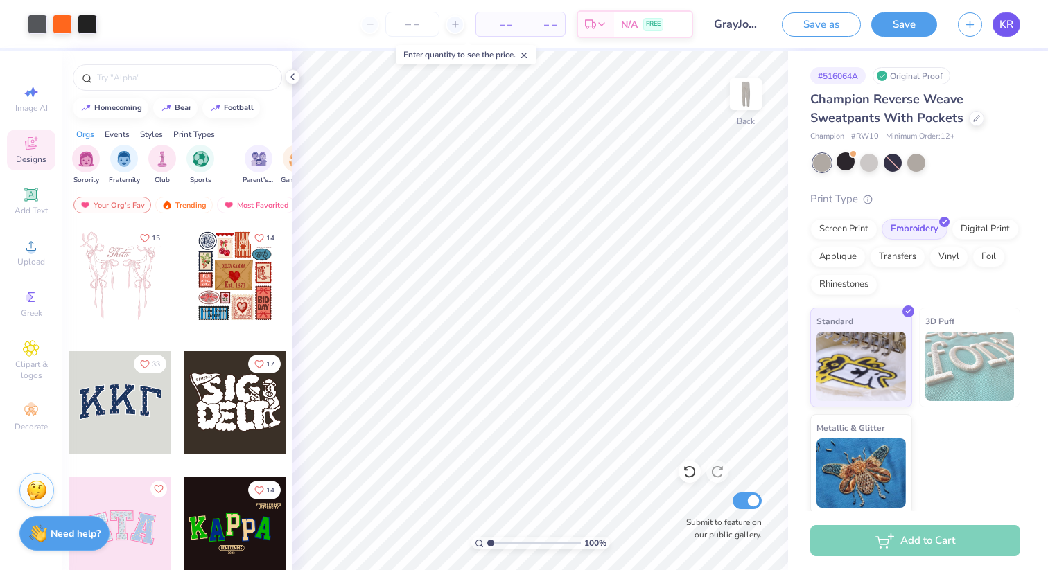
click at [1009, 28] on span "KR" at bounding box center [1006, 25] width 14 height 16
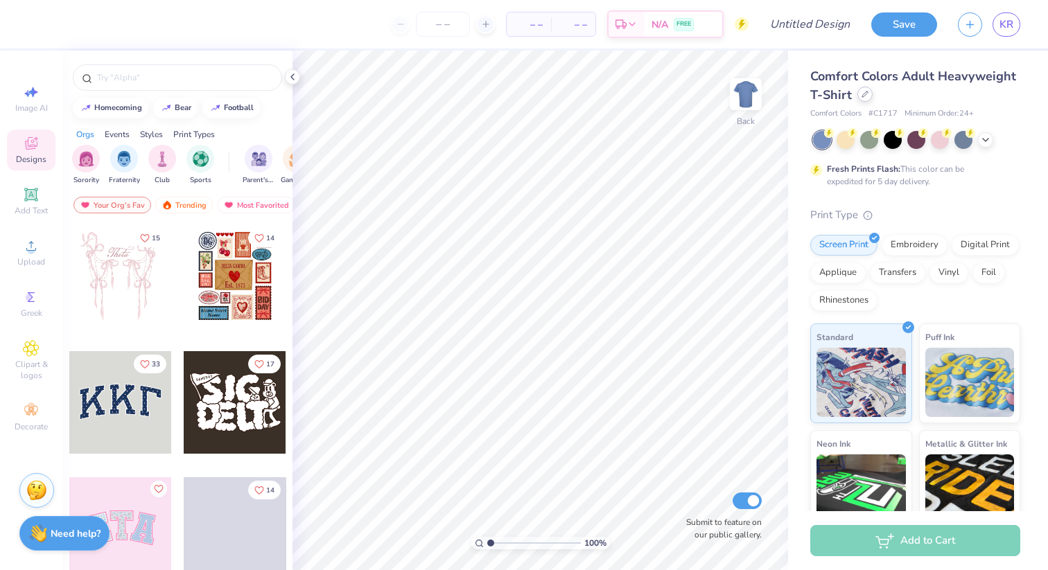
click at [863, 90] on div at bounding box center [864, 94] width 15 height 15
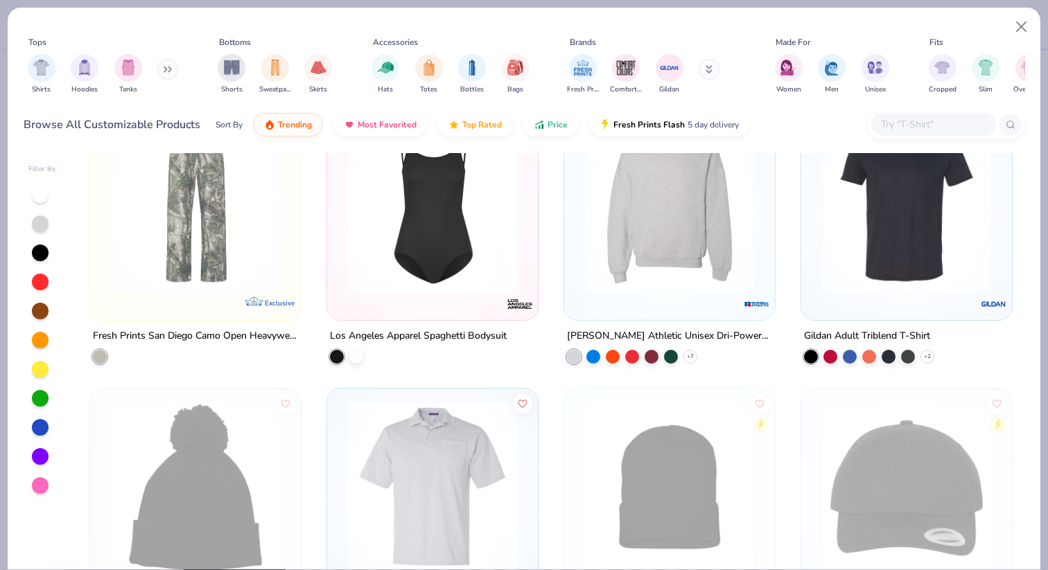
scroll to position [13456, 0]
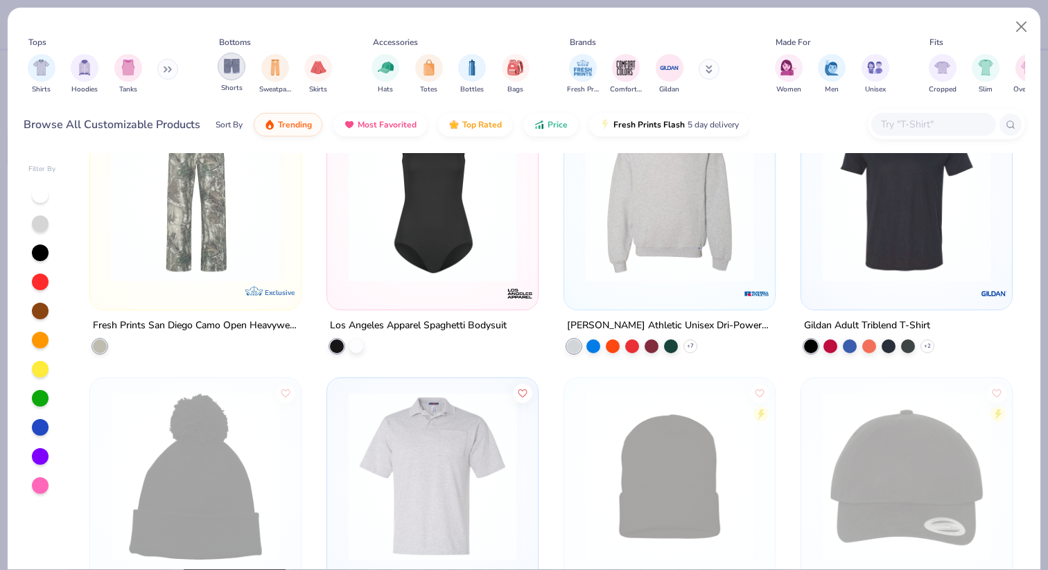
click at [220, 74] on div "filter for Shorts" at bounding box center [232, 67] width 28 height 28
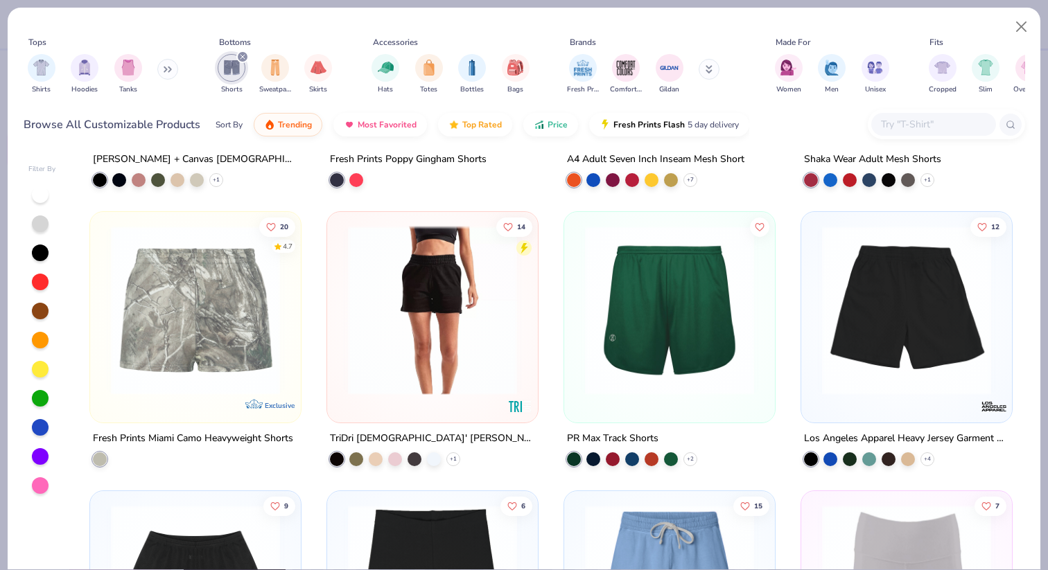
scroll to position [1068, 0]
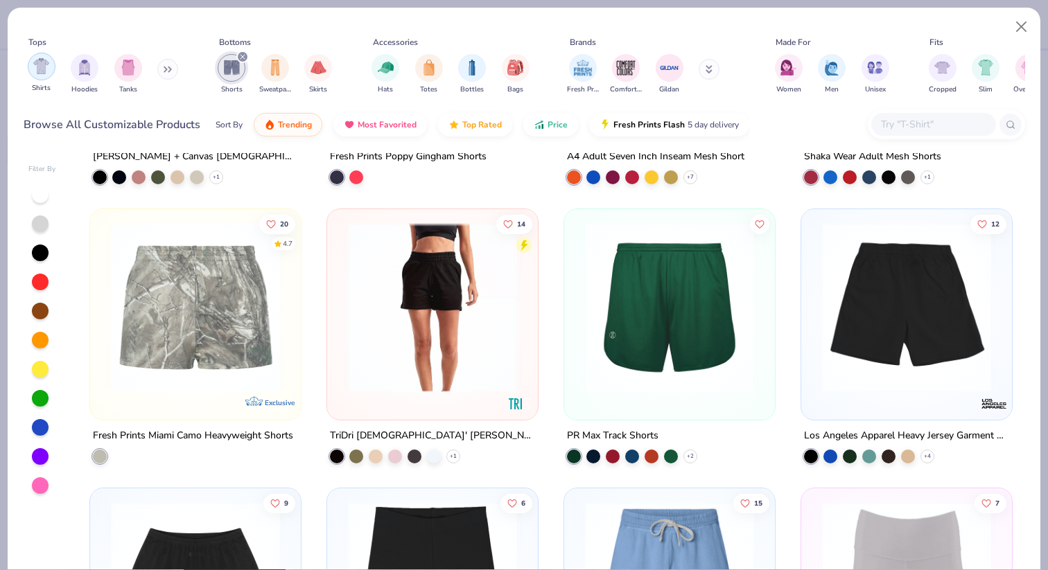
click at [48, 73] on img "filter for Shirts" at bounding box center [41, 66] width 16 height 16
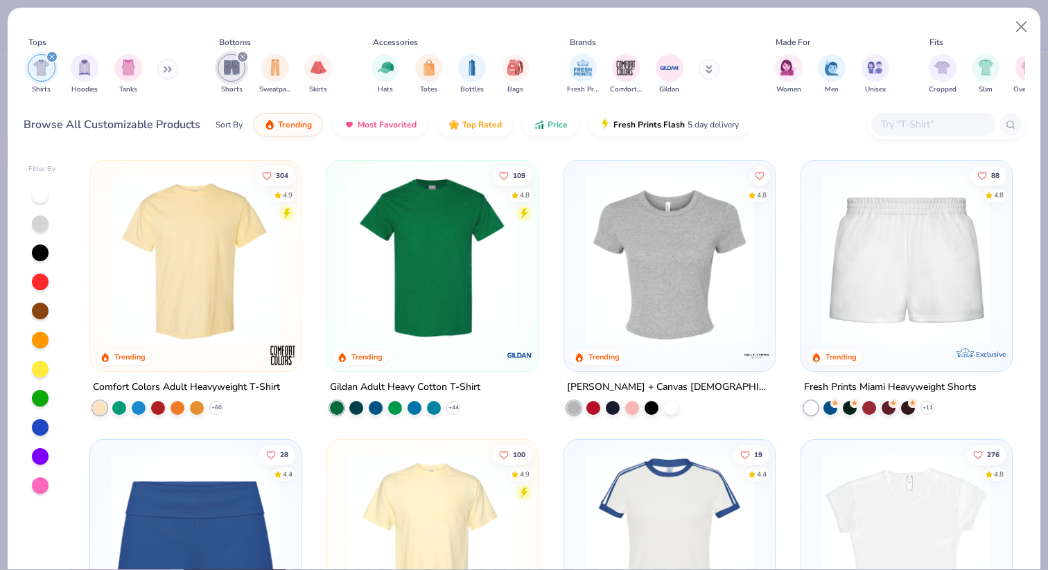
click at [711, 71] on icon at bounding box center [708, 69] width 7 height 8
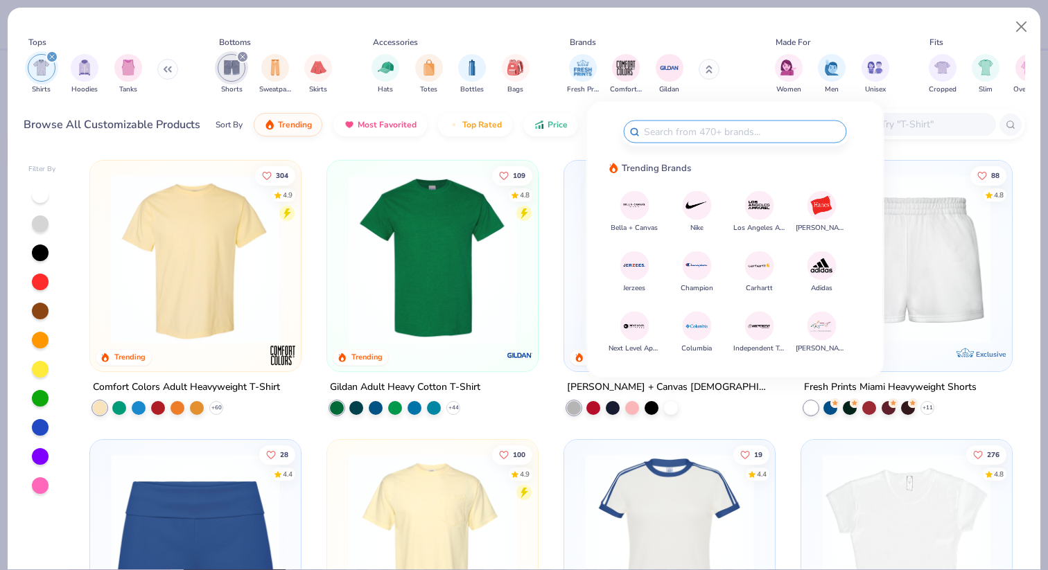
click at [696, 205] on img at bounding box center [697, 205] width 24 height 24
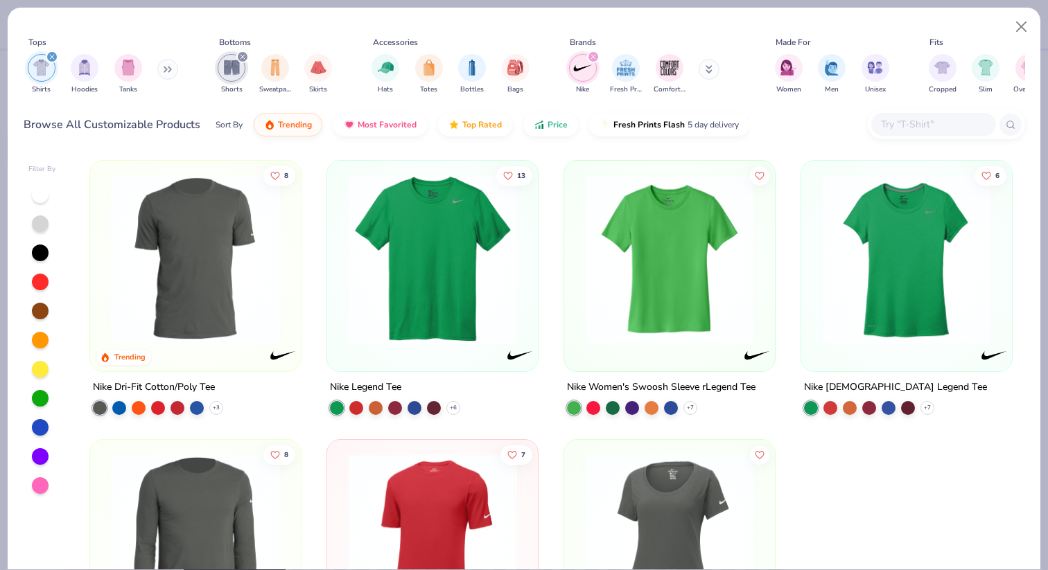
click at [707, 68] on icon at bounding box center [709, 68] width 5 height 2
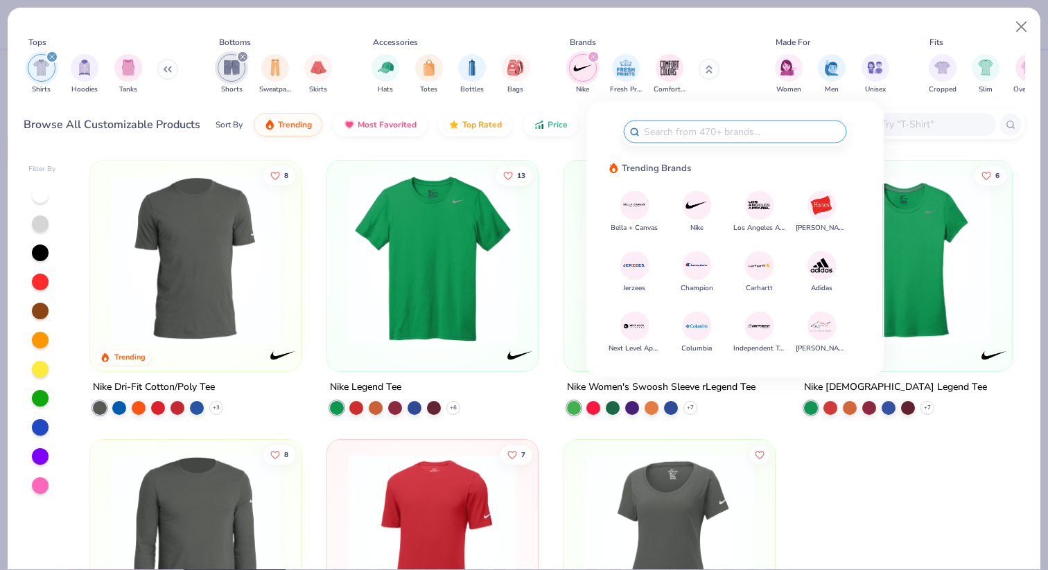
click at [818, 273] on img at bounding box center [821, 266] width 24 height 24
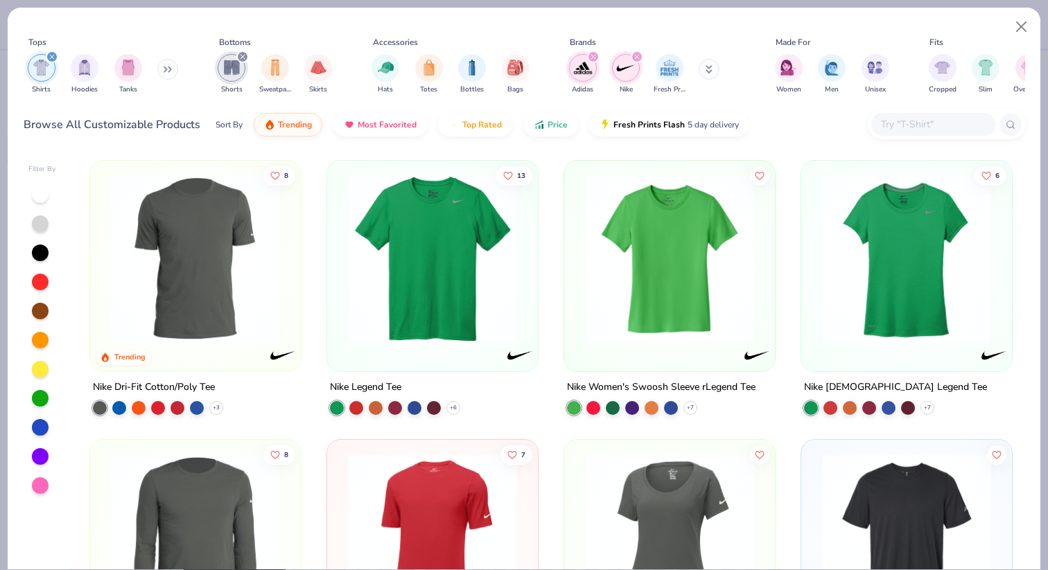
click at [707, 65] on button at bounding box center [708, 69] width 21 height 21
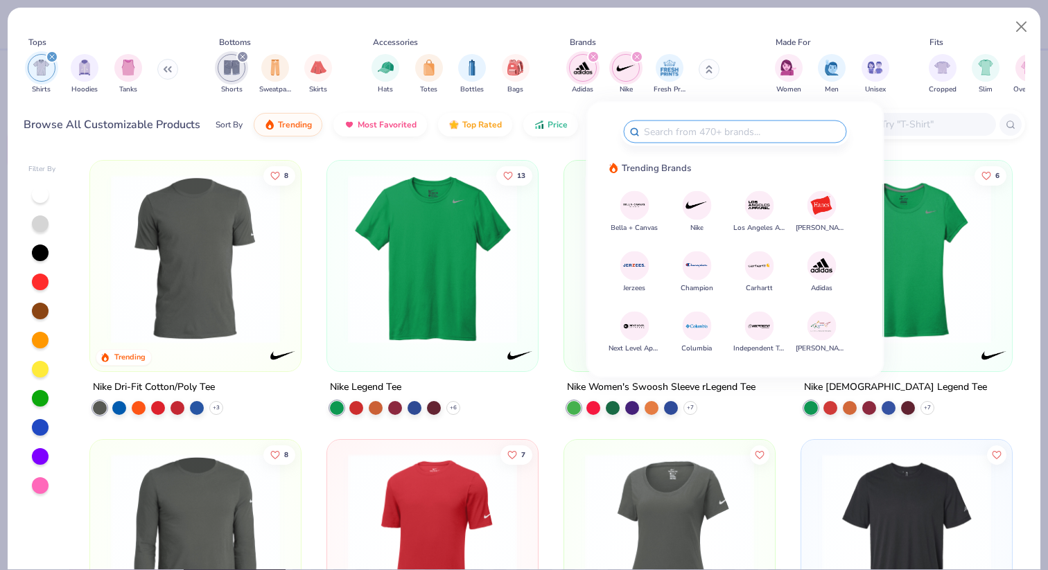
click at [696, 330] on img at bounding box center [697, 326] width 24 height 24
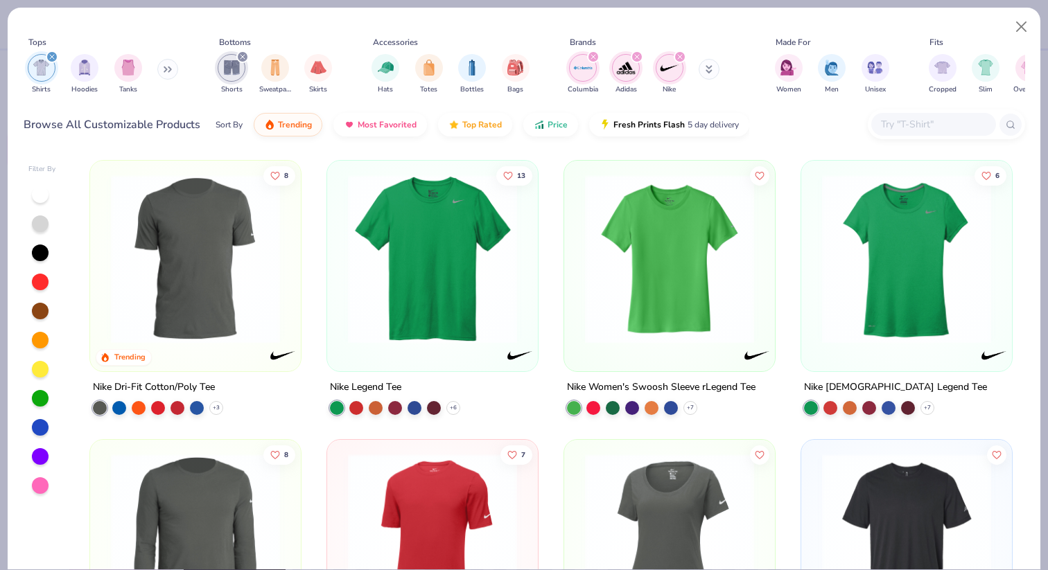
click at [703, 77] on button at bounding box center [708, 69] width 21 height 21
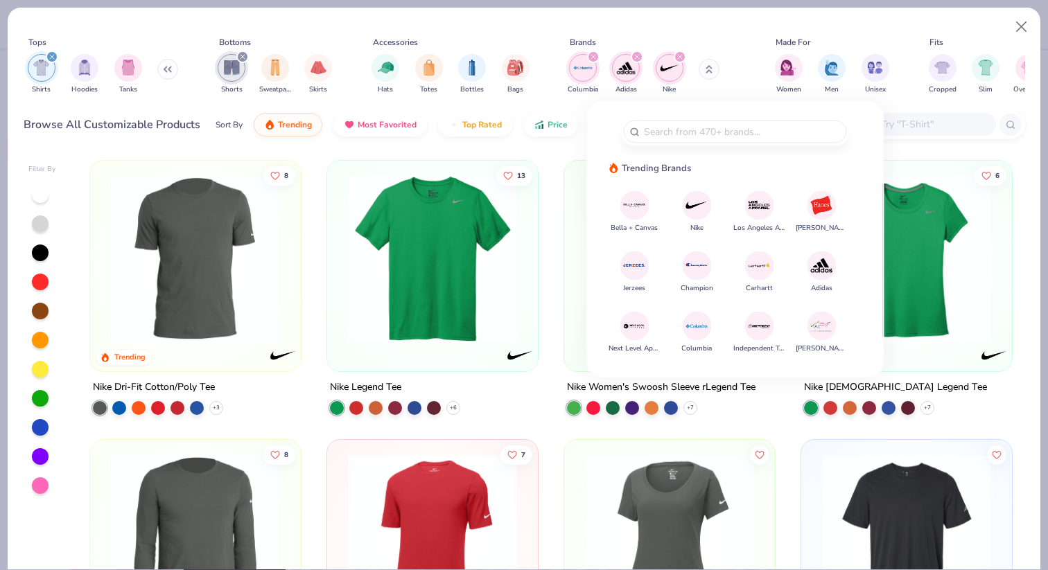
click at [748, 269] on img at bounding box center [759, 266] width 24 height 24
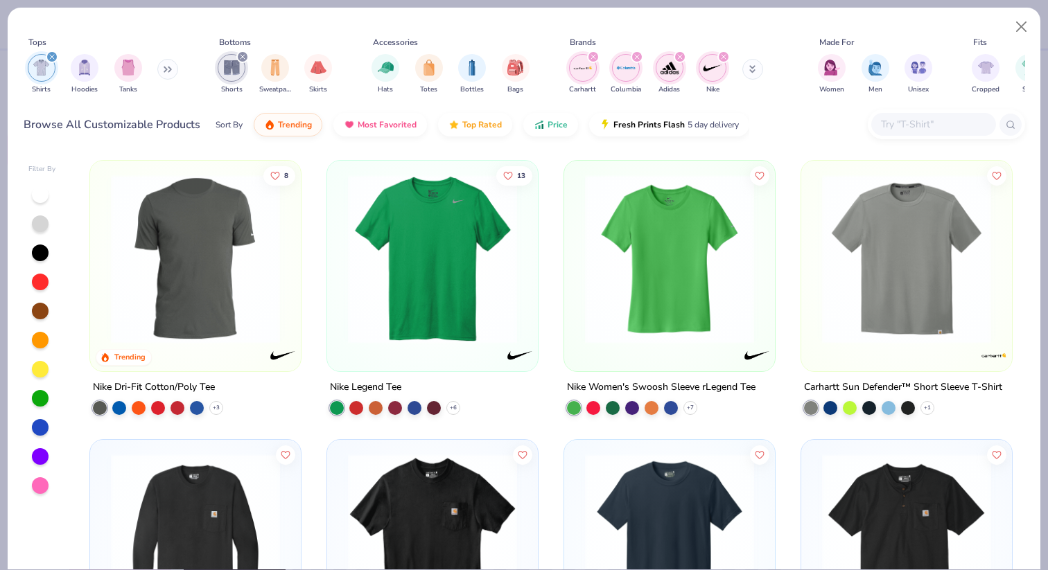
click at [761, 71] on button at bounding box center [752, 69] width 21 height 21
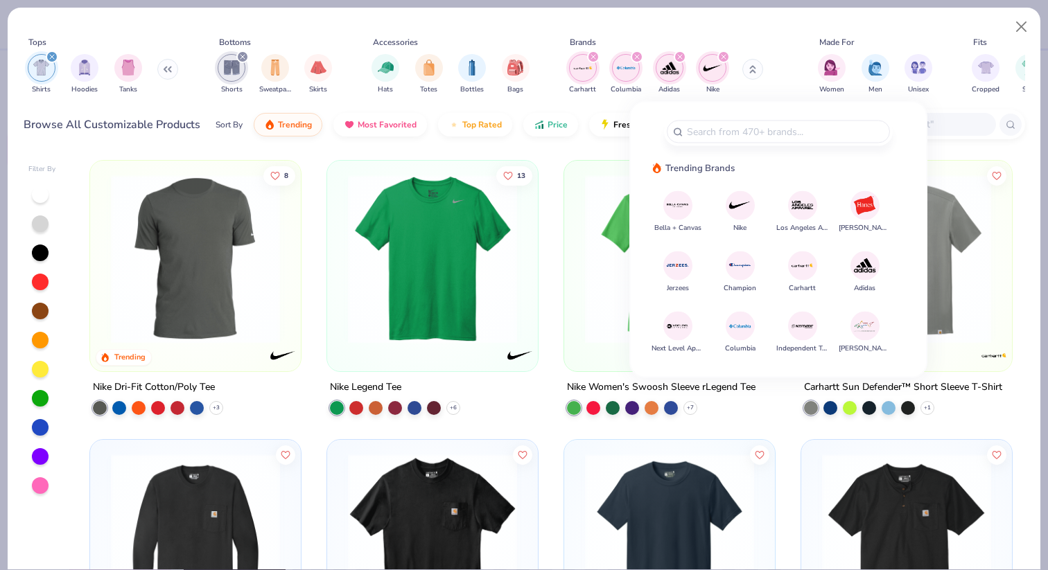
click at [743, 258] on img at bounding box center [740, 266] width 24 height 24
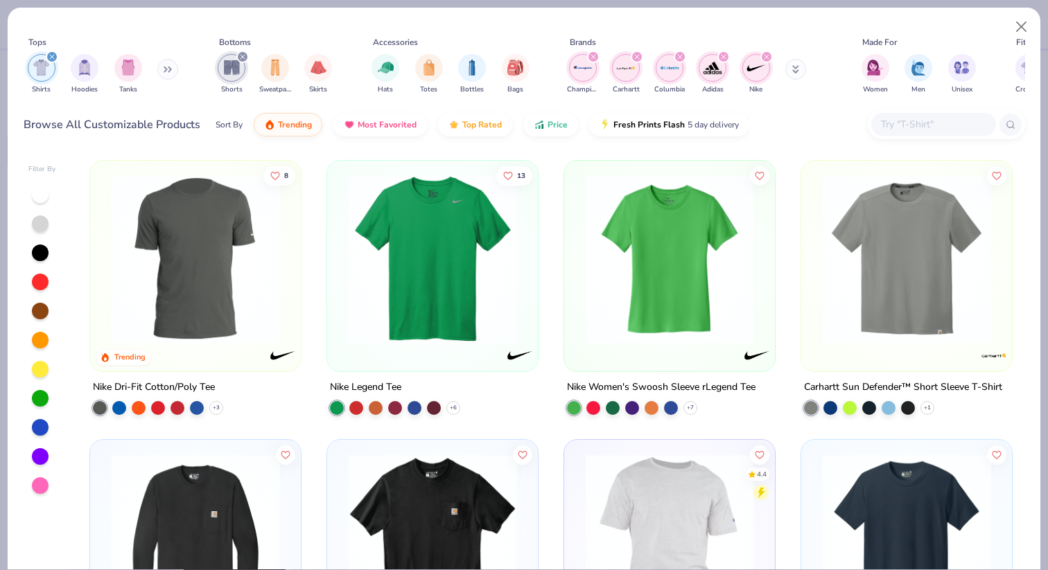
click at [796, 64] on button at bounding box center [795, 69] width 21 height 21
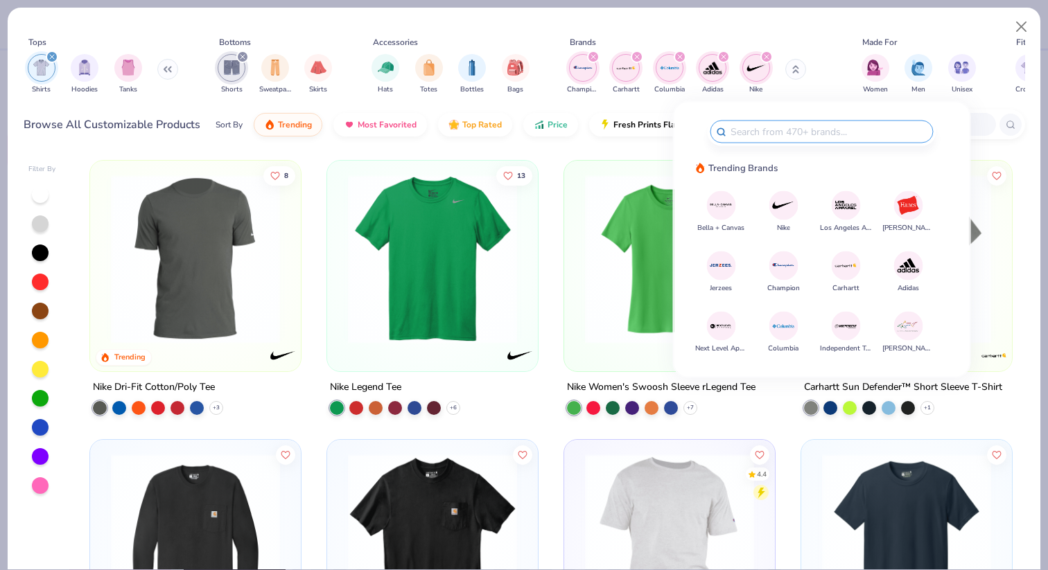
click at [816, 51] on div "Champion Carhartt Columbia Adidas Nike" at bounding box center [695, 74] width 261 height 51
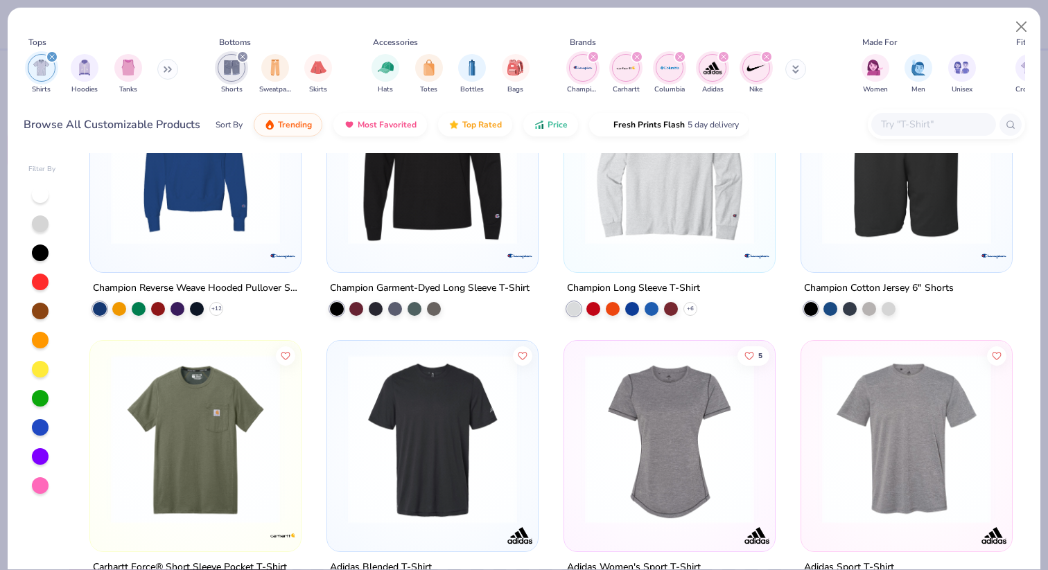
scroll to position [1264, 0]
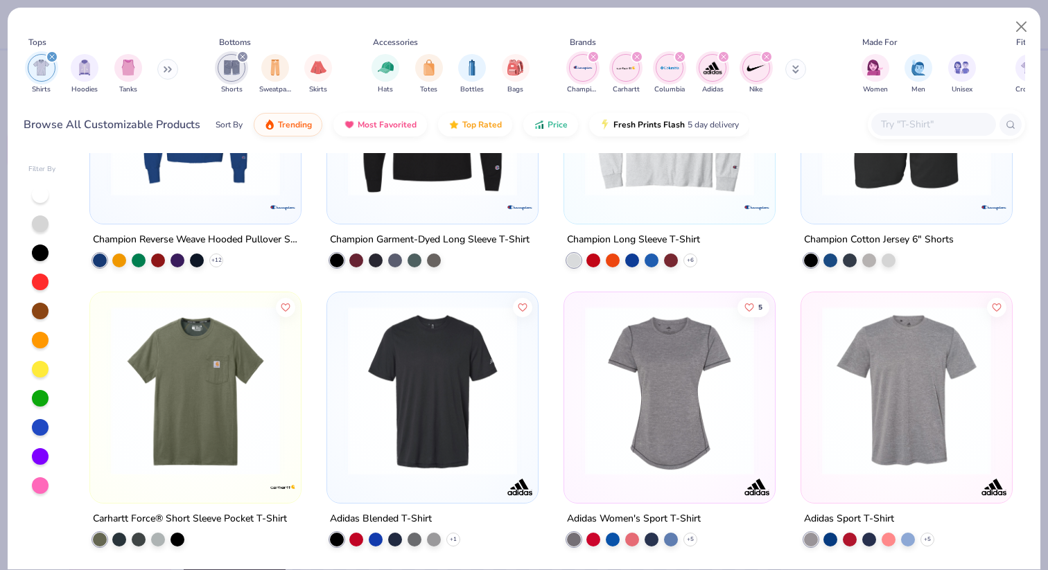
click at [654, 389] on img at bounding box center [669, 390] width 183 height 169
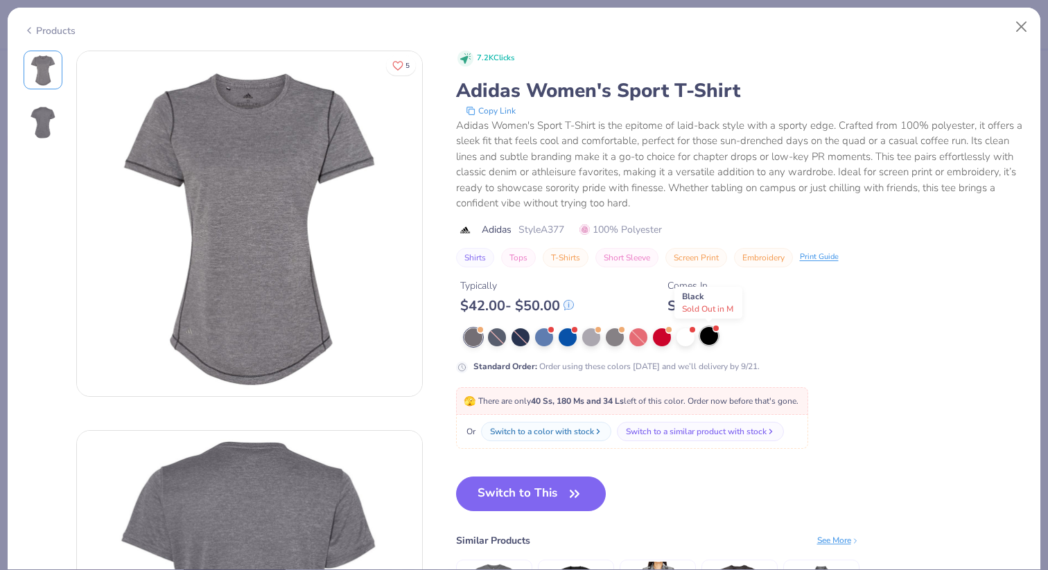
click at [704, 331] on div at bounding box center [709, 336] width 18 height 18
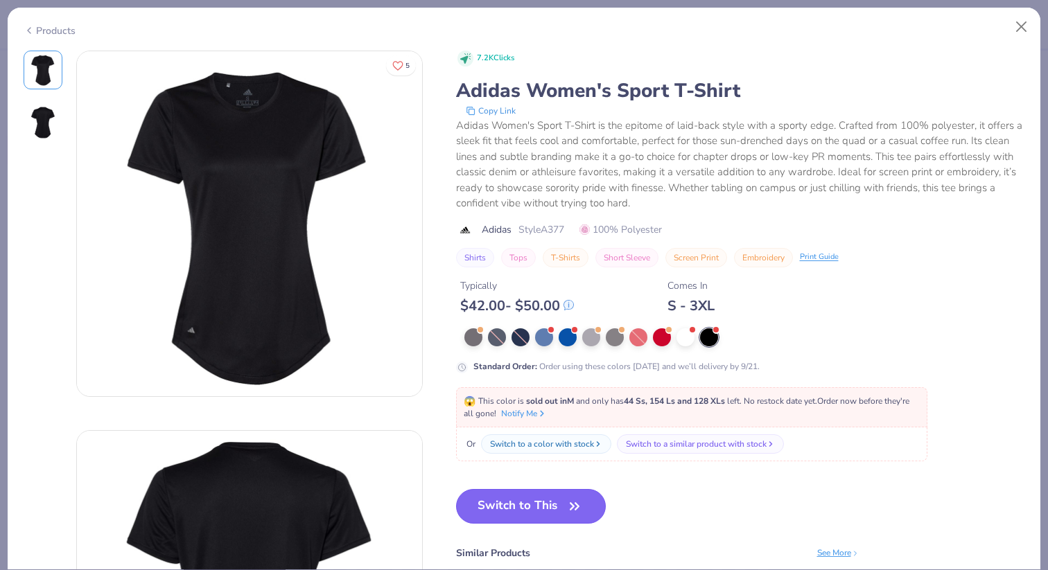
click at [522, 516] on button "Switch to This" at bounding box center [531, 506] width 150 height 35
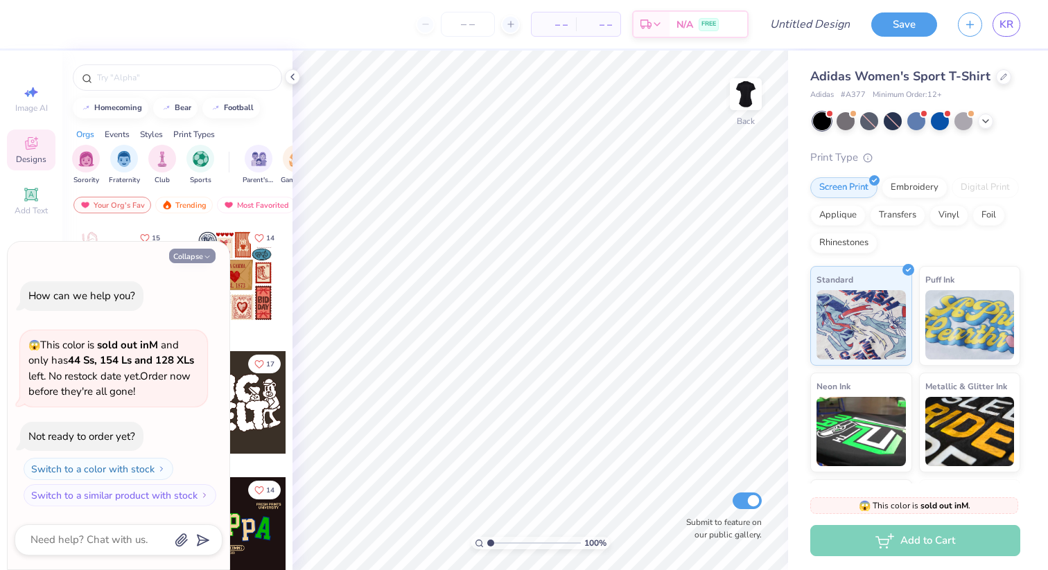
click at [204, 260] on icon "button" at bounding box center [207, 257] width 8 height 8
type textarea "x"
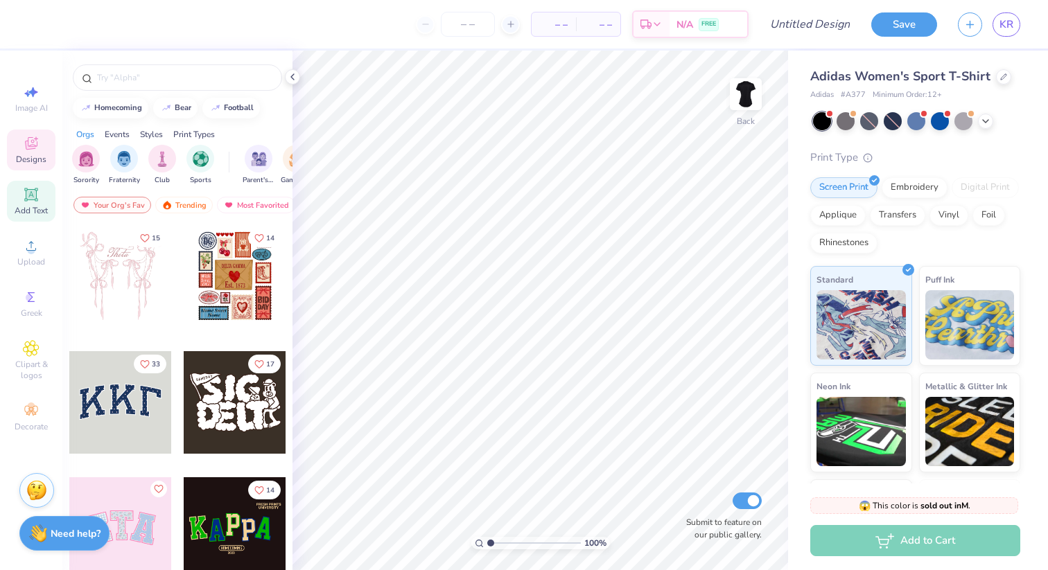
click at [37, 202] on icon at bounding box center [31, 194] width 17 height 17
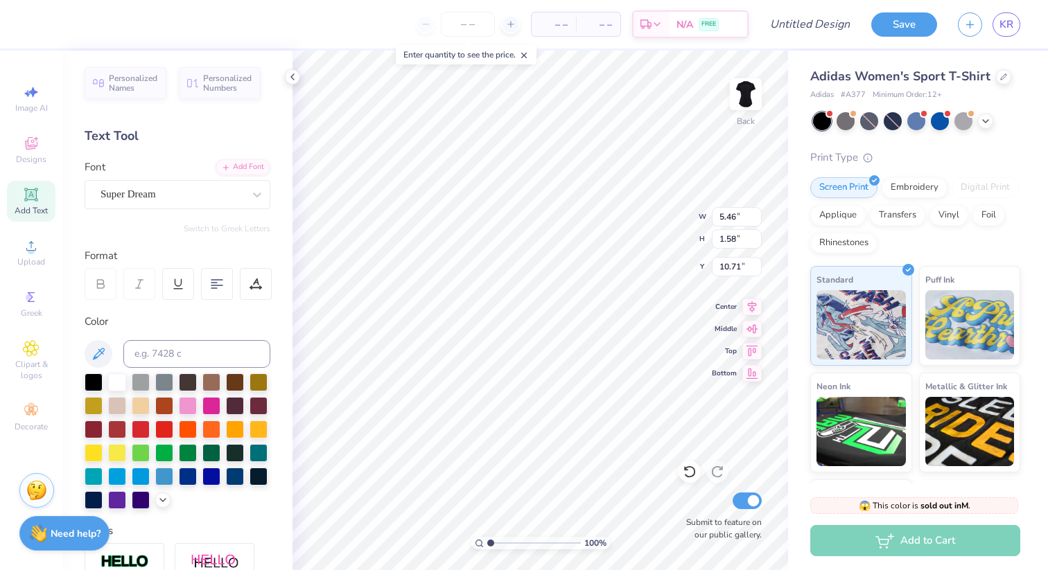
type textarea "T"
type textarea "[GEOGRAPHIC_DATA]"
type input "8.13"
type input "1.25"
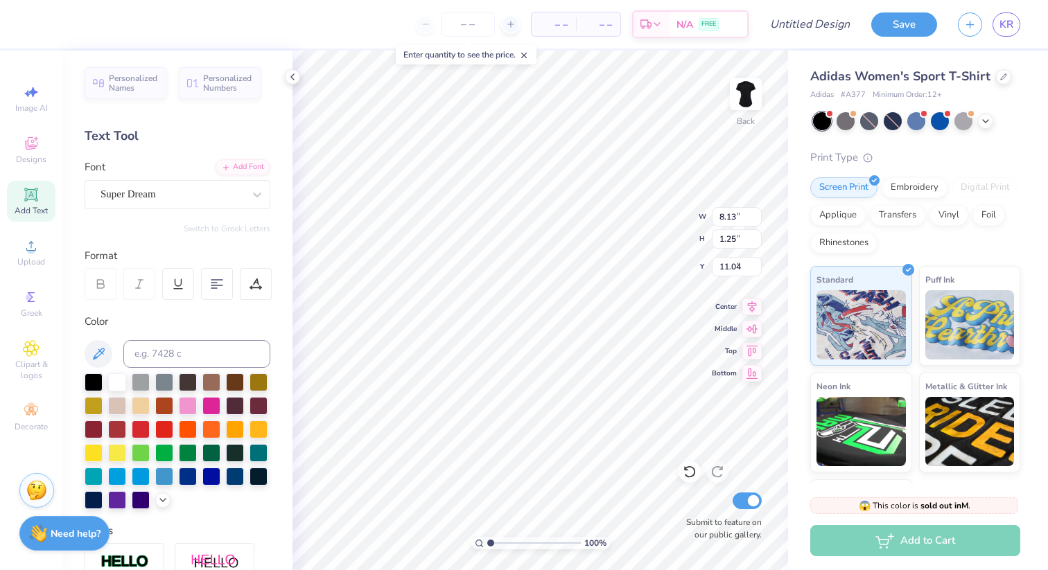
type input "1.75"
click at [196, 186] on div at bounding box center [171, 194] width 143 height 19
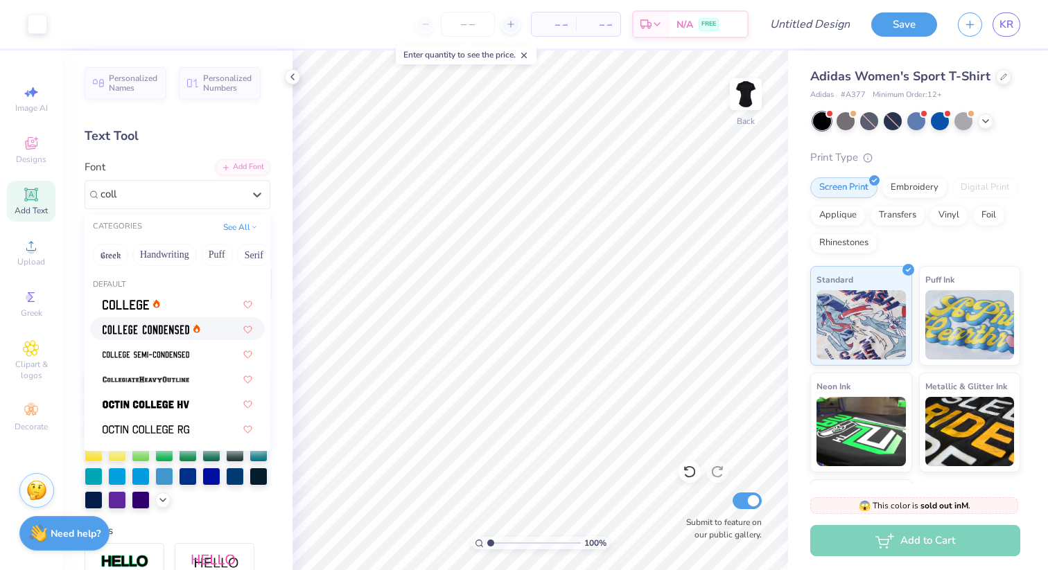
click at [173, 335] on span at bounding box center [146, 328] width 87 height 15
type input "coll"
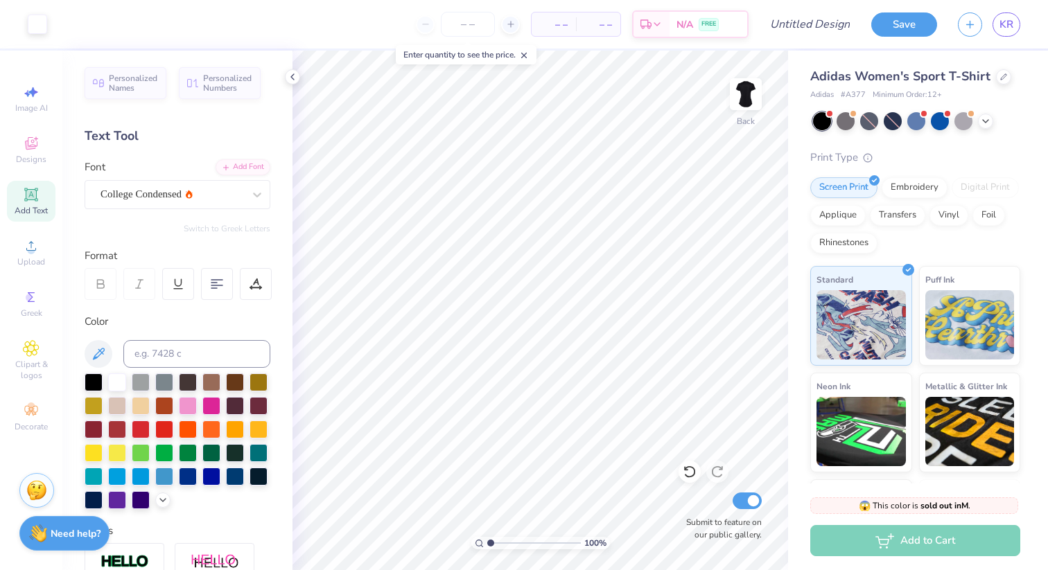
click at [33, 205] on span "Add Text" at bounding box center [31, 210] width 33 height 11
type textarea "T"
type textarea "Sailing"
click at [197, 189] on div "Super Dream" at bounding box center [172, 194] width 146 height 21
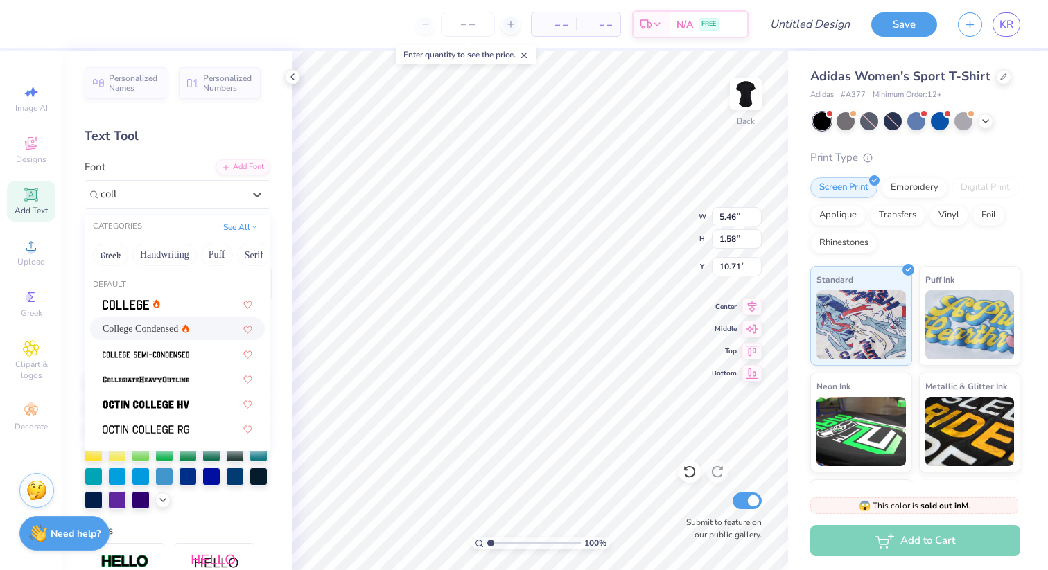
click at [170, 330] on div "College Condensed" at bounding box center [146, 328] width 87 height 15
type input "coll"
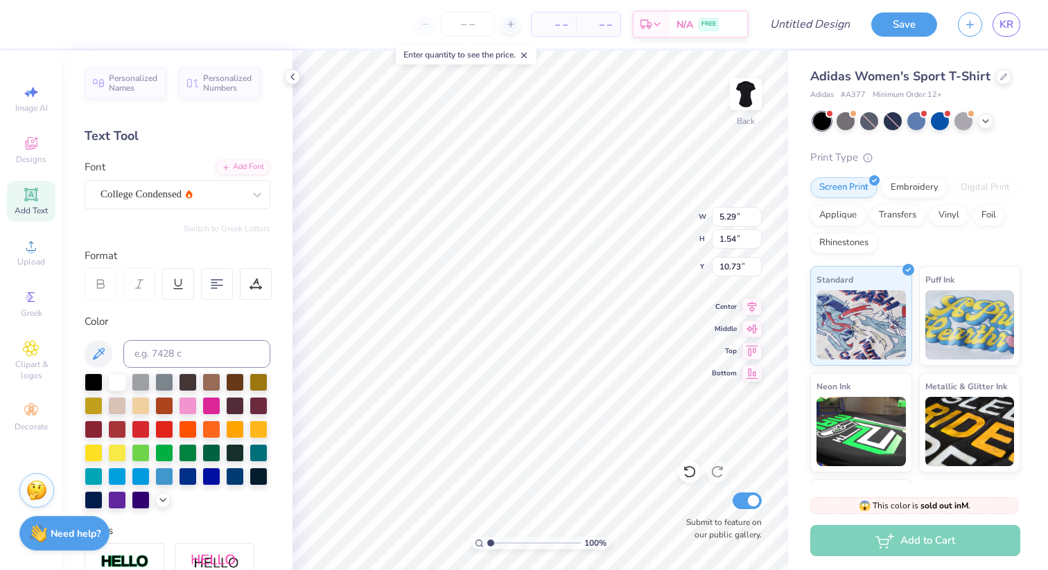
type input "5.01"
type input "6.01"
type input "1.22"
type input "1.76"
type input "7.20"
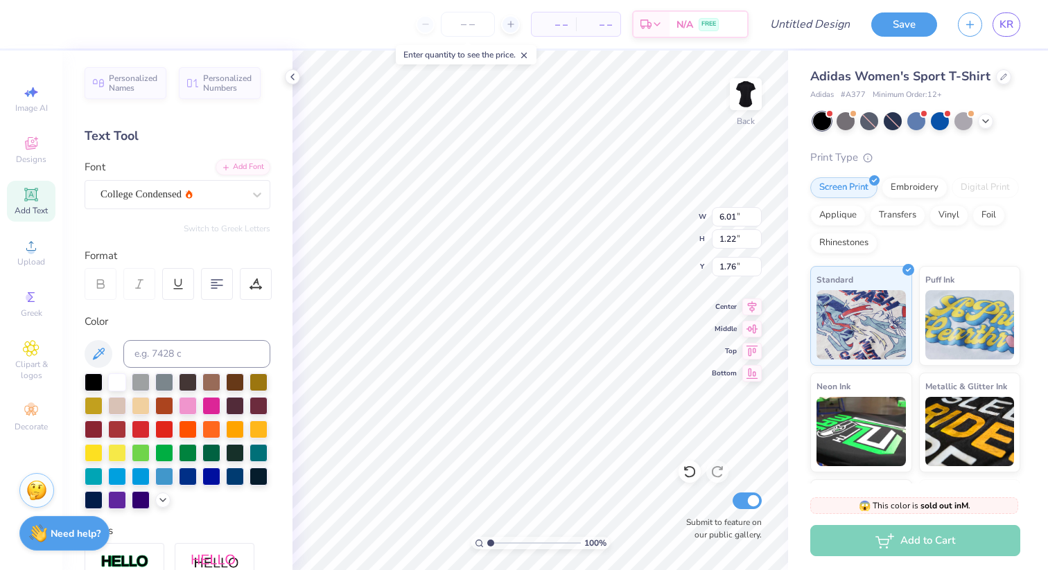
type input "1.46"
type input "2.50"
type input "4.74"
type input "1.38"
type input "5.17"
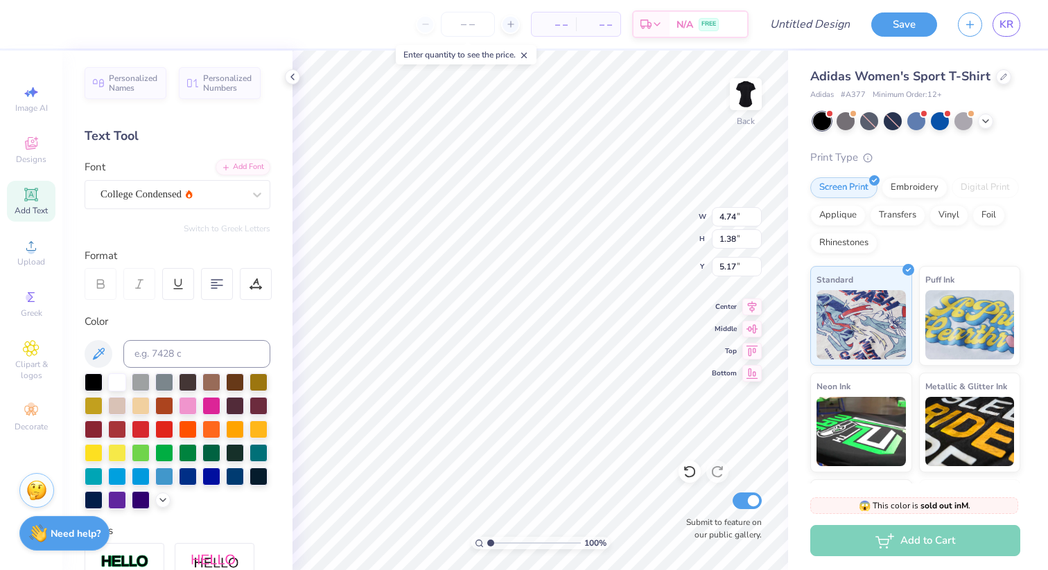
type input "7.20"
type input "1.46"
type input "2.49"
click at [192, 432] on div at bounding box center [188, 428] width 18 height 18
type input "4.74"
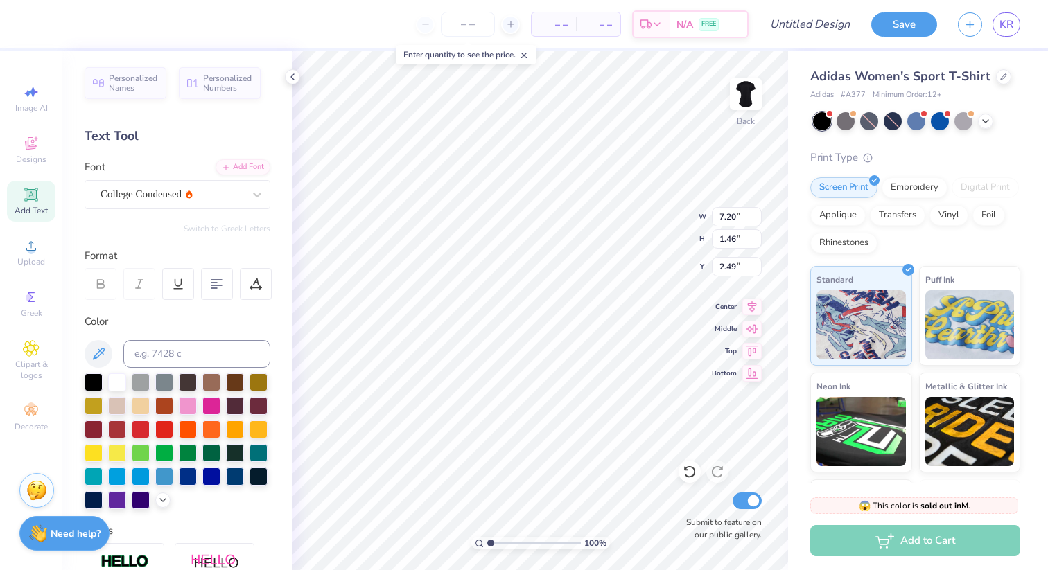
type input "1.38"
type input "5.17"
click at [188, 434] on div at bounding box center [188, 428] width 18 height 18
click at [842, 25] on input "Design Title" at bounding box center [827, 24] width 68 height 28
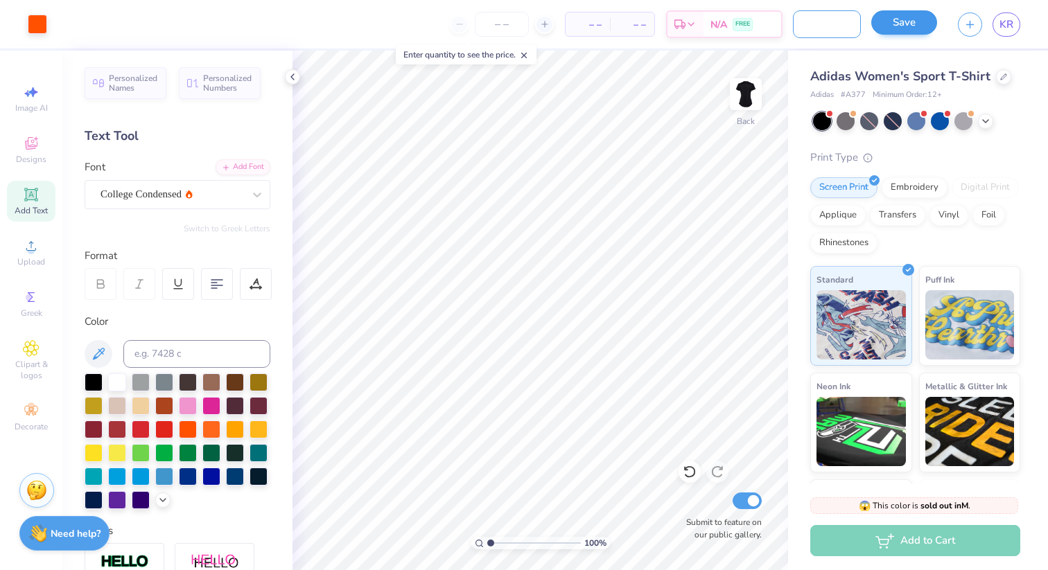
type input "WomensBlackTee"
click at [913, 17] on button "Save" at bounding box center [904, 22] width 66 height 24
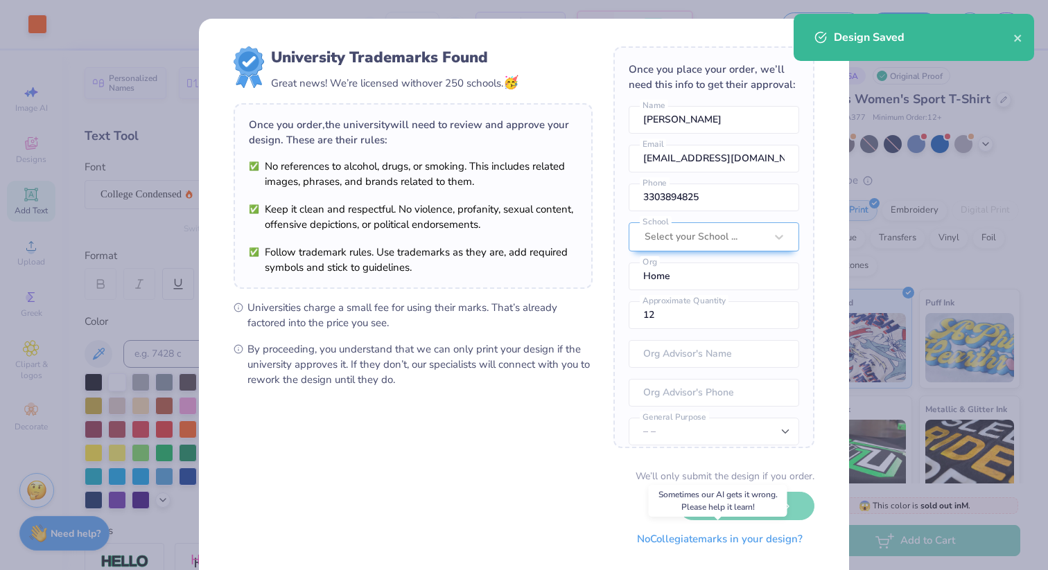
click at [739, 540] on button "No Collegiate marks in your design?" at bounding box center [719, 539] width 189 height 28
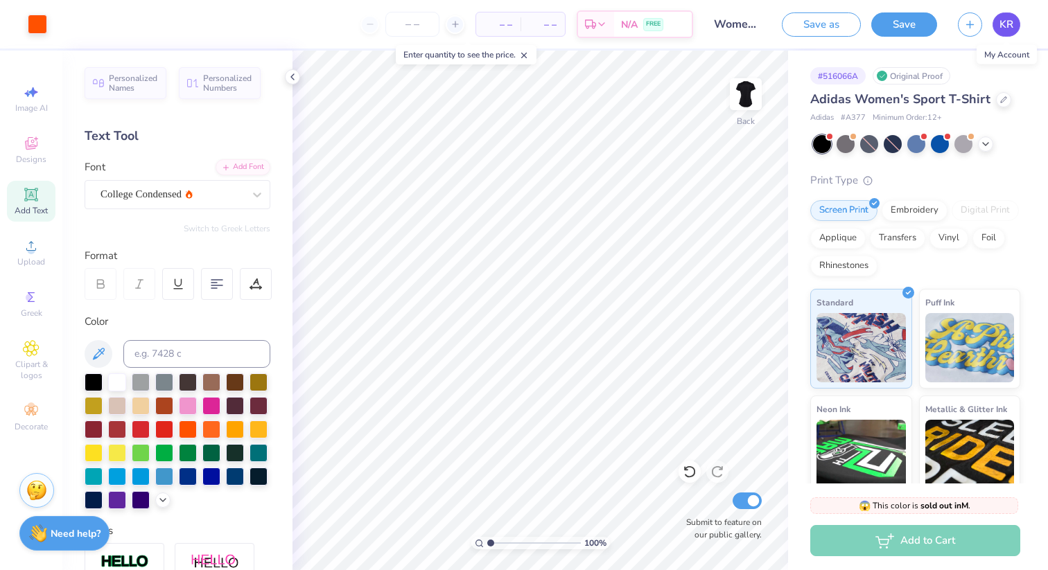
click at [1003, 26] on span "KR" at bounding box center [1006, 25] width 14 height 16
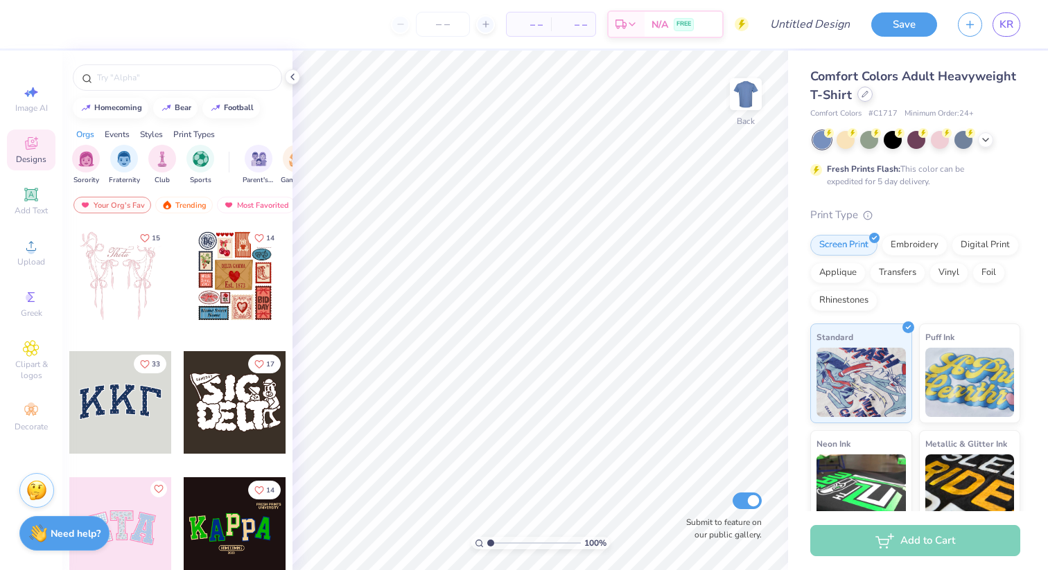
click at [861, 92] on icon at bounding box center [864, 94] width 7 height 7
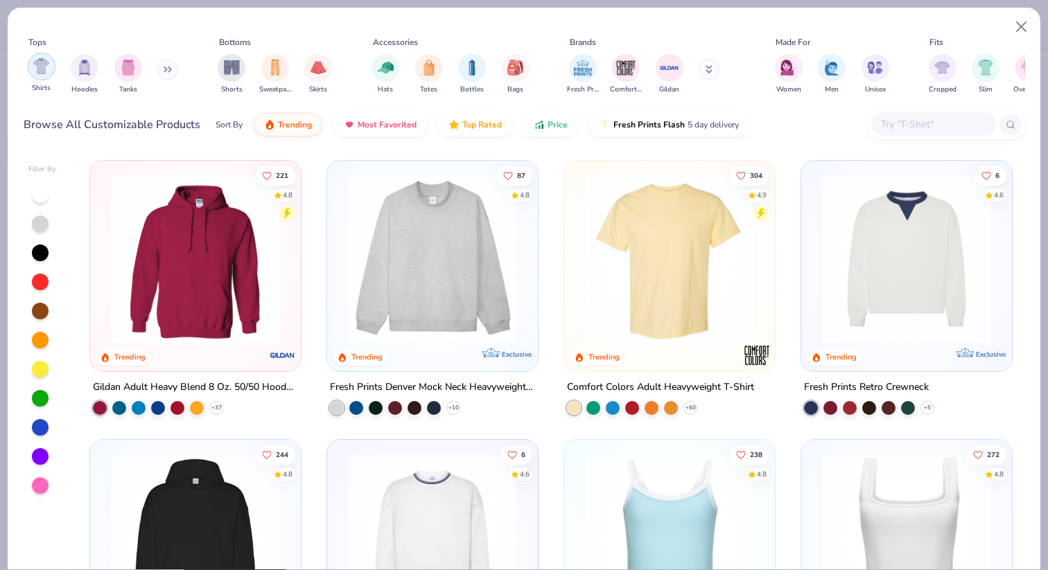
click at [46, 69] on img "filter for Shirts" at bounding box center [41, 66] width 16 height 16
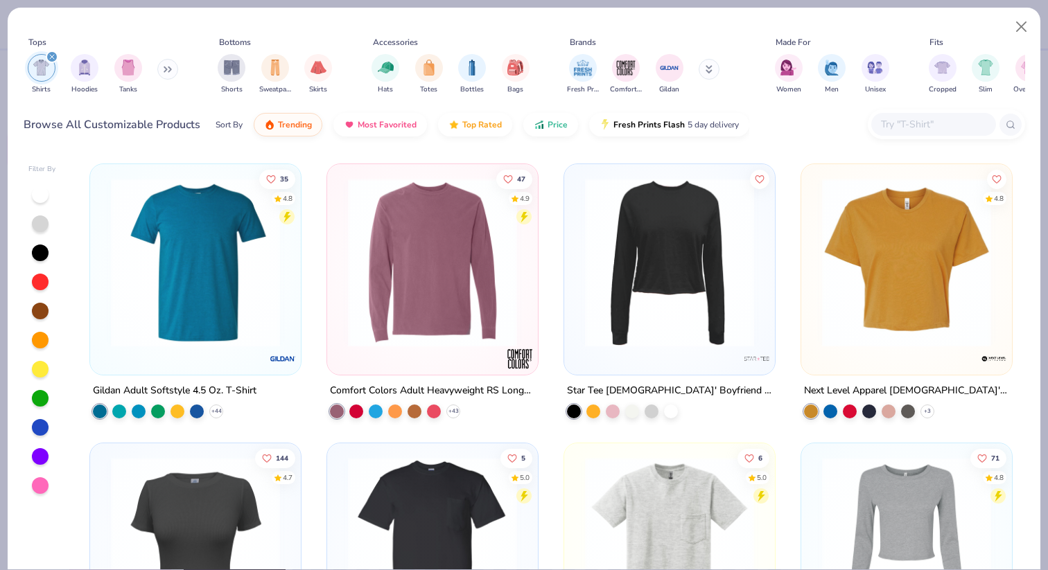
scroll to position [1394, 0]
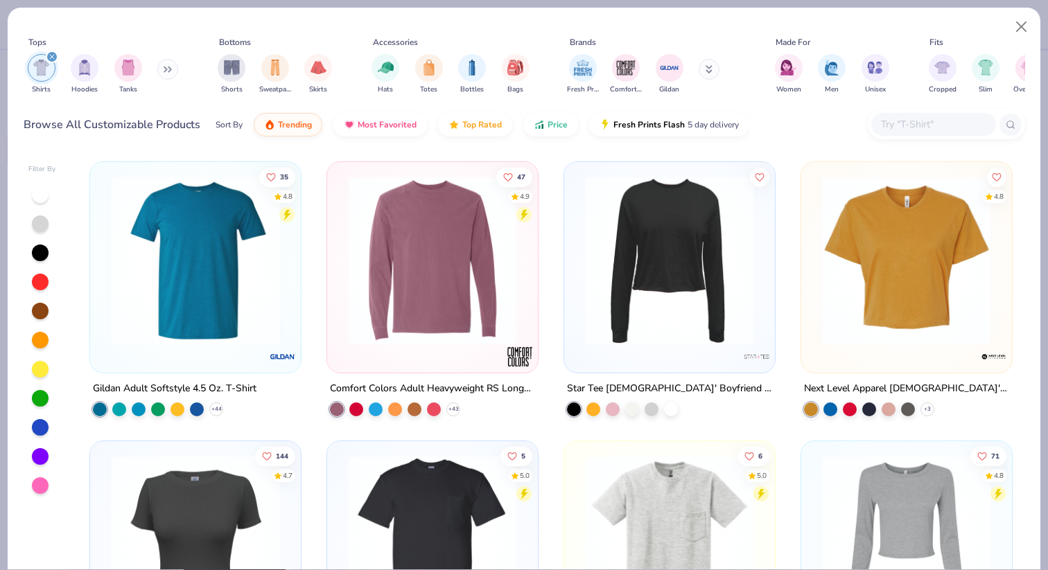
click at [700, 71] on button at bounding box center [708, 69] width 21 height 21
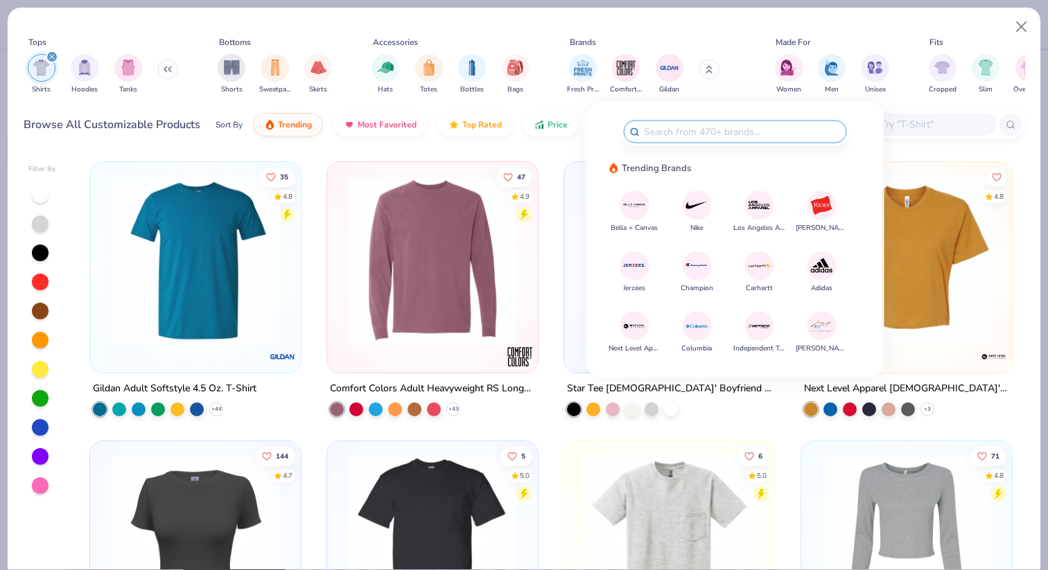
click at [689, 213] on img at bounding box center [697, 205] width 24 height 24
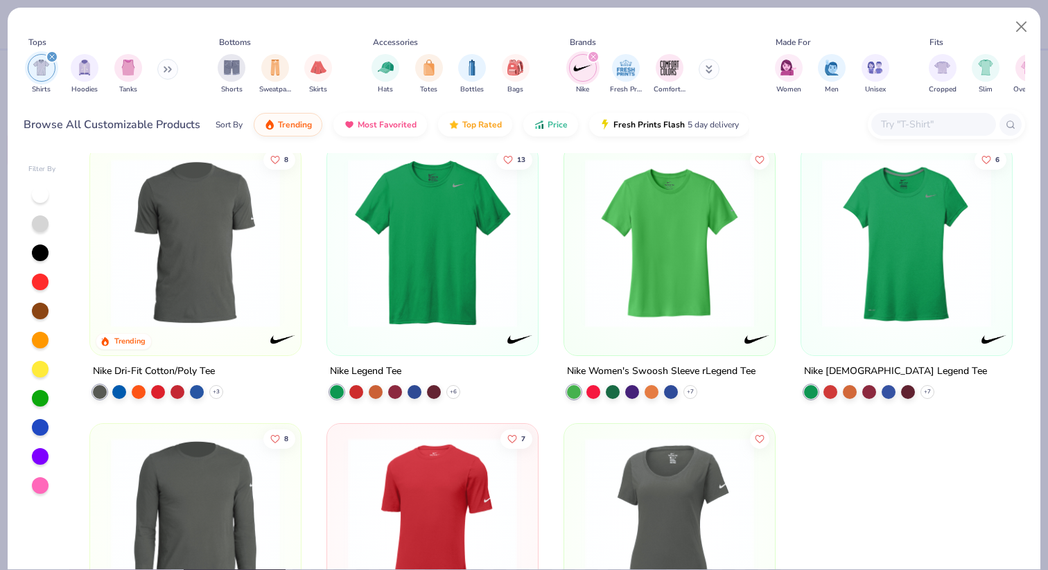
scroll to position [18, 0]
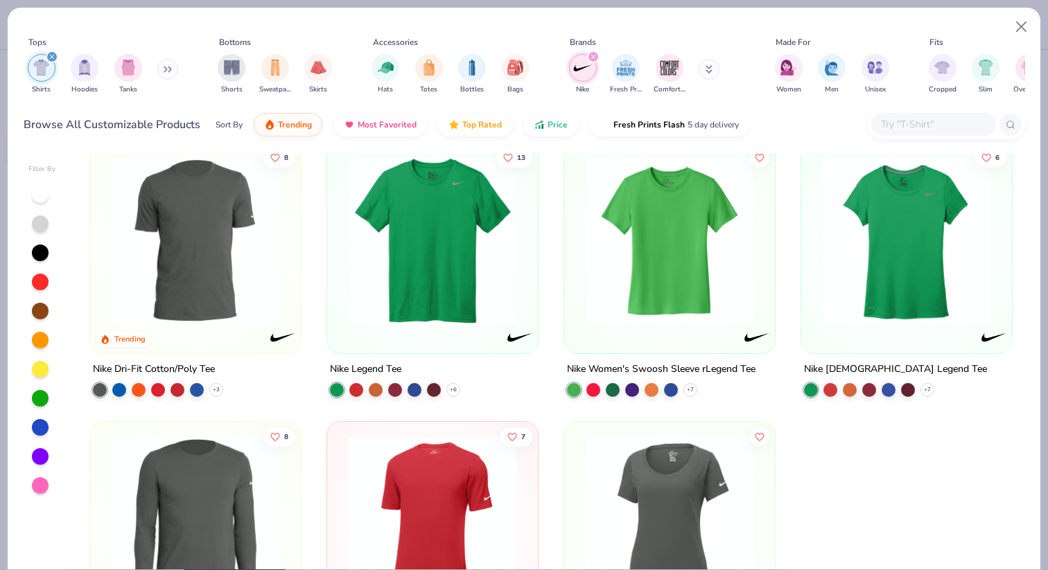
click at [708, 73] on icon at bounding box center [709, 72] width 5 height 2
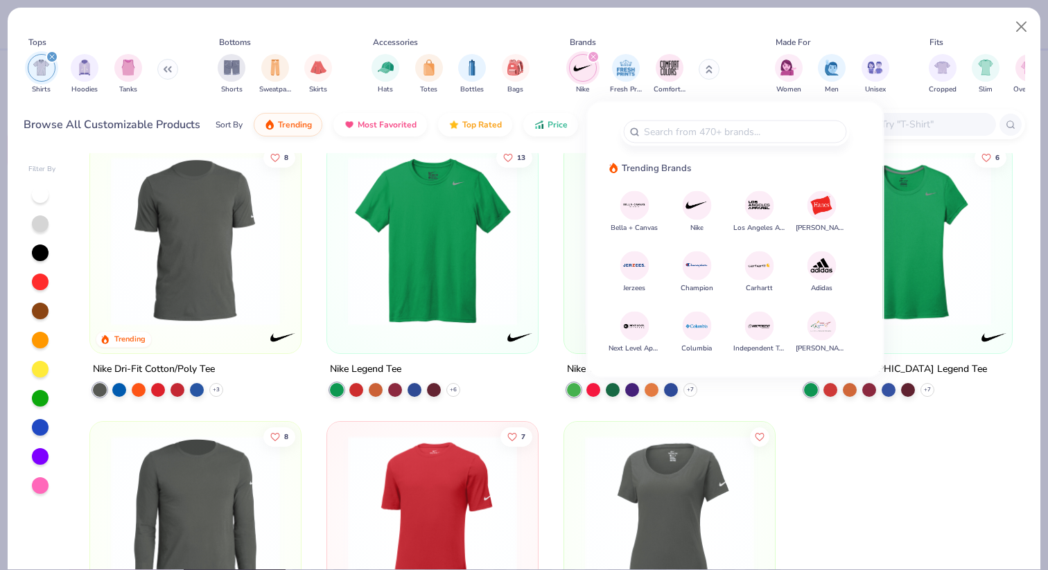
click at [816, 270] on img at bounding box center [821, 266] width 24 height 24
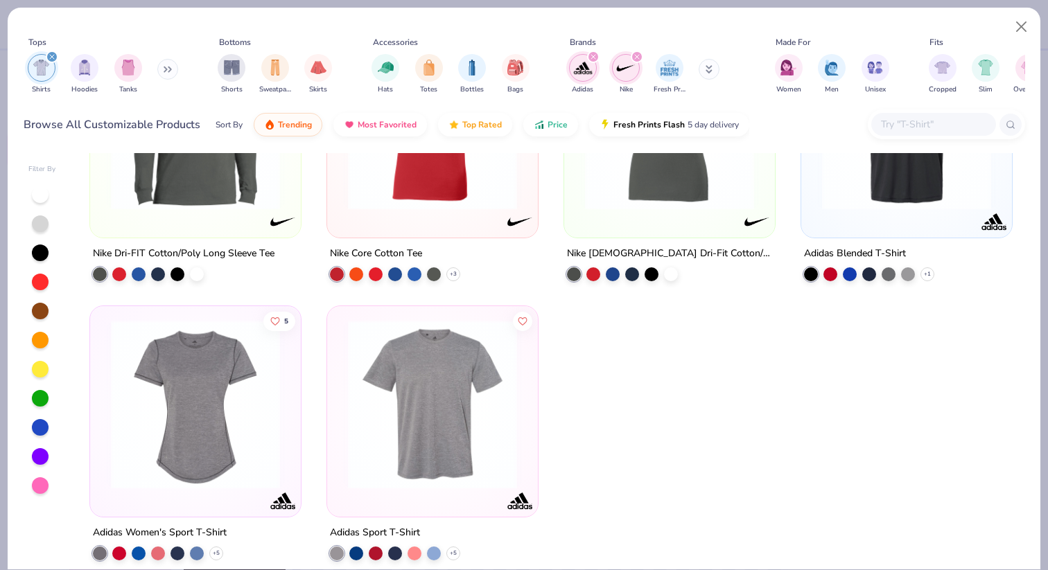
scroll to position [427, 0]
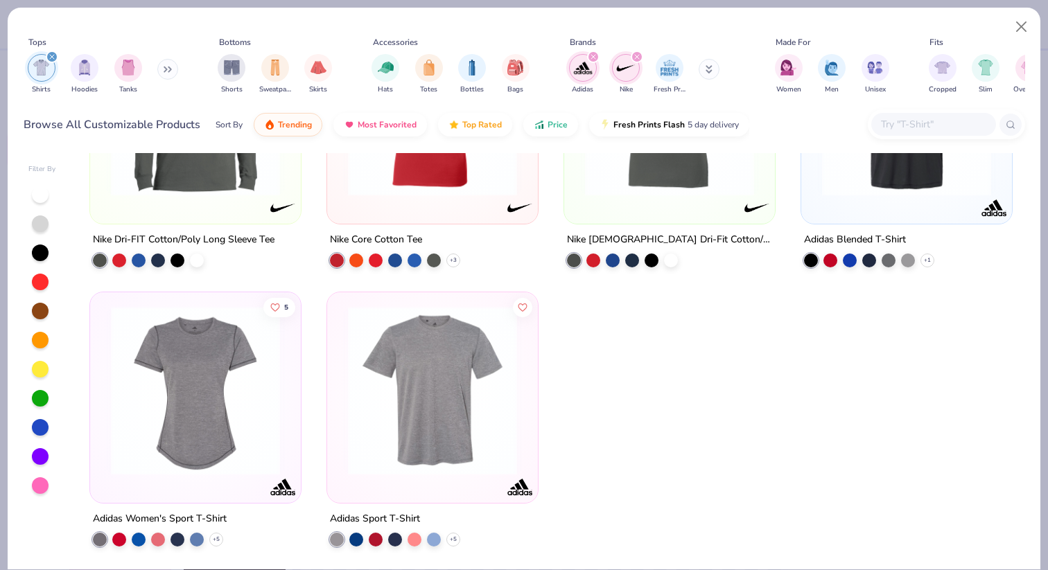
click at [506, 354] on img at bounding box center [432, 390] width 183 height 169
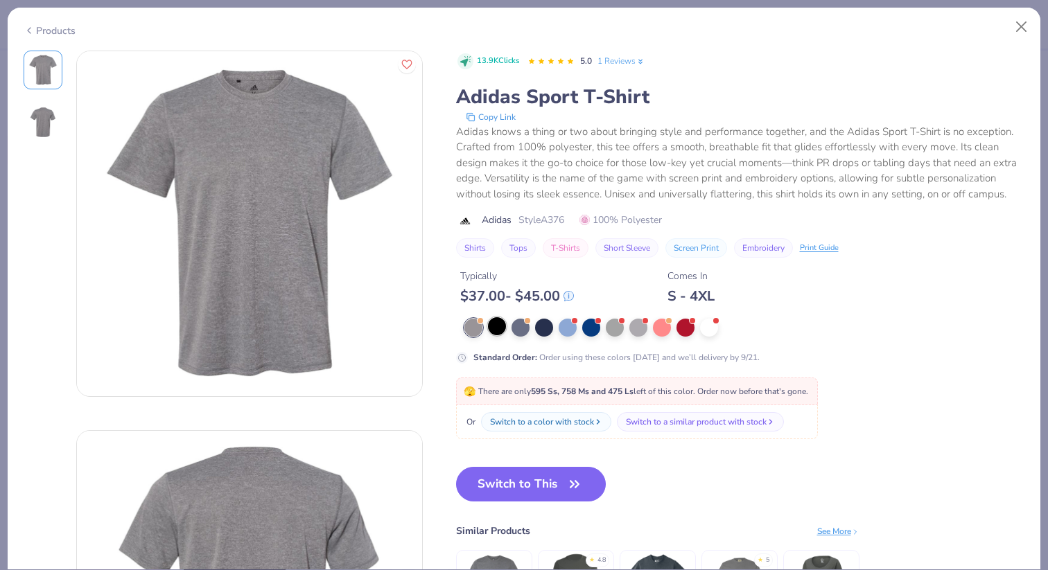
click at [491, 332] on div at bounding box center [497, 326] width 18 height 18
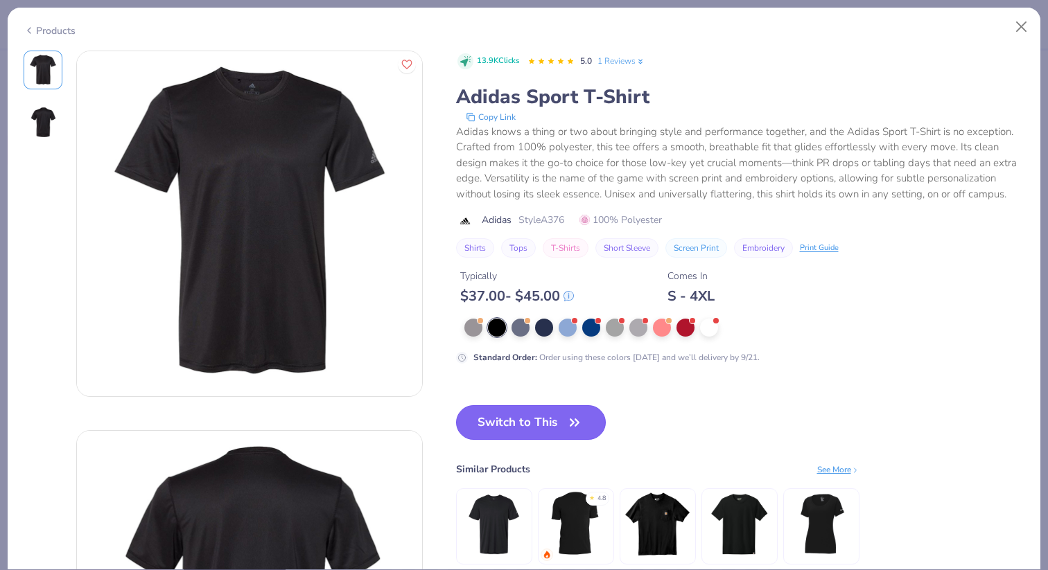
click at [540, 429] on button "Switch to This" at bounding box center [531, 422] width 150 height 35
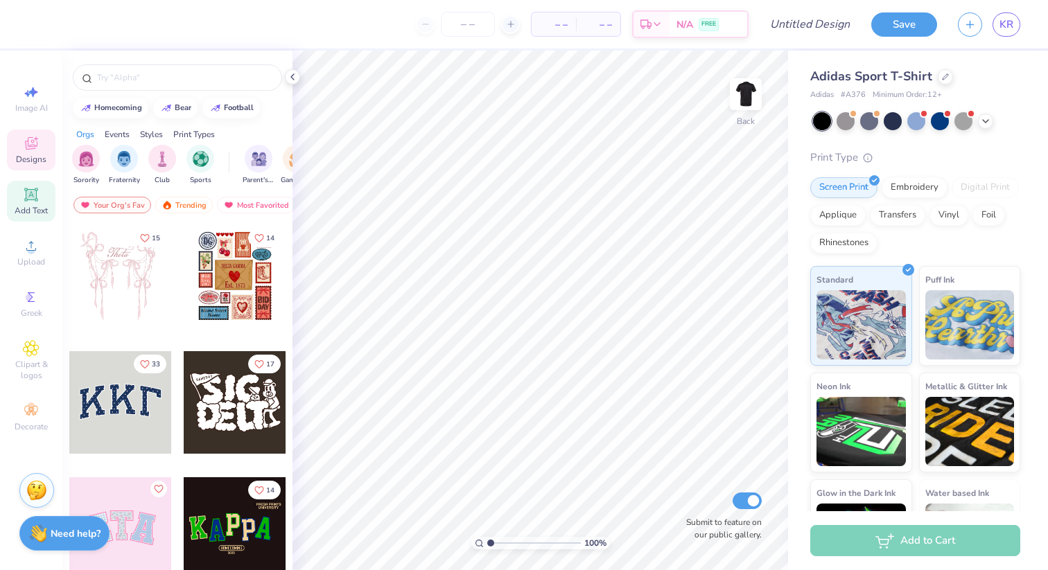
click at [37, 198] on icon at bounding box center [30, 194] width 13 height 13
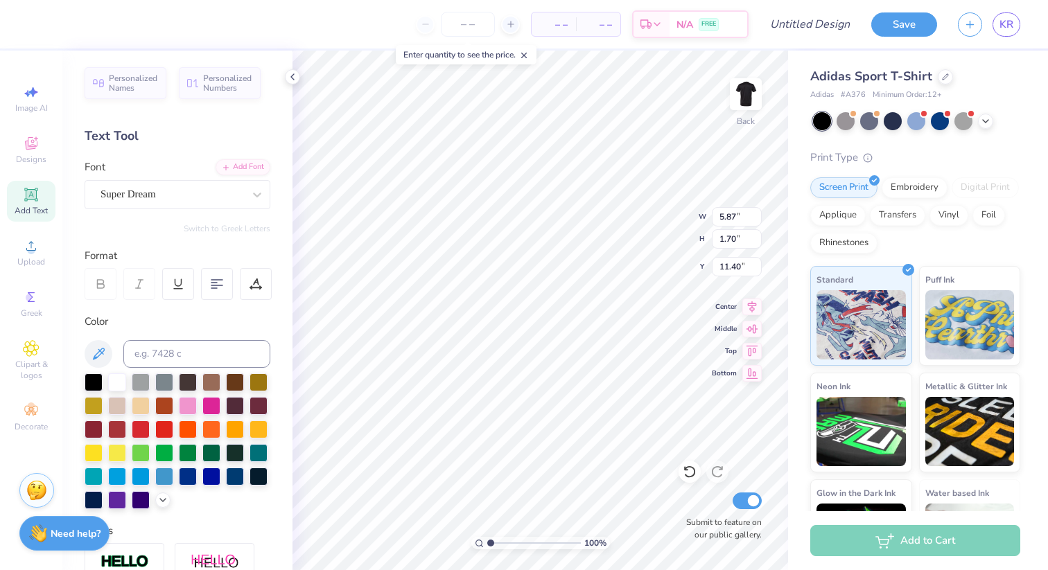
type textarea "T"
type textarea "[GEOGRAPHIC_DATA]"
click at [223, 204] on div "Super Dream" at bounding box center [172, 194] width 146 height 21
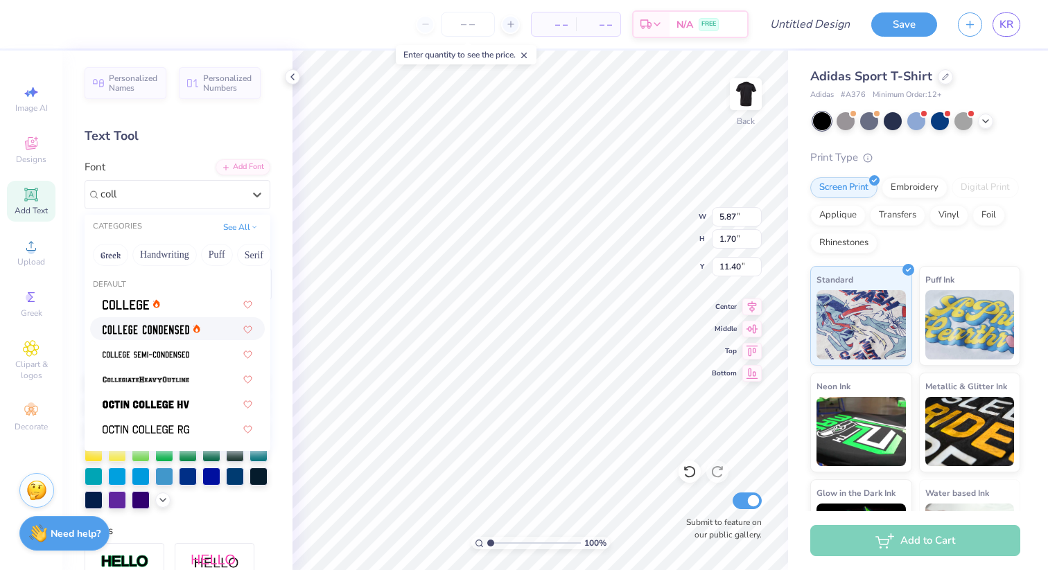
click at [203, 324] on div at bounding box center [178, 328] width 150 height 15
type input "coll"
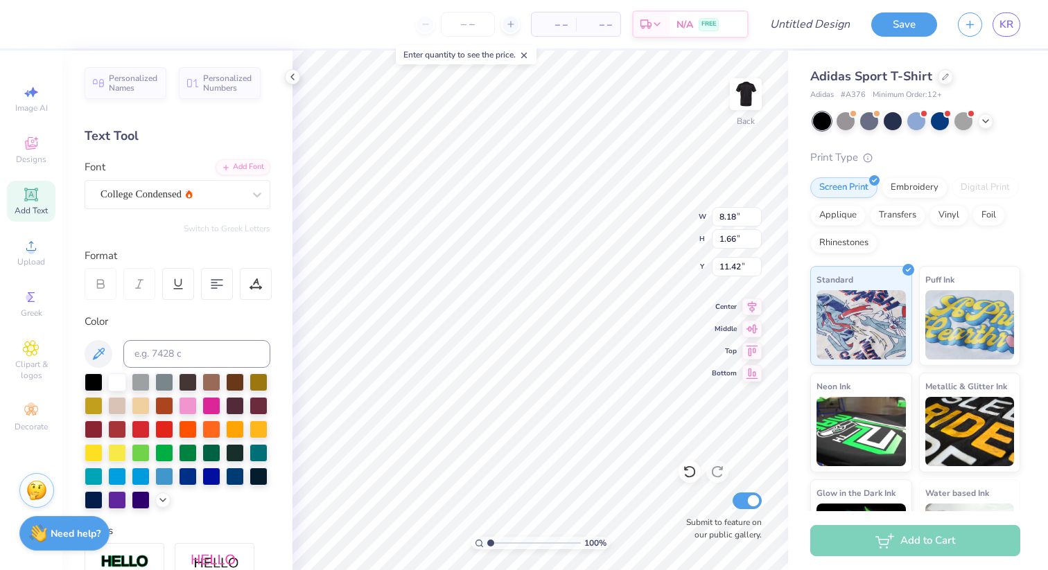
type input "3.00"
click at [184, 430] on div at bounding box center [188, 428] width 18 height 18
click at [36, 206] on span "Add Text" at bounding box center [31, 210] width 33 height 11
type textarea "T"
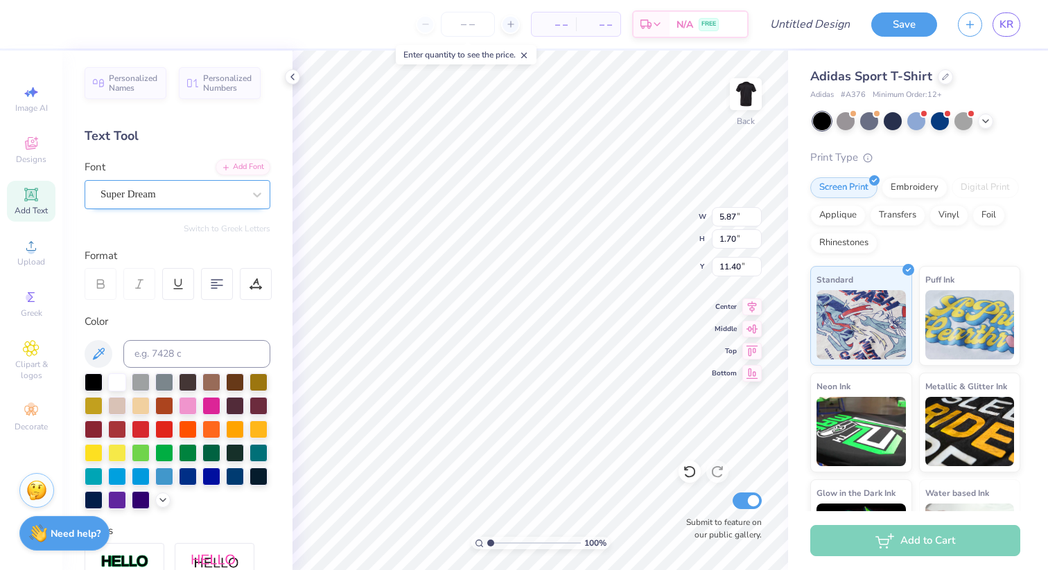
type textarea "Sailing"
click at [242, 197] on div "Super Dream" at bounding box center [172, 194] width 146 height 21
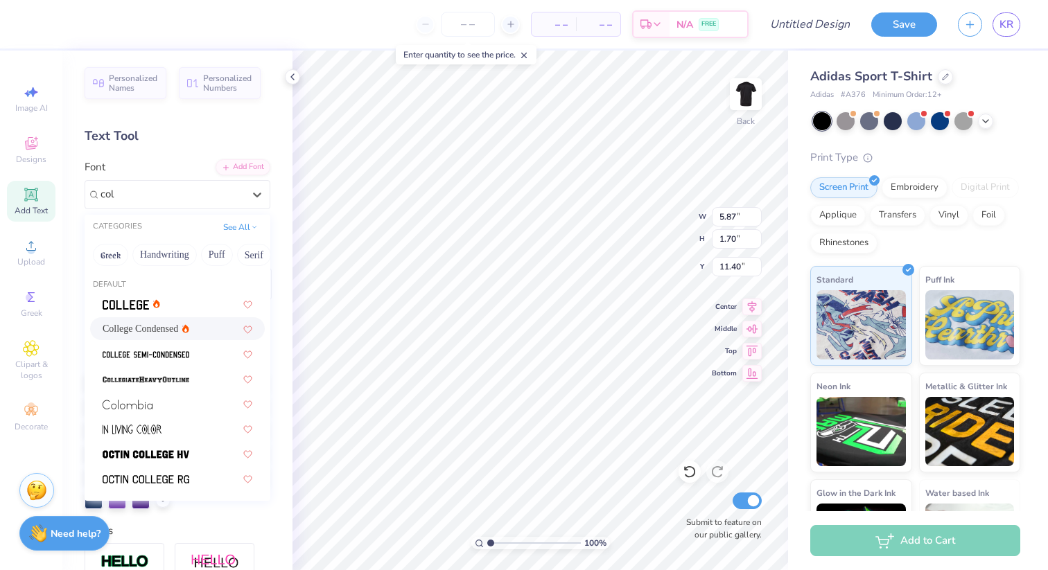
click at [141, 324] on span "College Condensed" at bounding box center [141, 328] width 76 height 15
type input "col"
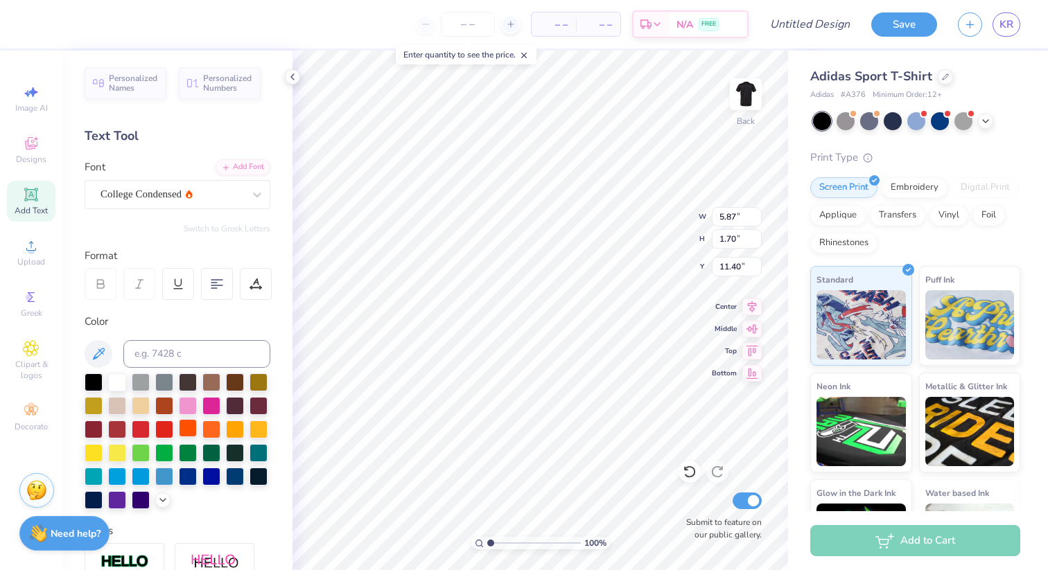
click at [191, 424] on div at bounding box center [188, 428] width 18 height 18
type input "7.10"
type input "8.18"
type input "4.24"
type input "8.87"
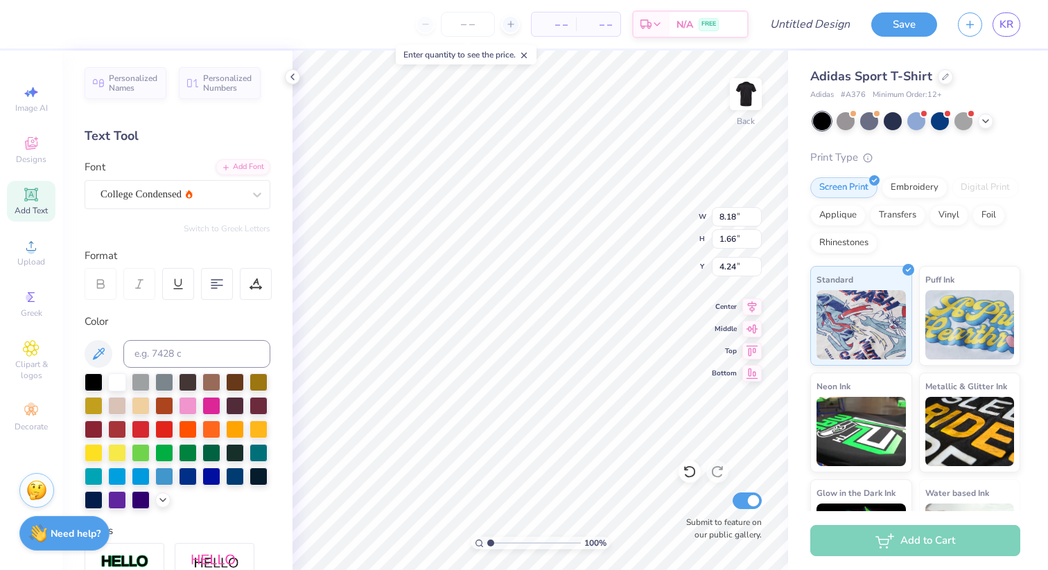
type input "1.80"
type input "4.11"
type input "9.11"
type input "1.85"
type input "4.06"
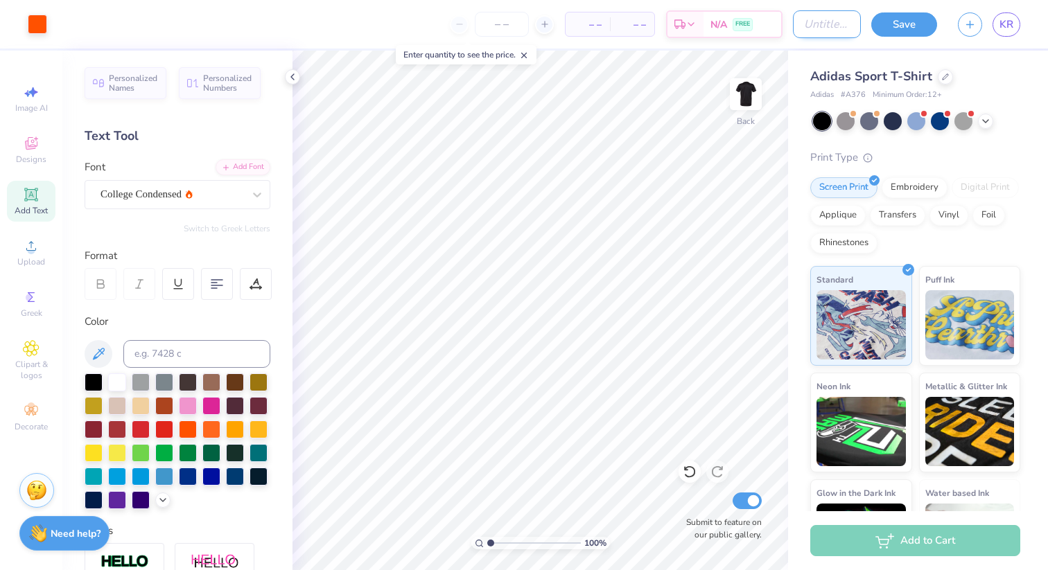
click at [838, 21] on input "Design Title" at bounding box center [827, 24] width 68 height 28
type input "MensBlackTee"
click at [906, 24] on button "Save" at bounding box center [904, 22] width 66 height 24
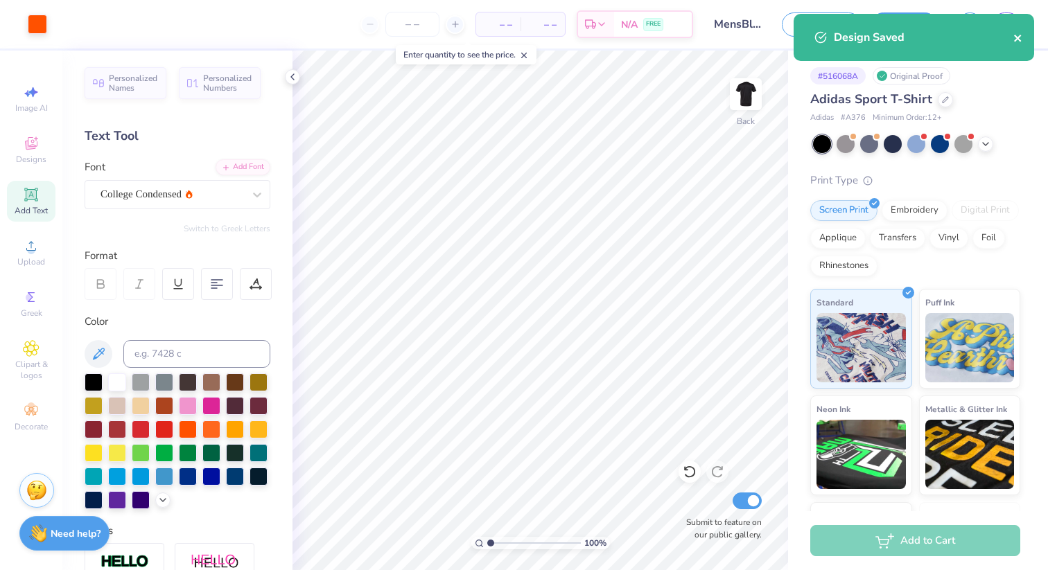
click at [1020, 39] on icon "close" at bounding box center [1018, 38] width 10 height 11
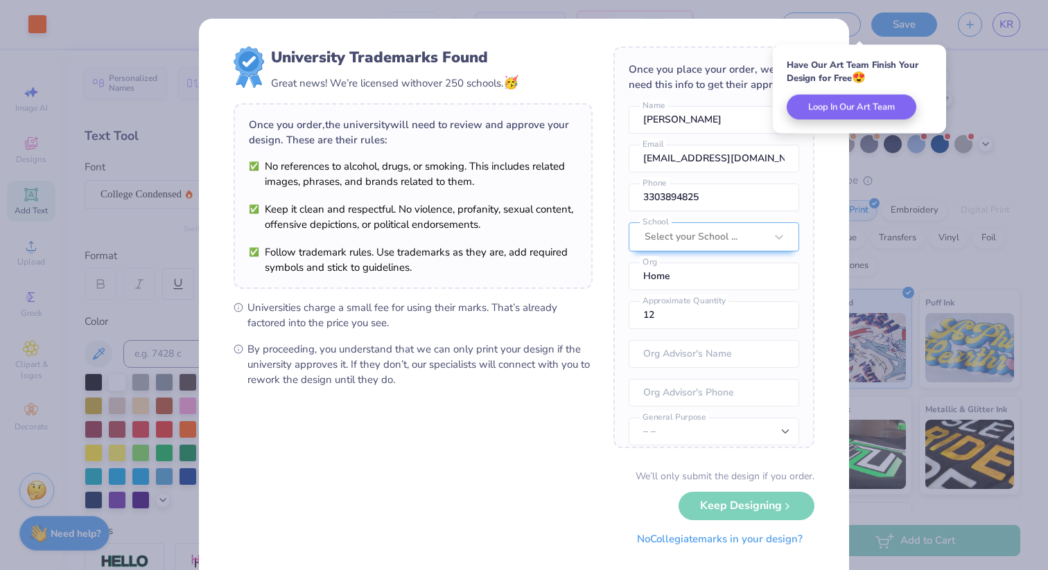
click at [692, 543] on button "No Collegiate marks in your design?" at bounding box center [719, 539] width 189 height 28
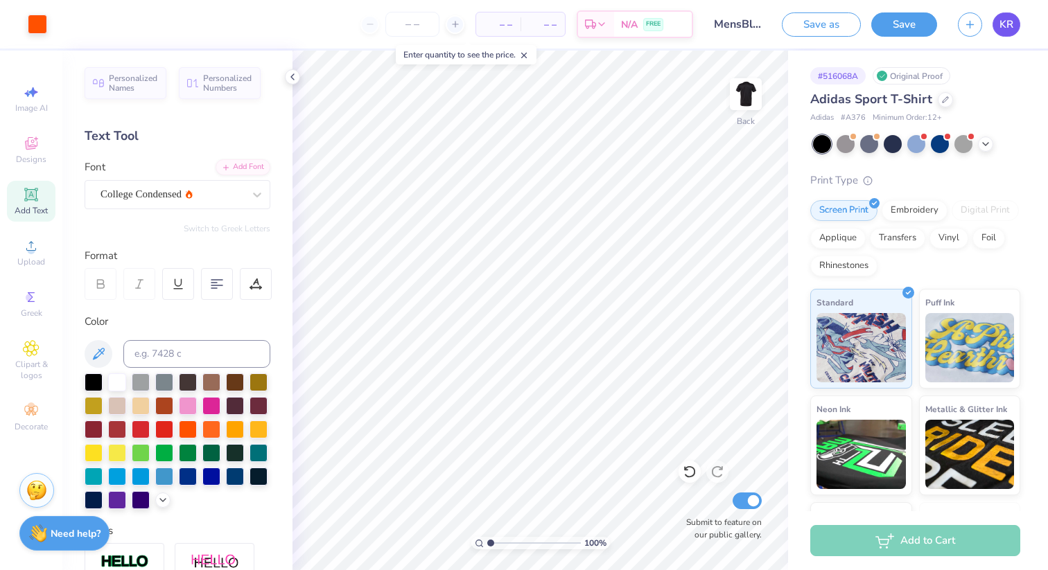
click at [1007, 26] on span "KR" at bounding box center [1006, 25] width 14 height 16
